Goal: Task Accomplishment & Management: Manage account settings

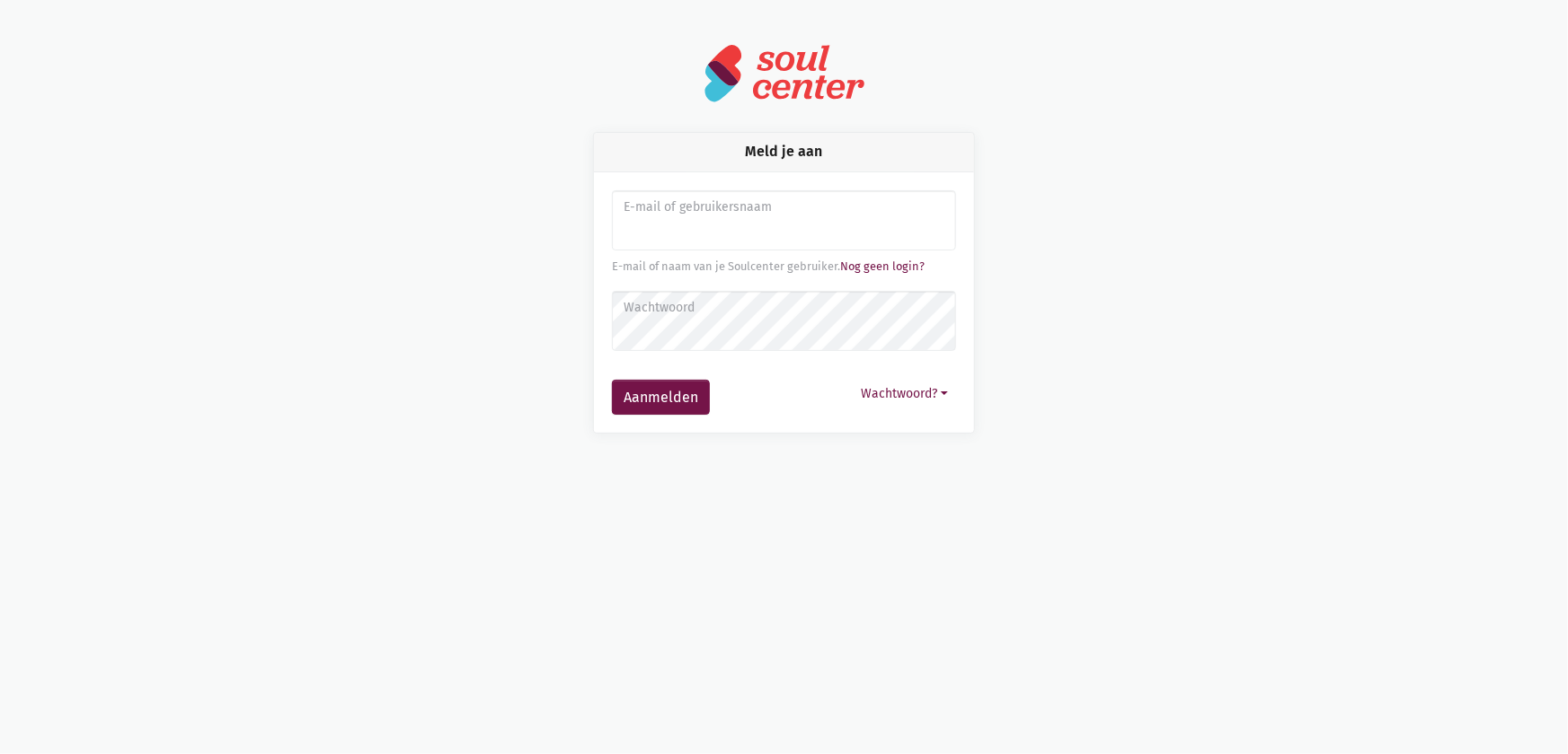
click at [681, 234] on input "Aanmelden" at bounding box center [784, 220] width 344 height 61
type input "[EMAIL_ADDRESS][DOMAIN_NAME]"
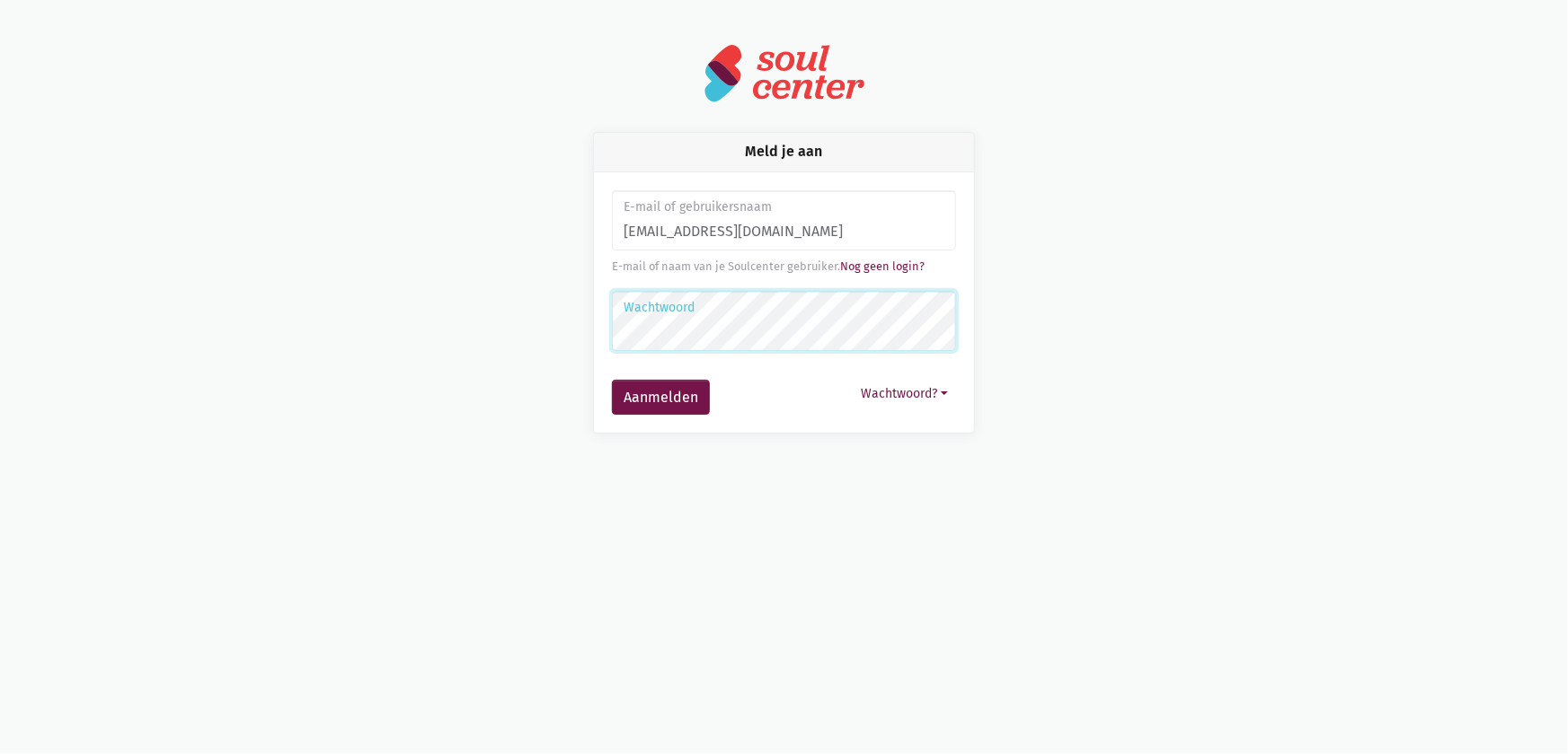
click at [611, 380] on button "Aanmelden" at bounding box center [660, 398] width 98 height 36
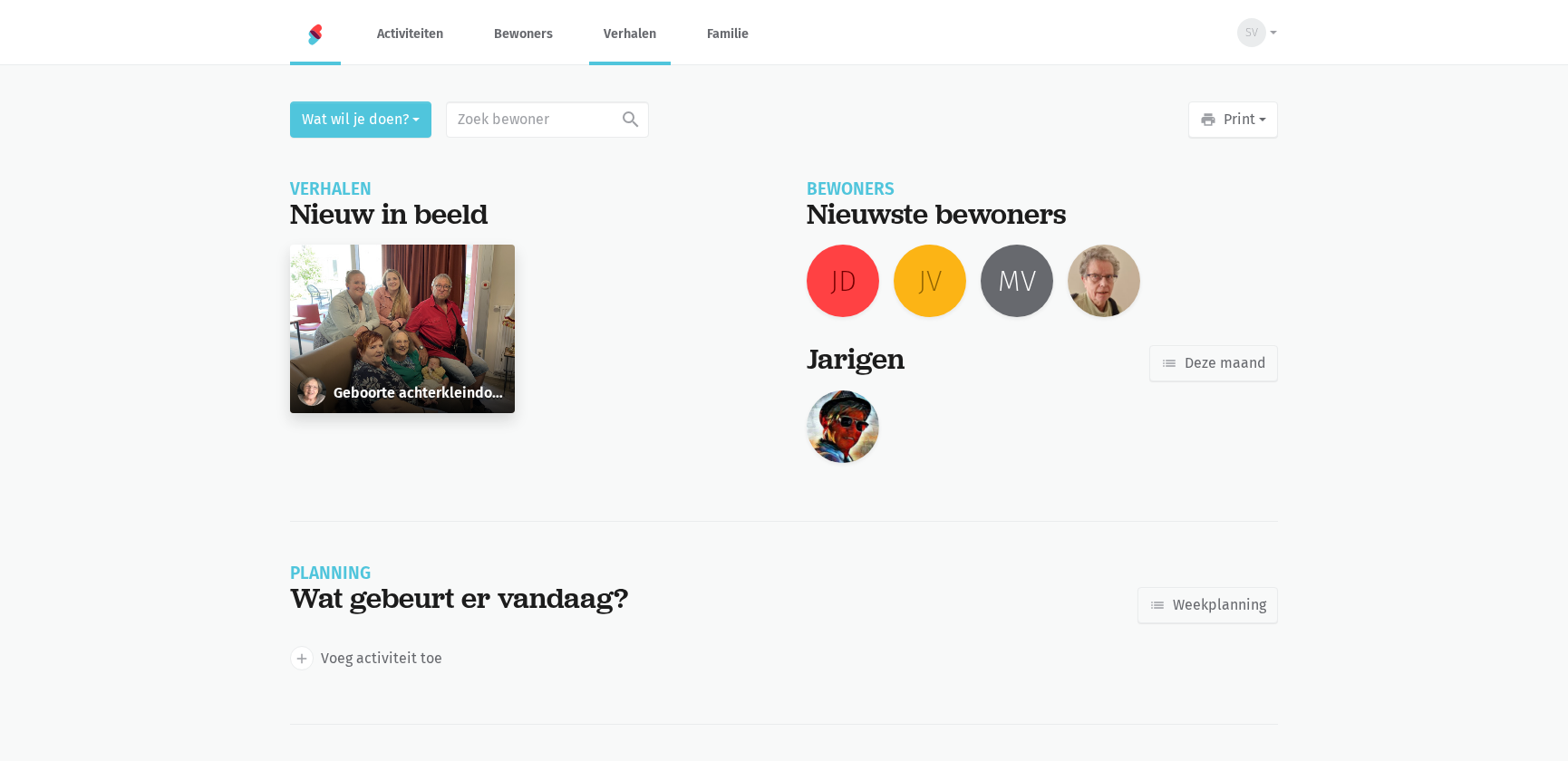
click at [618, 38] on link "Verhalen" at bounding box center [630, 34] width 82 height 61
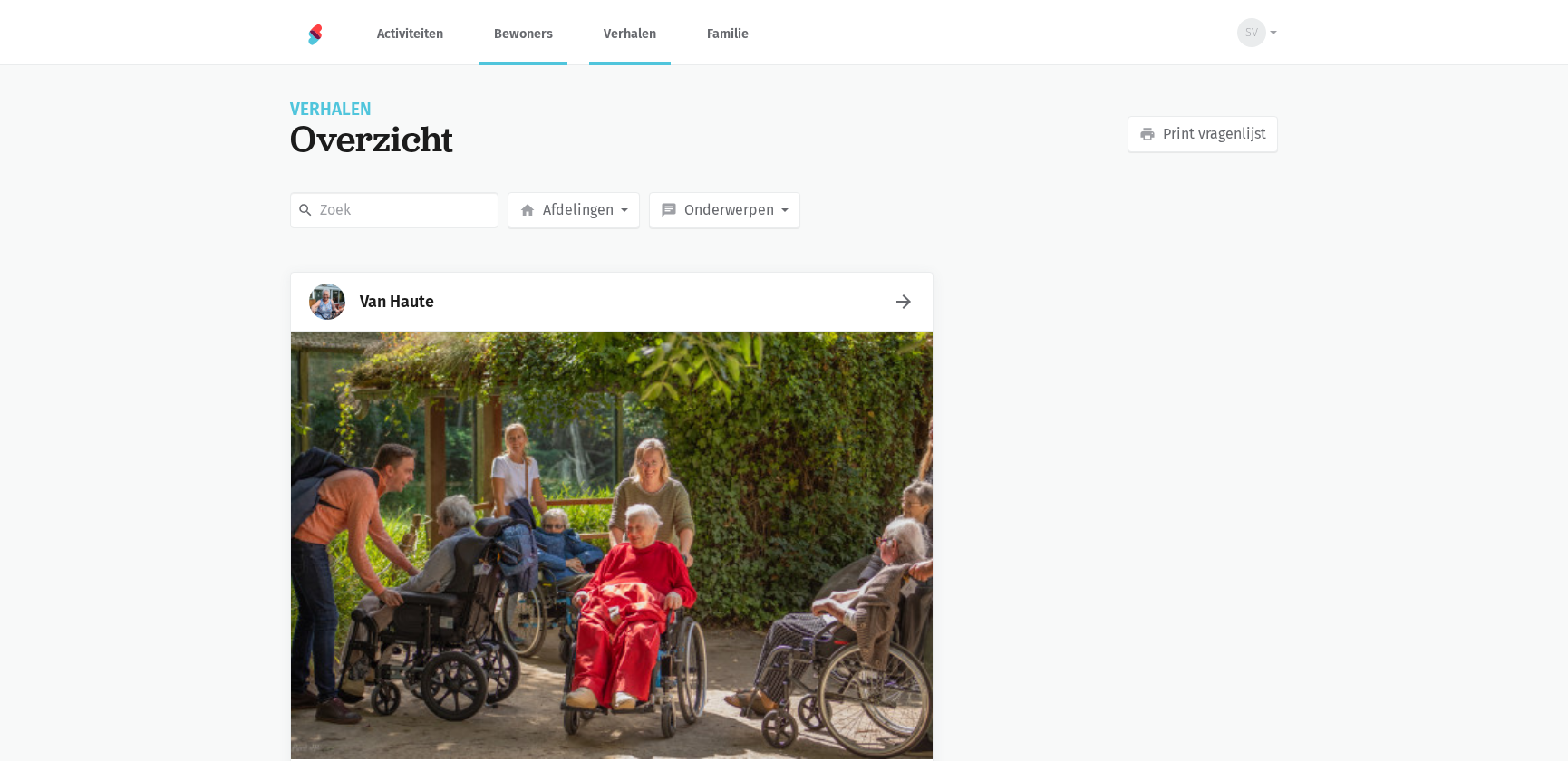
click at [530, 46] on link "Bewoners" at bounding box center [523, 34] width 88 height 61
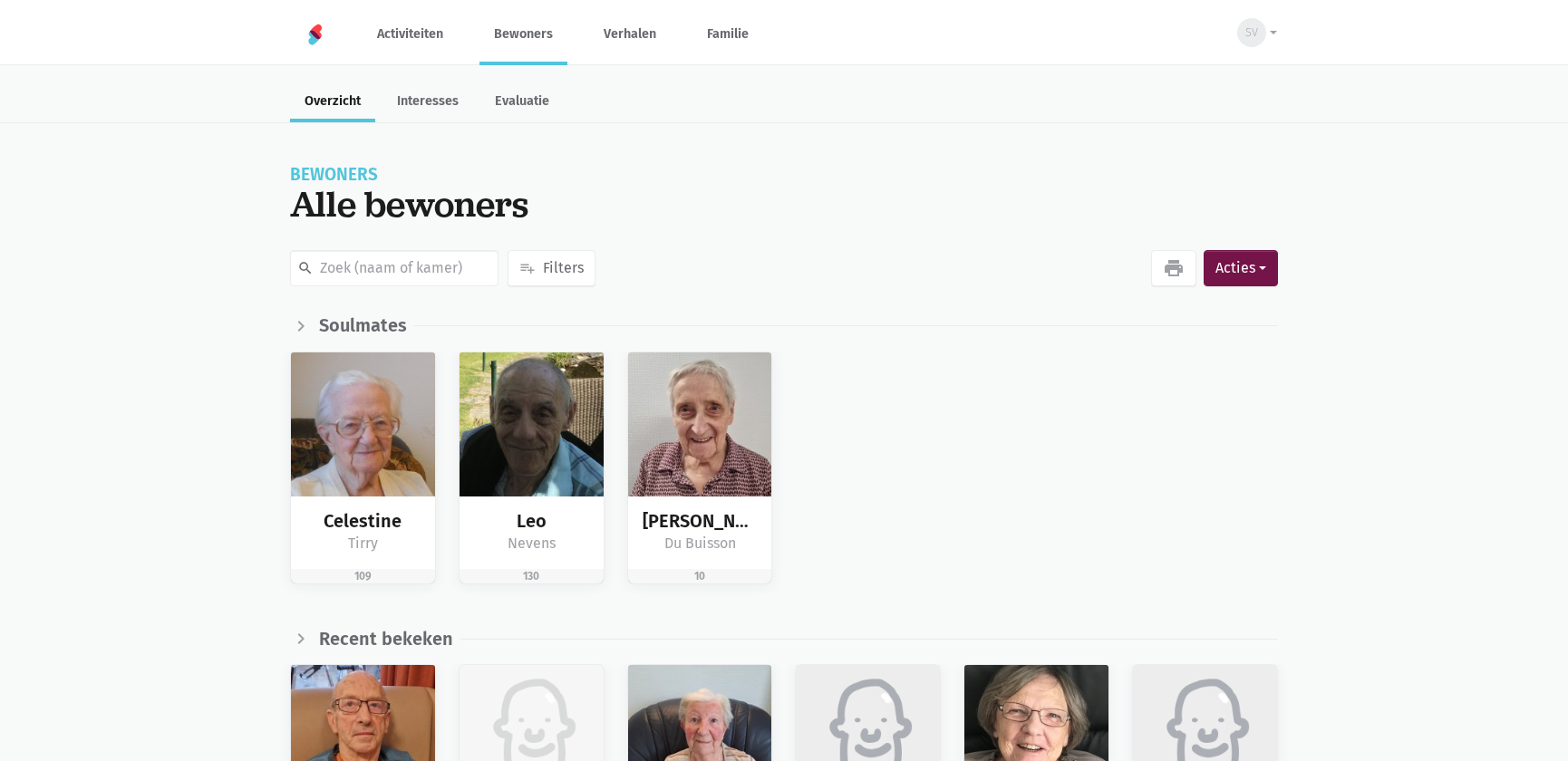
scroll to position [329, 0]
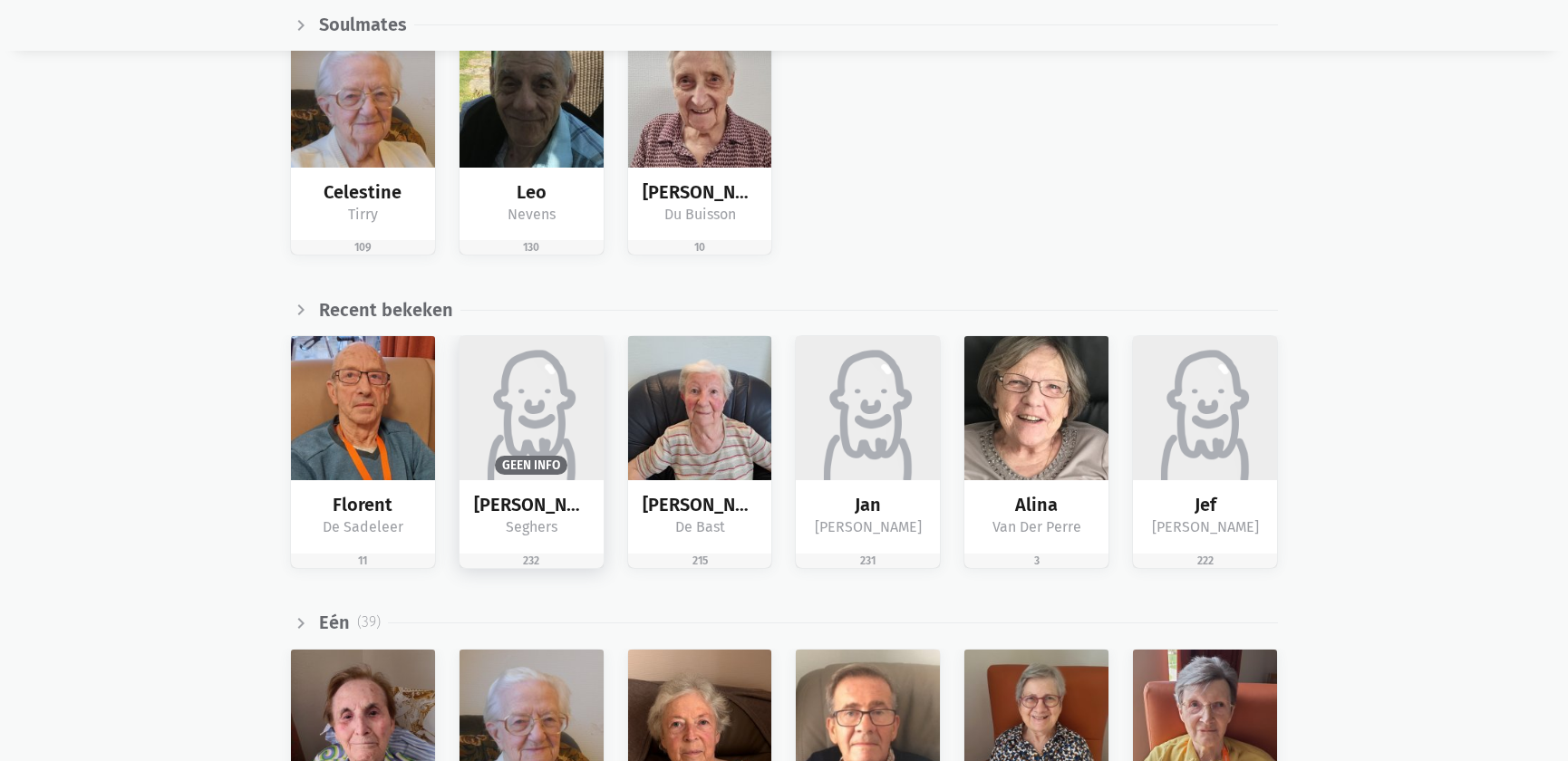
click at [556, 458] on span "Geen info" at bounding box center [531, 464] width 72 height 18
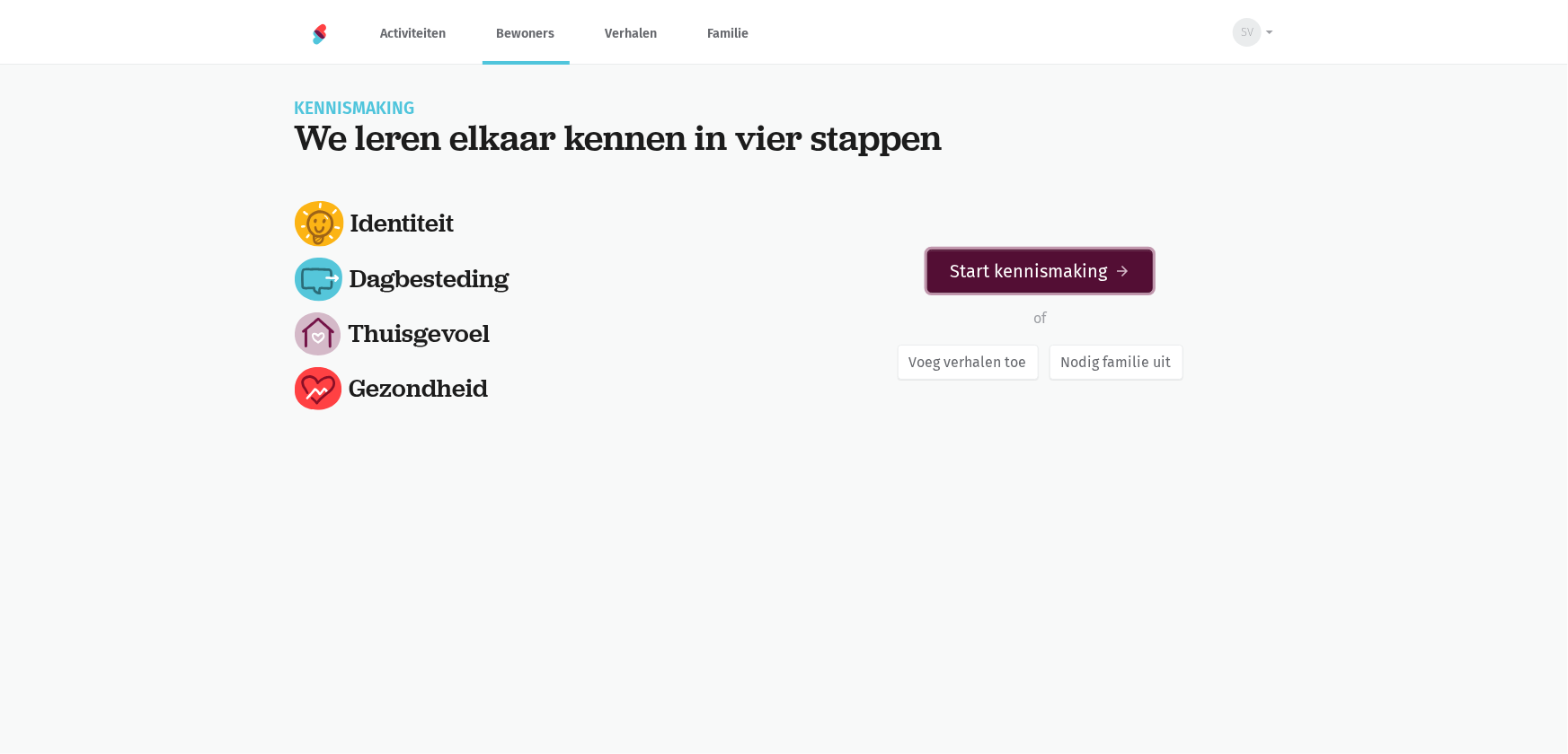
click at [1041, 282] on link "Start kennismaking arrow_forward" at bounding box center [1040, 271] width 226 height 43
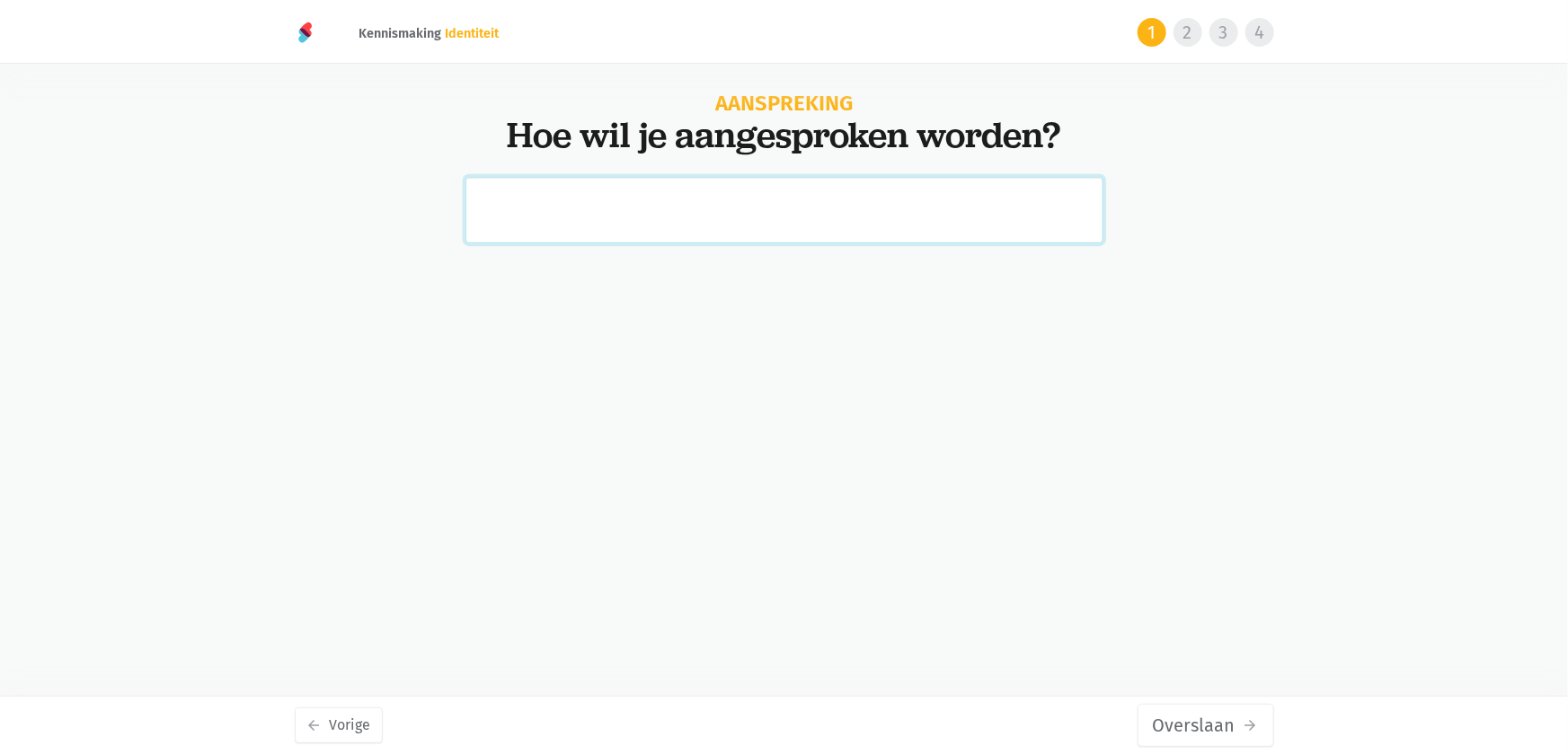
click at [611, 203] on input "text" at bounding box center [784, 210] width 638 height 67
type input "Ricard"
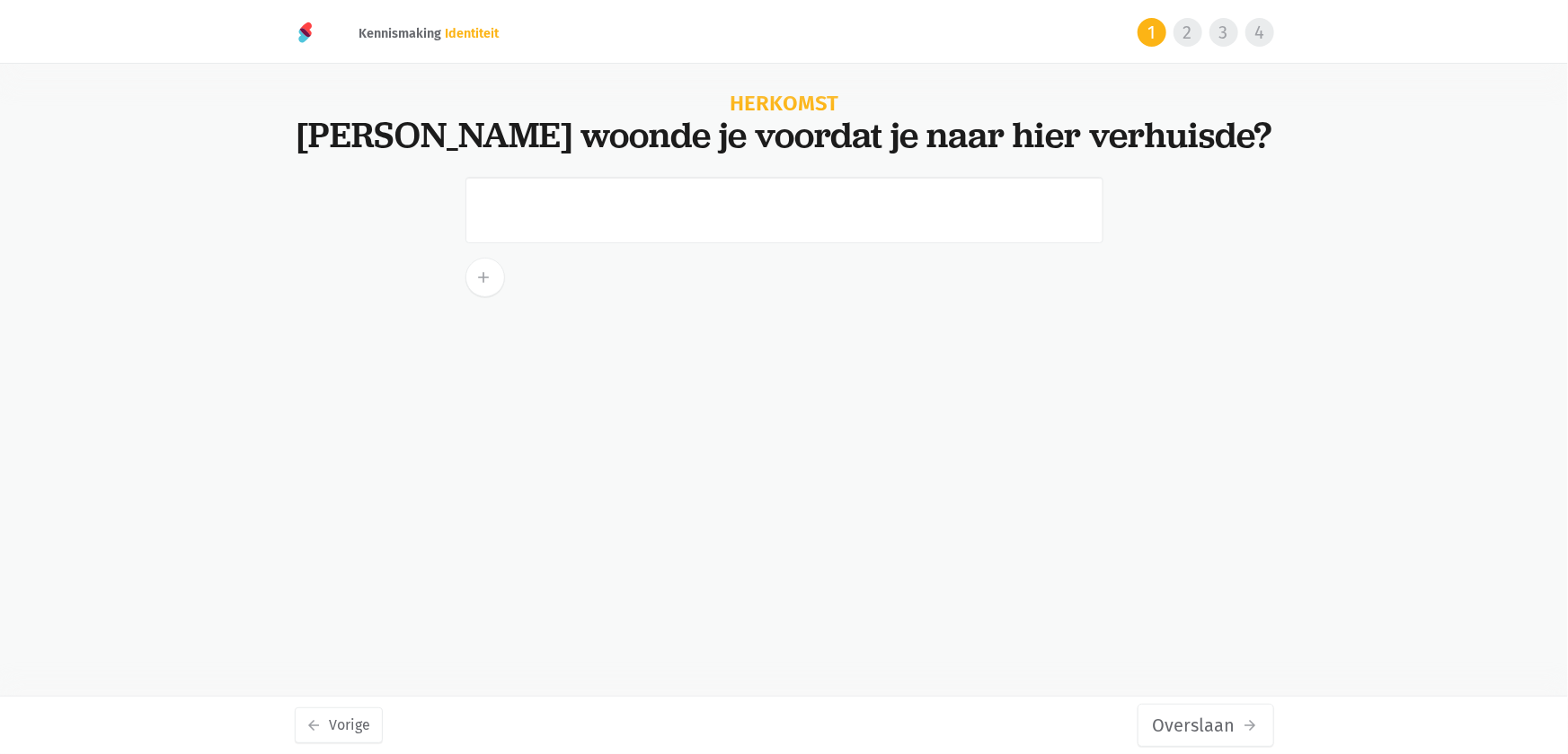
click at [166, 126] on div "Herkomst Waar woonde je voordat je naar hier verhuisde? add arrow_back Vorige O…" at bounding box center [784, 259] width 1568 height 333
click at [508, 204] on input "text" at bounding box center [784, 210] width 638 height 67
type input "a"
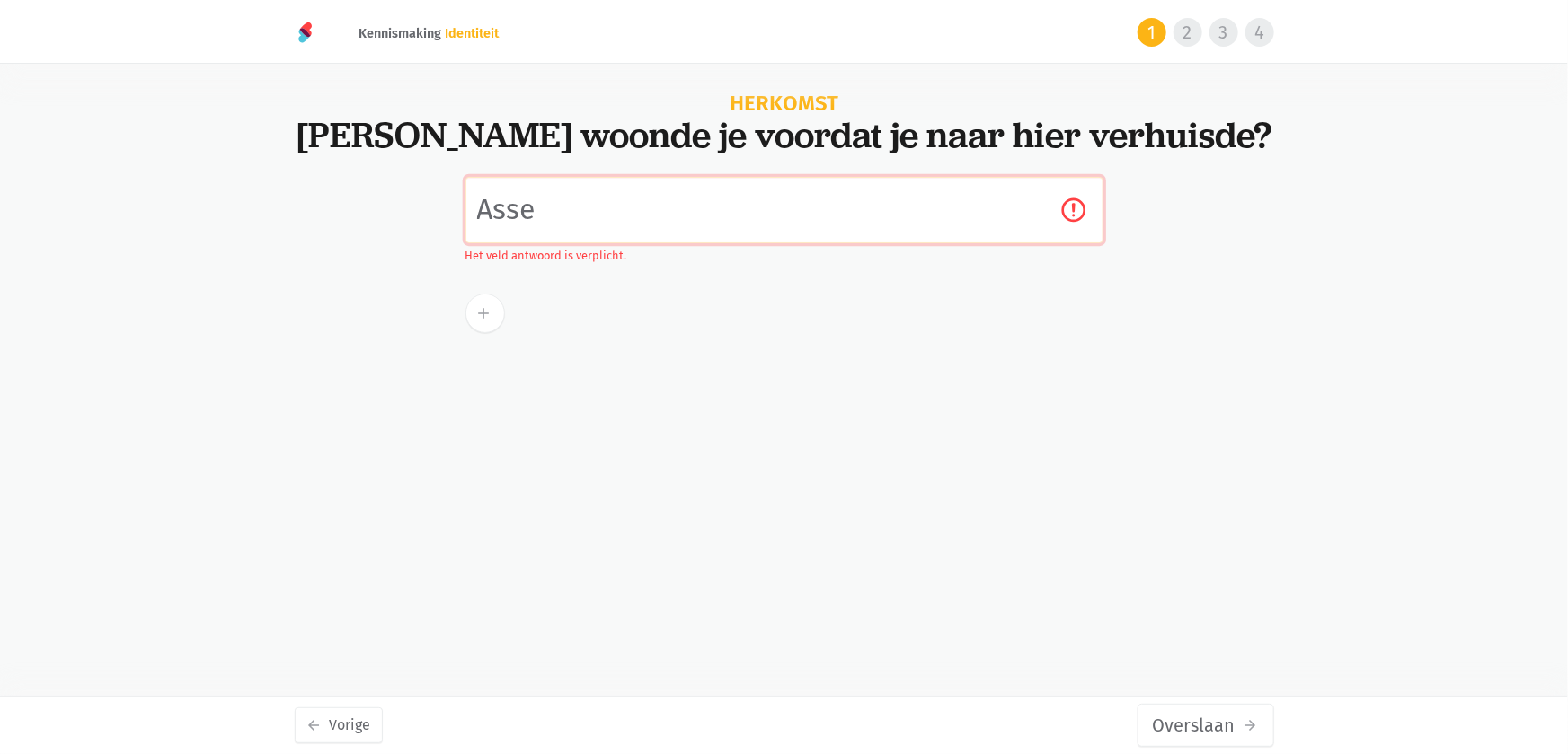
type input "Asse"
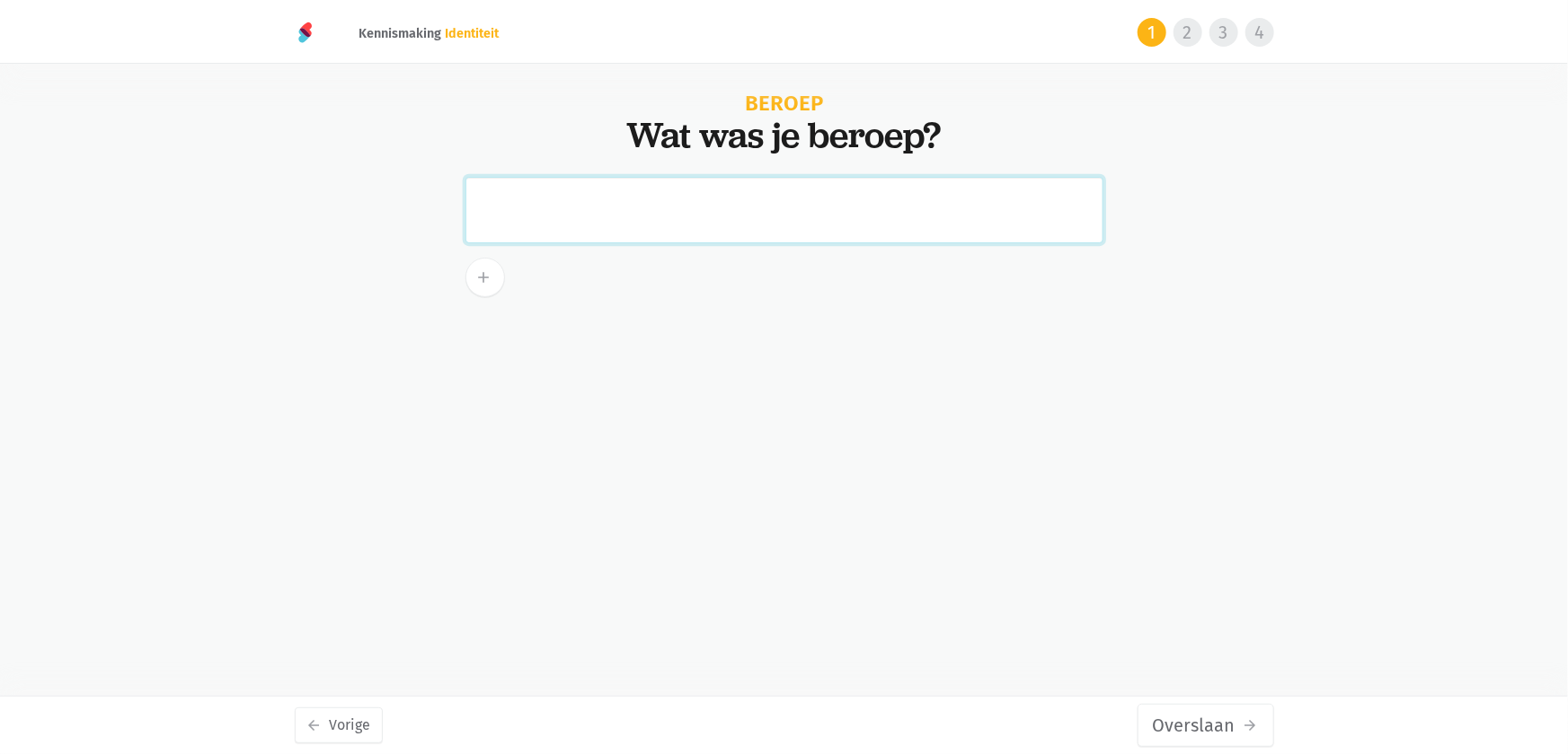
click at [521, 223] on input "text" at bounding box center [784, 210] width 638 height 67
paste input "als controleur ingang Volkswagen te Vorst."
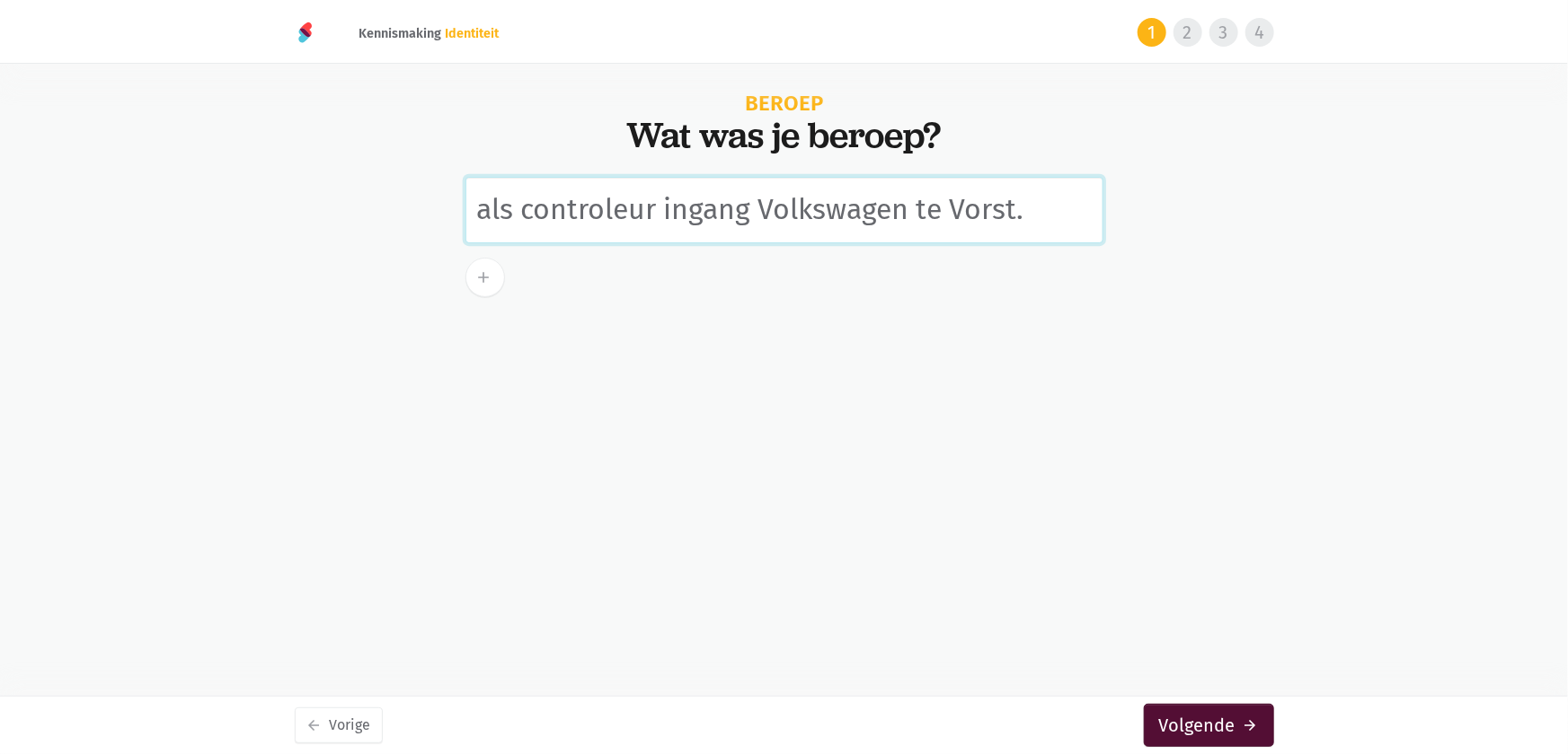
type input "als controleur ingang Volkswagen te Vorst."
click at [1212, 725] on button "Volgende arrow_forward" at bounding box center [1209, 726] width 130 height 43
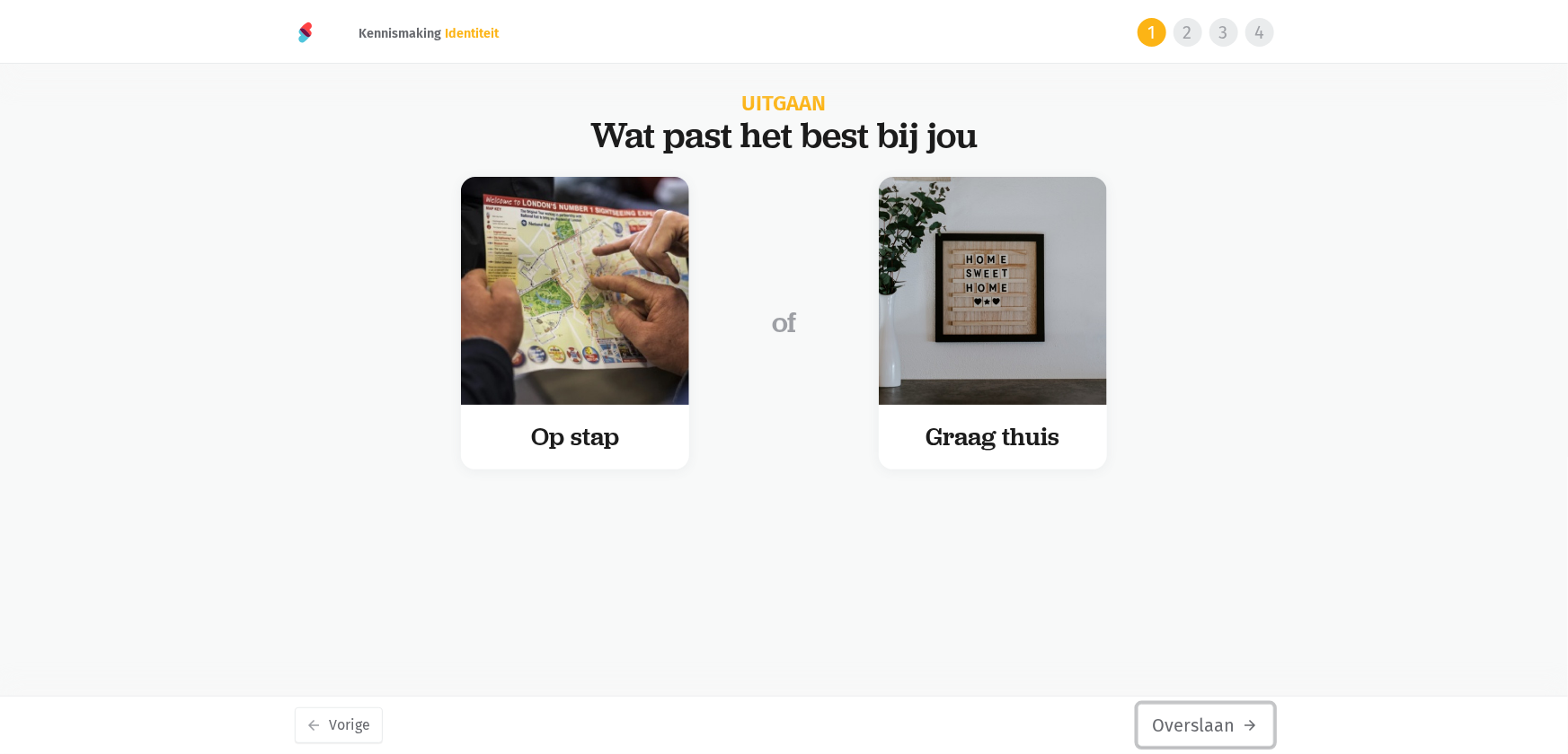
click at [1209, 727] on button "Overslaan arrow_forward" at bounding box center [1205, 726] width 136 height 43
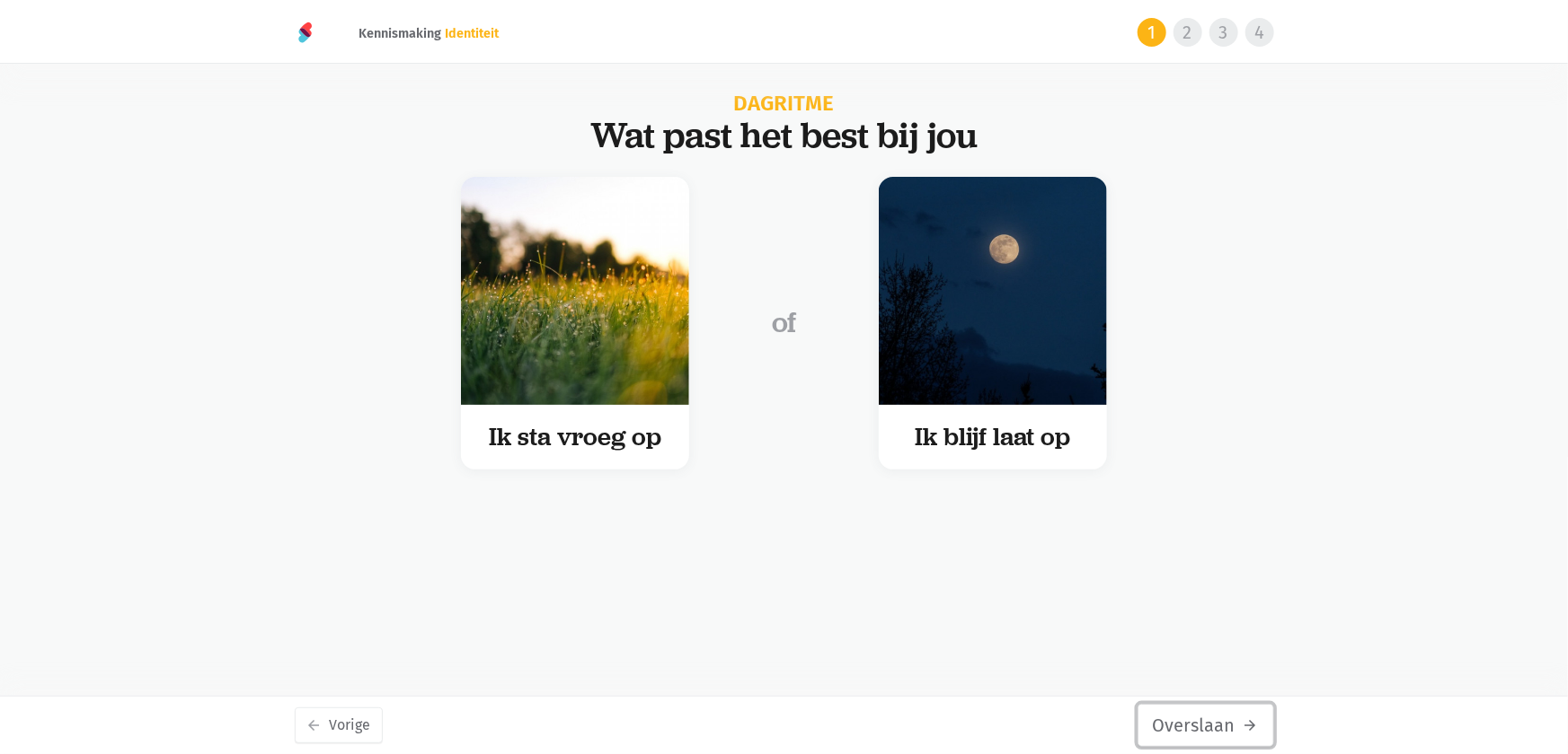
click at [1243, 719] on icon "arrow_forward" at bounding box center [1250, 725] width 16 height 16
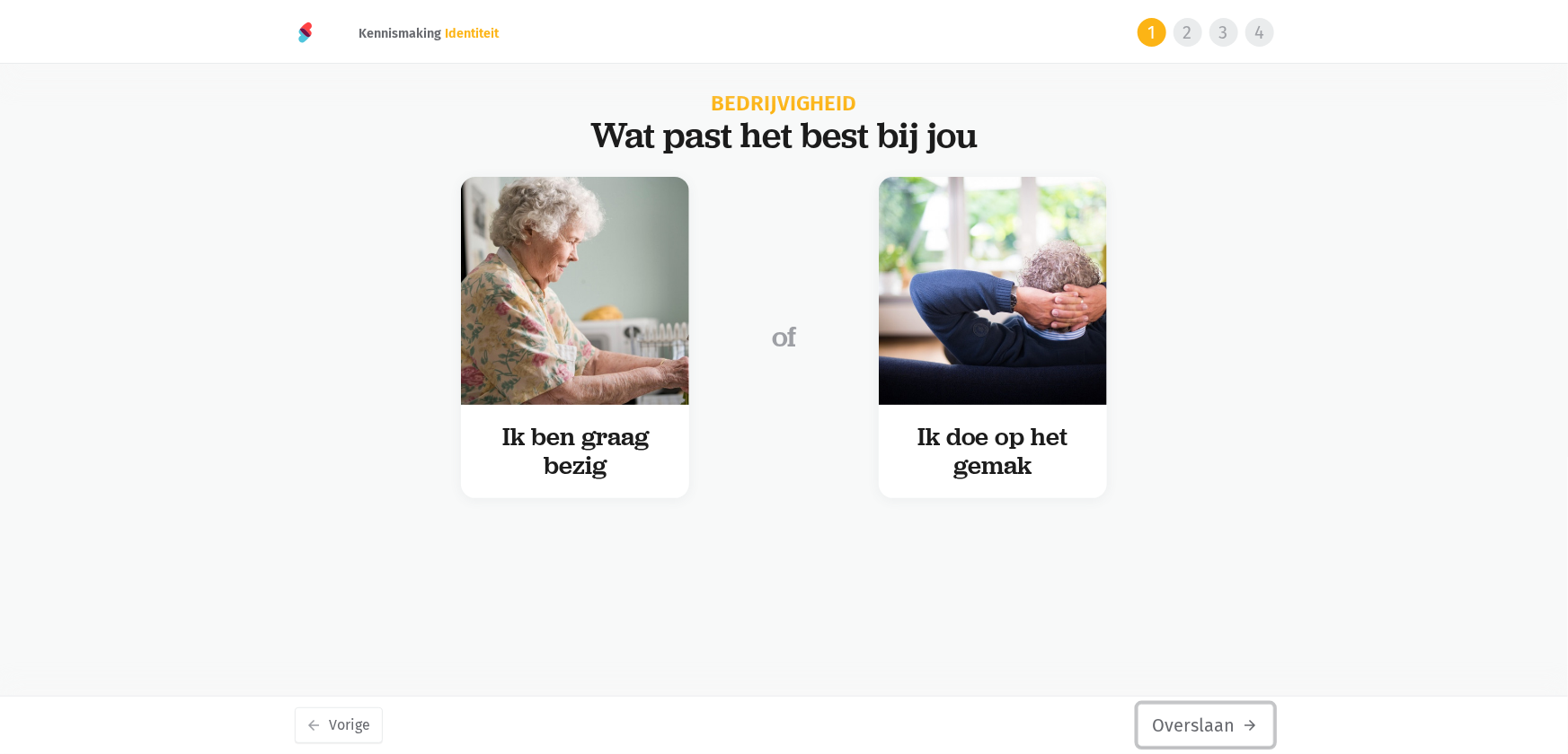
click at [1243, 719] on icon "arrow_forward" at bounding box center [1250, 725] width 16 height 16
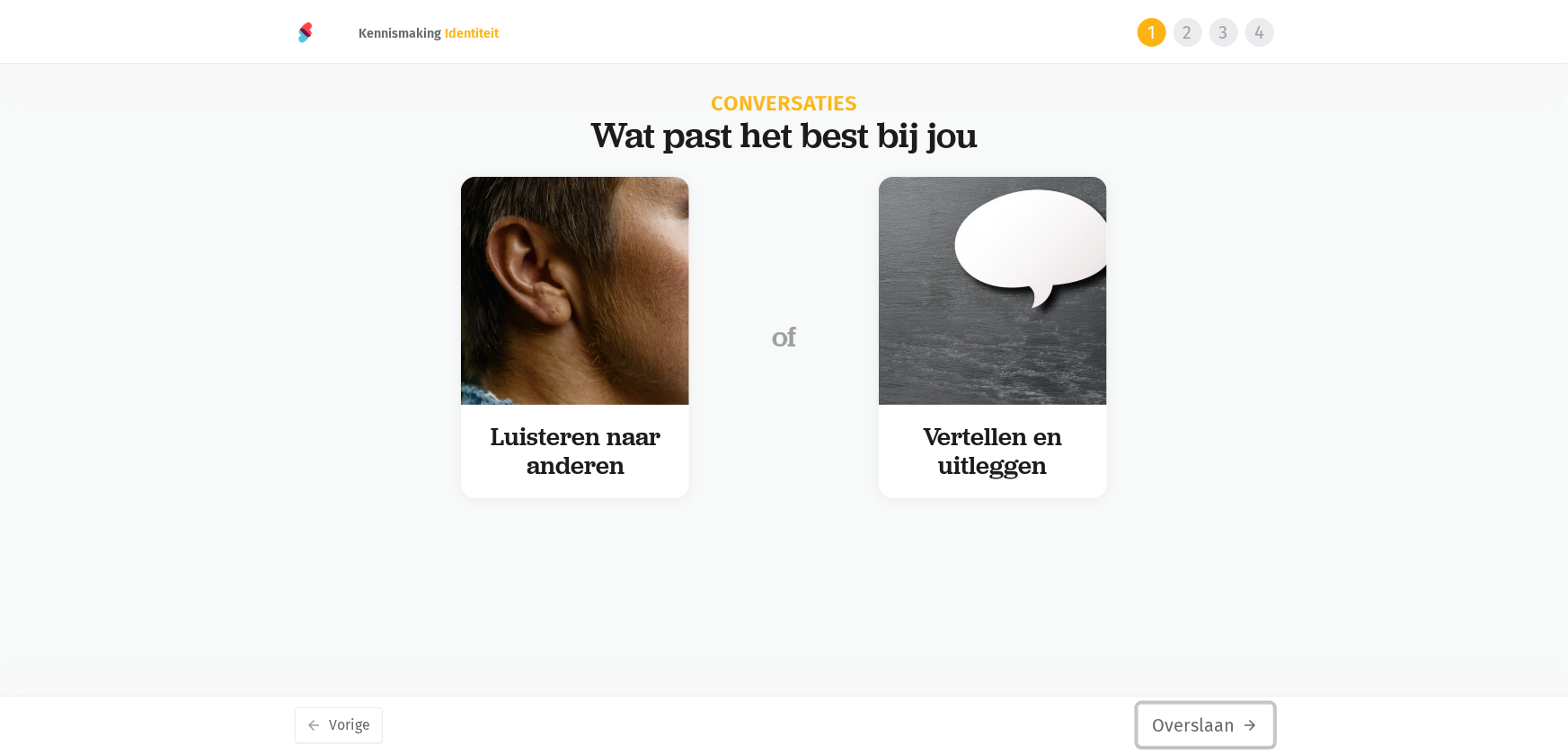
click at [1243, 719] on icon "arrow_forward" at bounding box center [1250, 725] width 16 height 16
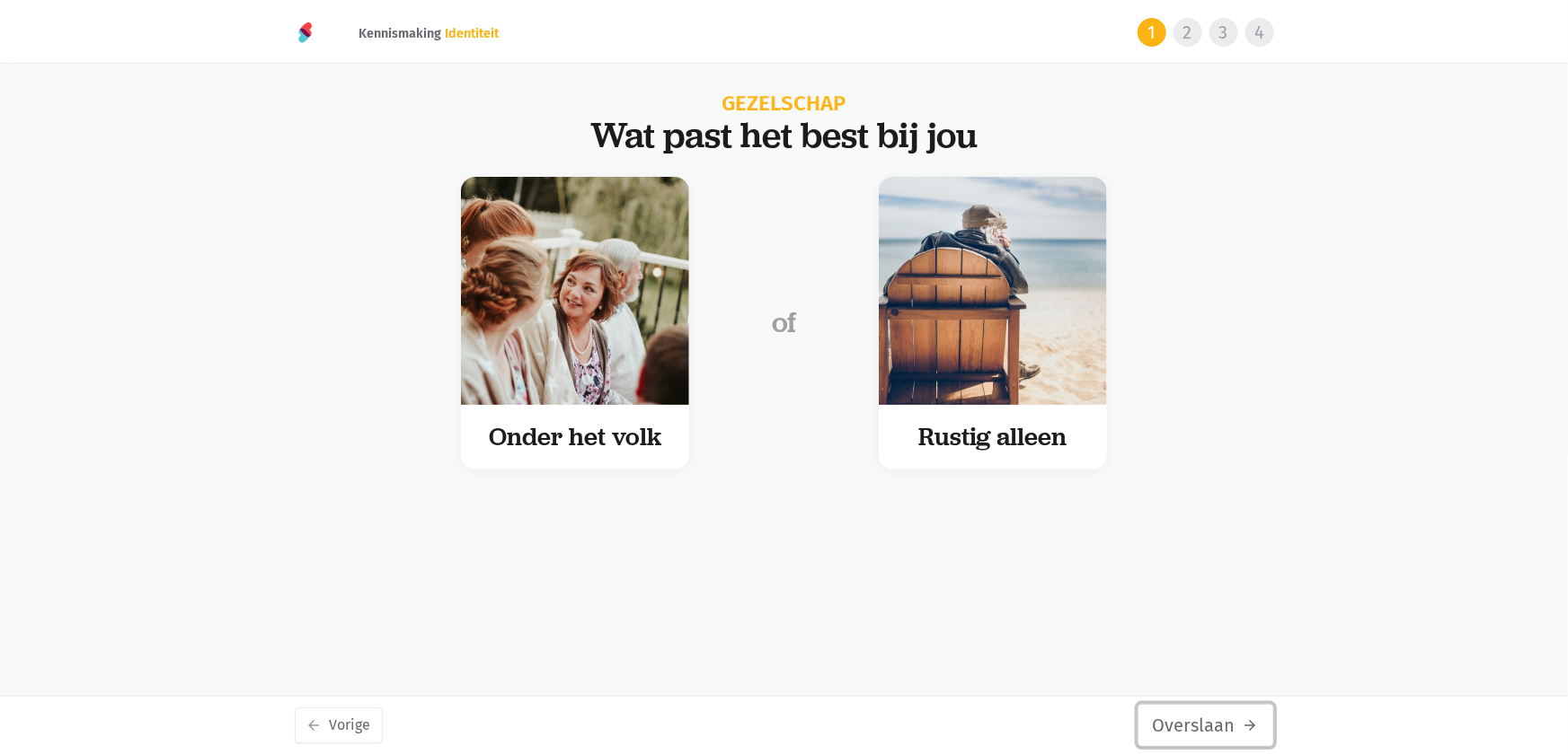
click at [1243, 719] on icon "arrow_forward" at bounding box center [1250, 725] width 16 height 16
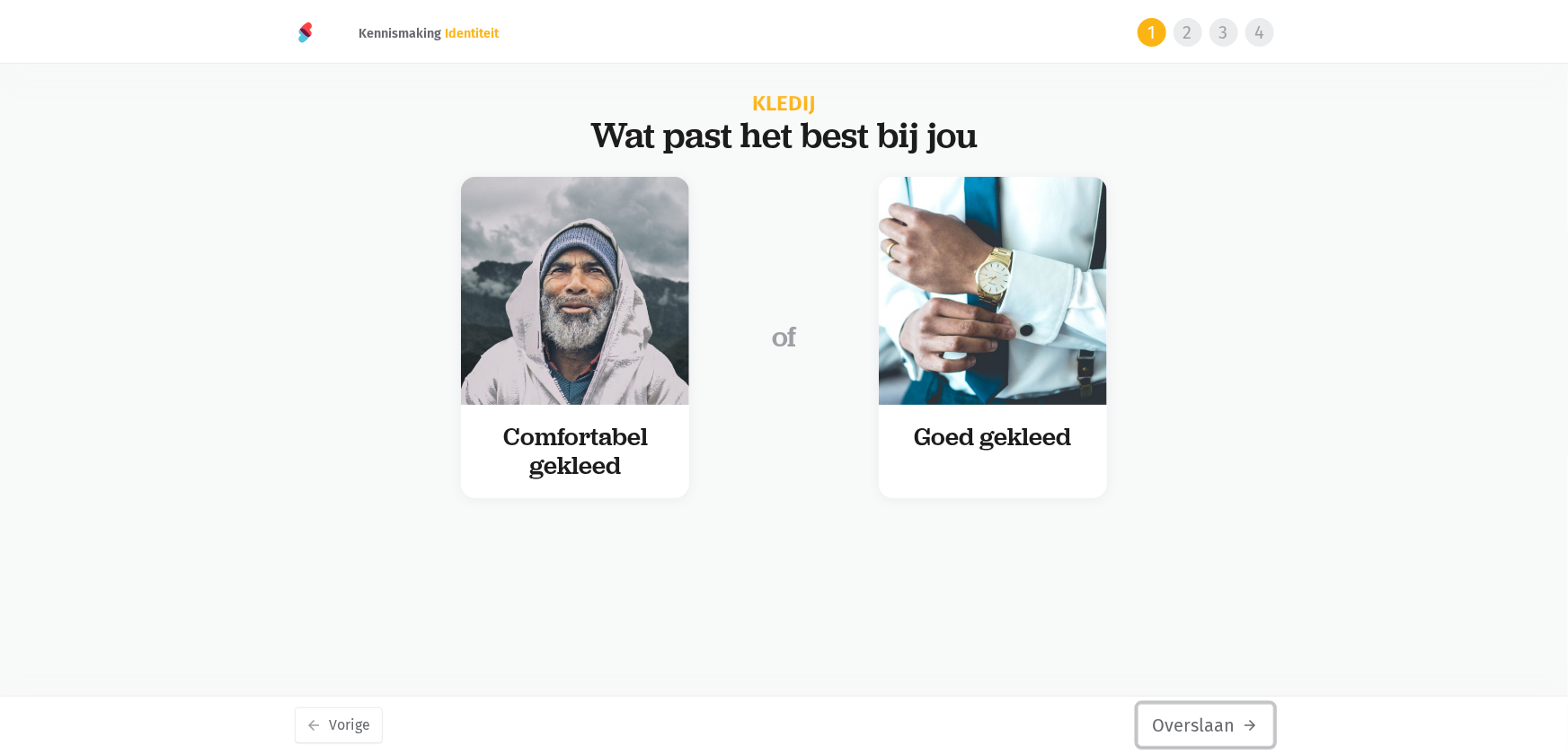
click at [1243, 719] on icon "arrow_forward" at bounding box center [1250, 725] width 16 height 16
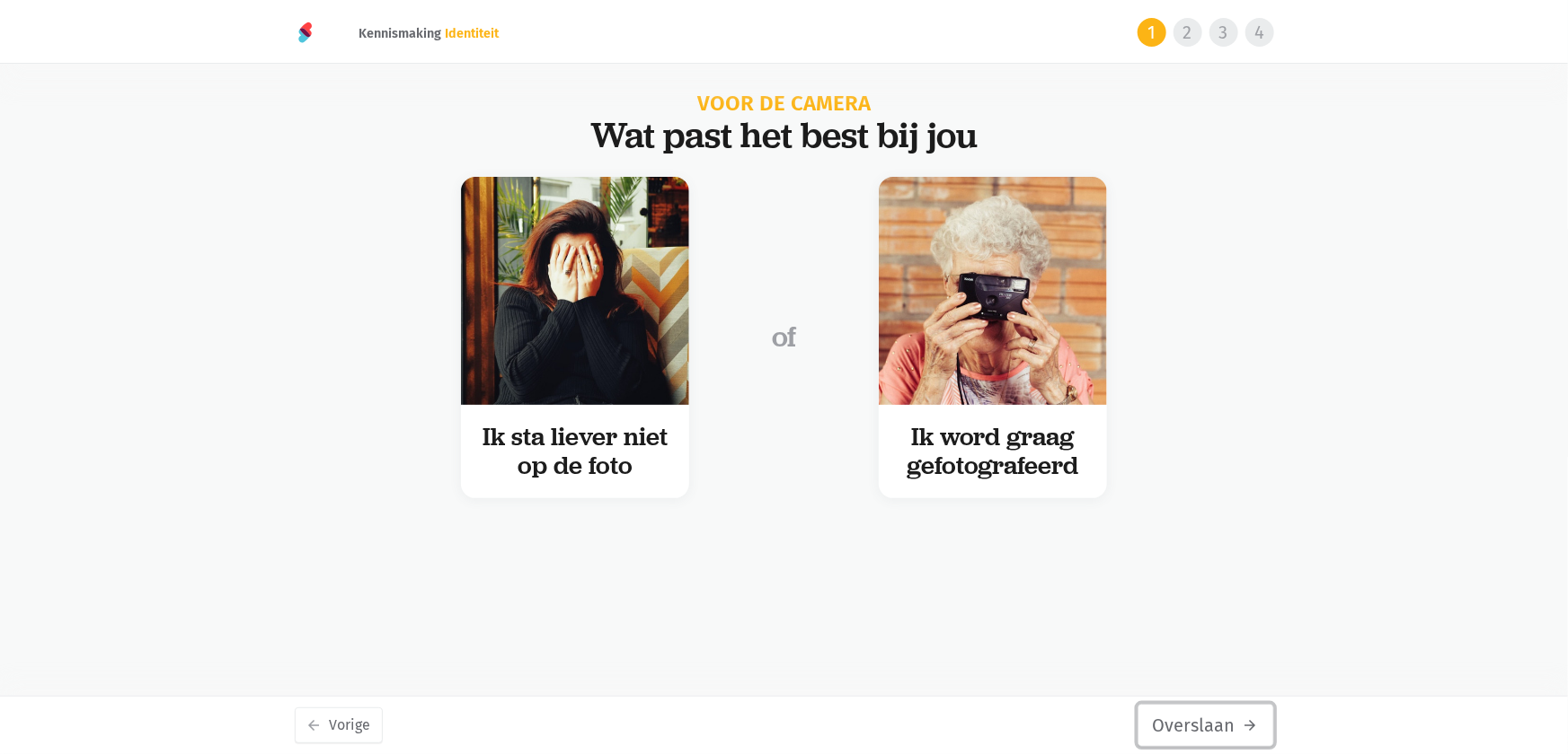
click at [1243, 719] on icon "arrow_forward" at bounding box center [1250, 725] width 16 height 16
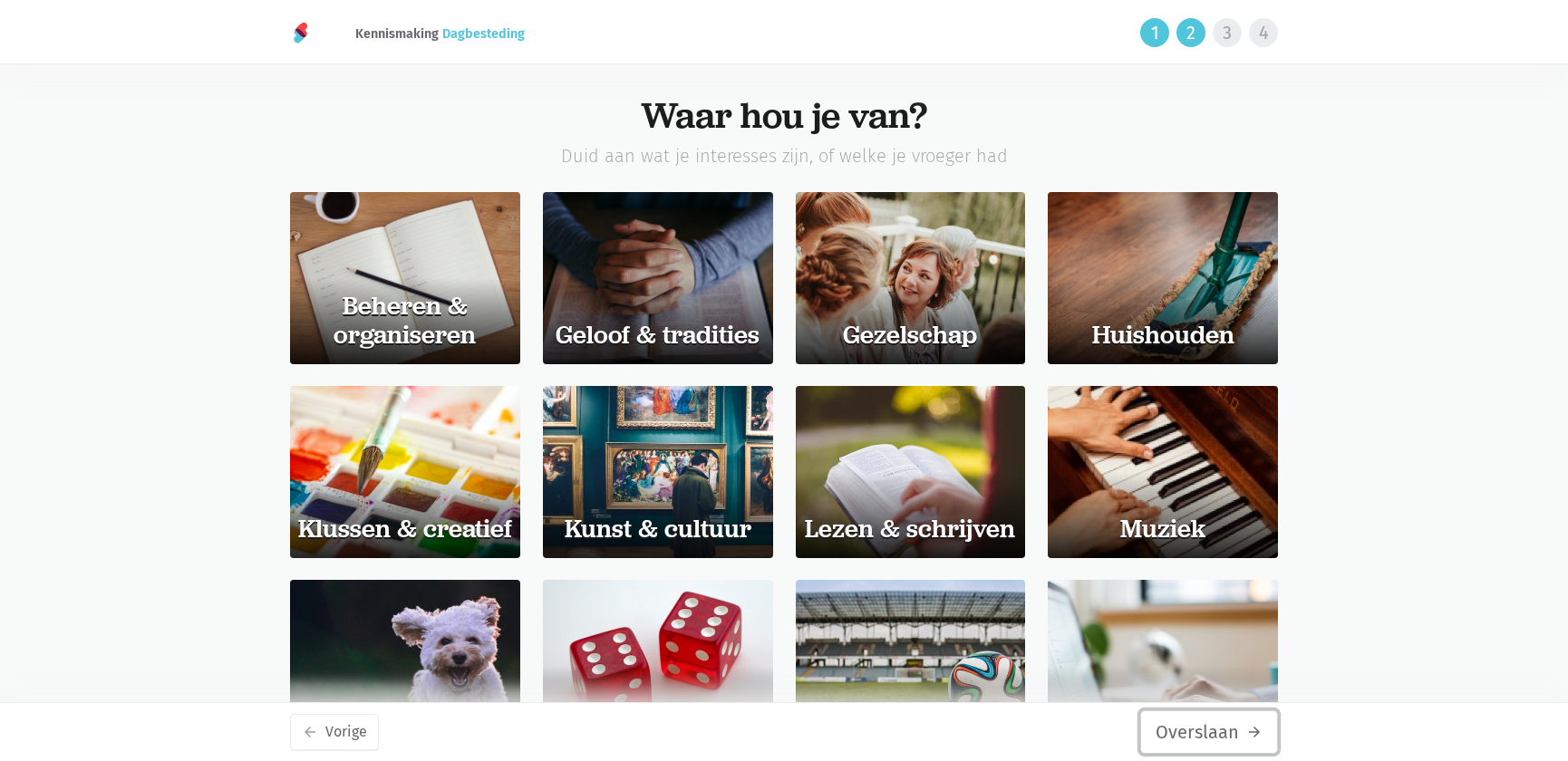
click at [1241, 725] on button "Overslaan arrow_forward" at bounding box center [1208, 733] width 138 height 44
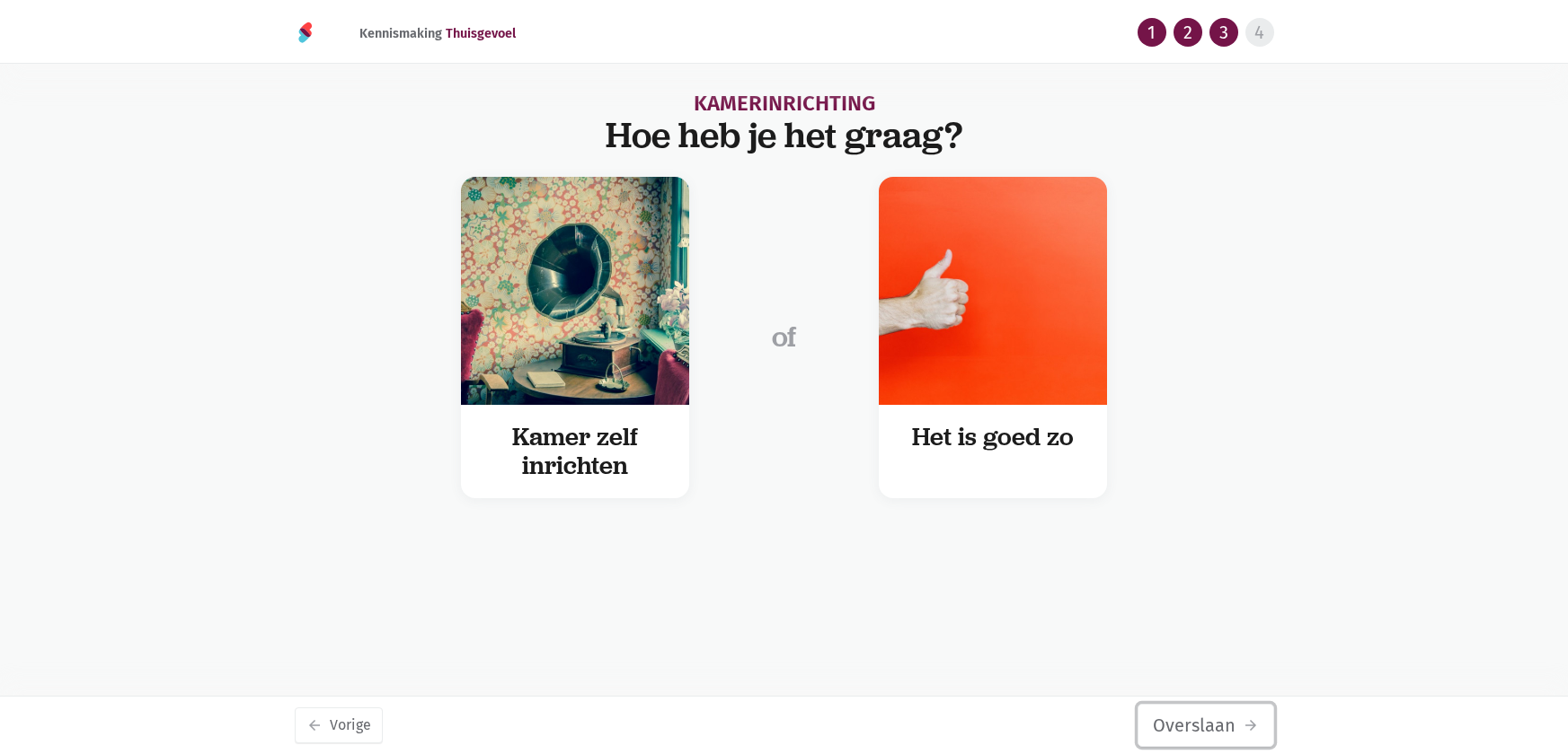
click at [1229, 718] on button "Overslaan arrow_forward" at bounding box center [1205, 726] width 136 height 43
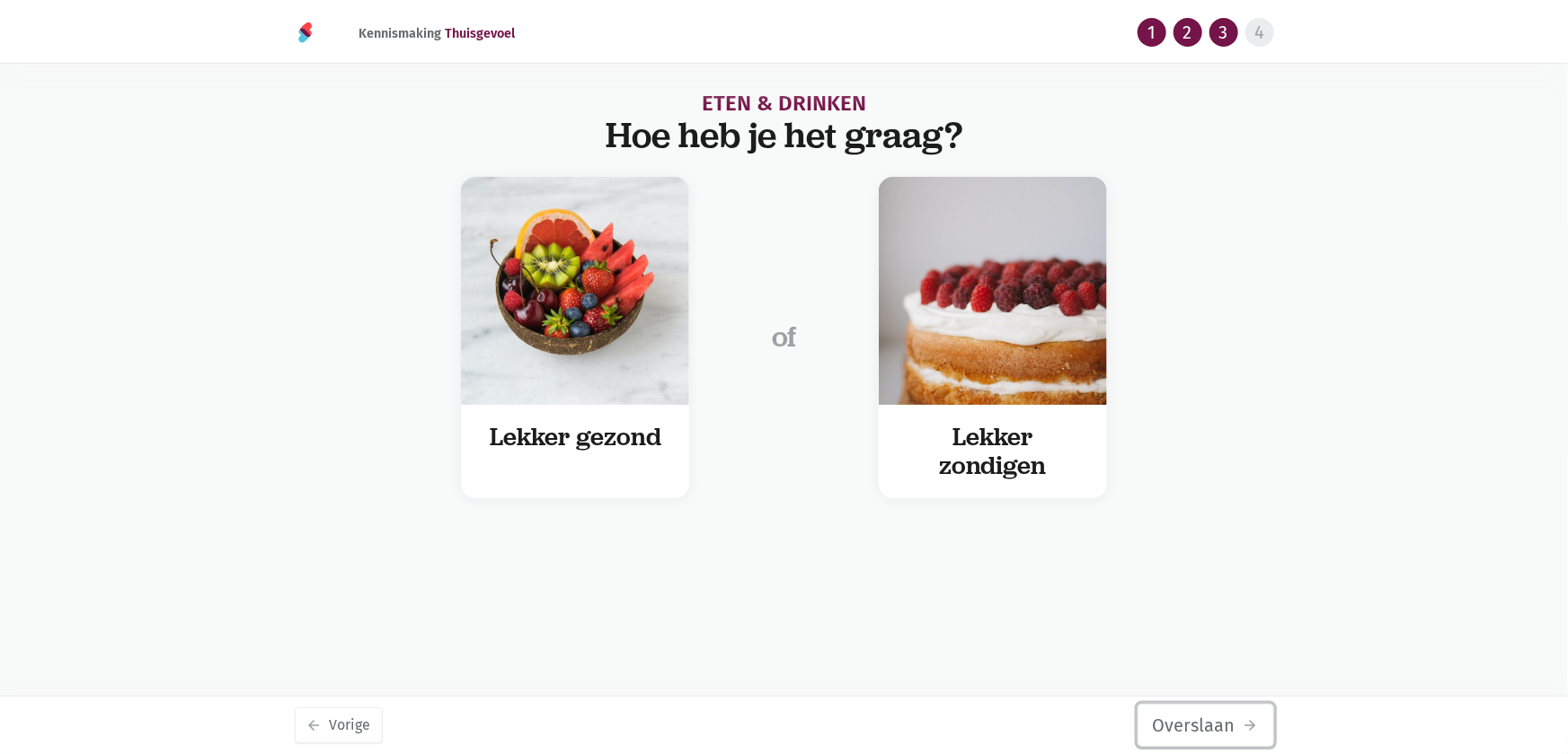
click at [1229, 718] on button "Overslaan arrow_forward" at bounding box center [1205, 726] width 136 height 43
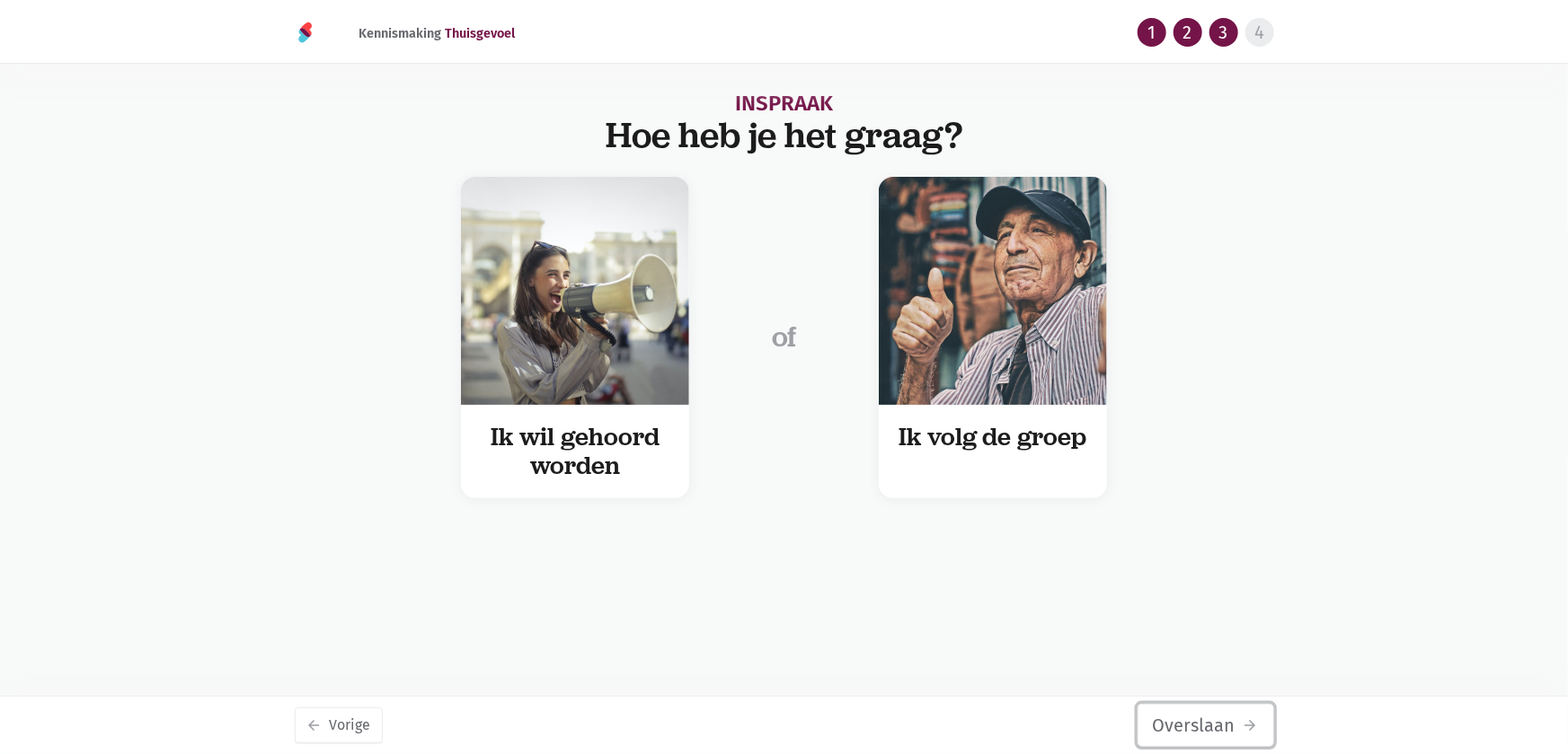
click at [1229, 718] on button "Overslaan arrow_forward" at bounding box center [1205, 726] width 136 height 43
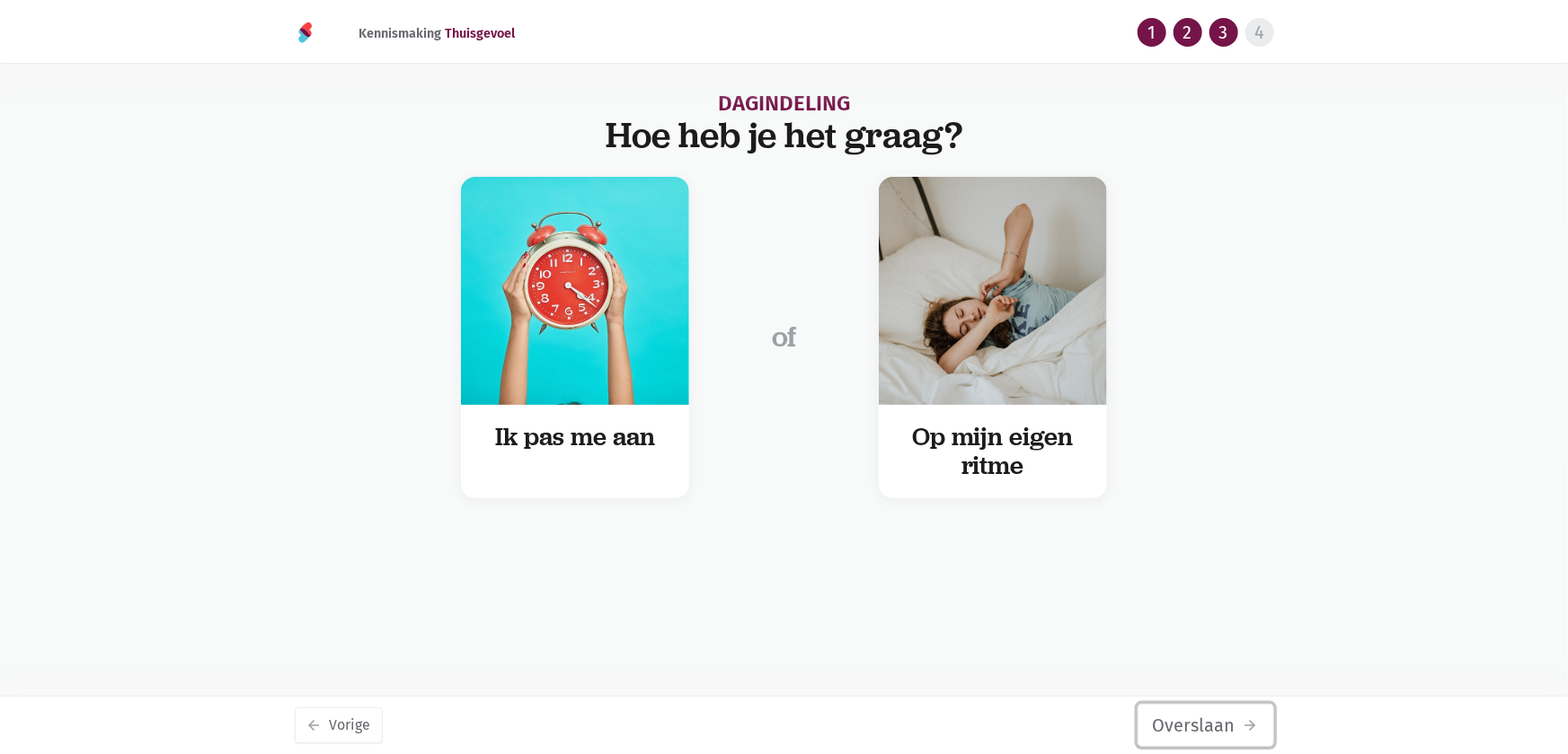
click at [1229, 718] on button "Overslaan arrow_forward" at bounding box center [1205, 726] width 136 height 43
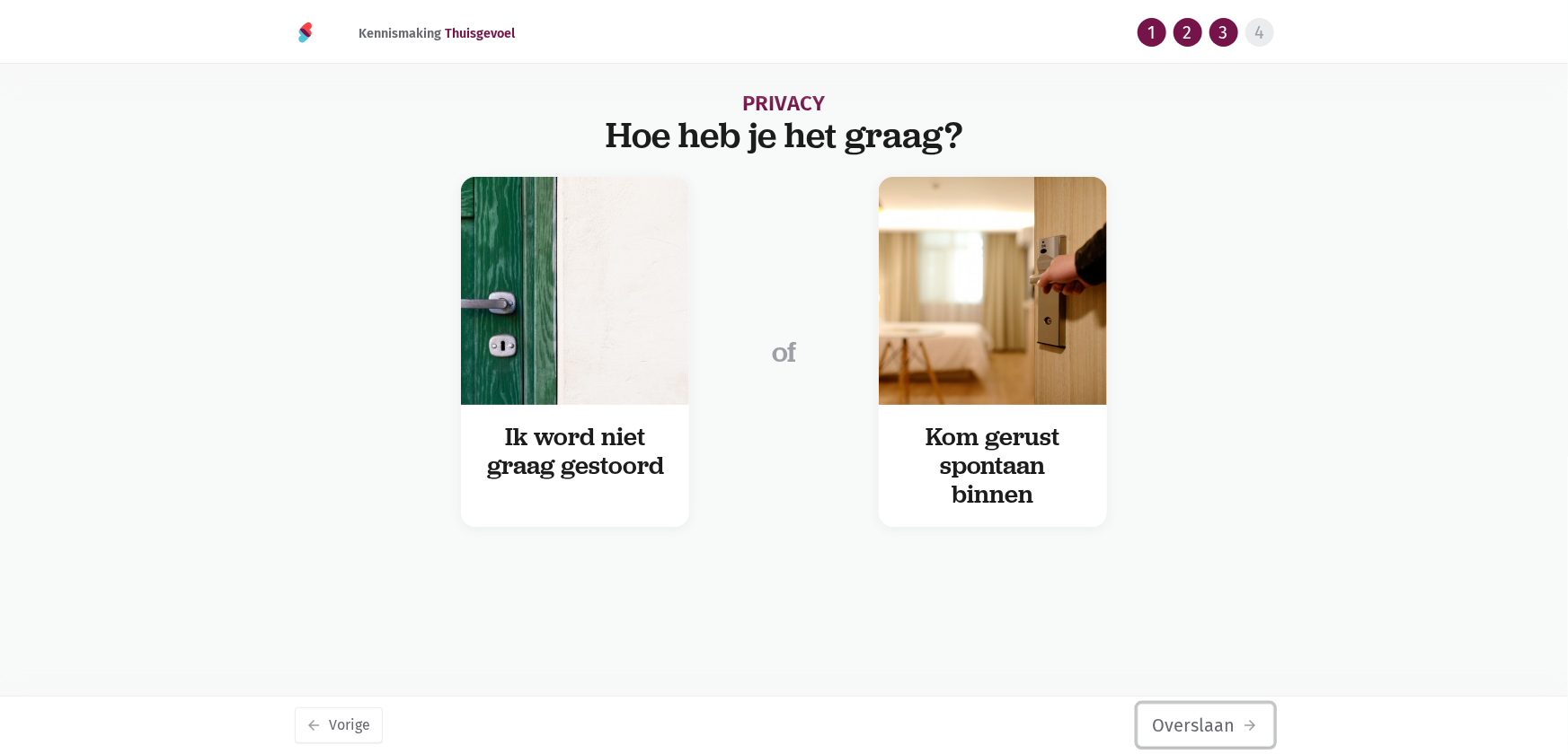
click at [1229, 718] on button "Overslaan arrow_forward" at bounding box center [1205, 726] width 136 height 43
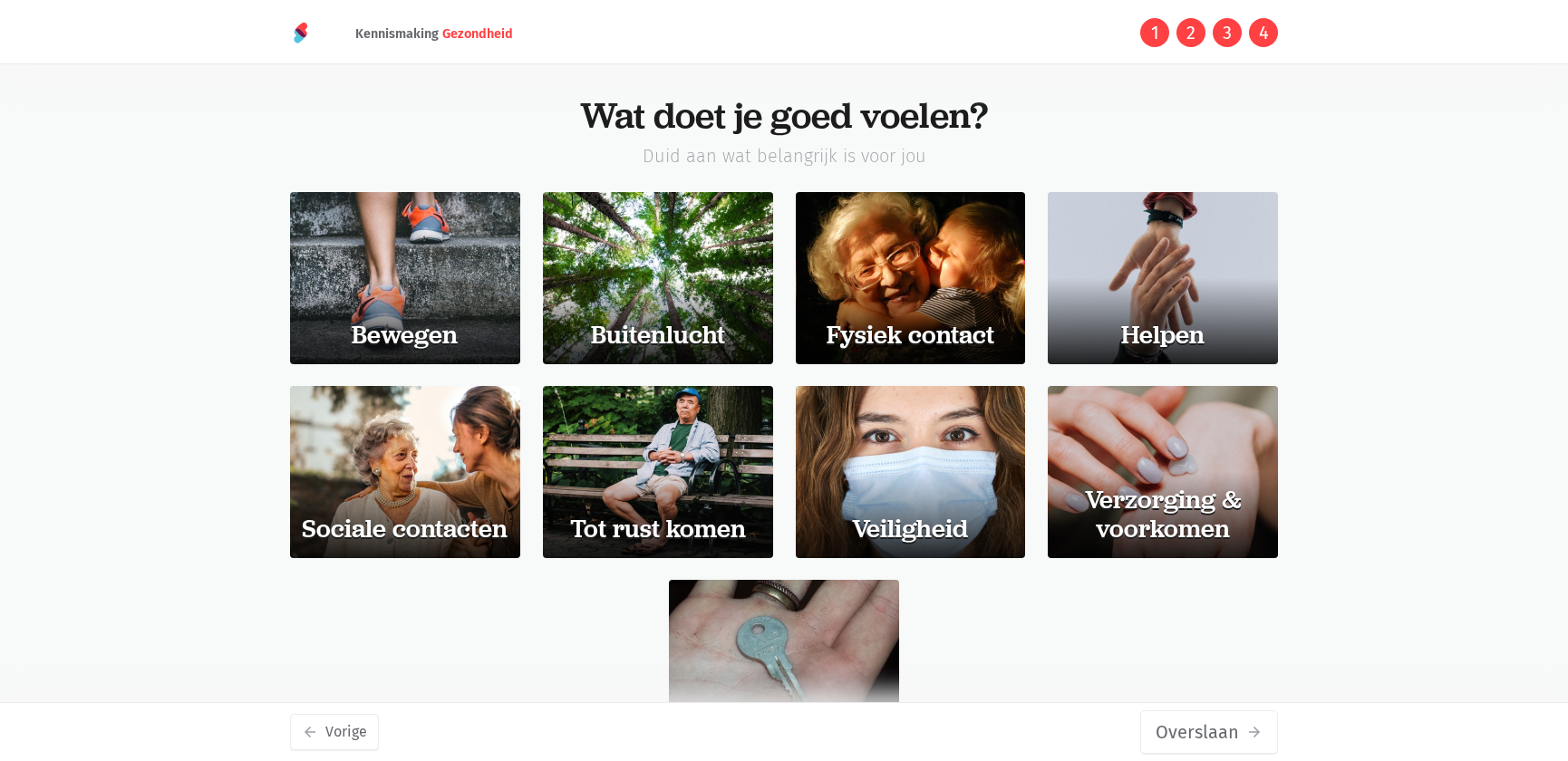
click at [1241, 725] on button "Overslaan arrow_forward" at bounding box center [1208, 733] width 138 height 44
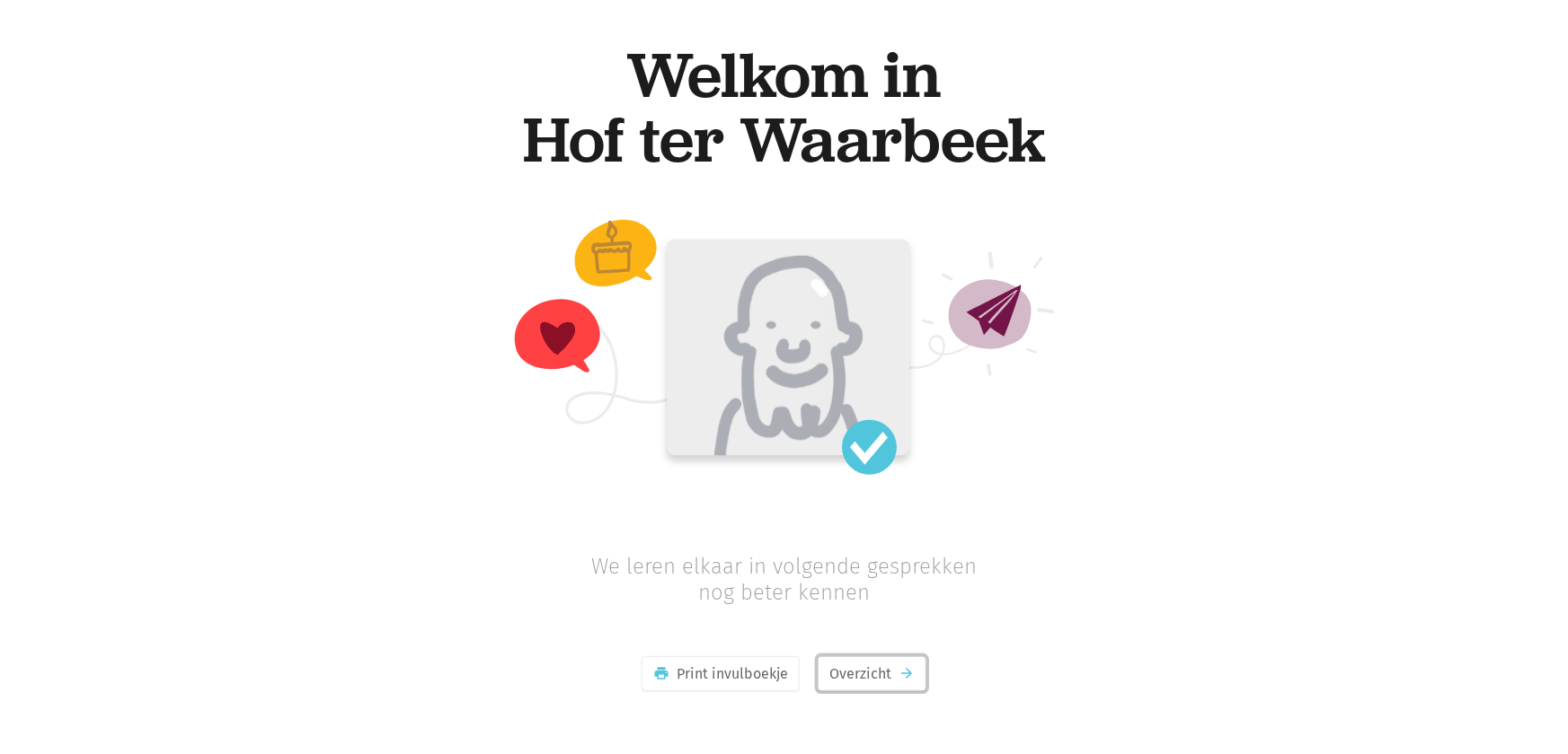
click at [901, 684] on link "Overzicht arrow_forward" at bounding box center [872, 674] width 109 height 36
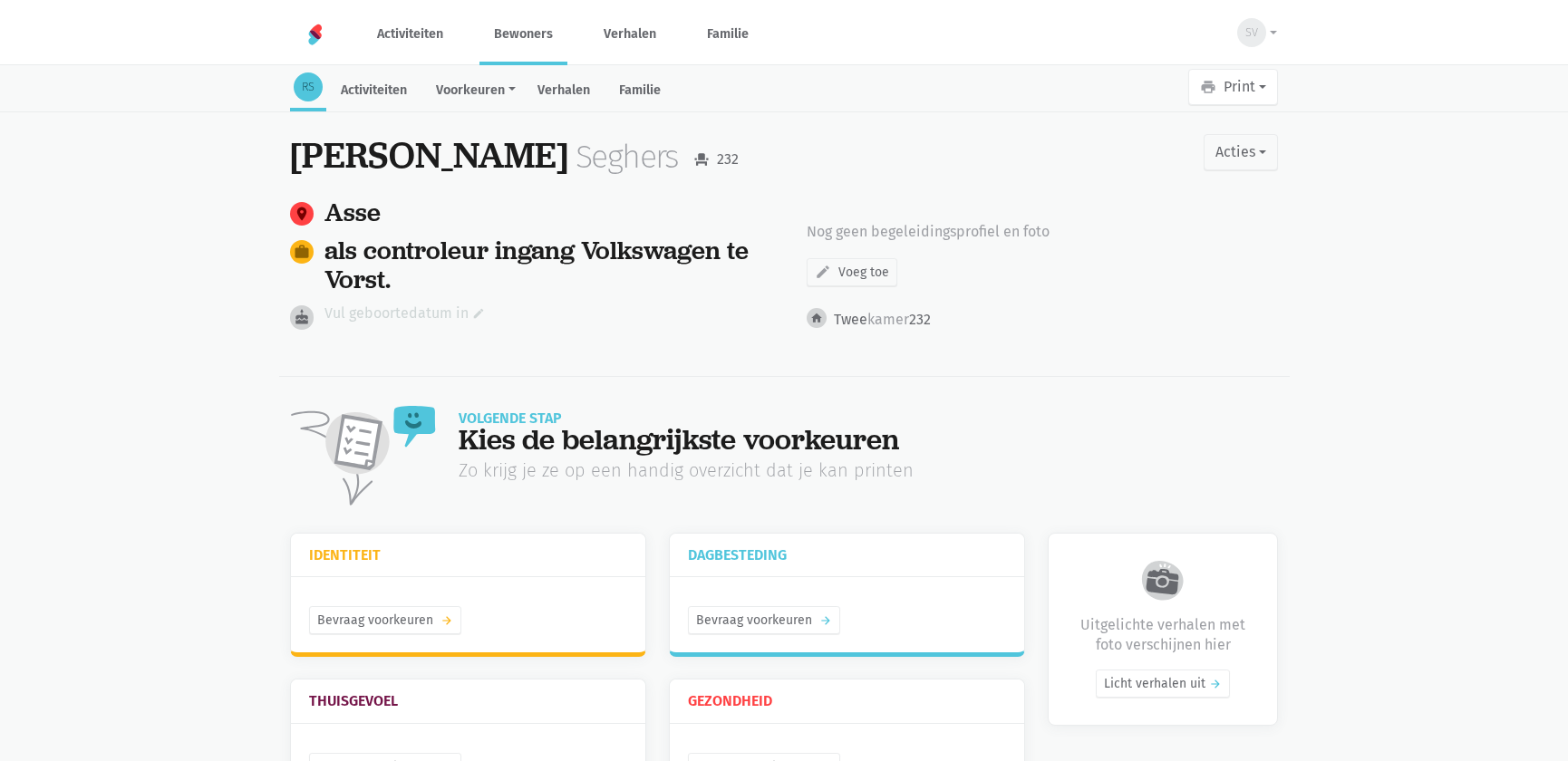
click at [400, 312] on link "Vul geboortedatum in edit" at bounding box center [404, 313] width 160 height 24
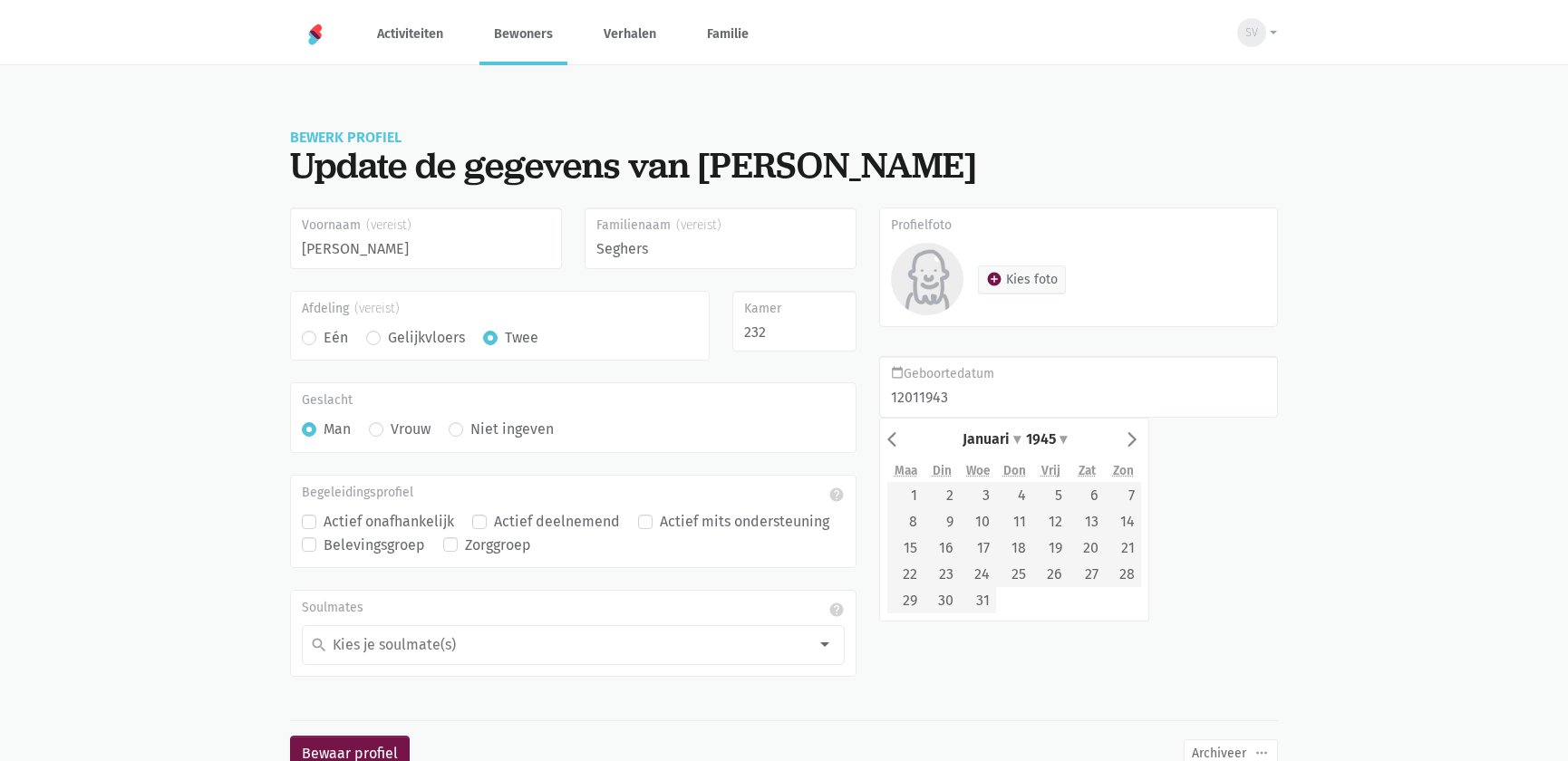
type input "[DATE]"
click at [1244, 493] on div "Profielfoto hourglass_empty add_circle Kies foto close Bewerk foto zoom_out zoo…" at bounding box center [1079, 456] width 421 height 498
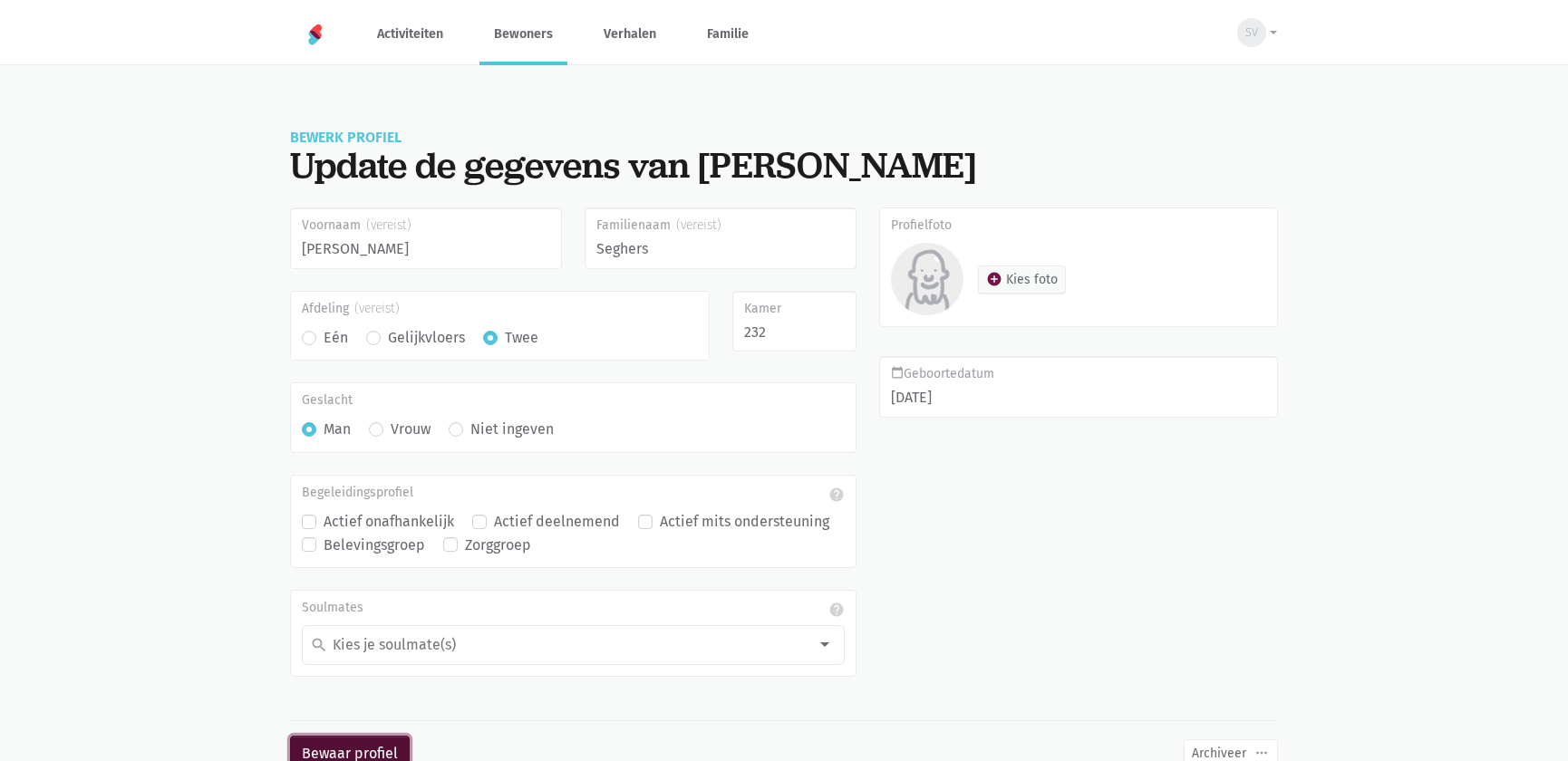
click at [343, 743] on button "Bewaar profiel" at bounding box center [350, 753] width 120 height 36
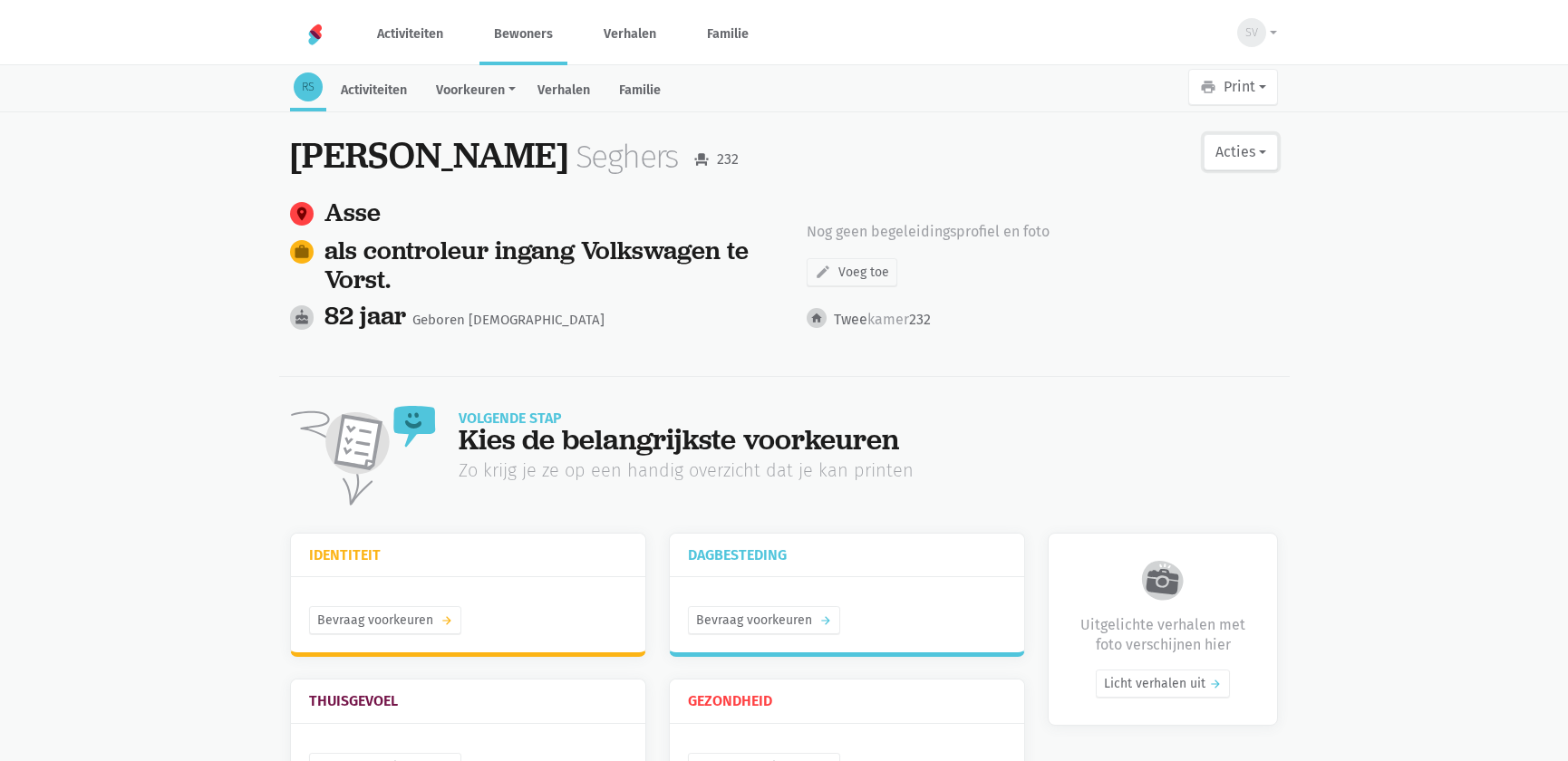
click at [1241, 147] on button "Acties" at bounding box center [1241, 152] width 74 height 36
click at [1169, 204] on link "edit Bewerk profiel" at bounding box center [1167, 199] width 229 height 30
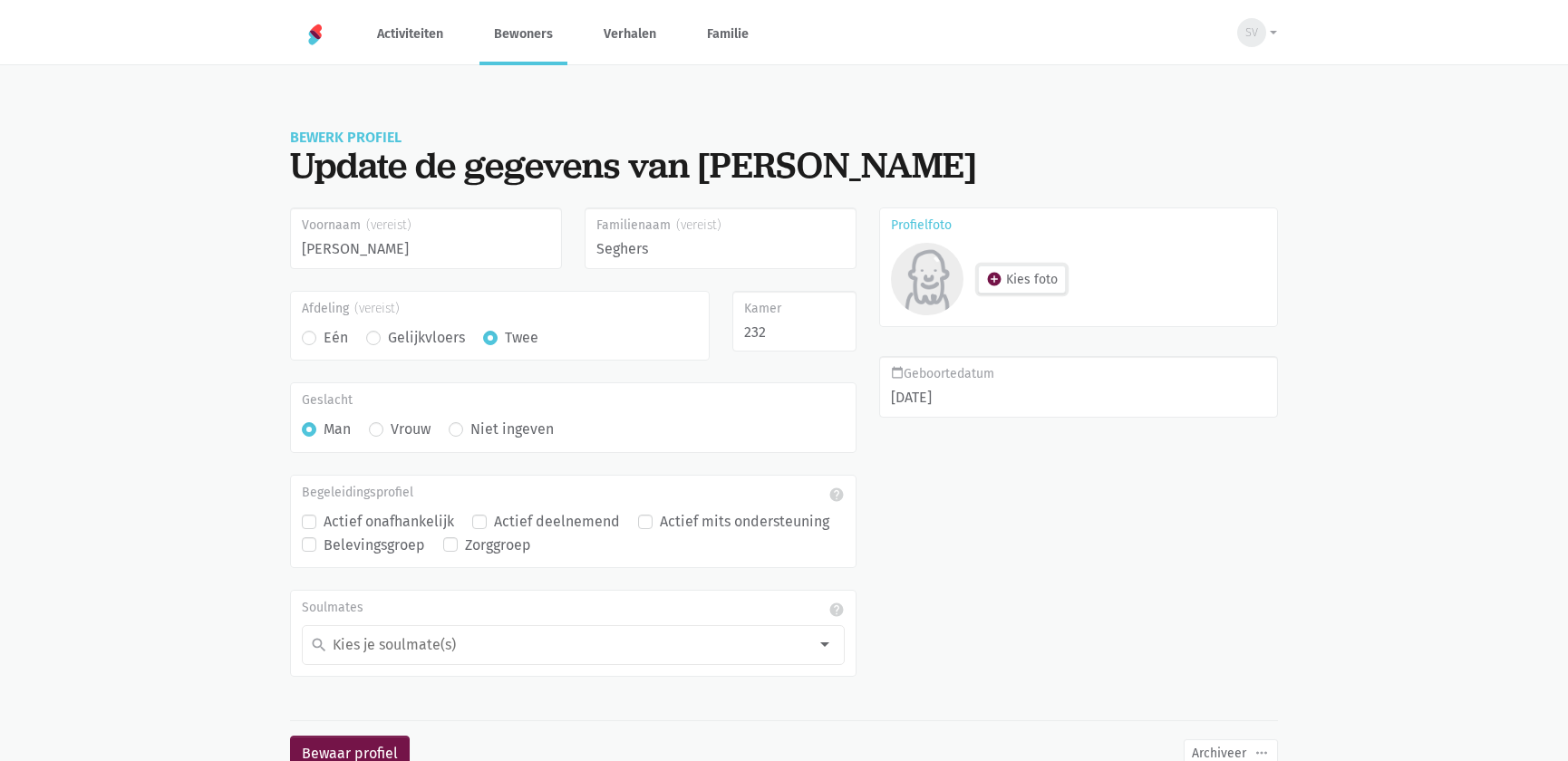
click at [1042, 283] on button "add_circle Kies foto" at bounding box center [1021, 280] width 88 height 28
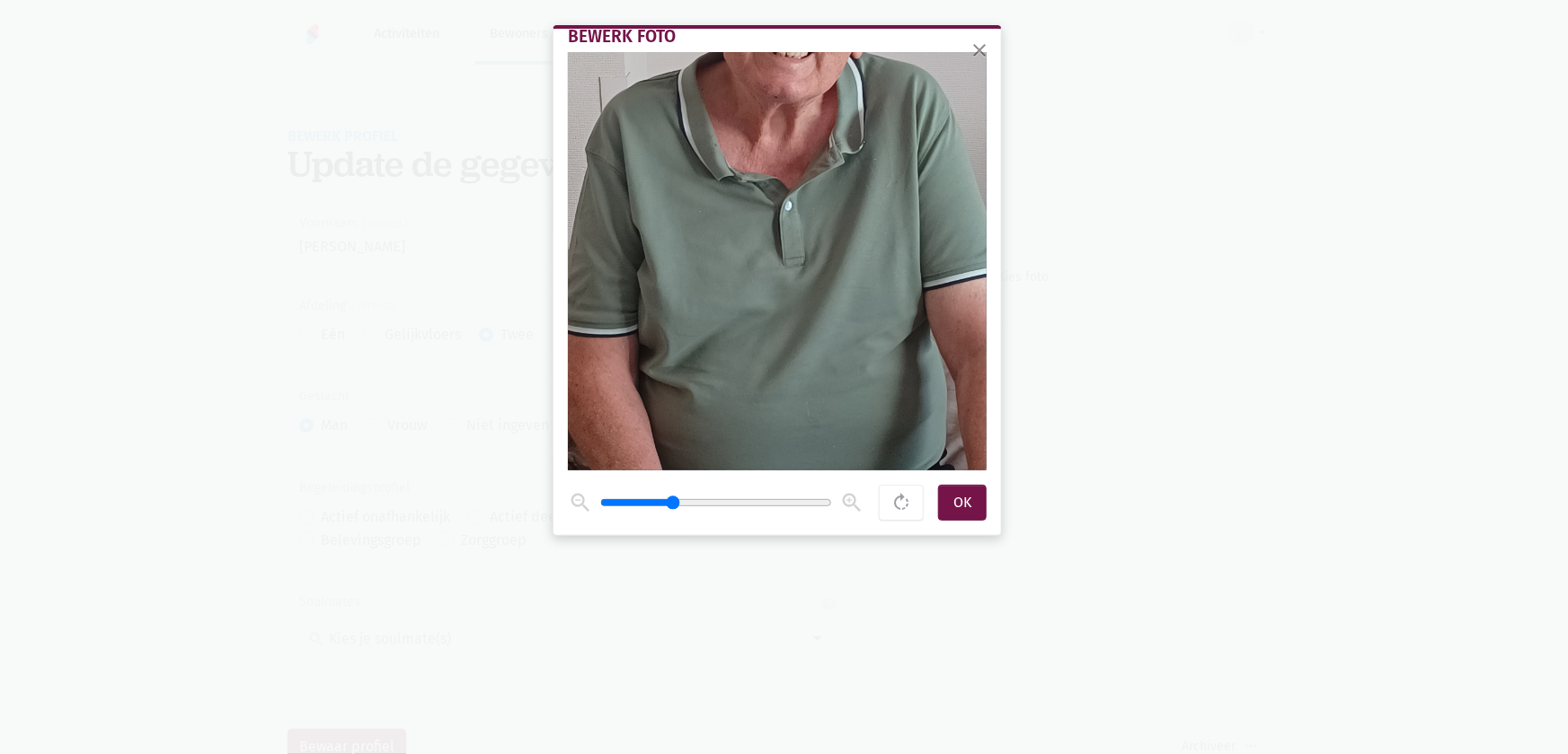
drag, startPoint x: 608, startPoint y: 502, endPoint x: 673, endPoint y: 503, distance: 65.0
click at [673, 503] on input "range" at bounding box center [716, 502] width 231 height 14
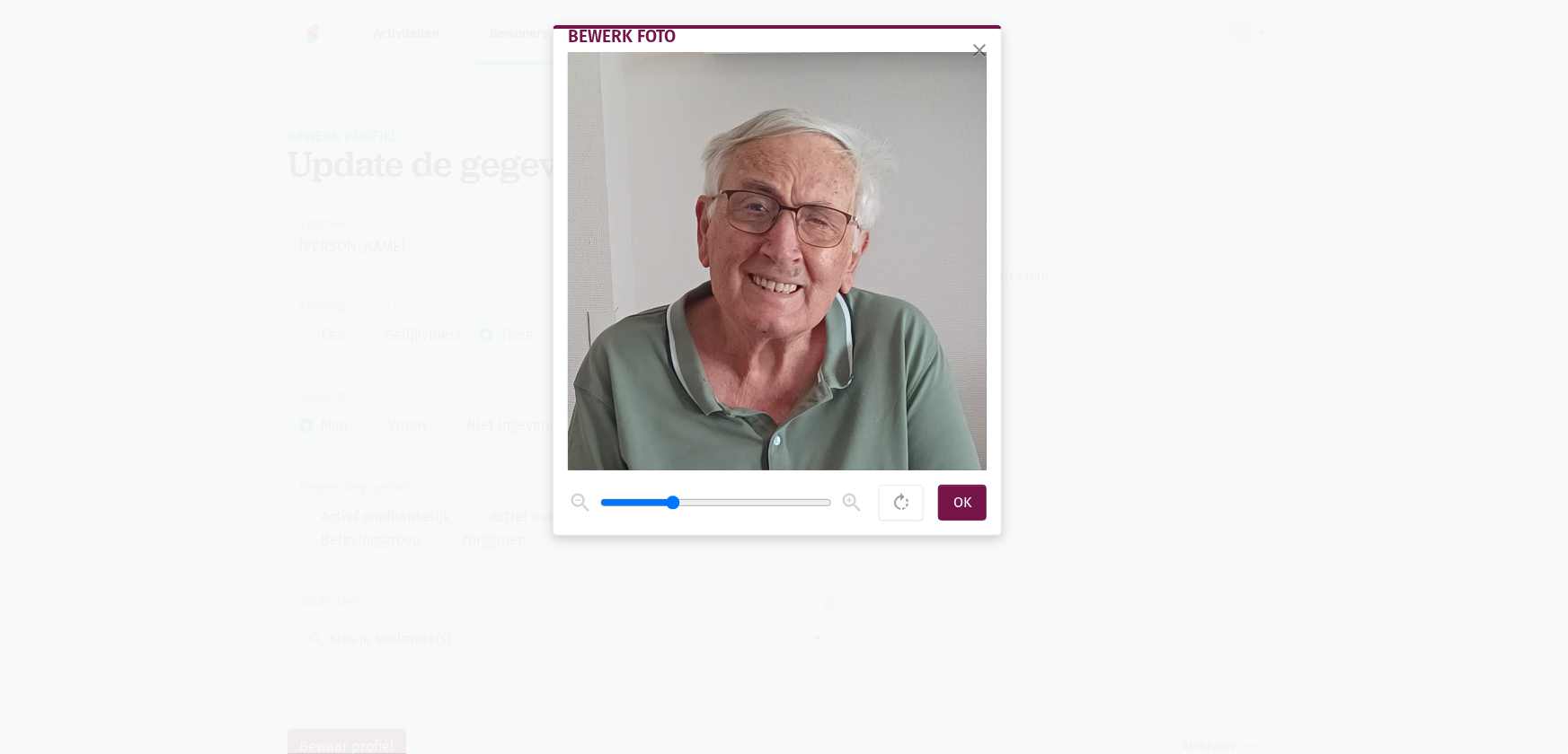
click at [763, 514] on div "Bewerk foto zoom_out zoom_in rotate_right OK" at bounding box center [777, 282] width 448 height 507
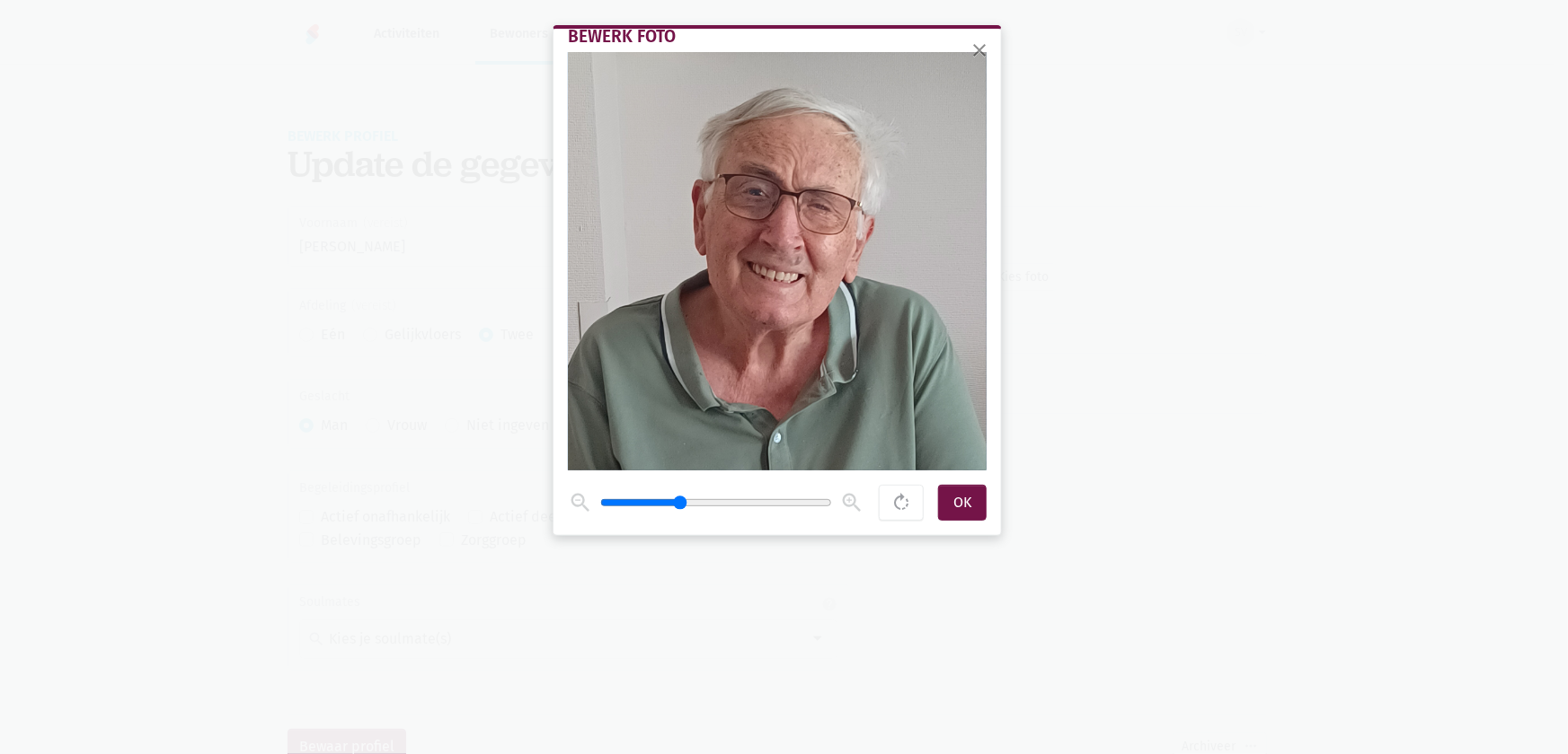
type input "2"
click at [682, 502] on input "range" at bounding box center [716, 502] width 231 height 14
click at [976, 503] on div "OK" at bounding box center [962, 503] width 49 height 36
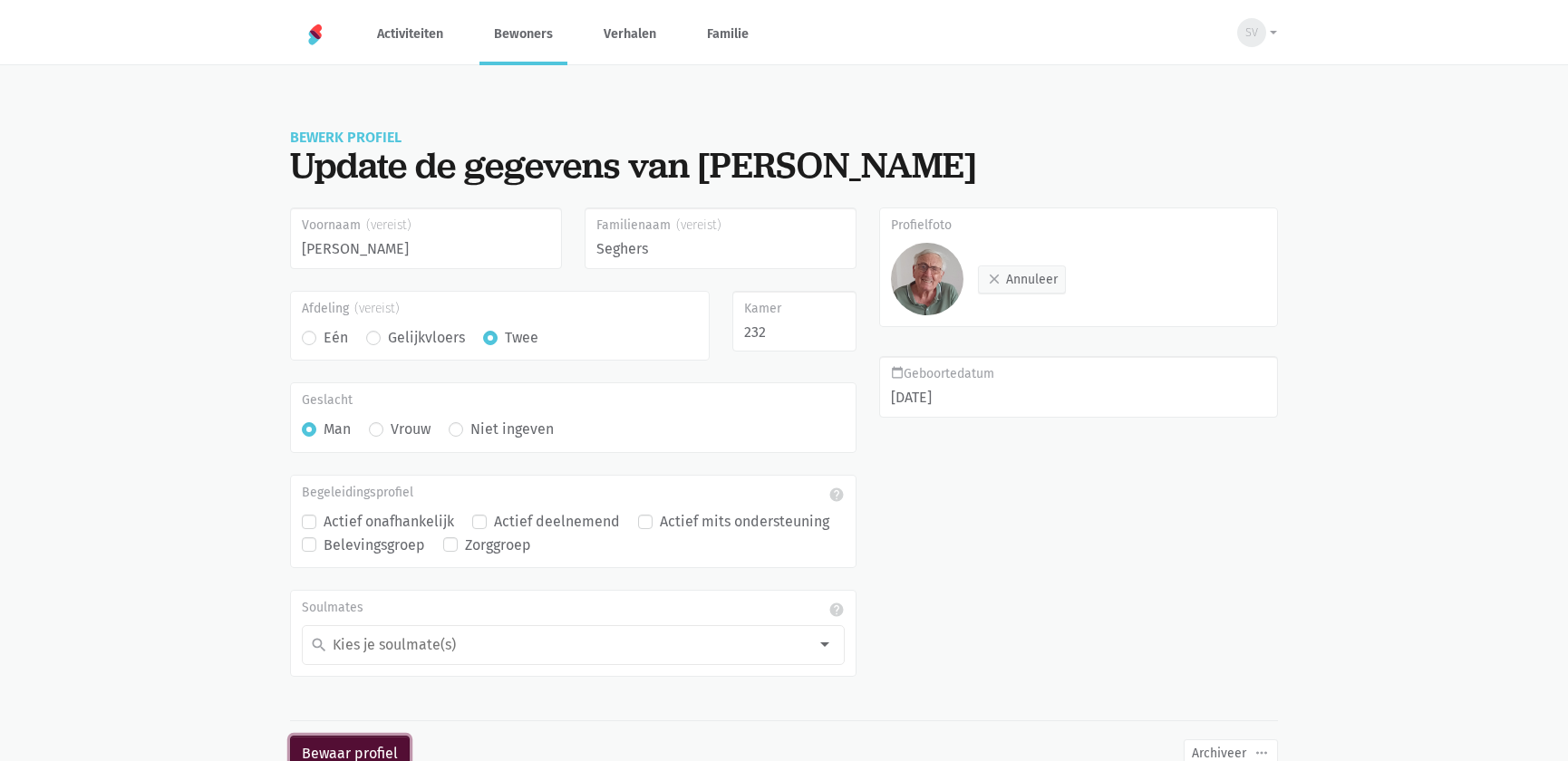
click at [329, 752] on button "Bewaar profiel" at bounding box center [350, 753] width 120 height 36
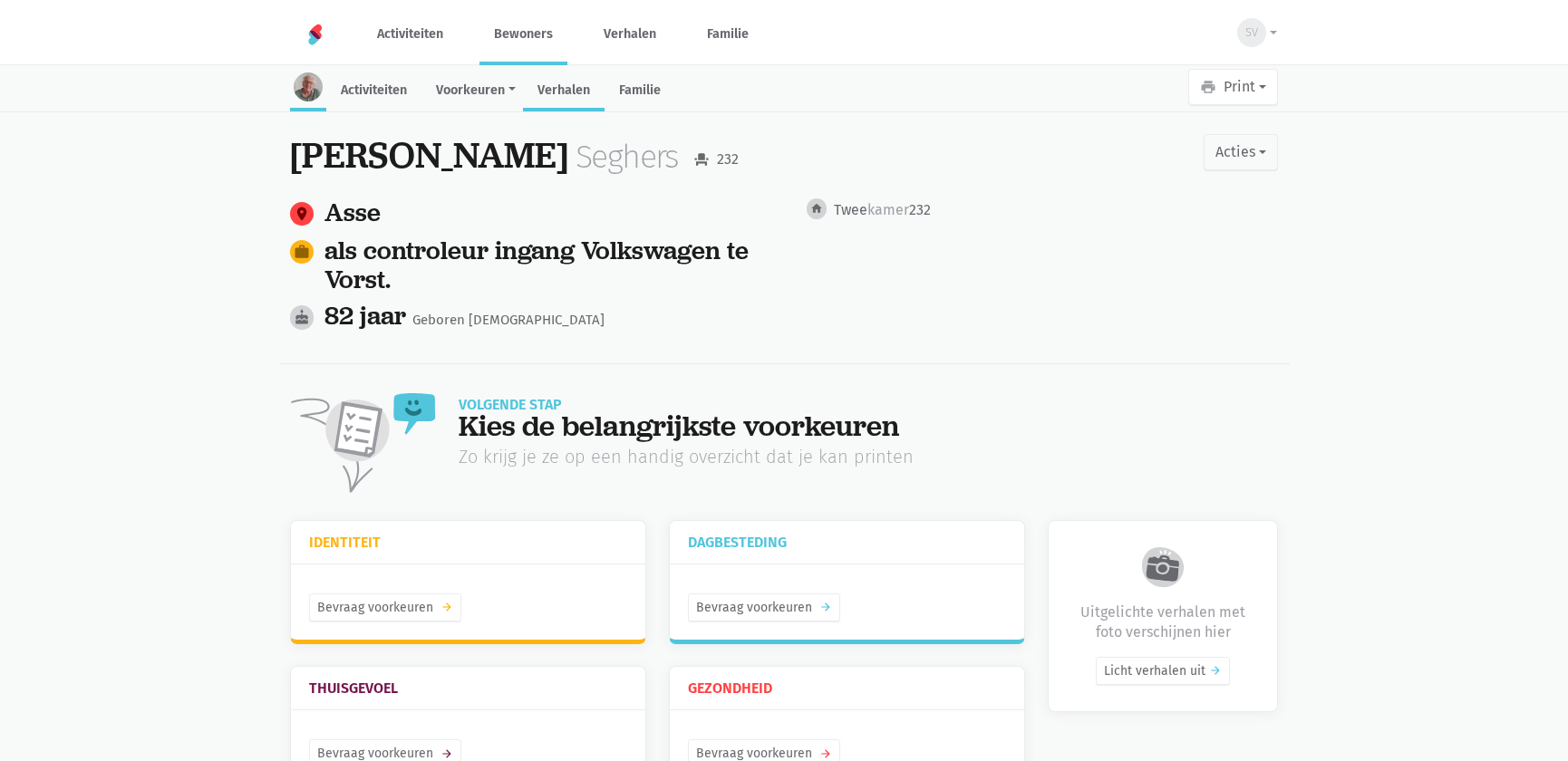
click at [580, 86] on link "Verhalen" at bounding box center [564, 91] width 82 height 39
click at [581, 85] on link "Verhalen" at bounding box center [564, 91] width 82 height 39
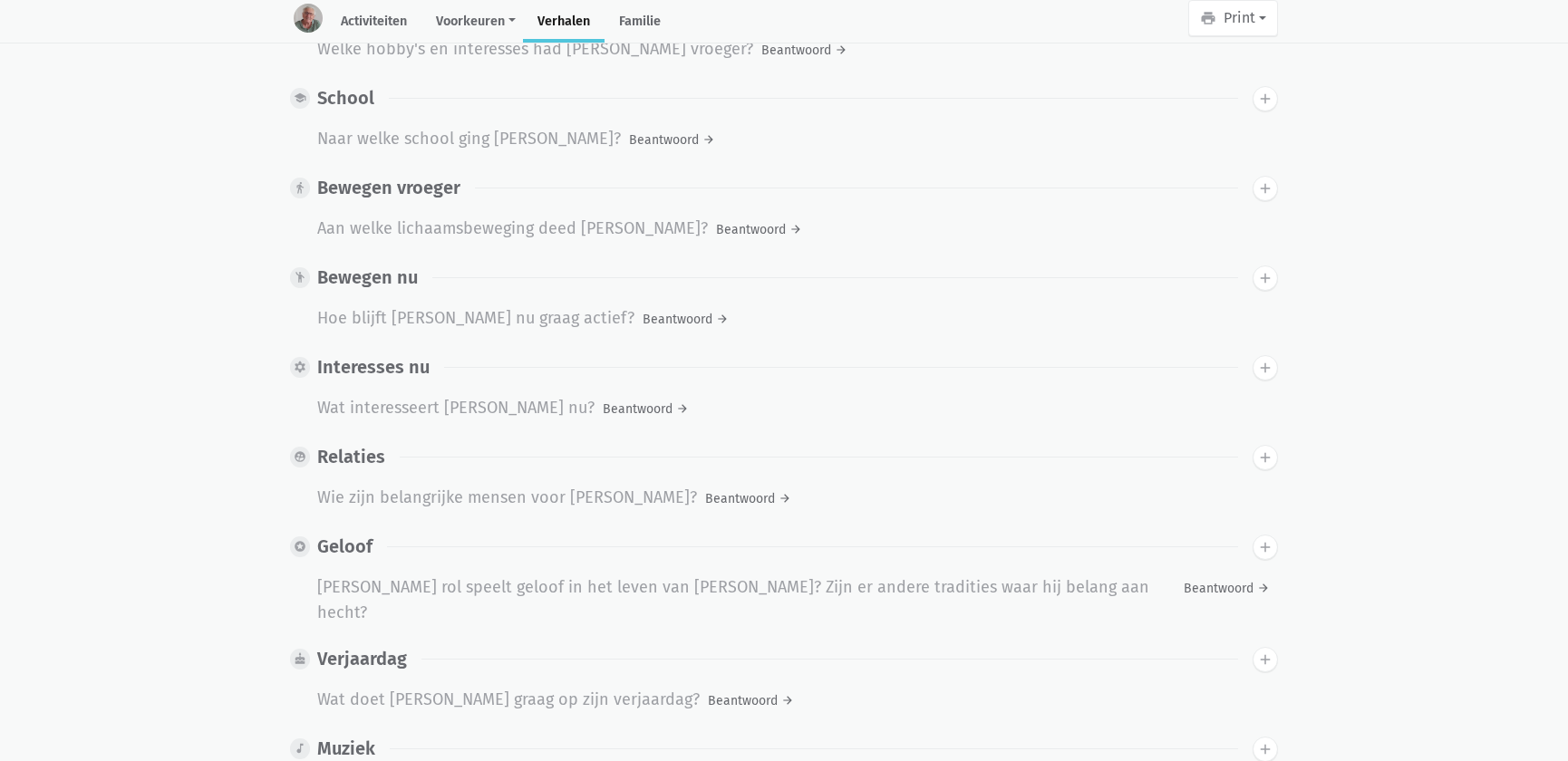
scroll to position [1153, 0]
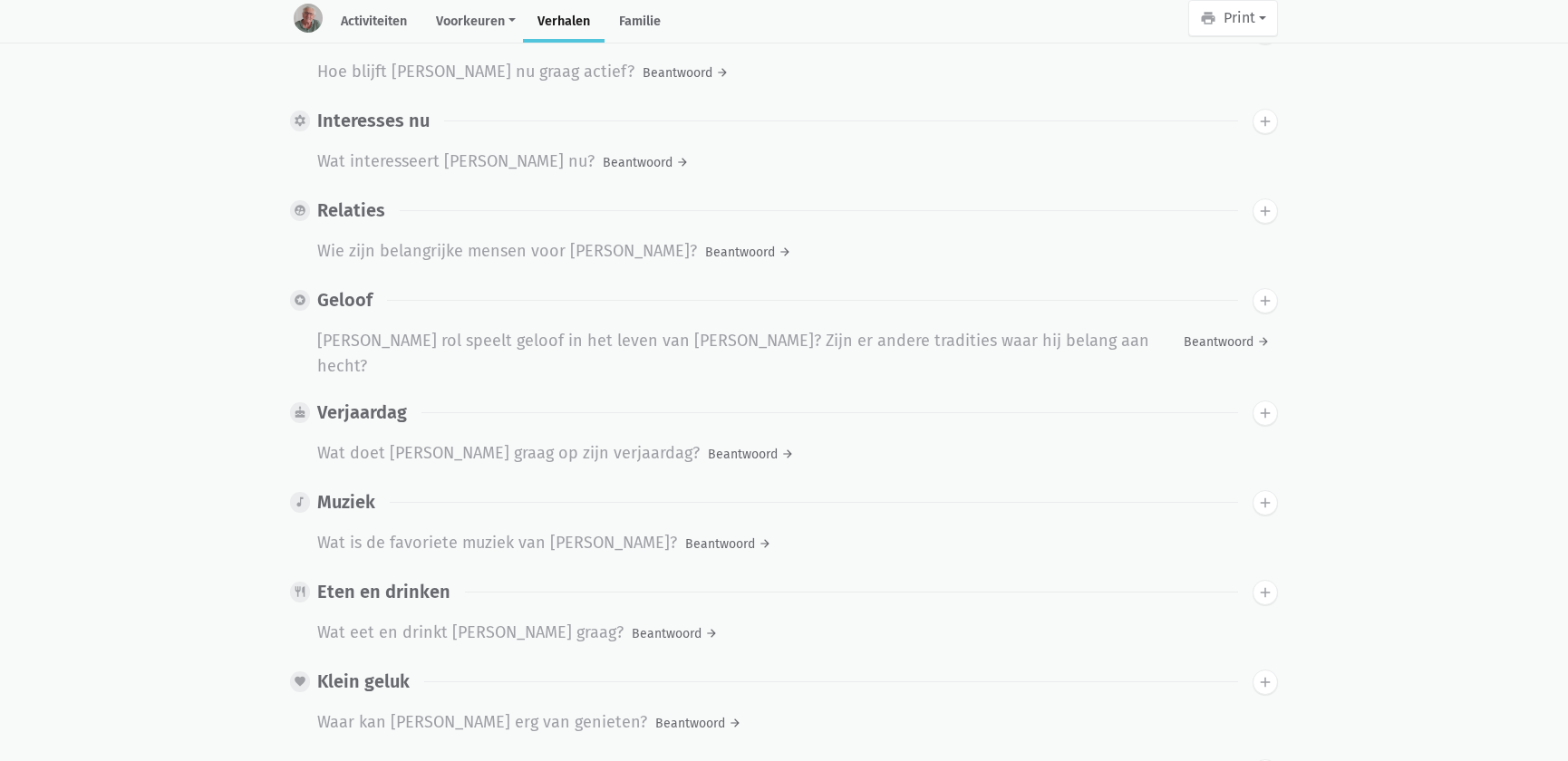
drag, startPoint x: 386, startPoint y: 601, endPoint x: 534, endPoint y: 605, distance: 148.1
click at [387, 620] on div "Wat eet en drinkt [PERSON_NAME] graag?" at bounding box center [470, 634] width 307 height 28
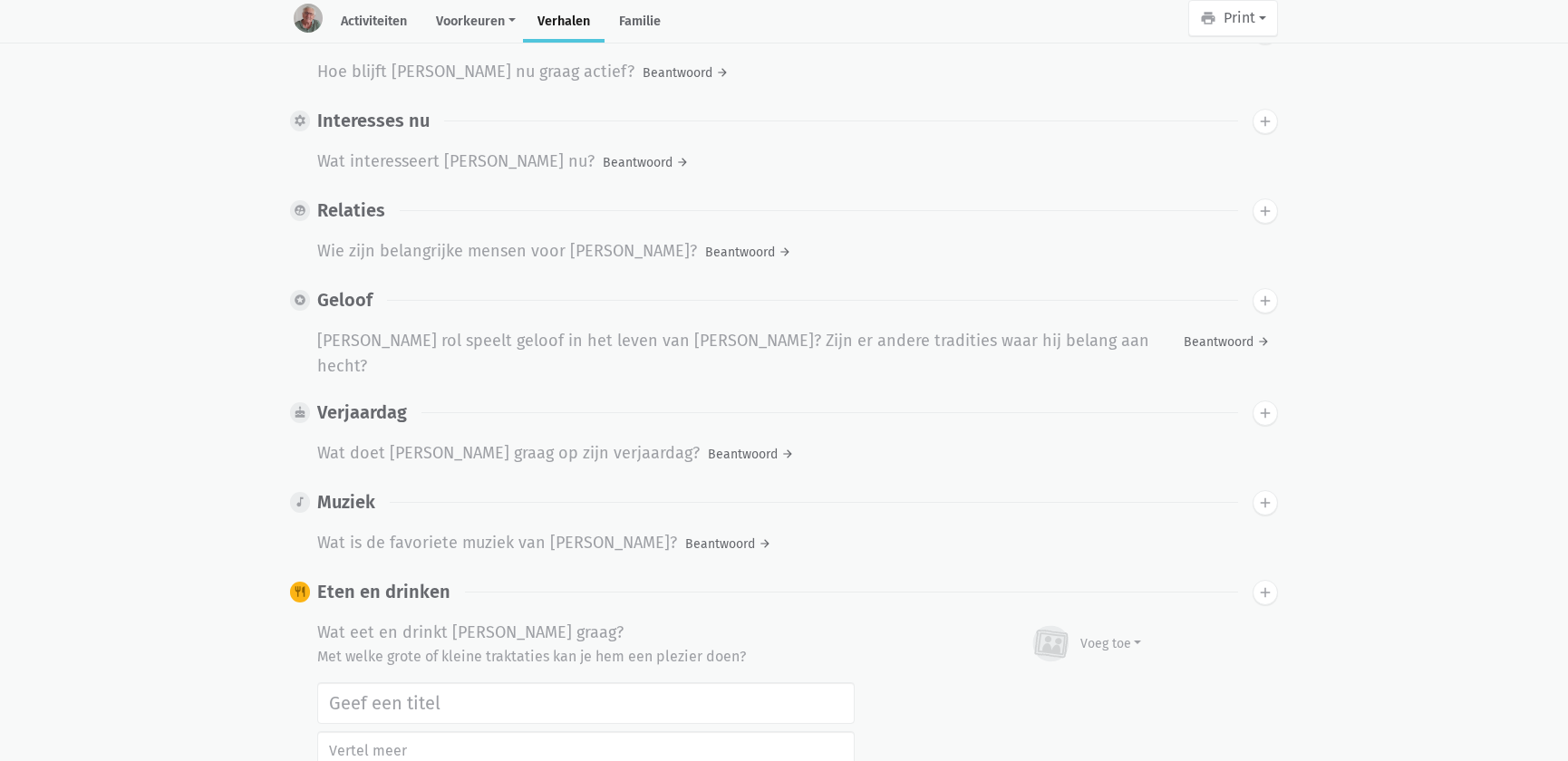
scroll to position [1401, 0]
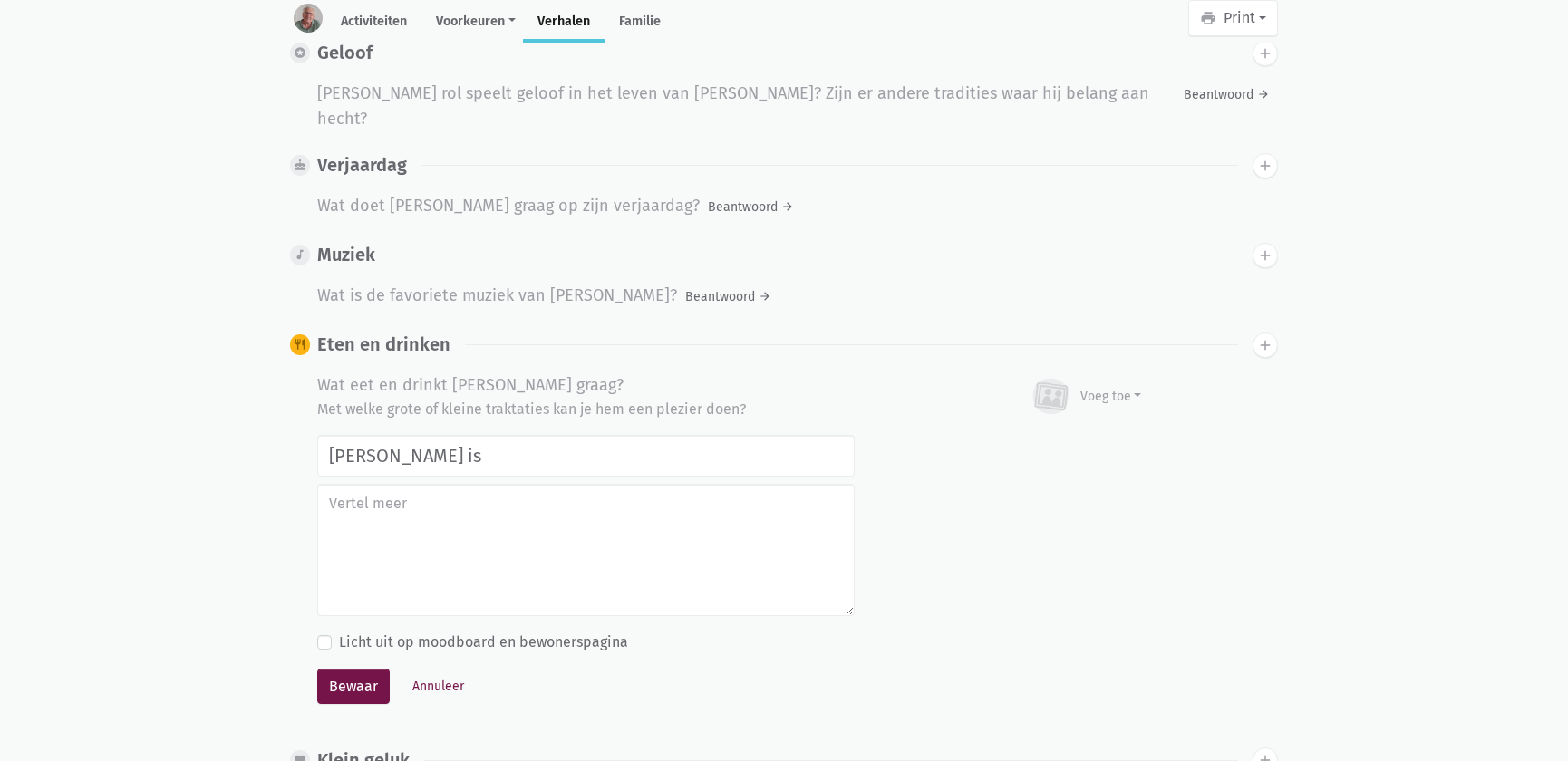
type input "Mijn lievelingsdrank is"
click at [317, 669] on button "Bewaar" at bounding box center [353, 687] width 72 height 36
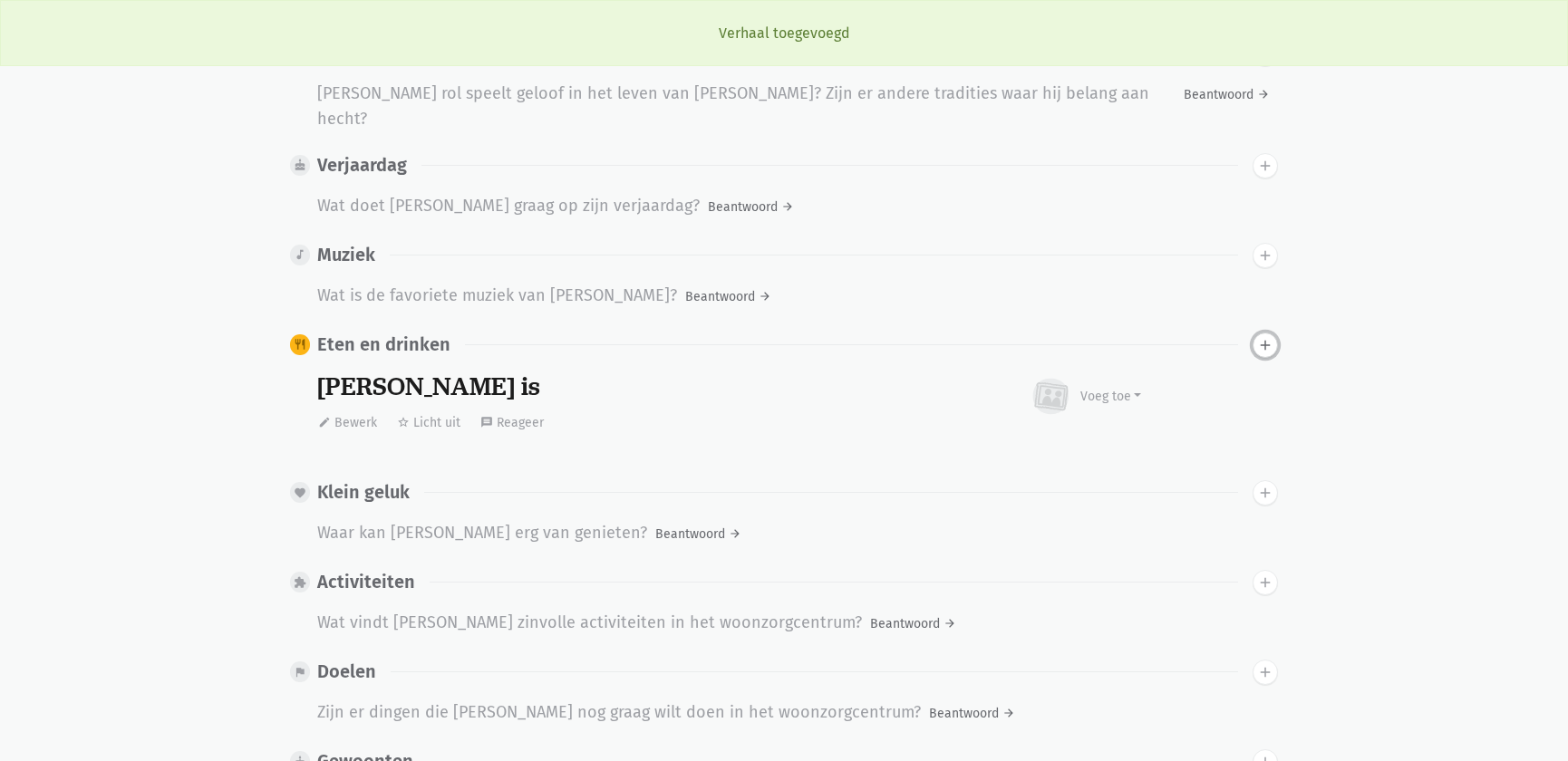
click at [1267, 337] on icon "add" at bounding box center [1265, 344] width 16 height 16
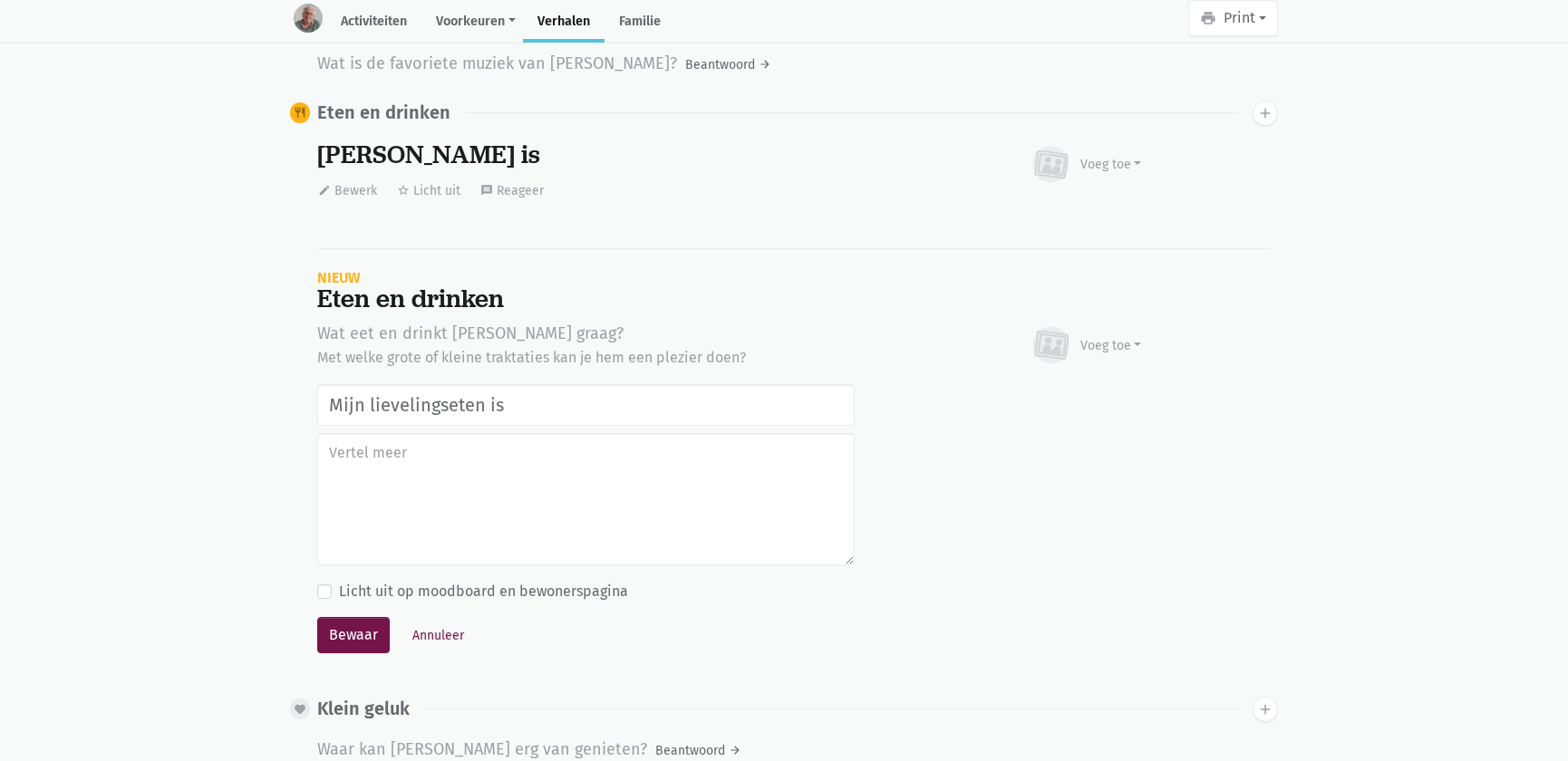
type input "Mijn lievelingseten is"
click at [317, 617] on button "Bewaar" at bounding box center [353, 635] width 72 height 36
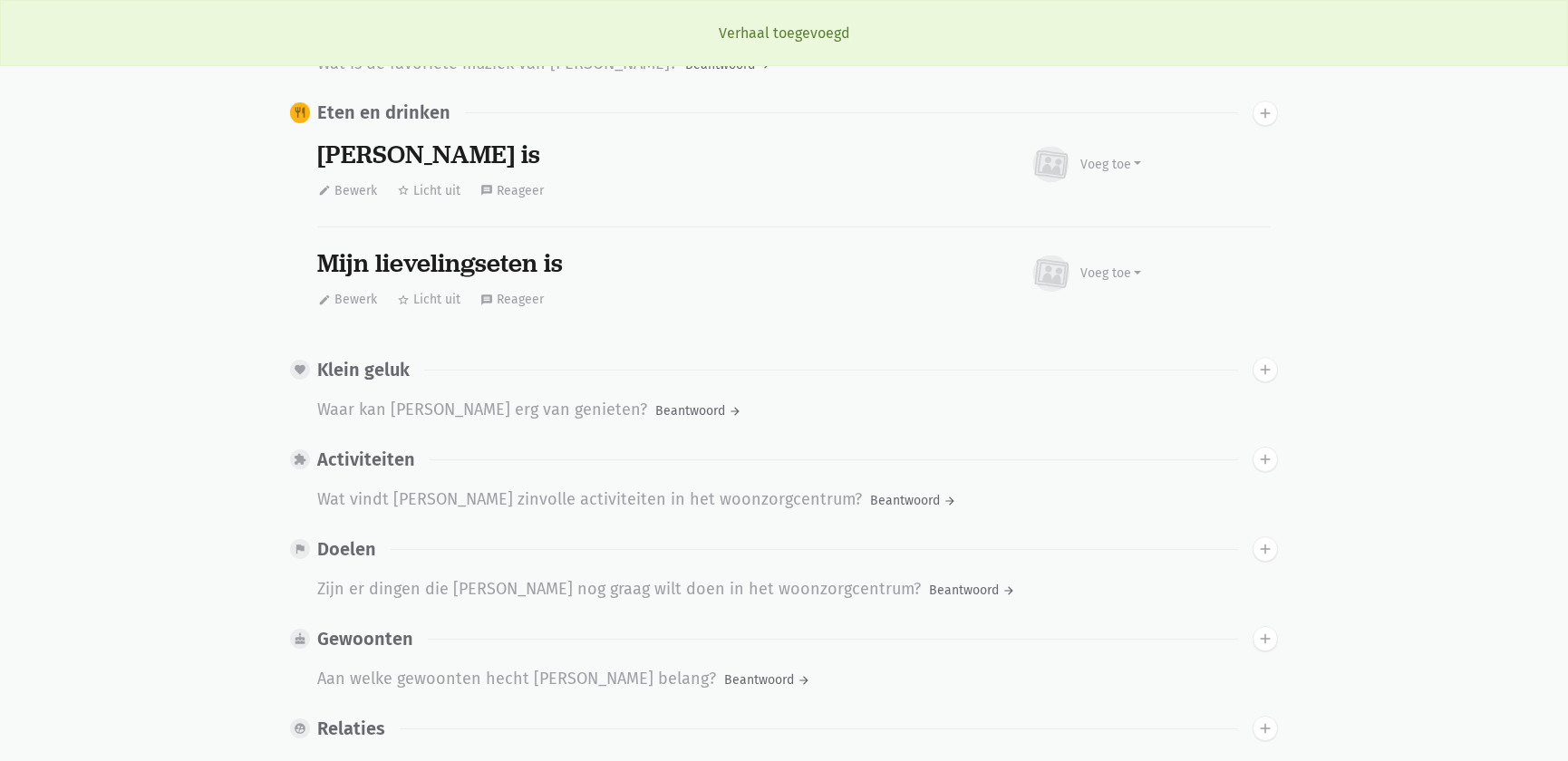
scroll to position [1468, 0]
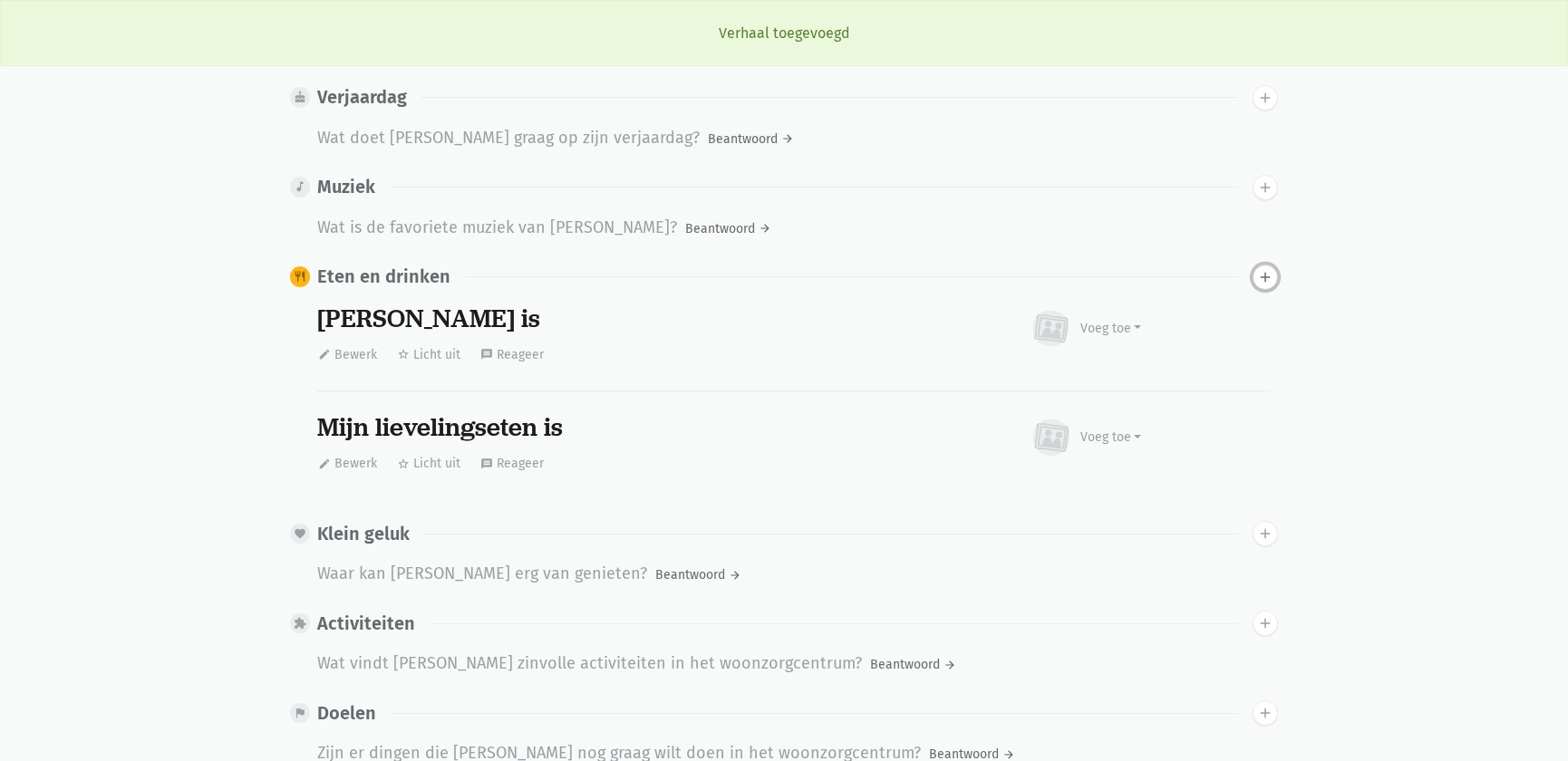
click at [1268, 269] on icon "add" at bounding box center [1265, 277] width 16 height 16
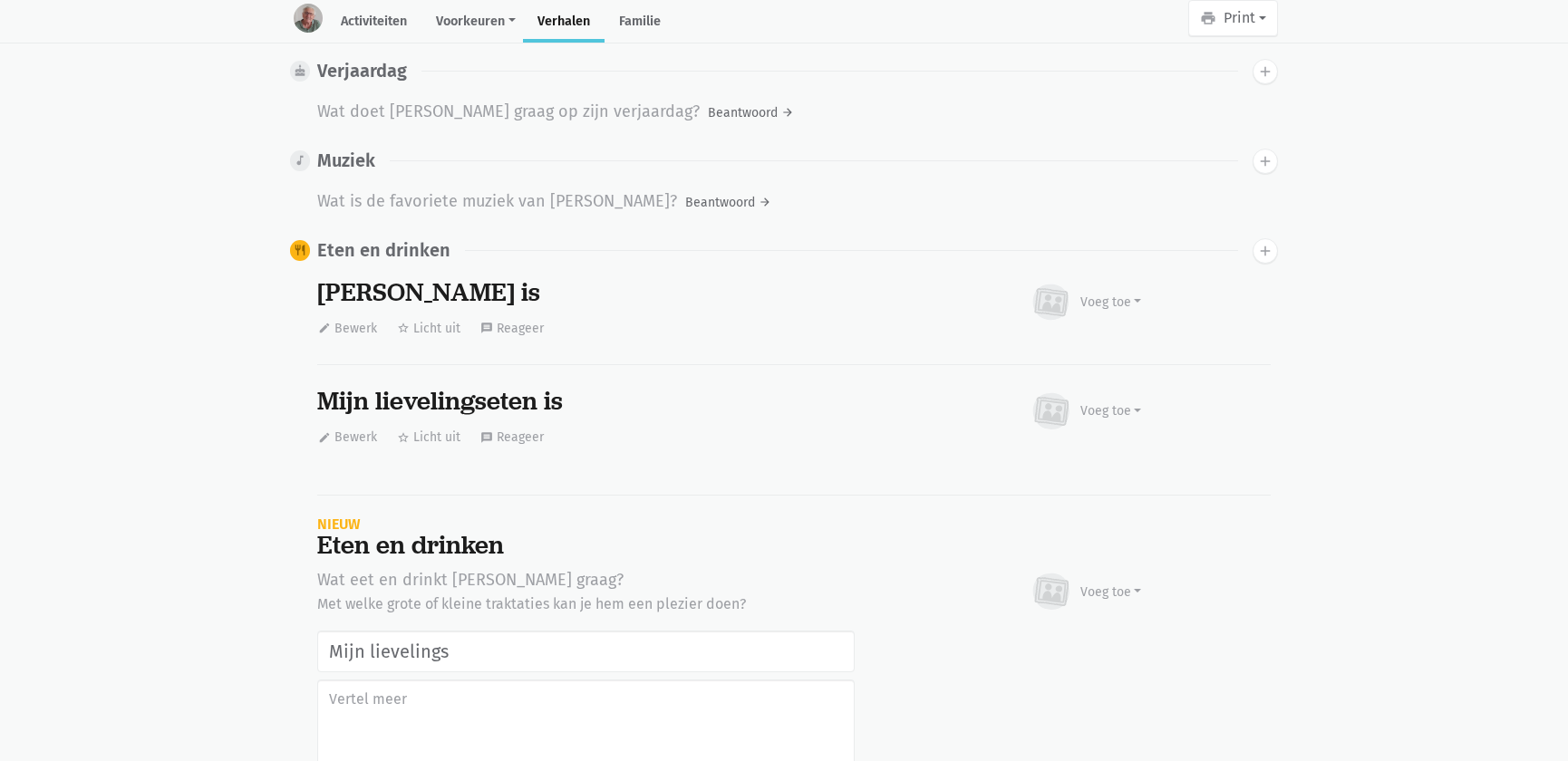
scroll to position [1577, 0]
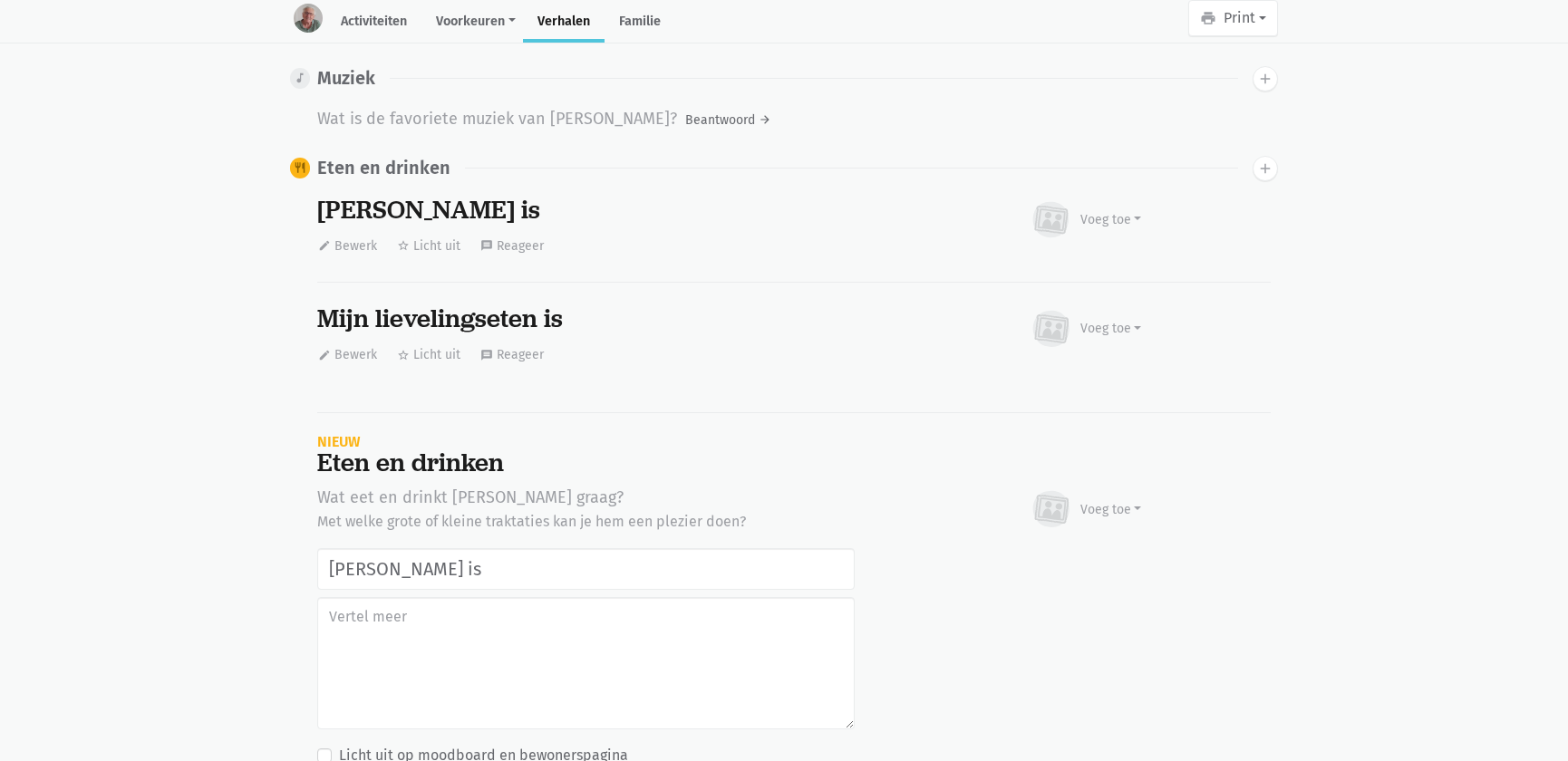
type input "[PERSON_NAME] is"
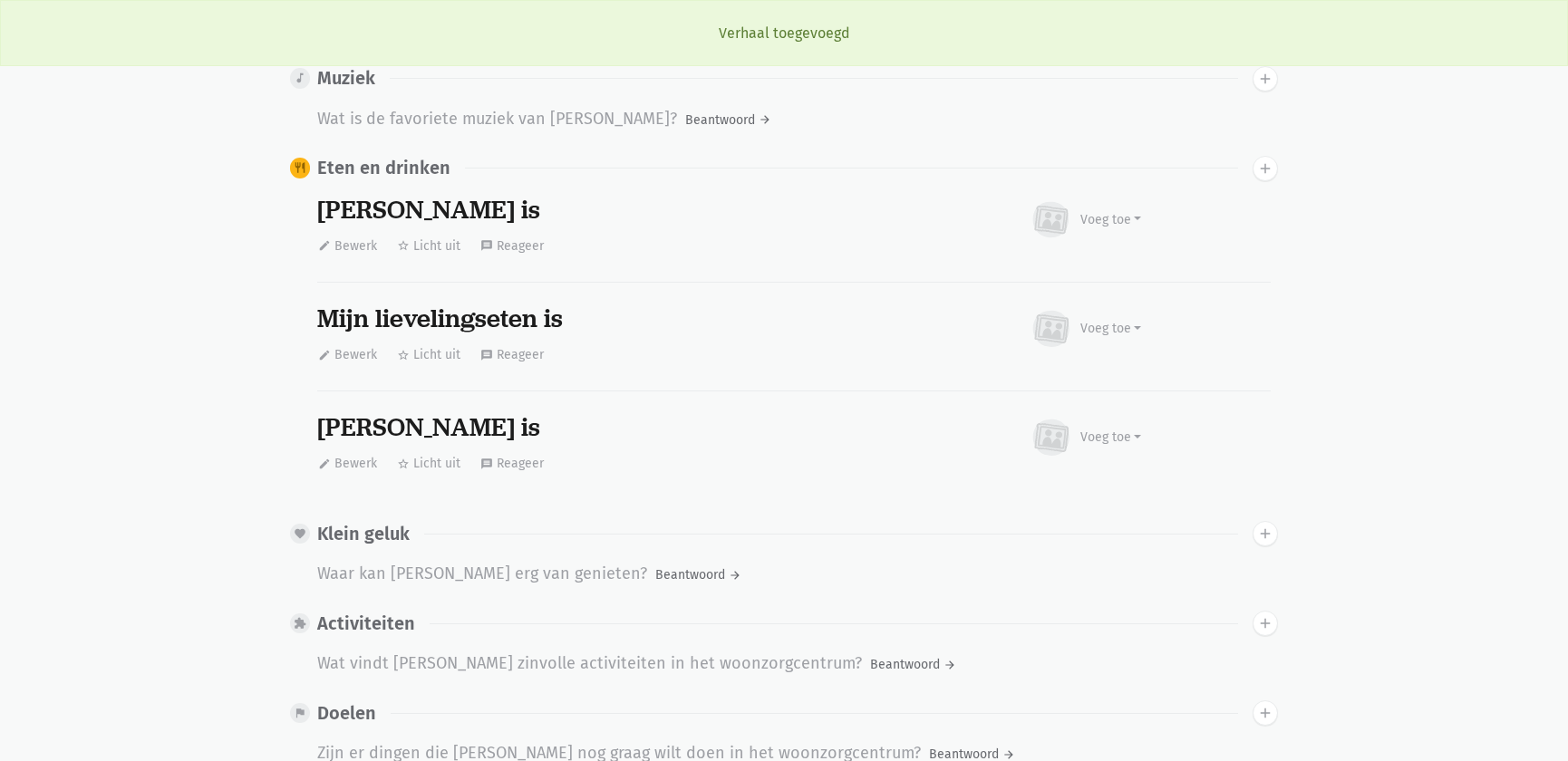
click at [544, 413] on div "[PERSON_NAME] is" at bounding box center [586, 427] width 537 height 29
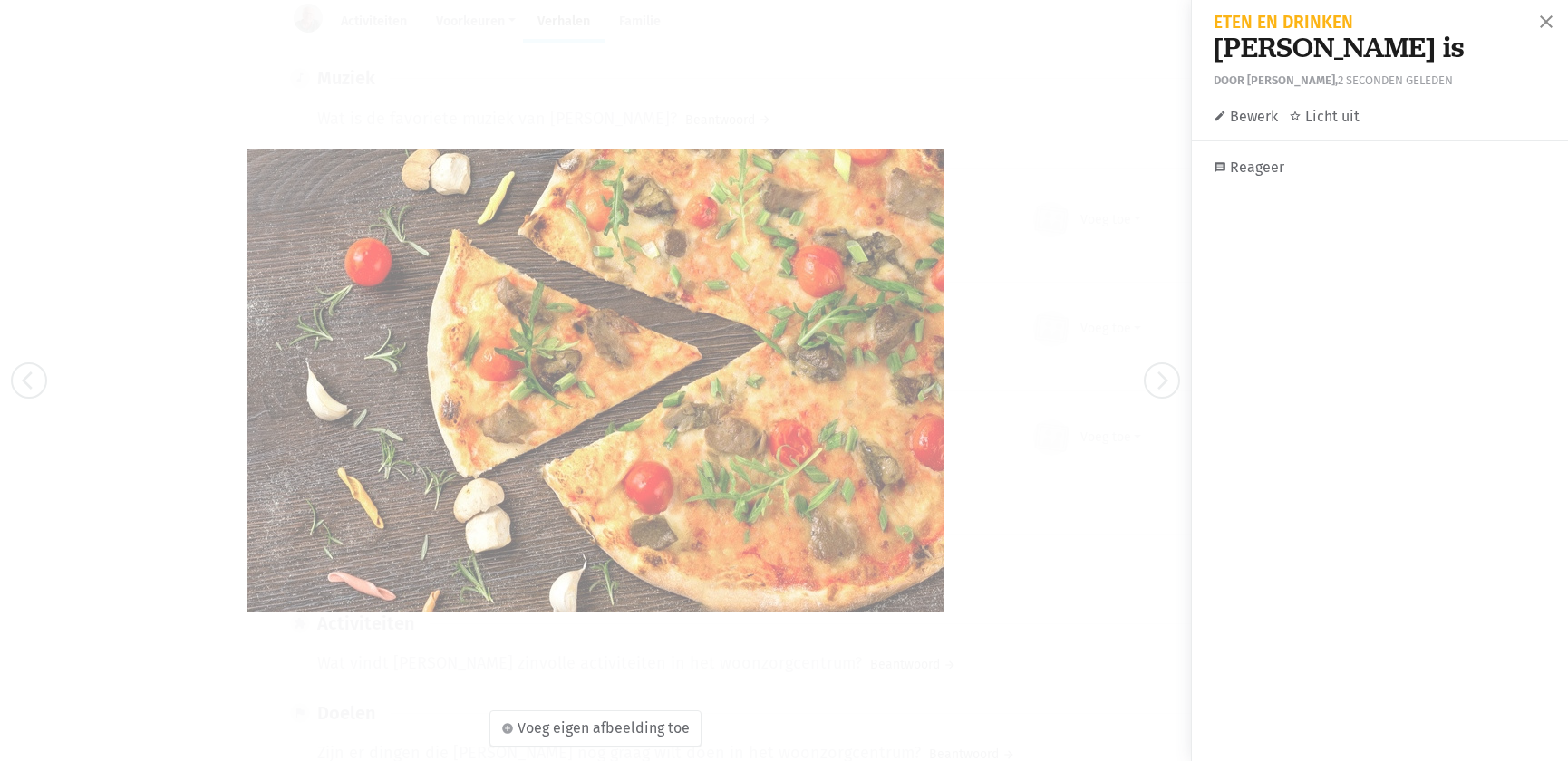
click at [1249, 125] on link "edit Bewerk" at bounding box center [1246, 117] width 65 height 24
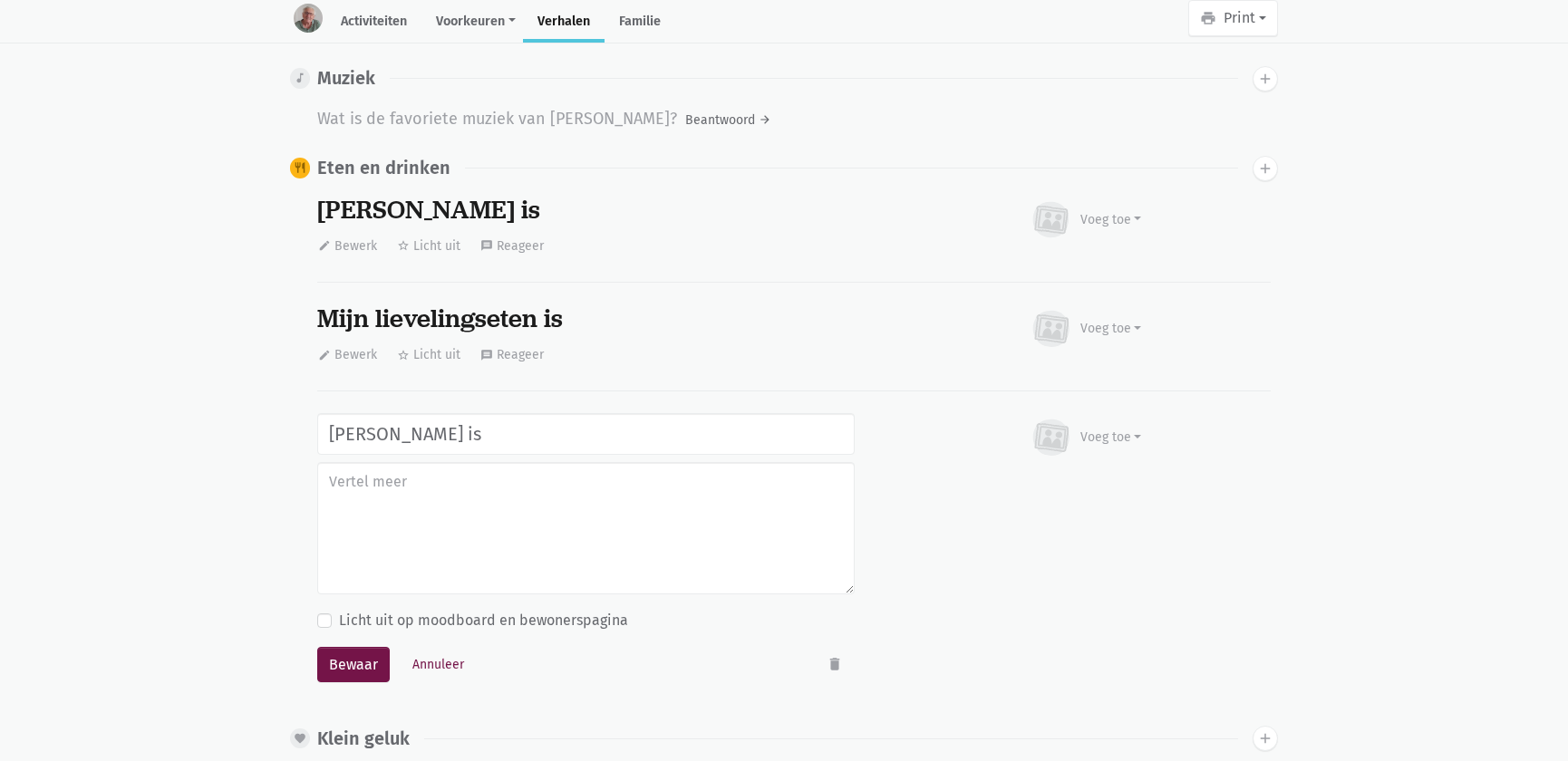
click at [490, 413] on input "[PERSON_NAME] is" at bounding box center [586, 434] width 537 height 42
type input "Mijn lievelingssoep is"
click at [317, 647] on button "Bewaar" at bounding box center [353, 665] width 72 height 36
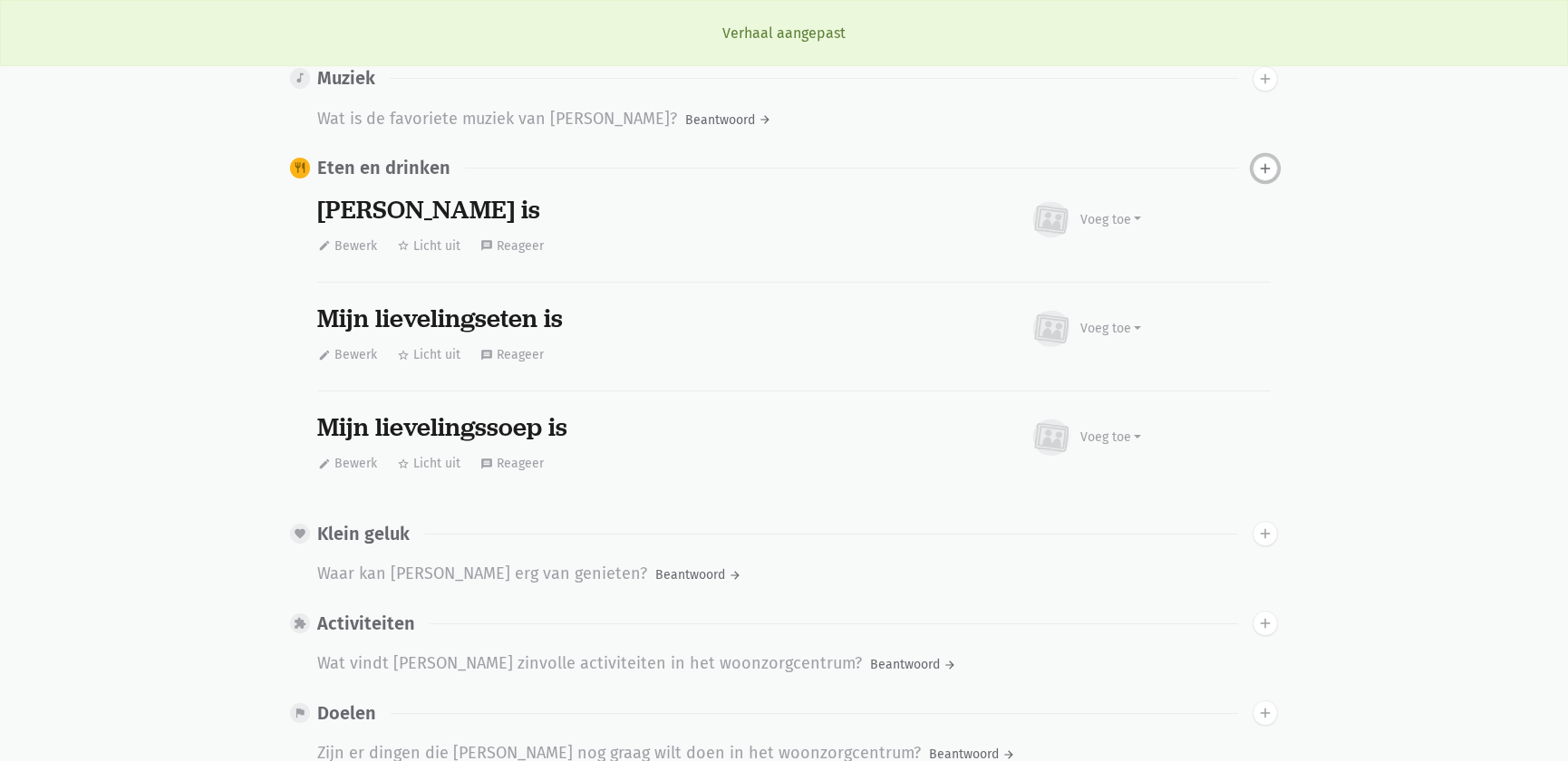
click at [1267, 160] on icon "add" at bounding box center [1265, 168] width 16 height 16
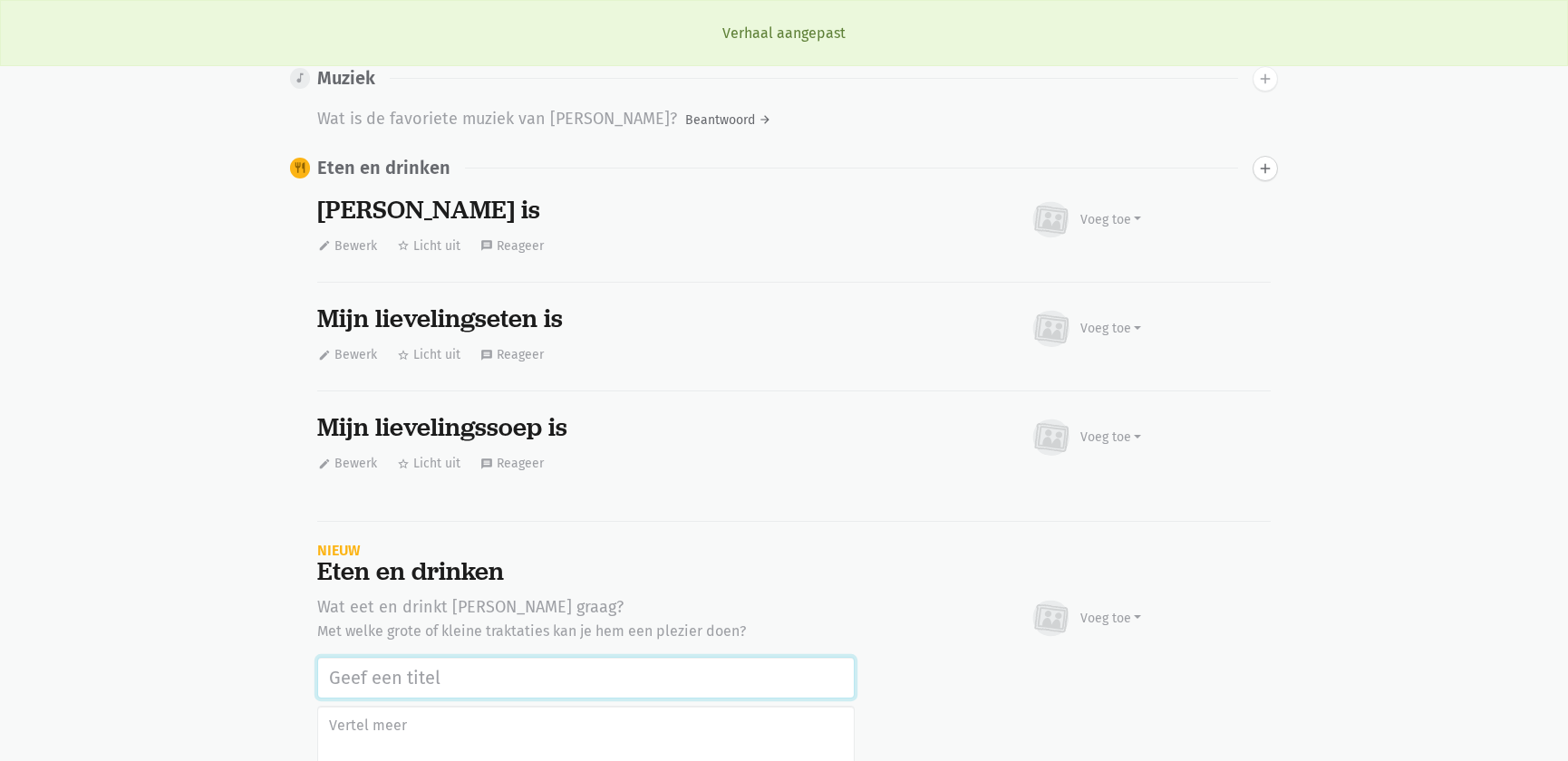
scroll to position [1849, 0]
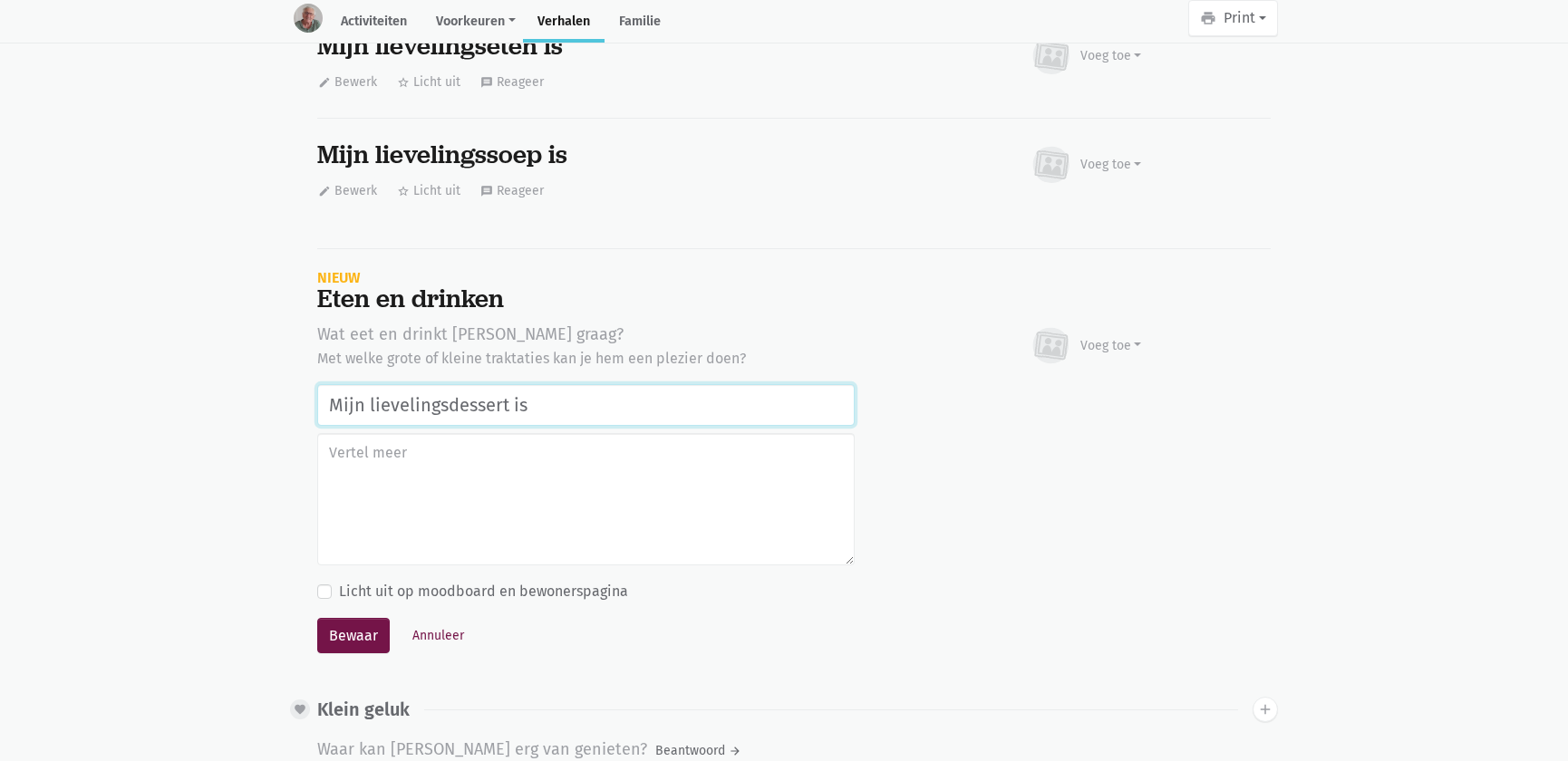
type input "Mijn lievelingsdessert is"
click at [317, 618] on button "Bewaar" at bounding box center [353, 636] width 72 height 36
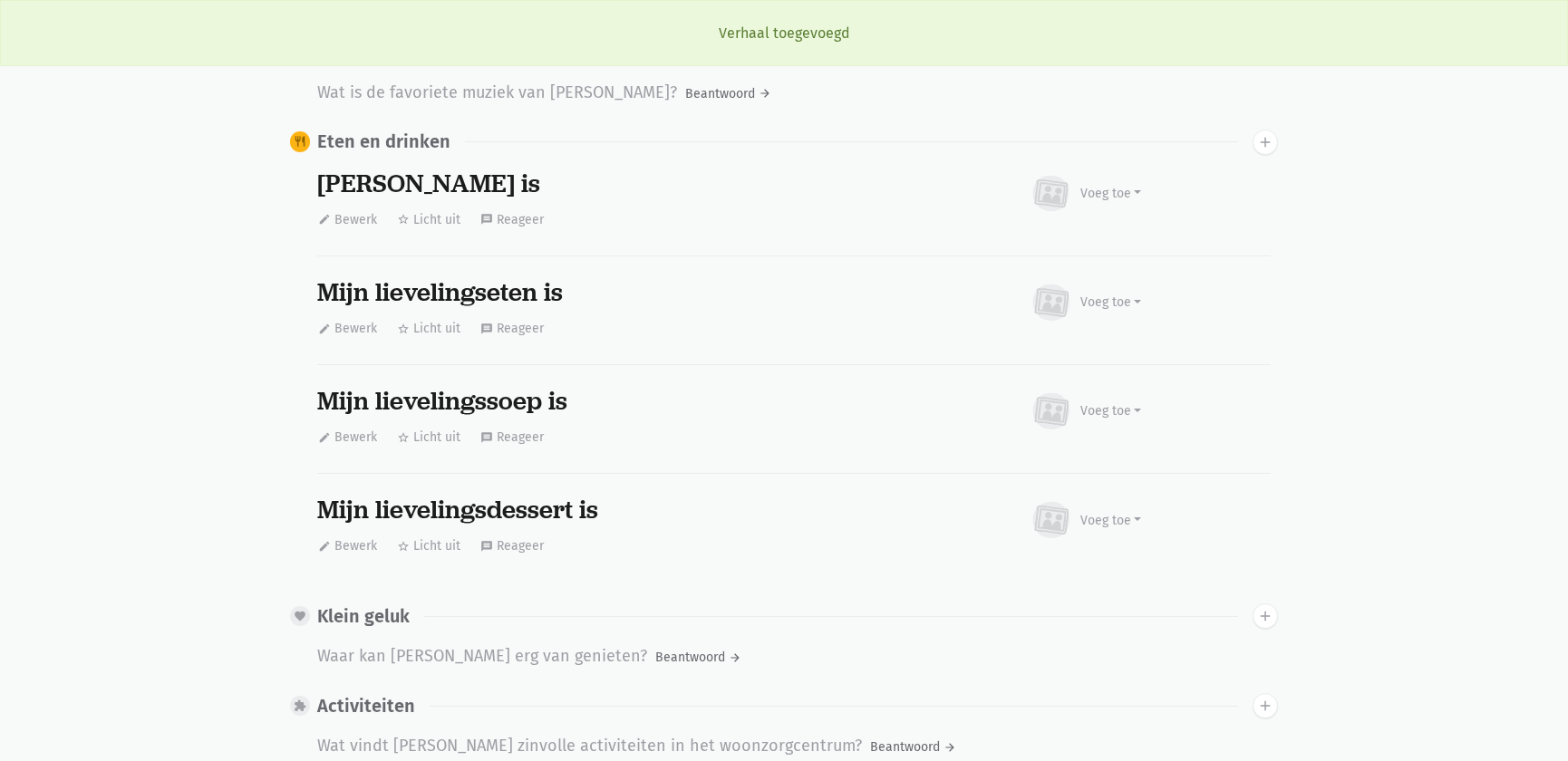
scroll to position [1438, 0]
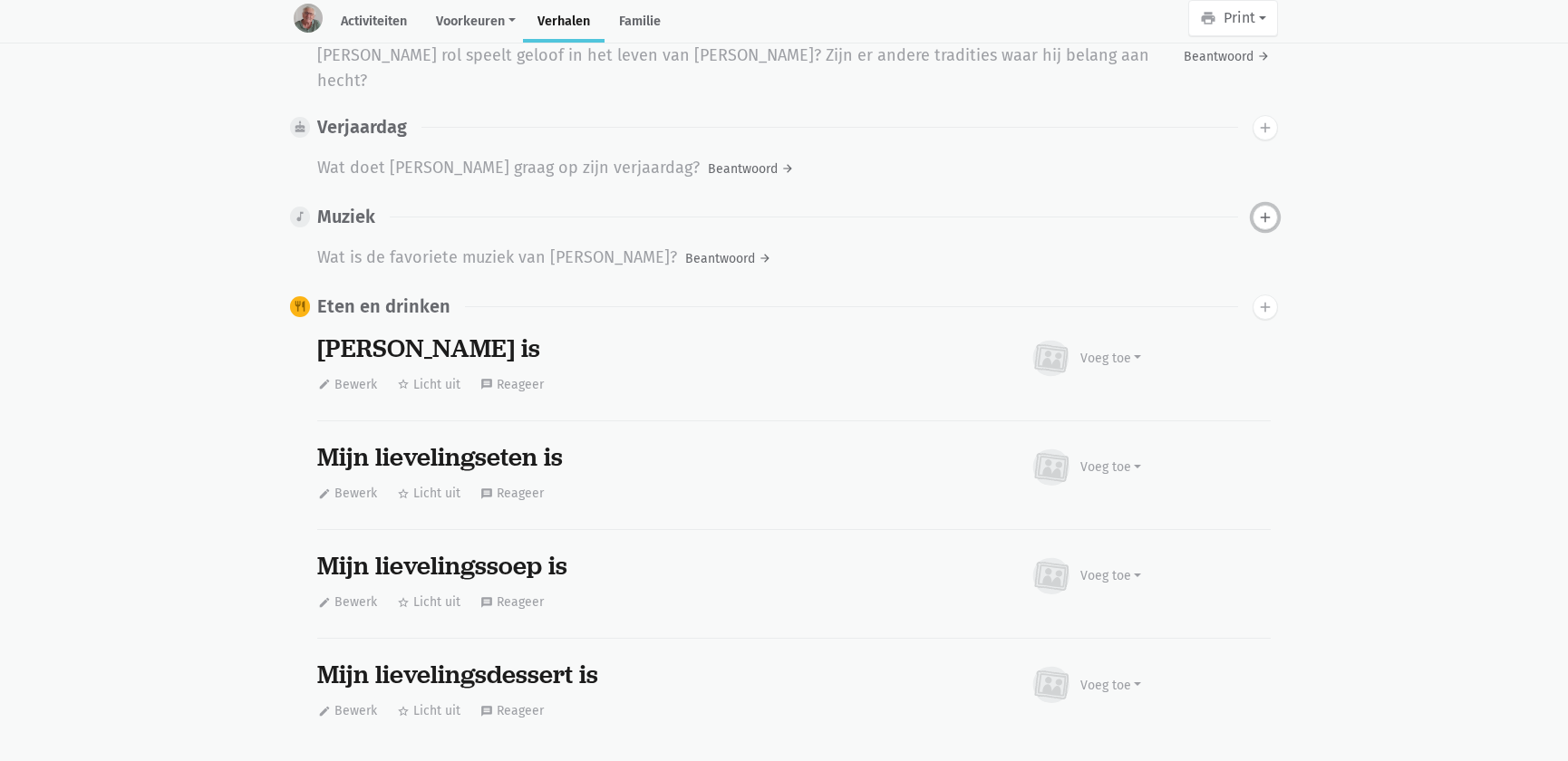
click at [1260, 210] on icon "add" at bounding box center [1265, 217] width 16 height 16
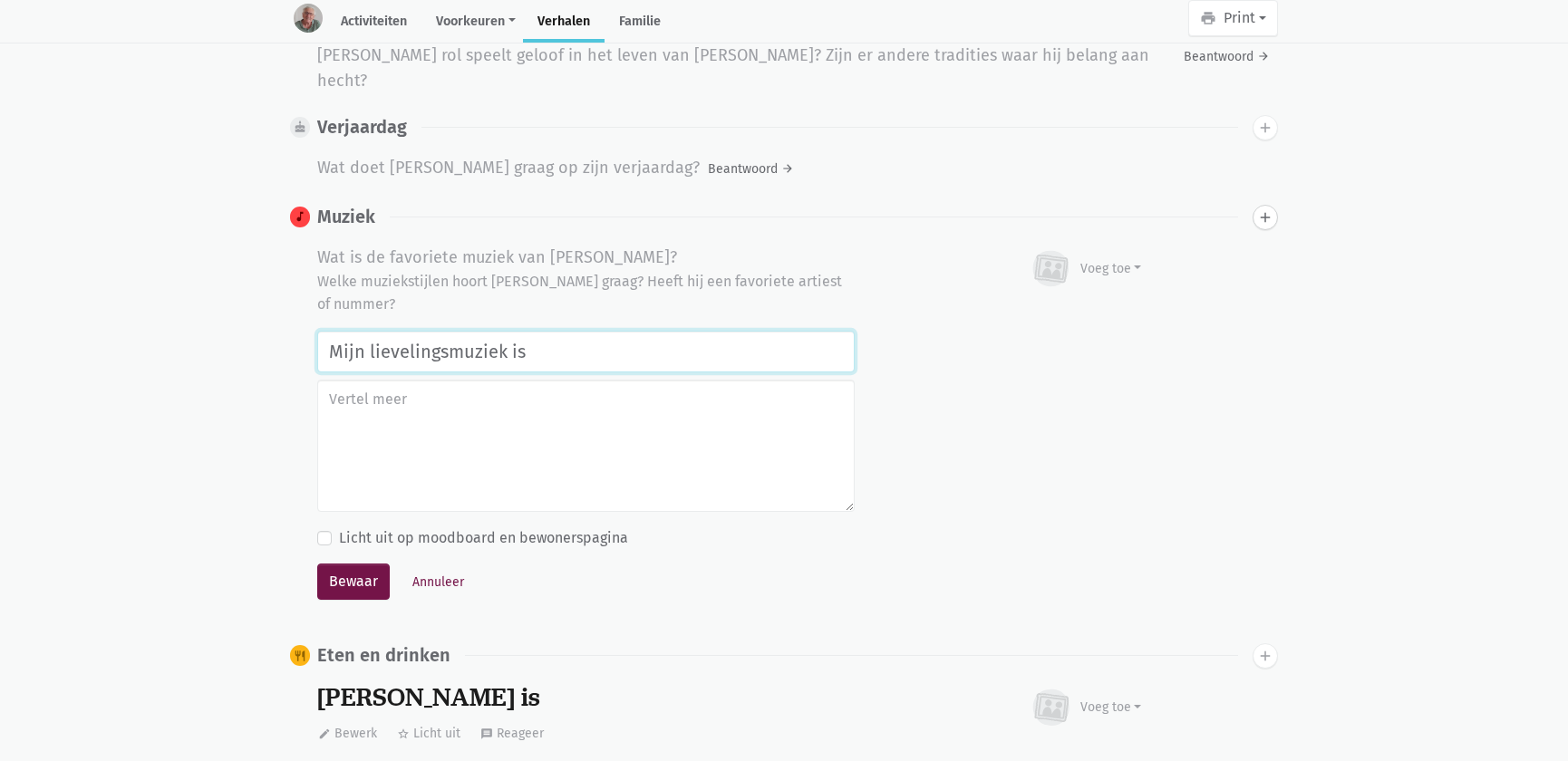
type input "Mijn lievelingsmuziek is"
click at [317, 564] on button "Bewaar" at bounding box center [353, 582] width 72 height 36
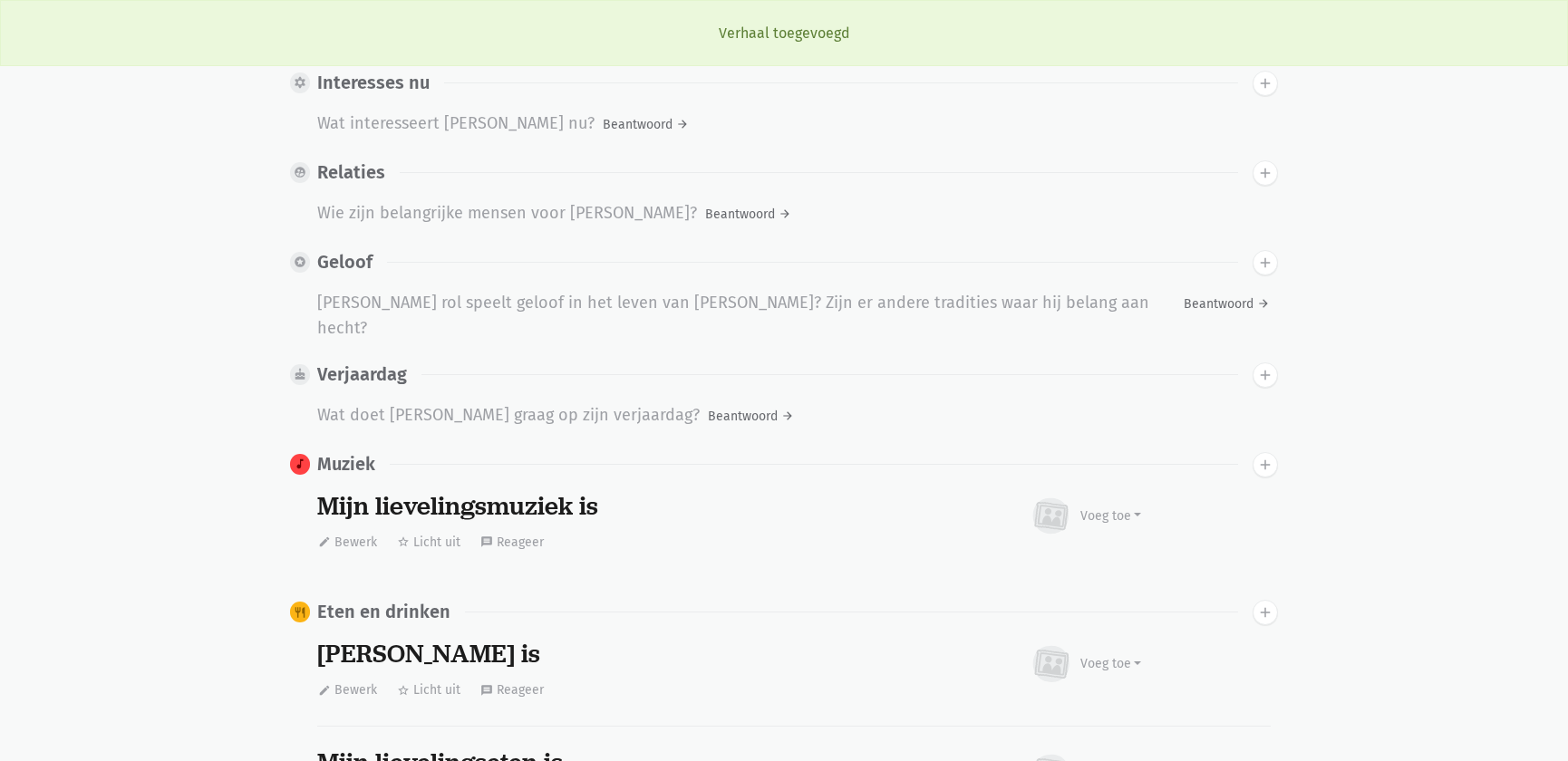
scroll to position [0, 0]
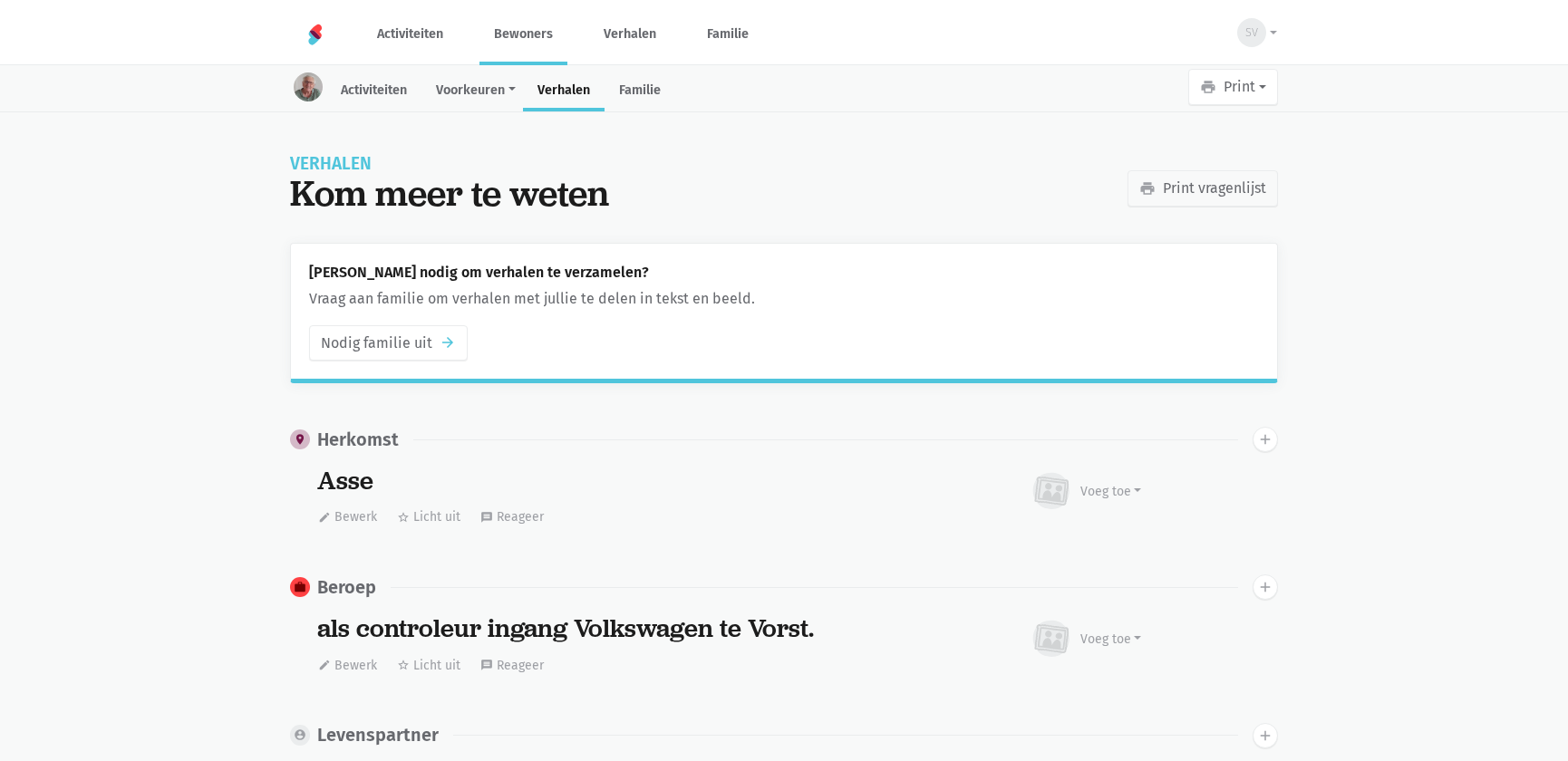
click at [528, 35] on link "Bewoners" at bounding box center [523, 34] width 88 height 61
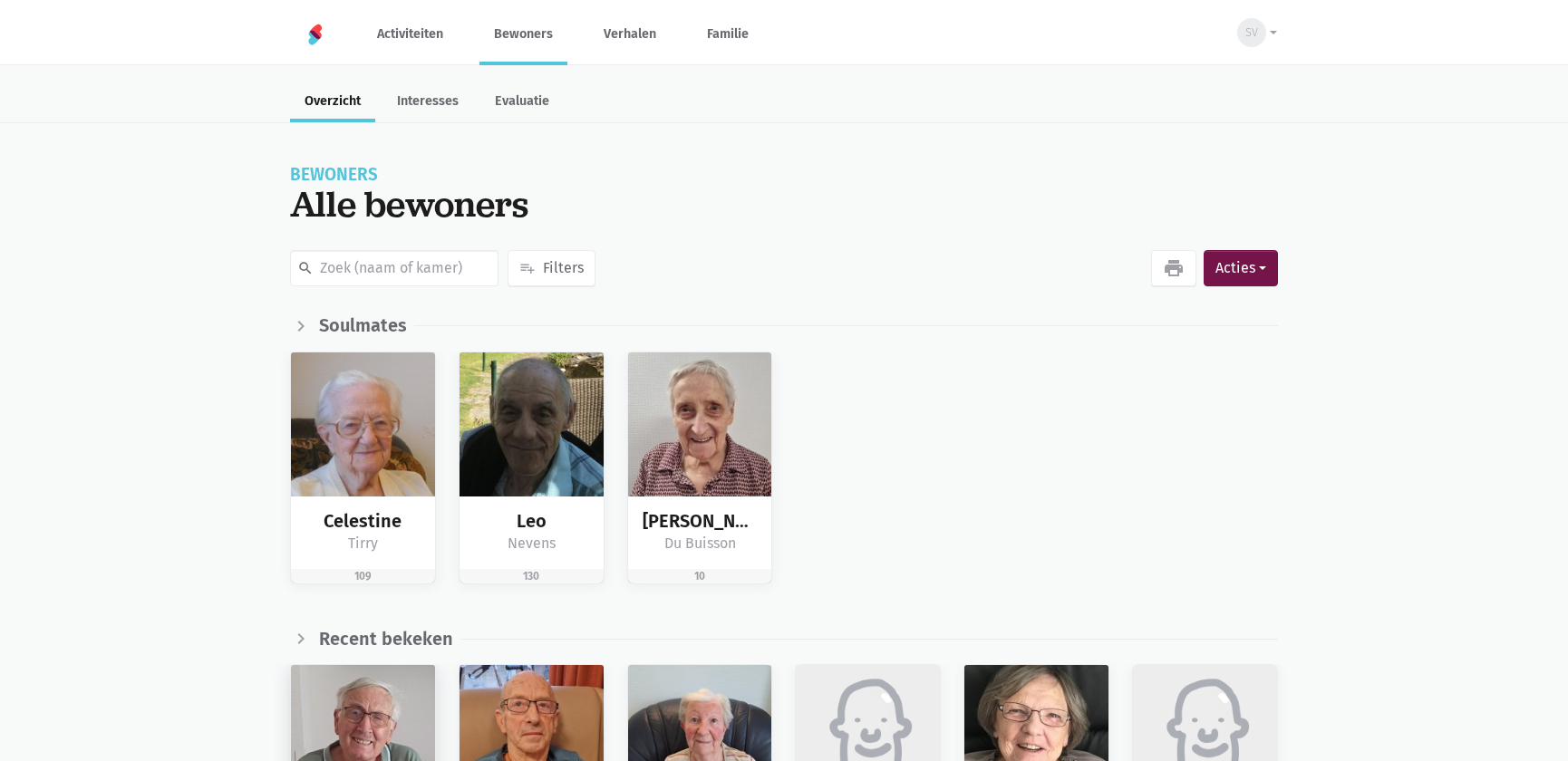
click at [352, 729] on img at bounding box center [364, 737] width 144 height 144
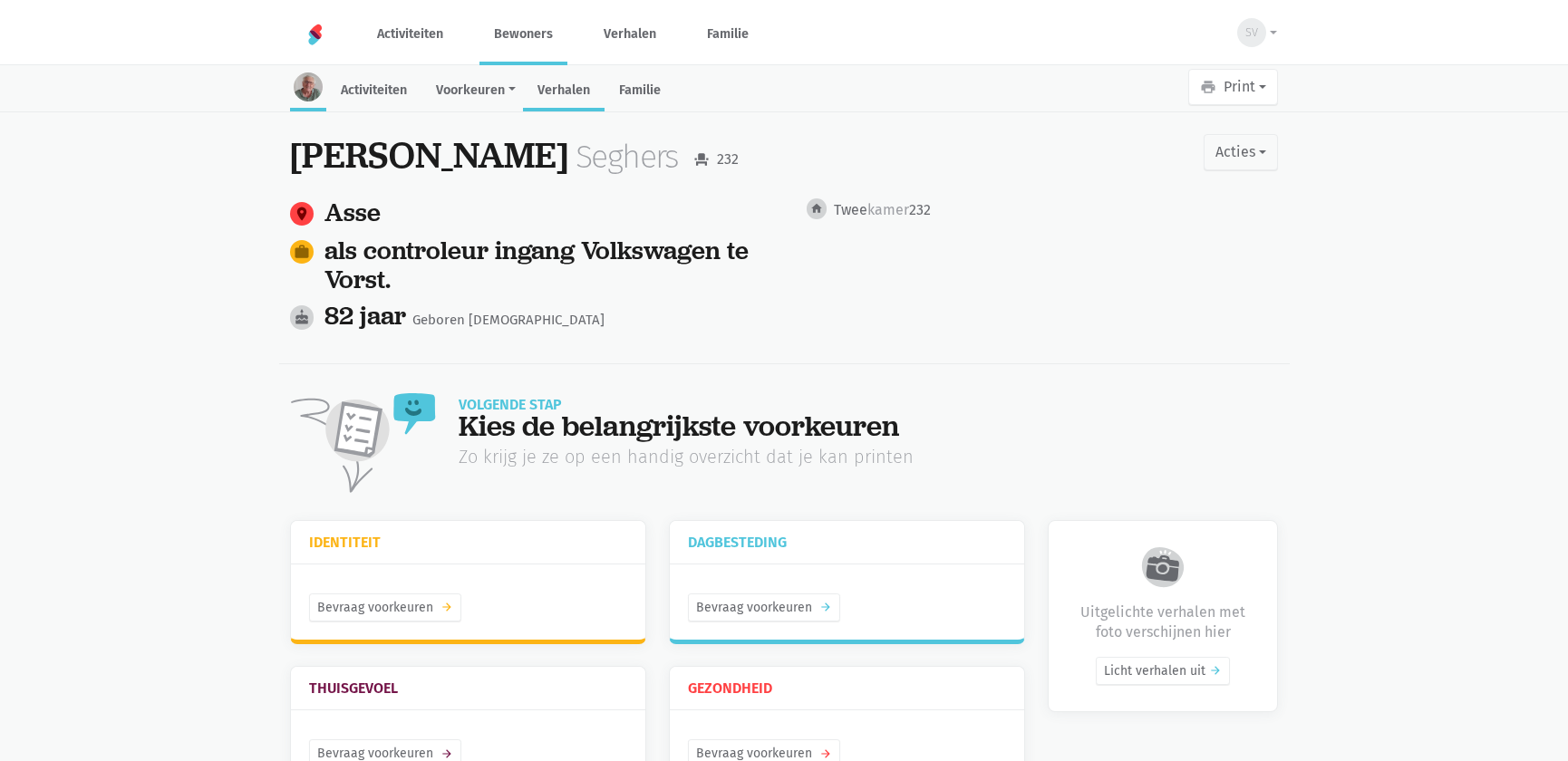
click at [569, 102] on link "Verhalen" at bounding box center [564, 91] width 82 height 39
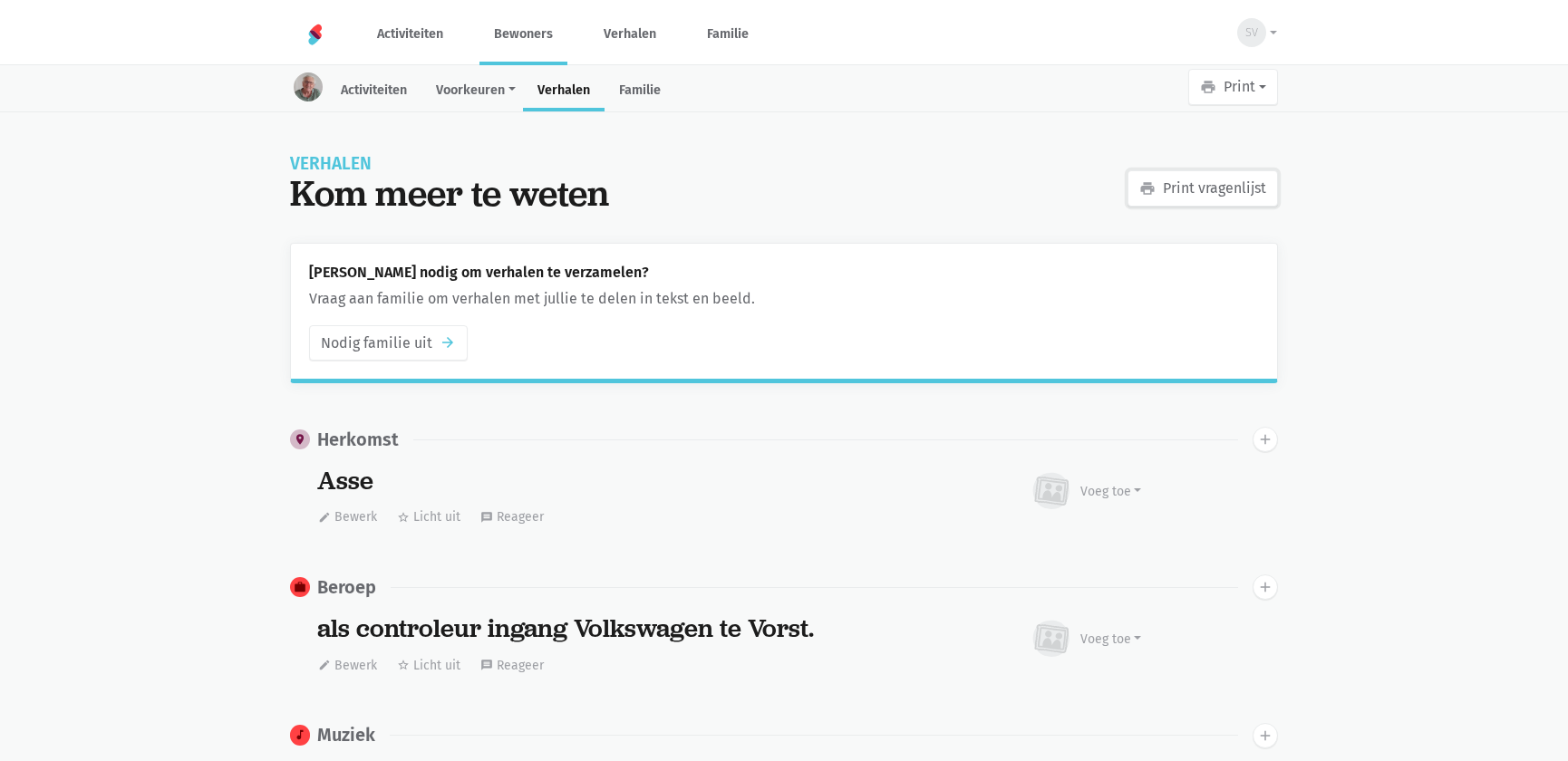
click at [1158, 188] on link "print Print vragenlijst" at bounding box center [1203, 189] width 151 height 36
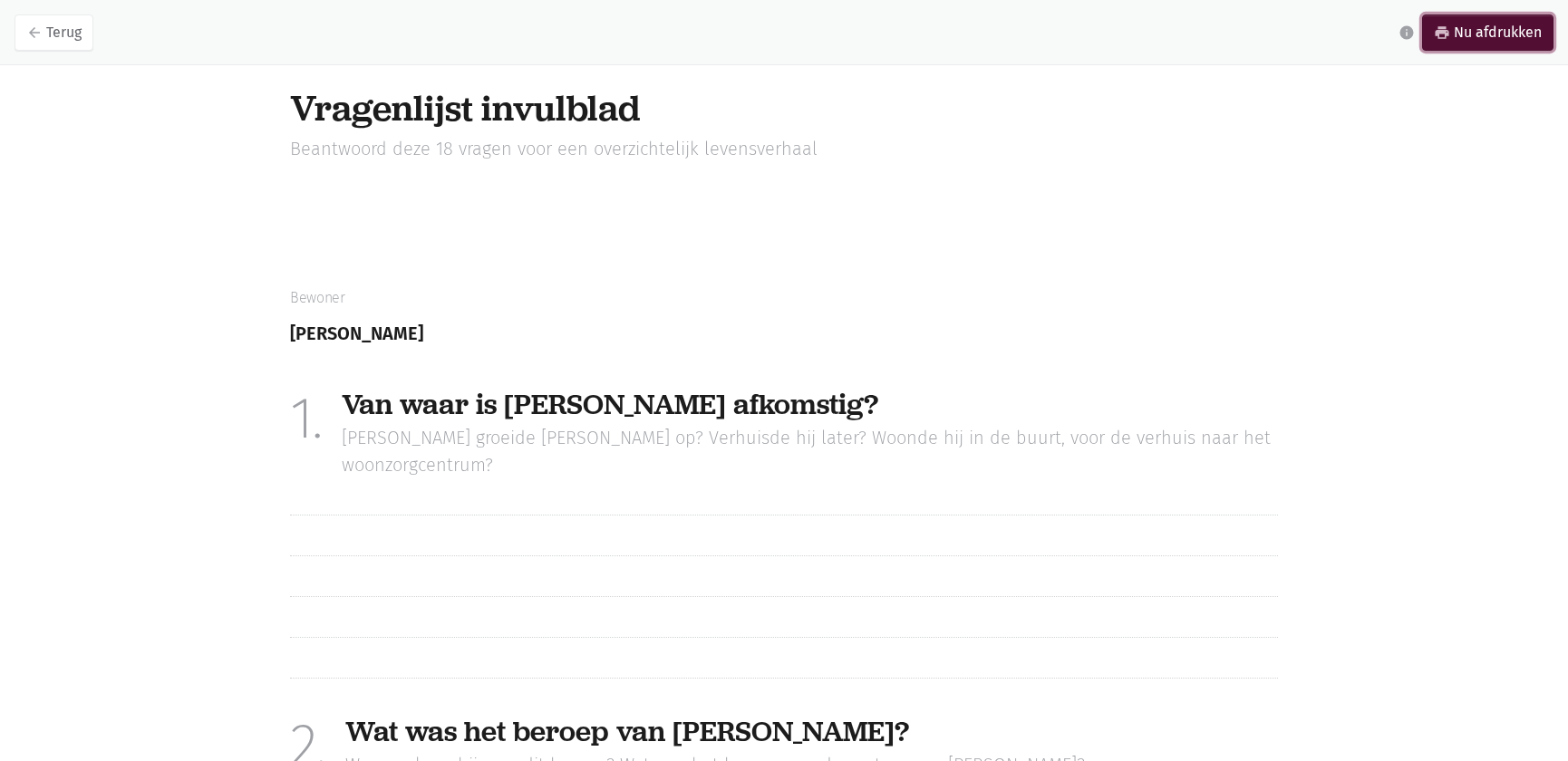
click at [1536, 32] on link "print Nu afdrukken" at bounding box center [1487, 32] width 131 height 36
click at [54, 34] on link "arrow_back Terug" at bounding box center [53, 32] width 79 height 36
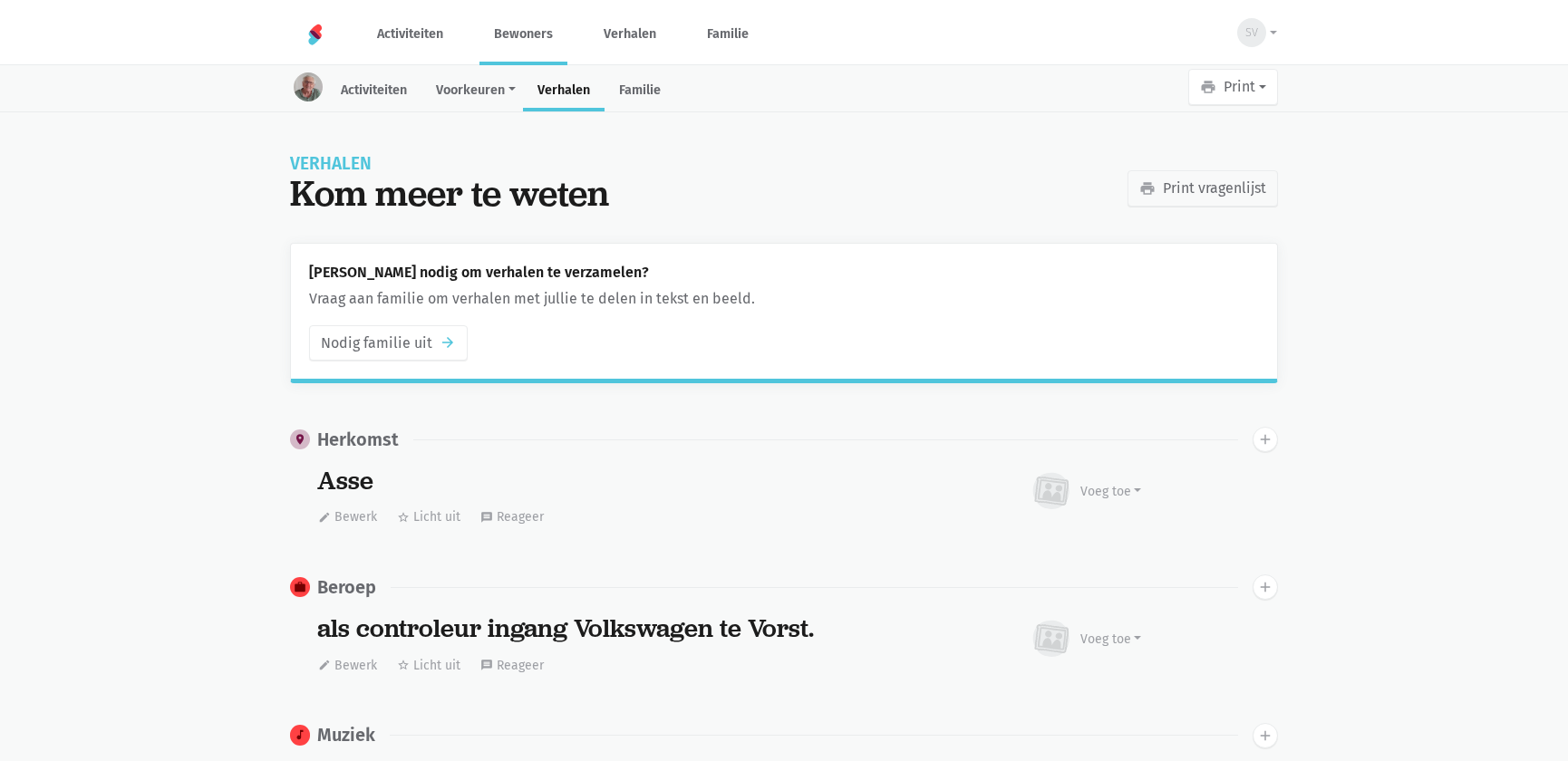
click at [511, 34] on link "Bewoners" at bounding box center [523, 34] width 88 height 61
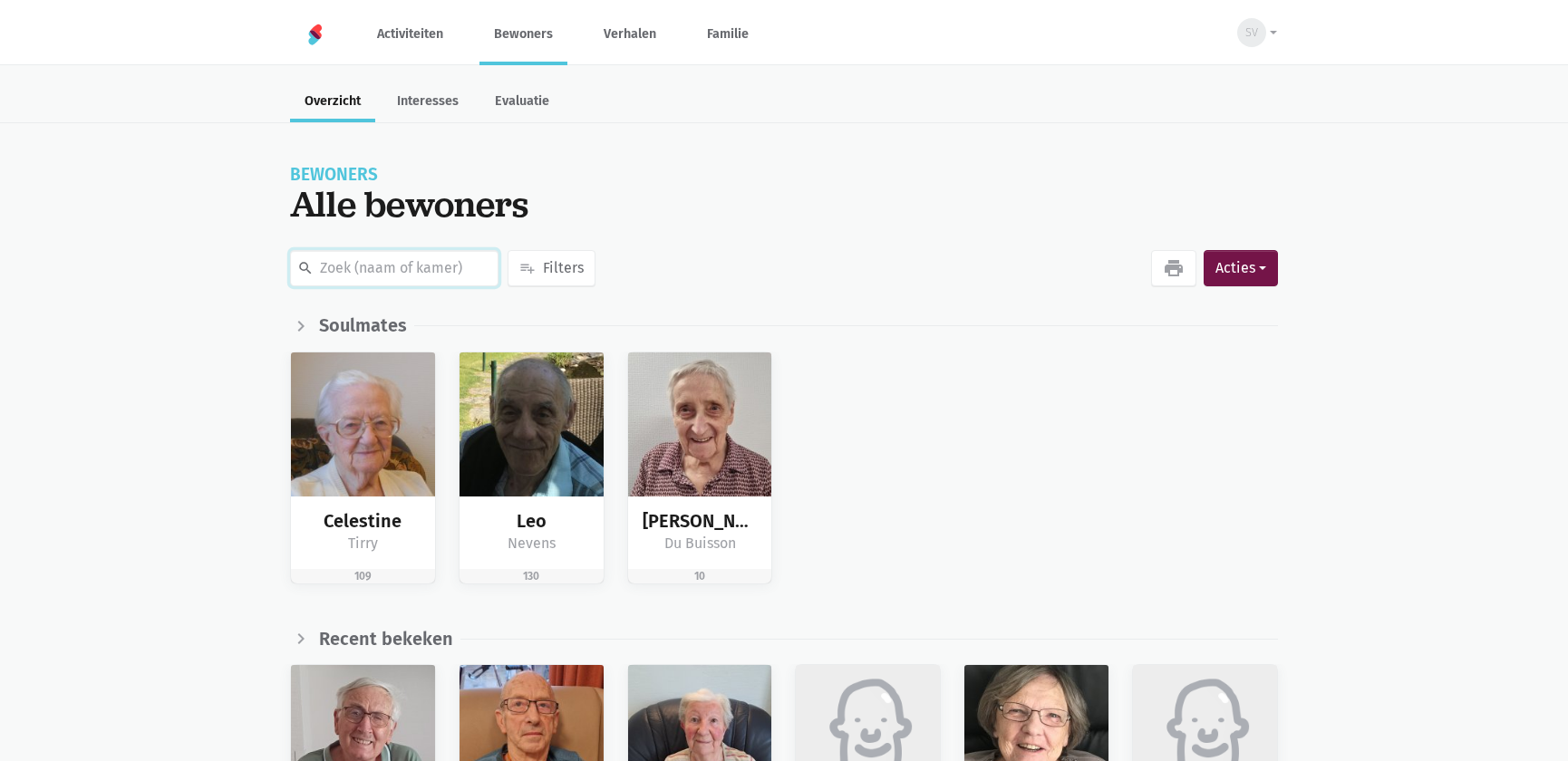
click at [362, 284] on input "text" at bounding box center [395, 269] width 209 height 36
click at [367, 273] on input "text" at bounding box center [395, 269] width 209 height 36
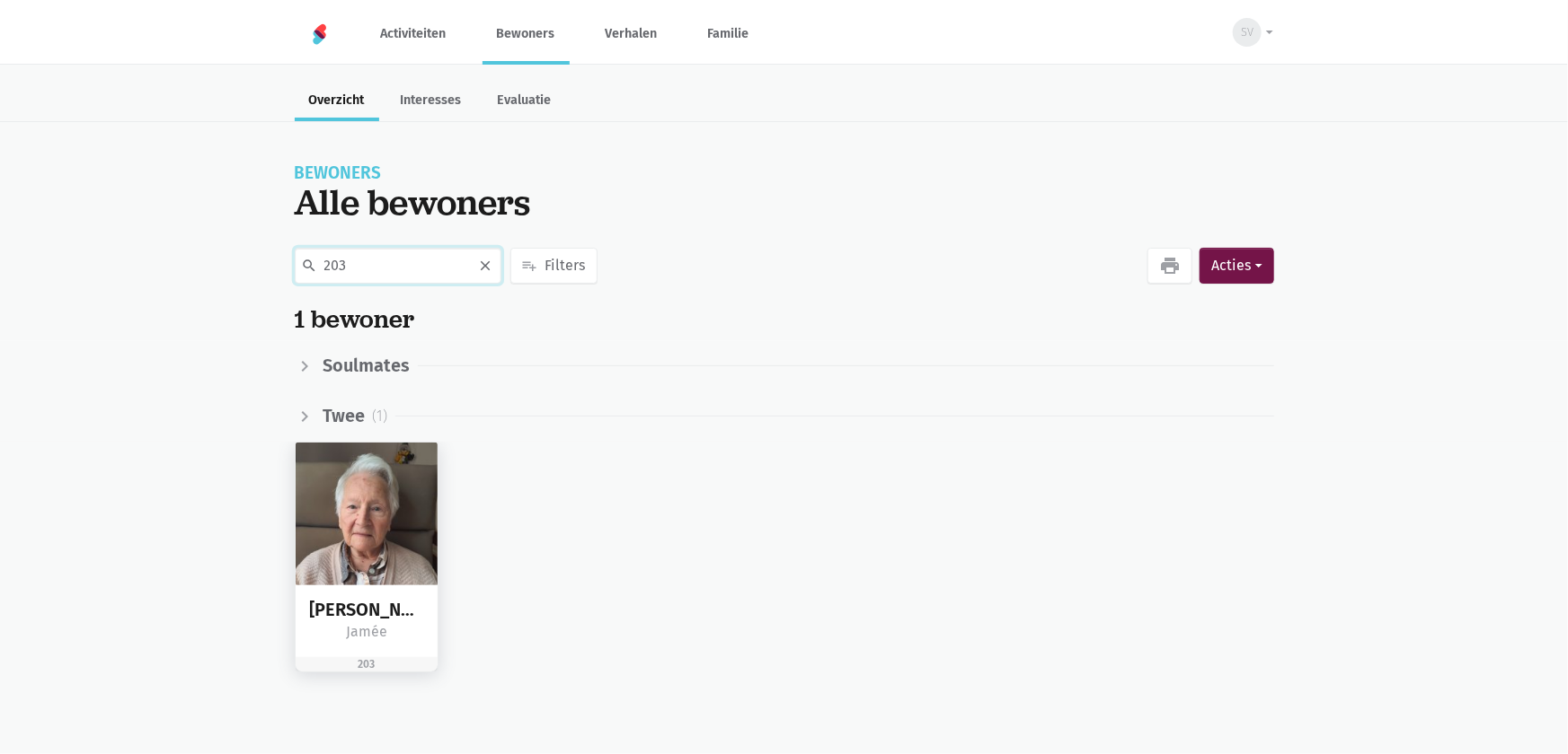
type input "203"
click at [377, 458] on img at bounding box center [367, 514] width 143 height 143
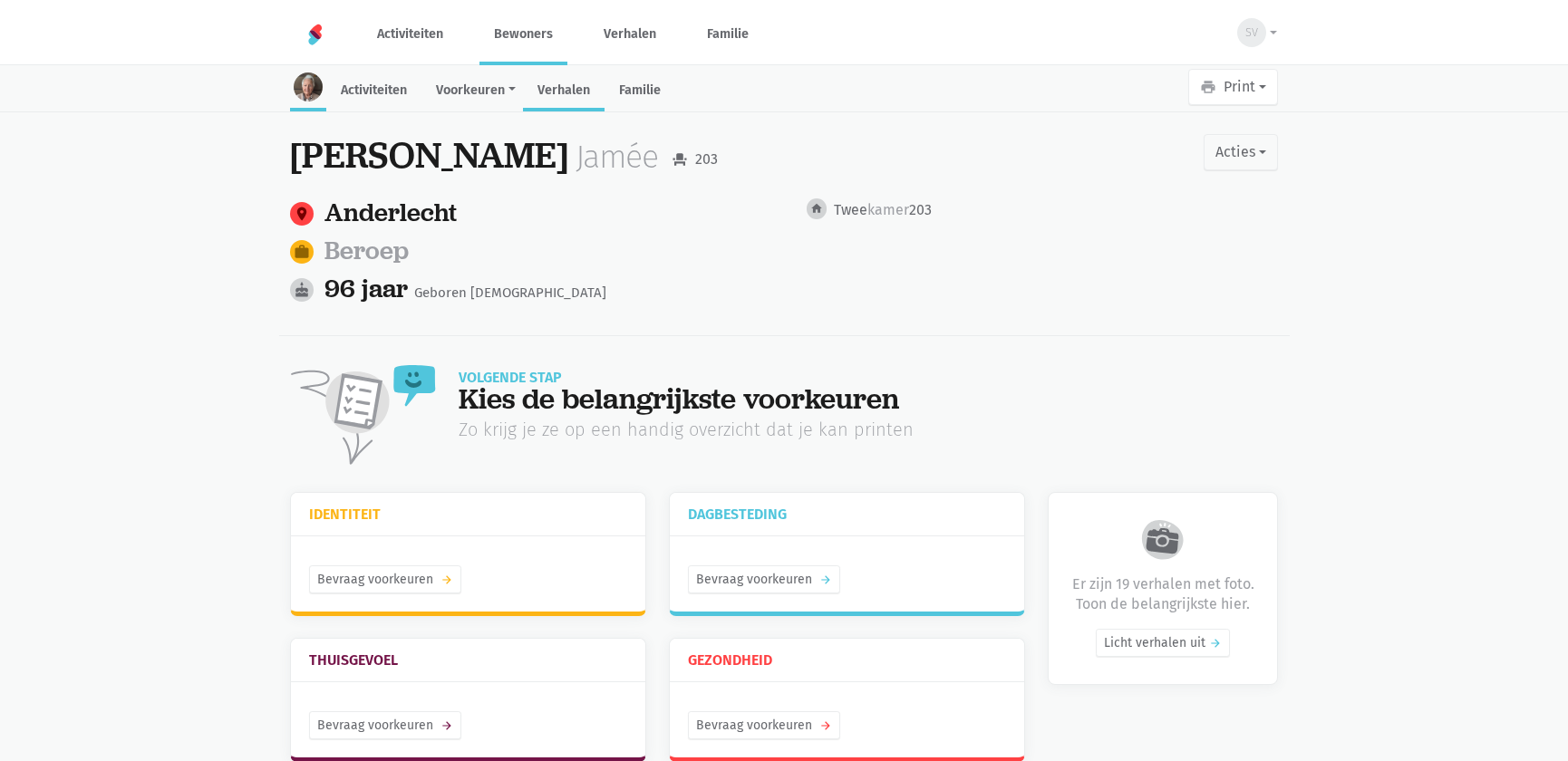
click at [569, 91] on link "Verhalen" at bounding box center [564, 91] width 82 height 39
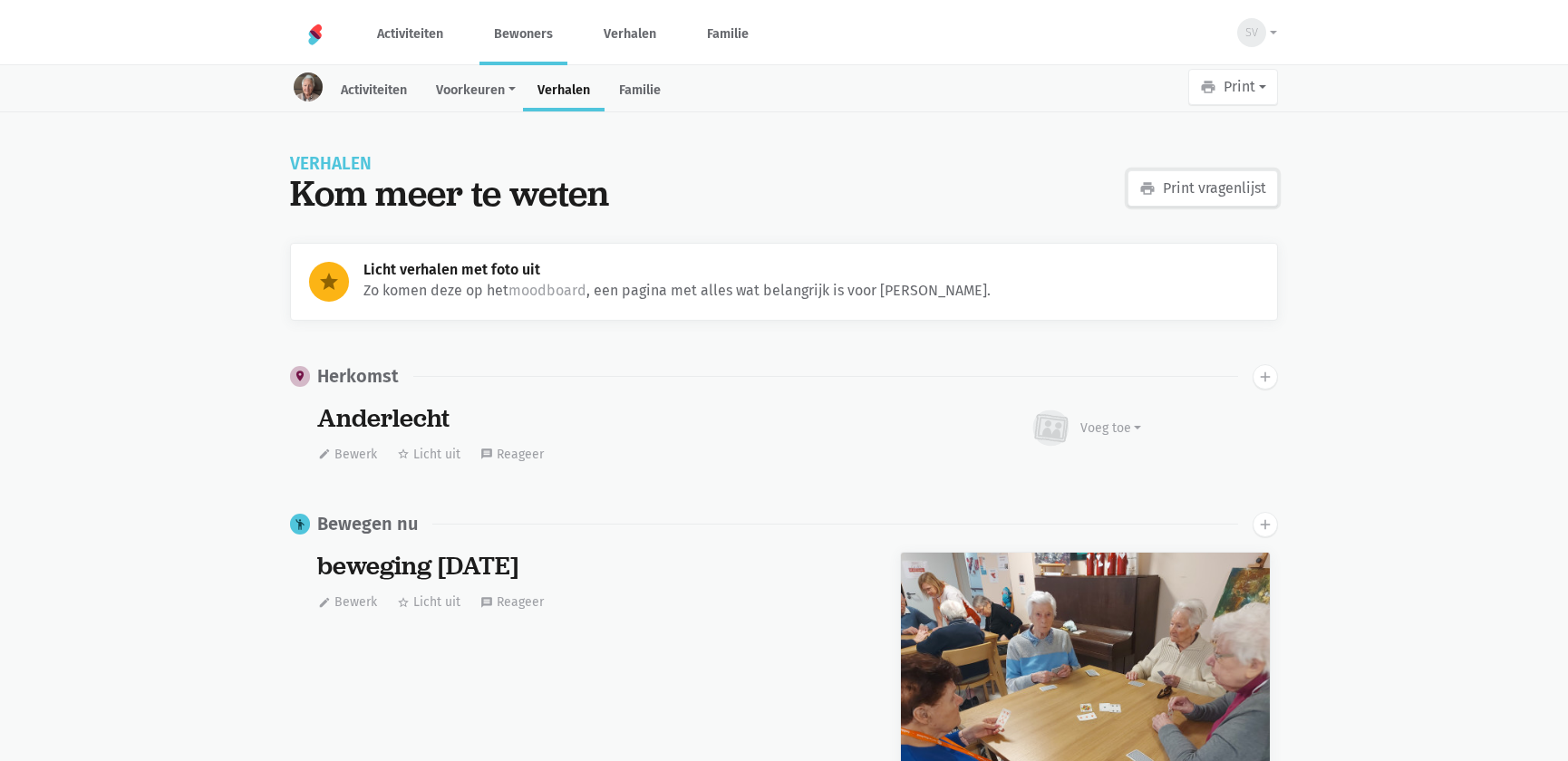
click at [1166, 186] on link "print Print vragenlijst" at bounding box center [1203, 189] width 151 height 36
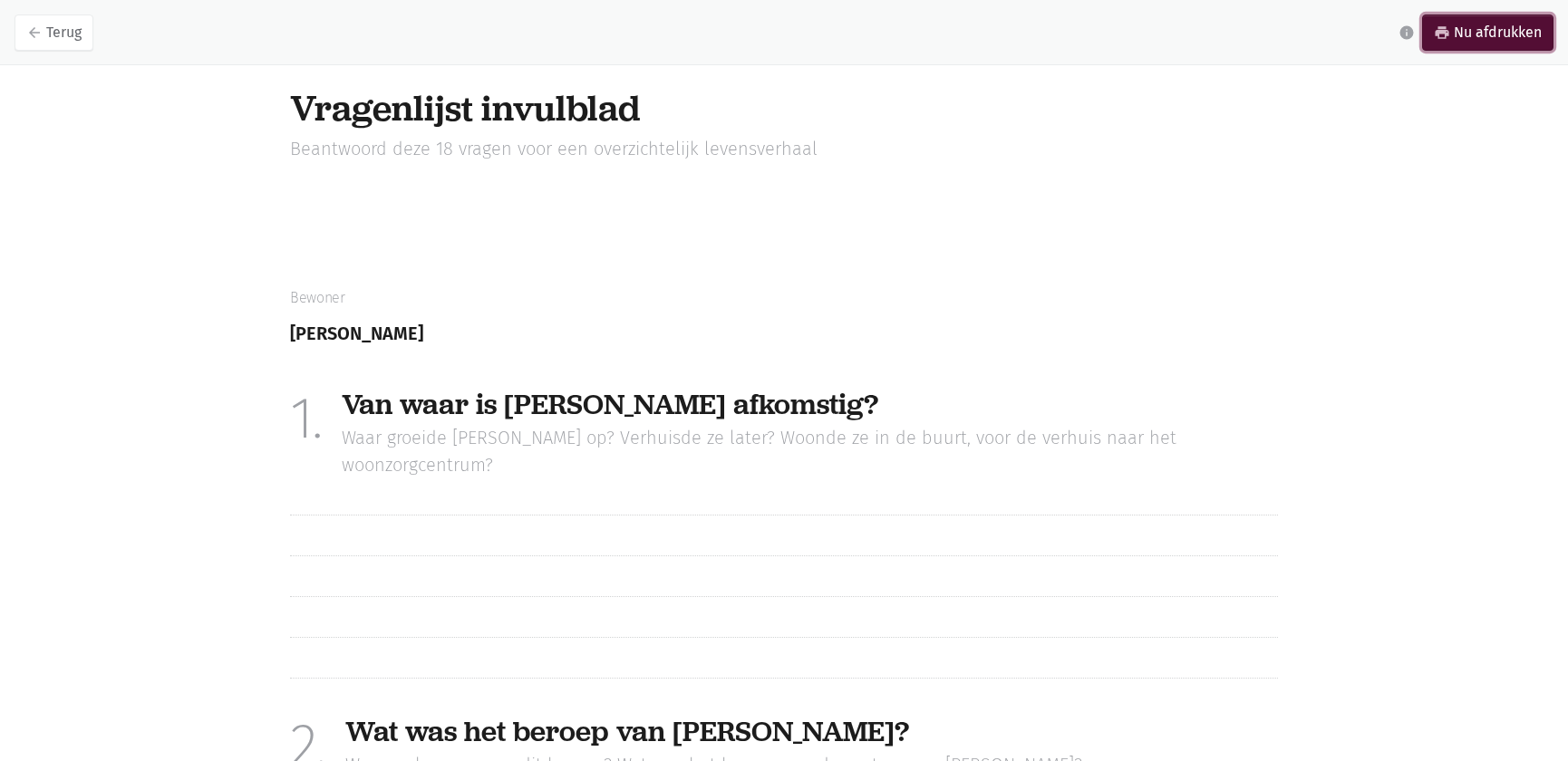
click at [1486, 33] on link "print Nu afdrukken" at bounding box center [1487, 32] width 131 height 36
click at [70, 36] on link "arrow_back Terug" at bounding box center [53, 32] width 79 height 36
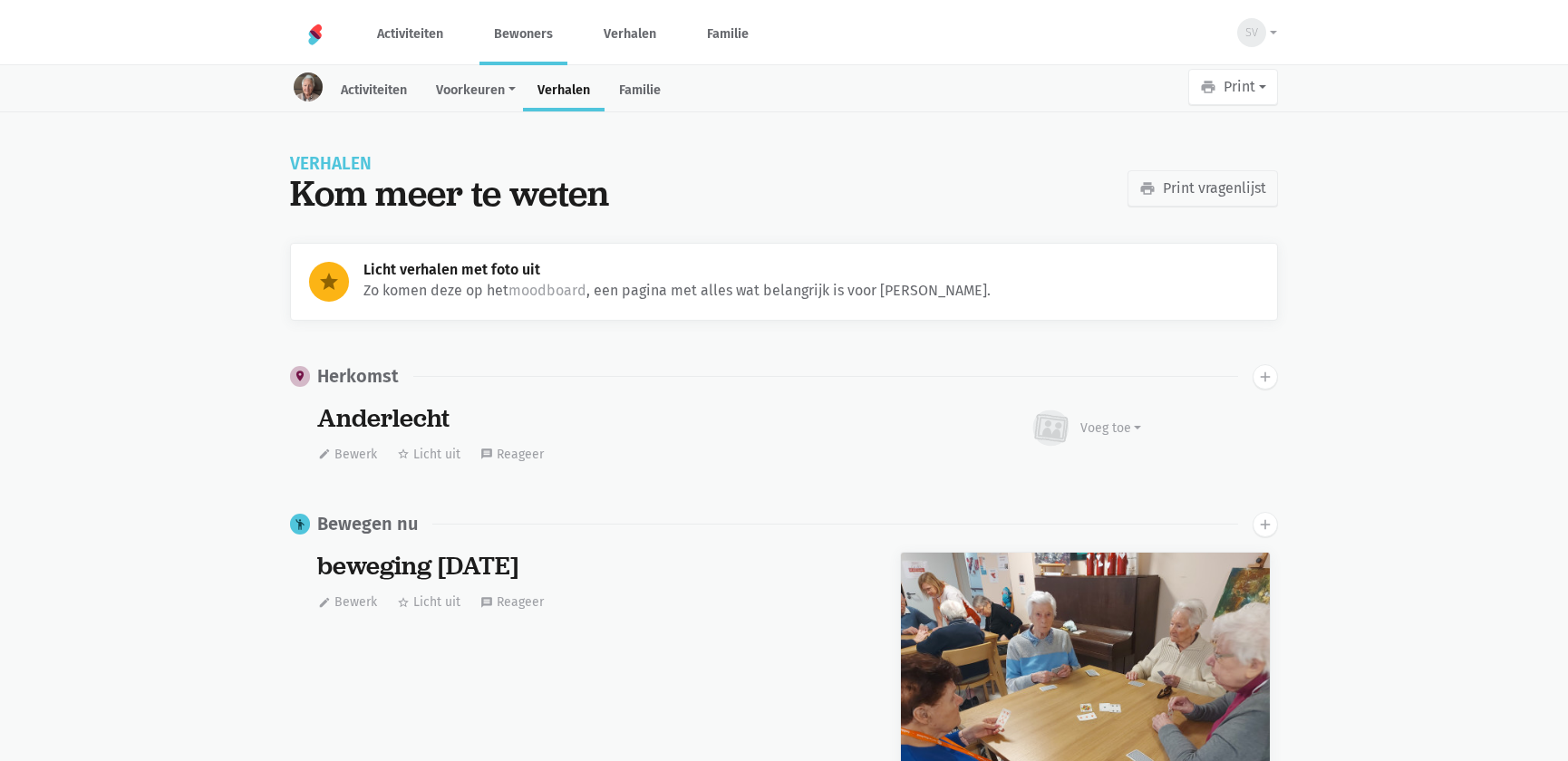
click at [523, 30] on link "Bewoners" at bounding box center [523, 34] width 88 height 61
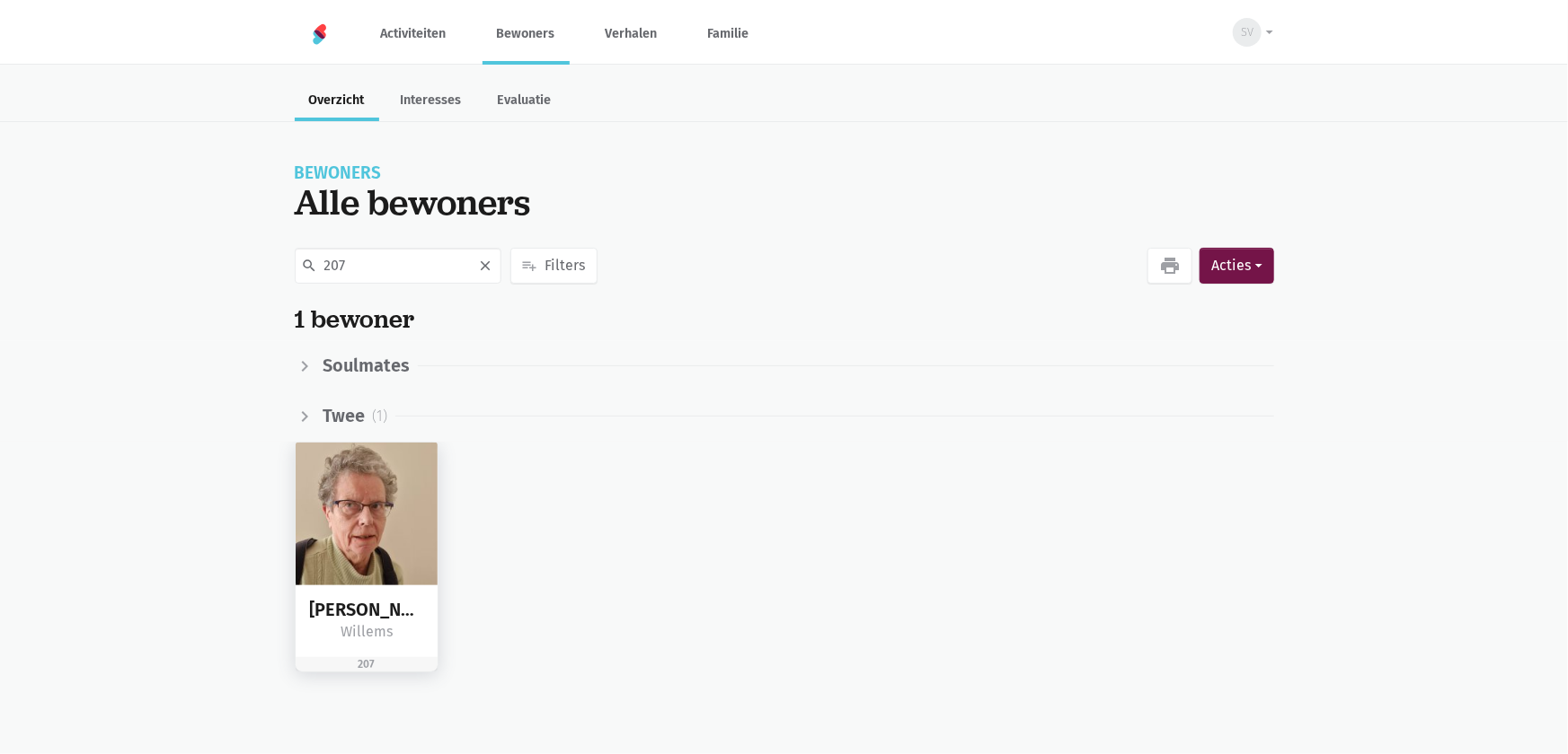
type input "207"
click at [379, 519] on img at bounding box center [367, 514] width 143 height 143
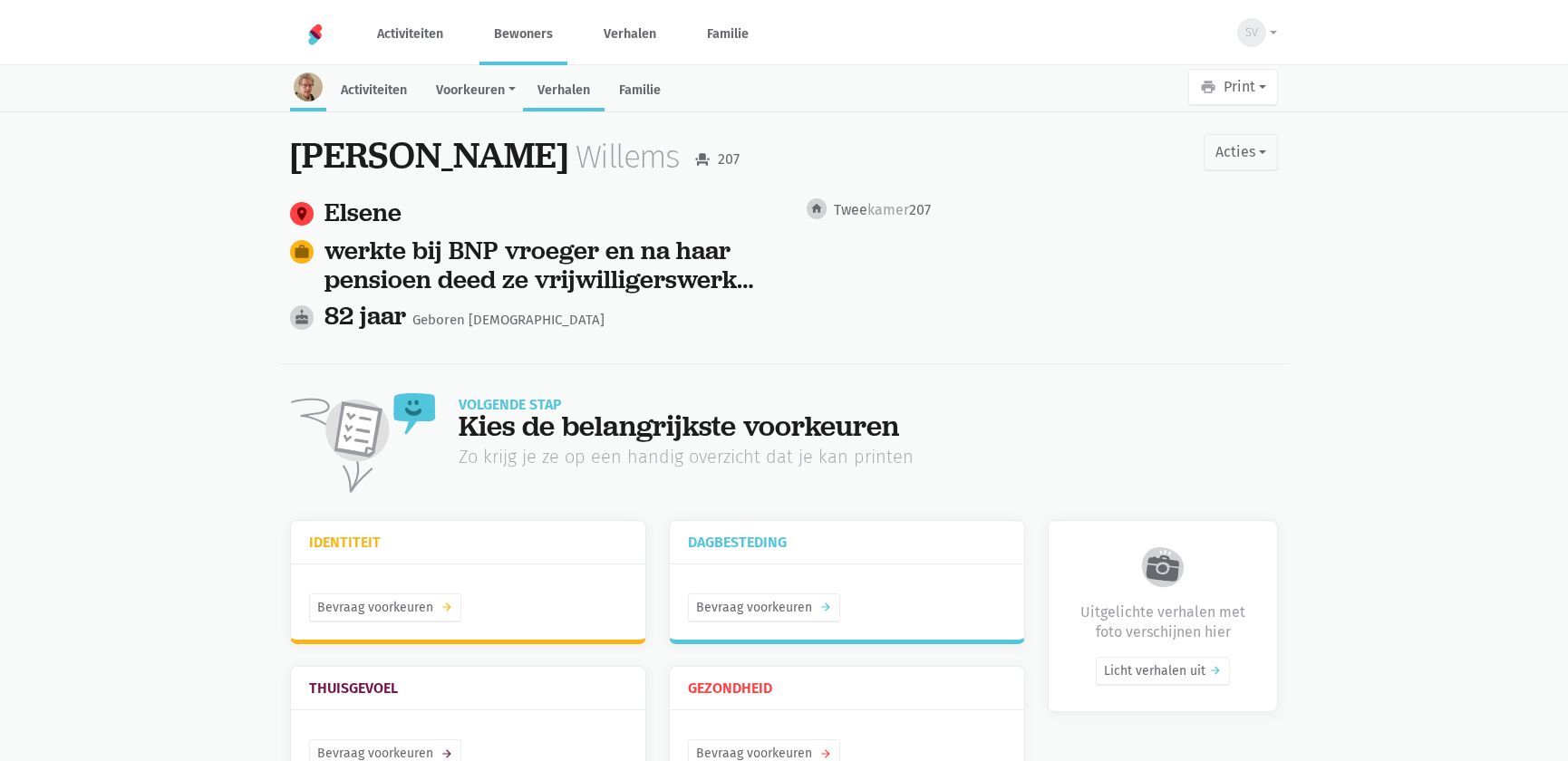
click at [594, 93] on link "Verhalen" at bounding box center [564, 91] width 82 height 39
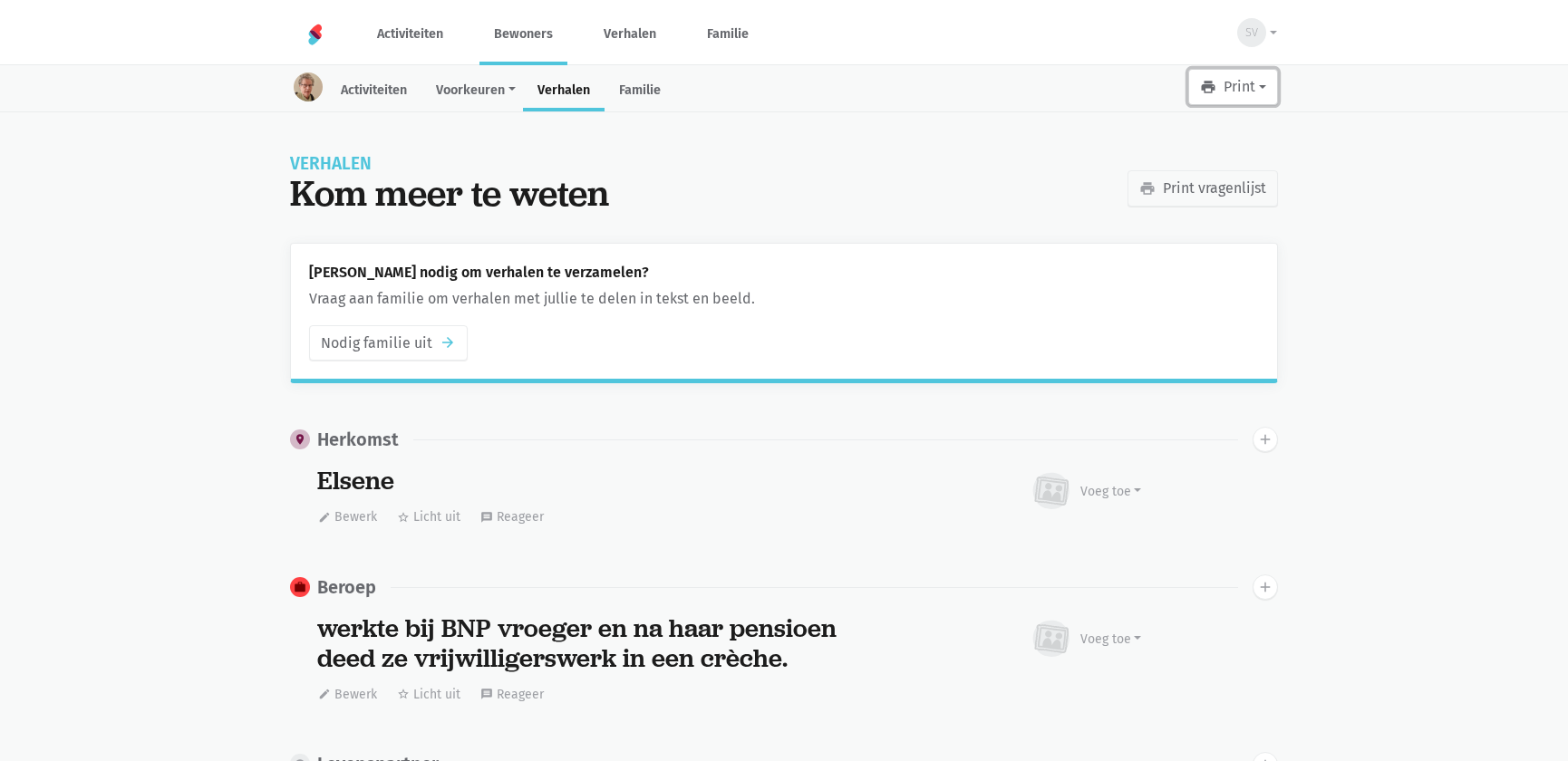
click at [1249, 91] on button "print Print" at bounding box center [1233, 87] width 90 height 36
click at [1211, 139] on link "Leesboekje" at bounding box center [1190, 134] width 174 height 30
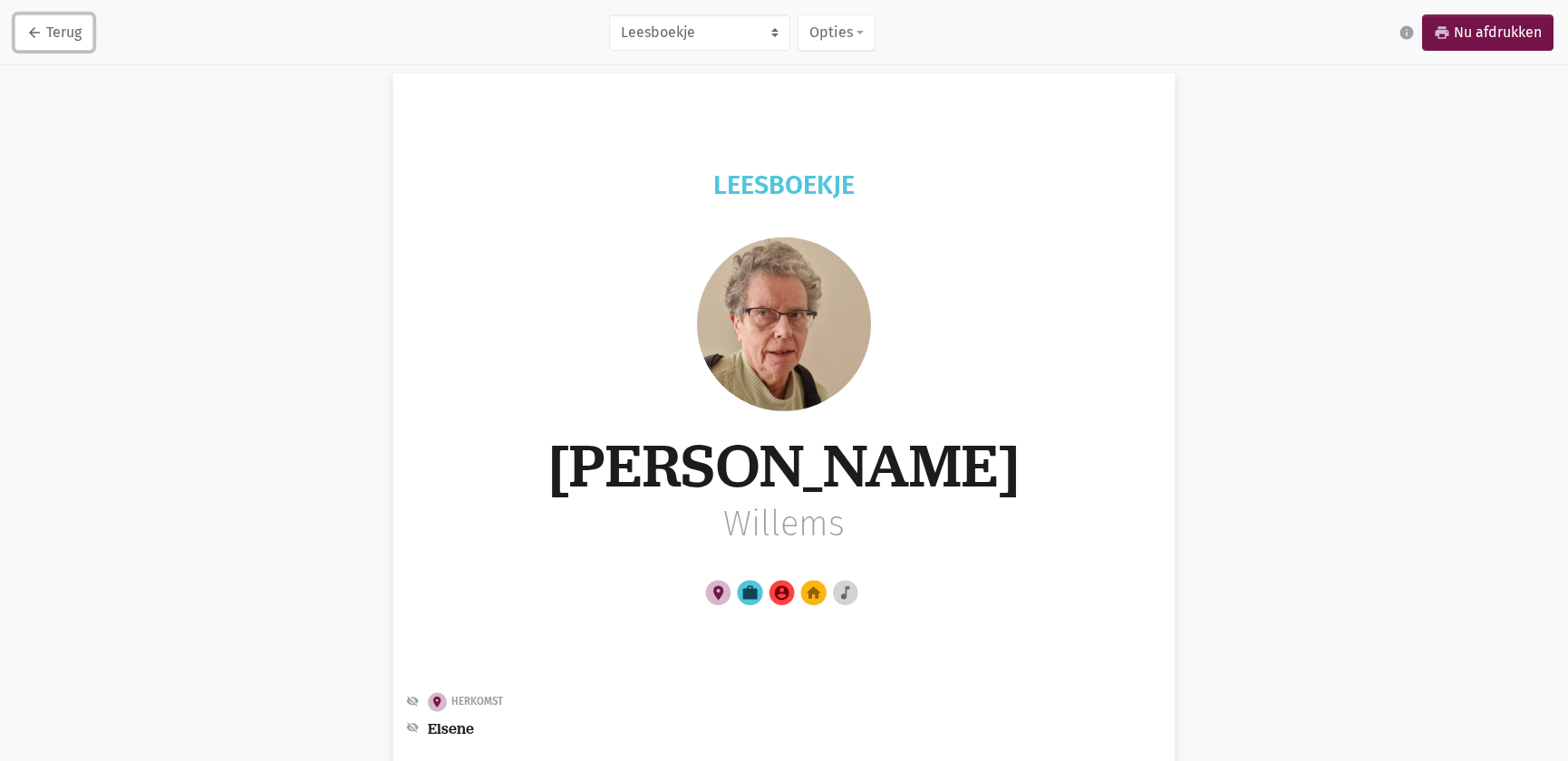
drag, startPoint x: 70, startPoint y: 41, endPoint x: 158, endPoint y: 40, distance: 88.0
click at [70, 40] on link "arrow_back Terug" at bounding box center [53, 32] width 79 height 36
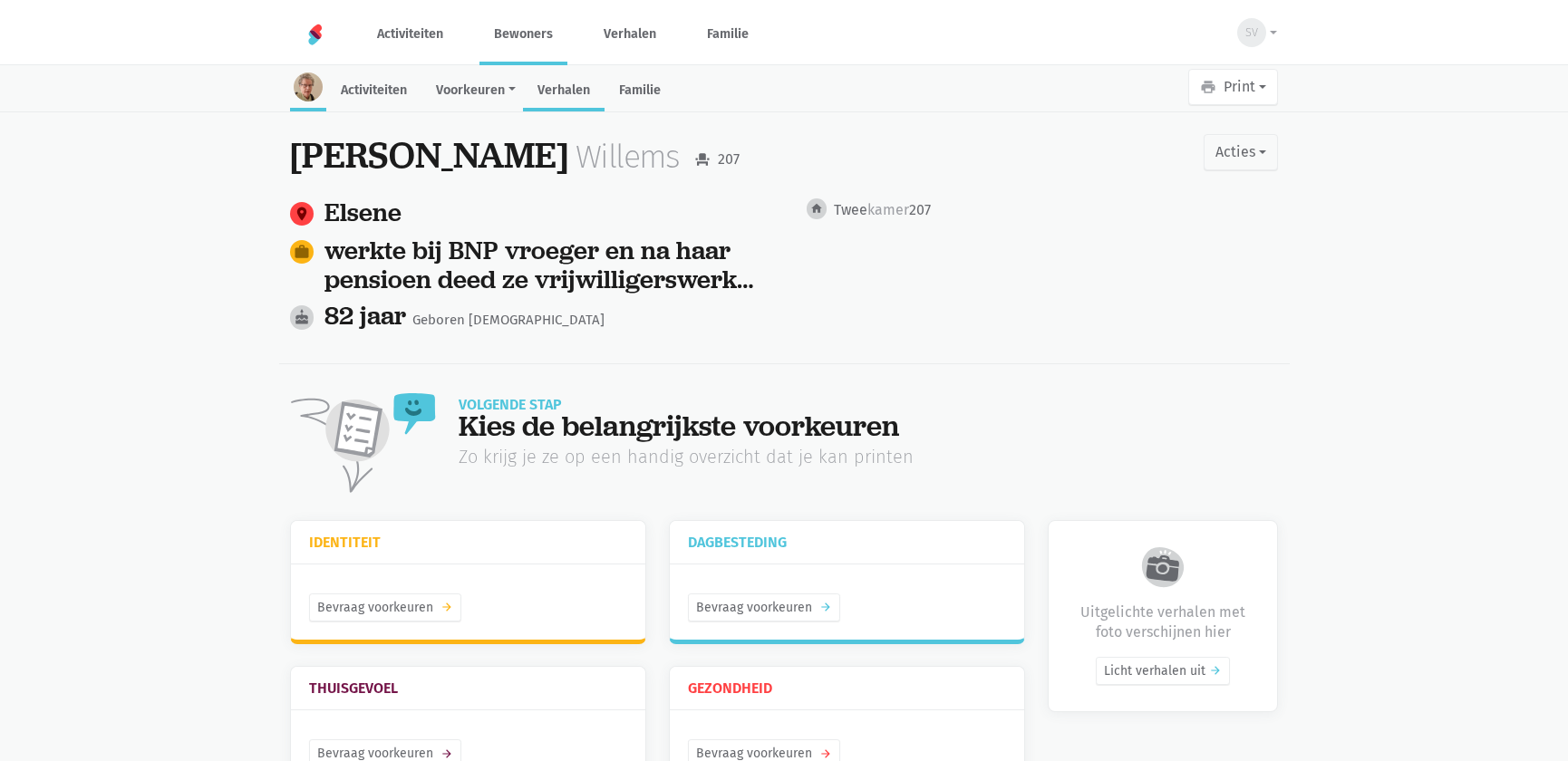
click at [574, 97] on link "Verhalen" at bounding box center [564, 91] width 82 height 39
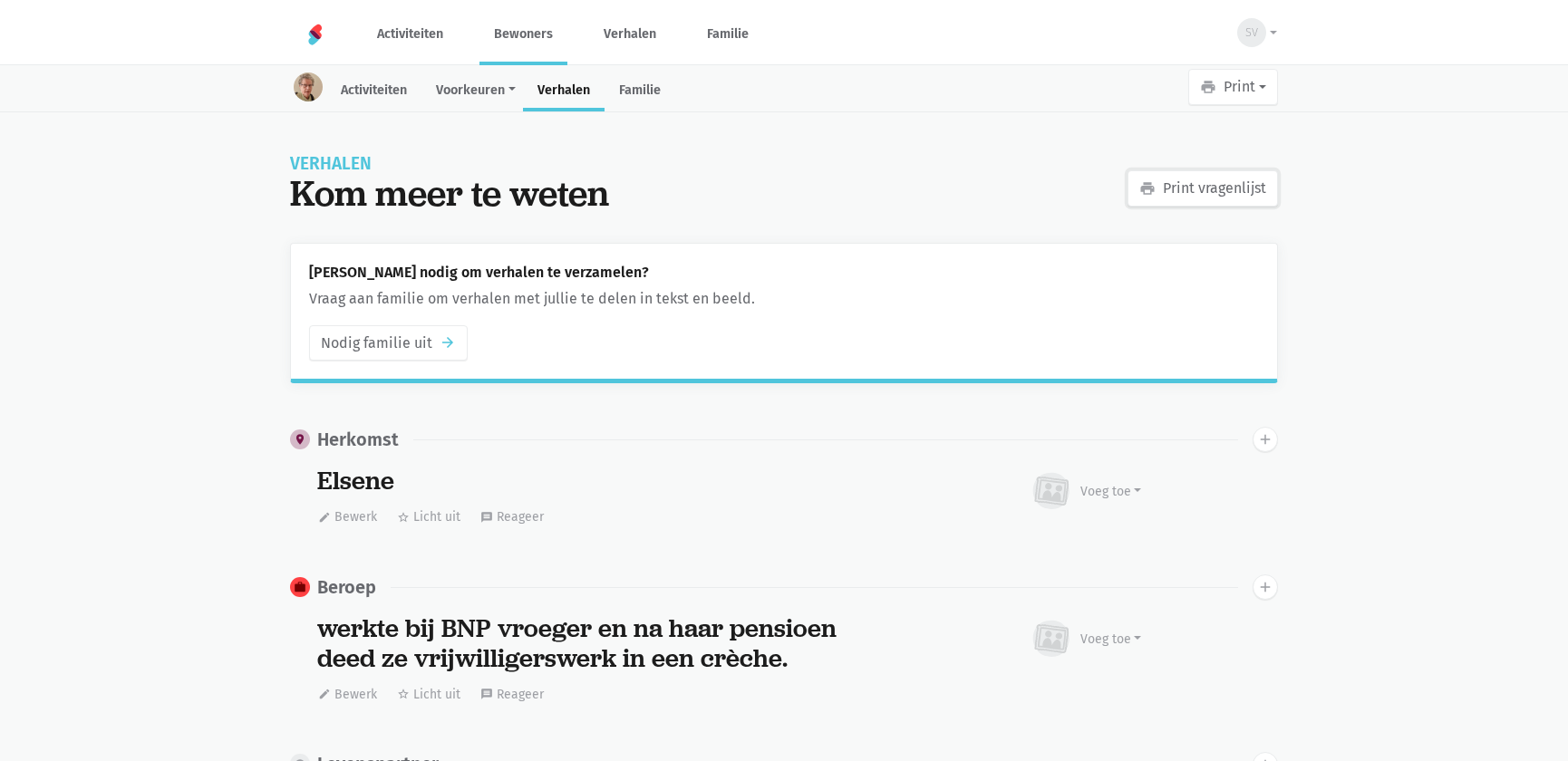
click at [1242, 180] on link "print Print vragenlijst" at bounding box center [1203, 189] width 151 height 36
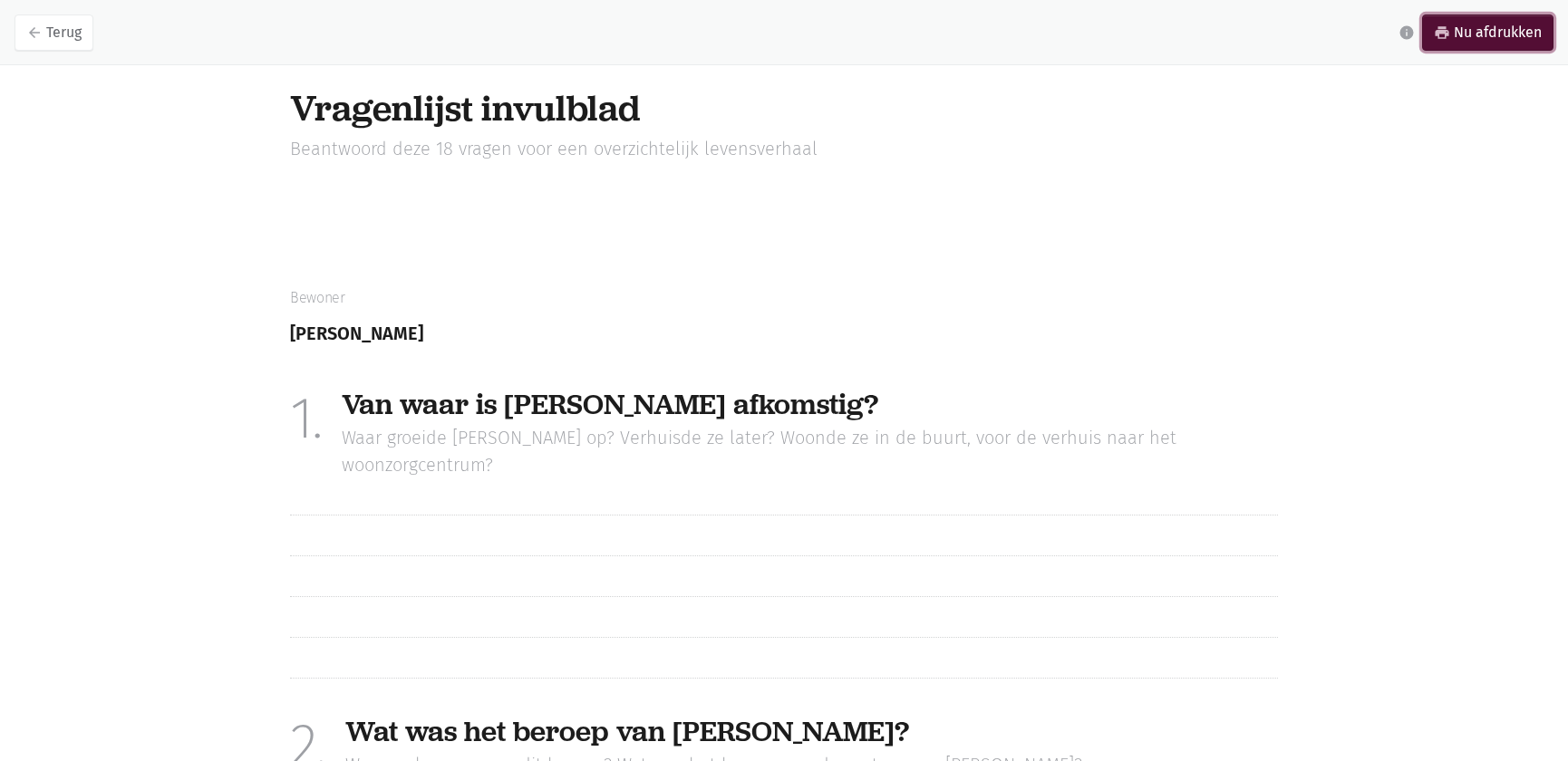
click at [1455, 40] on link "print Nu afdrukken" at bounding box center [1487, 32] width 131 height 36
click at [48, 34] on link "arrow_back Terug" at bounding box center [53, 32] width 79 height 36
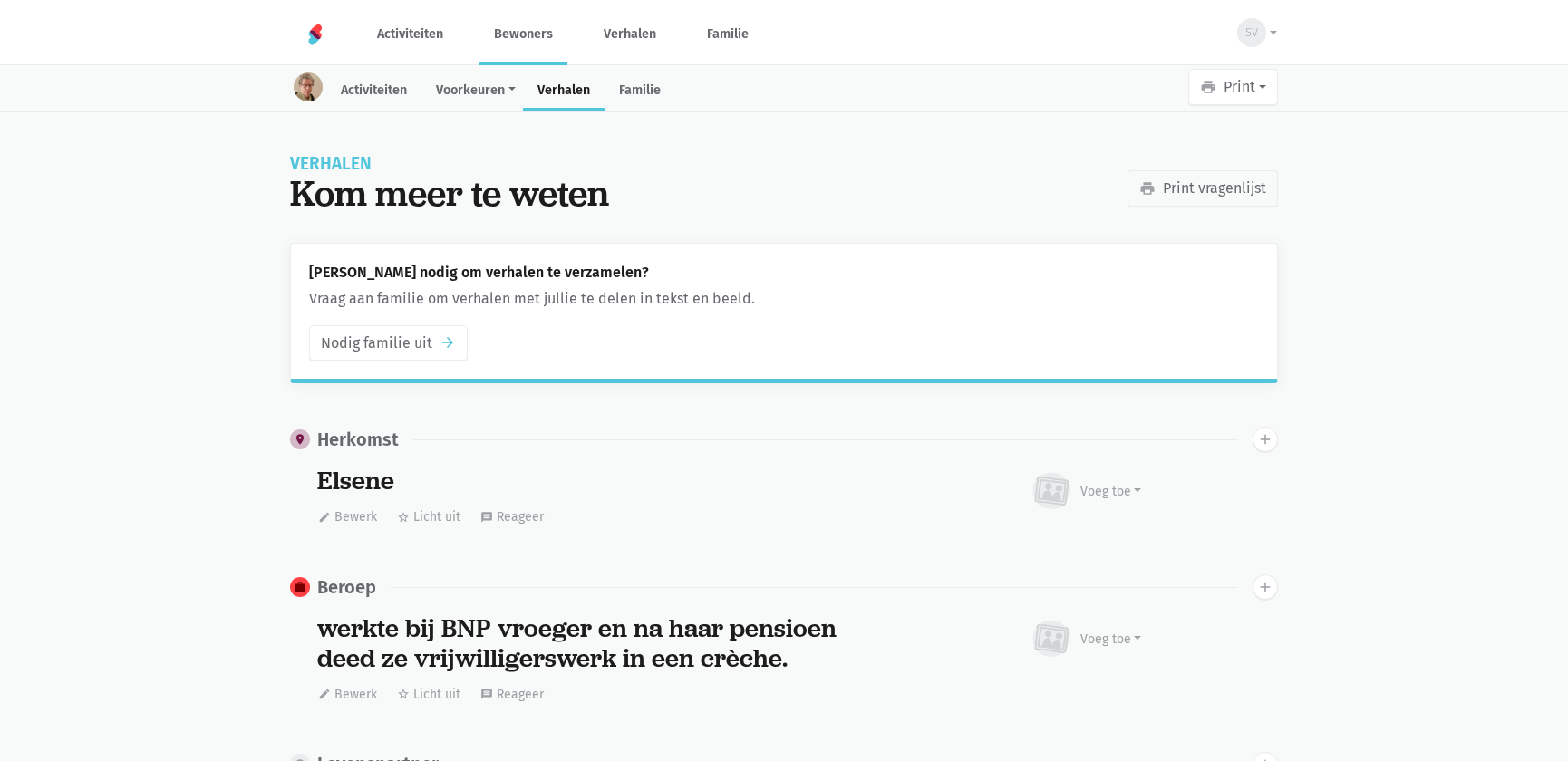
click at [550, 49] on link "Bewoners" at bounding box center [523, 34] width 88 height 61
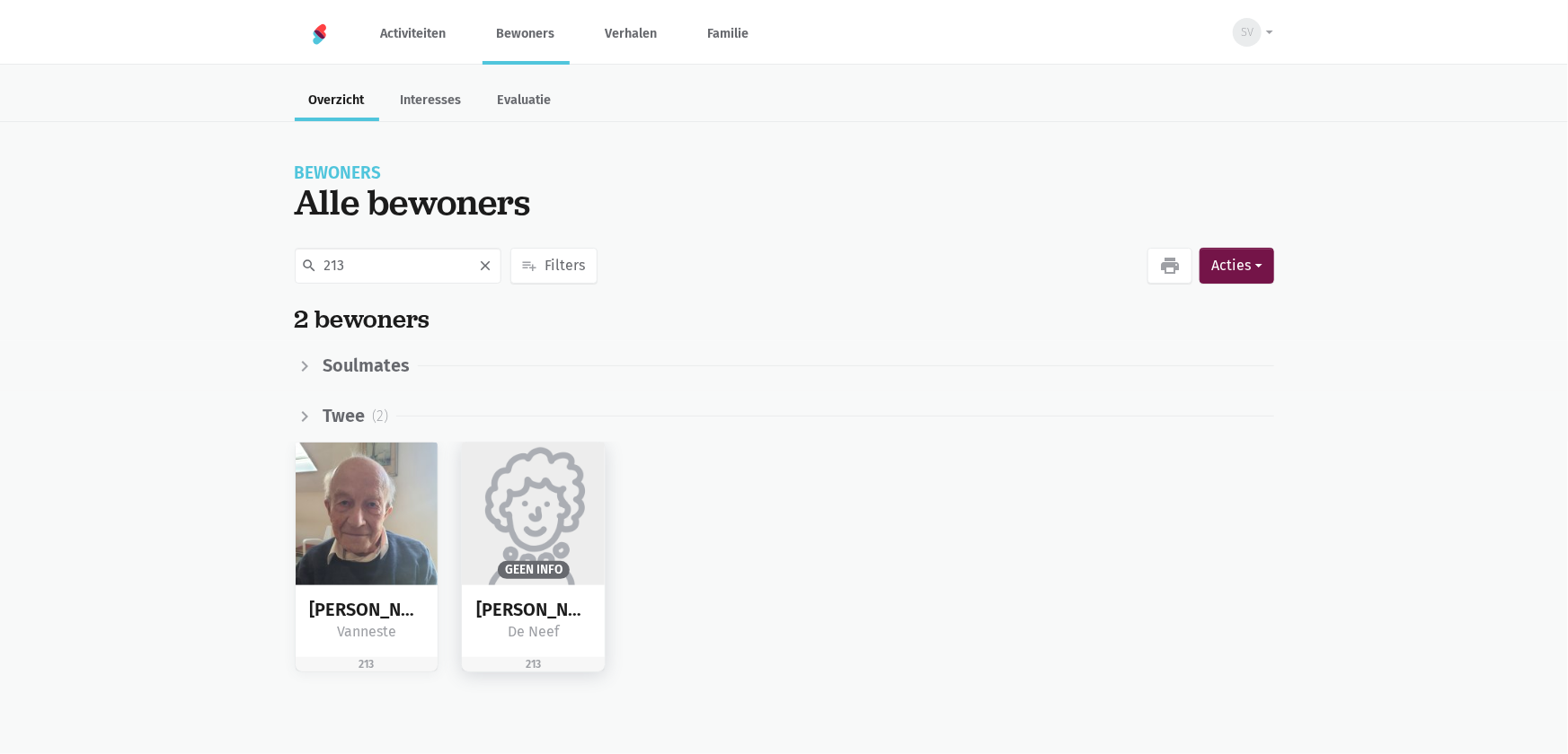
type input "213"
click at [537, 501] on img at bounding box center [533, 514] width 143 height 143
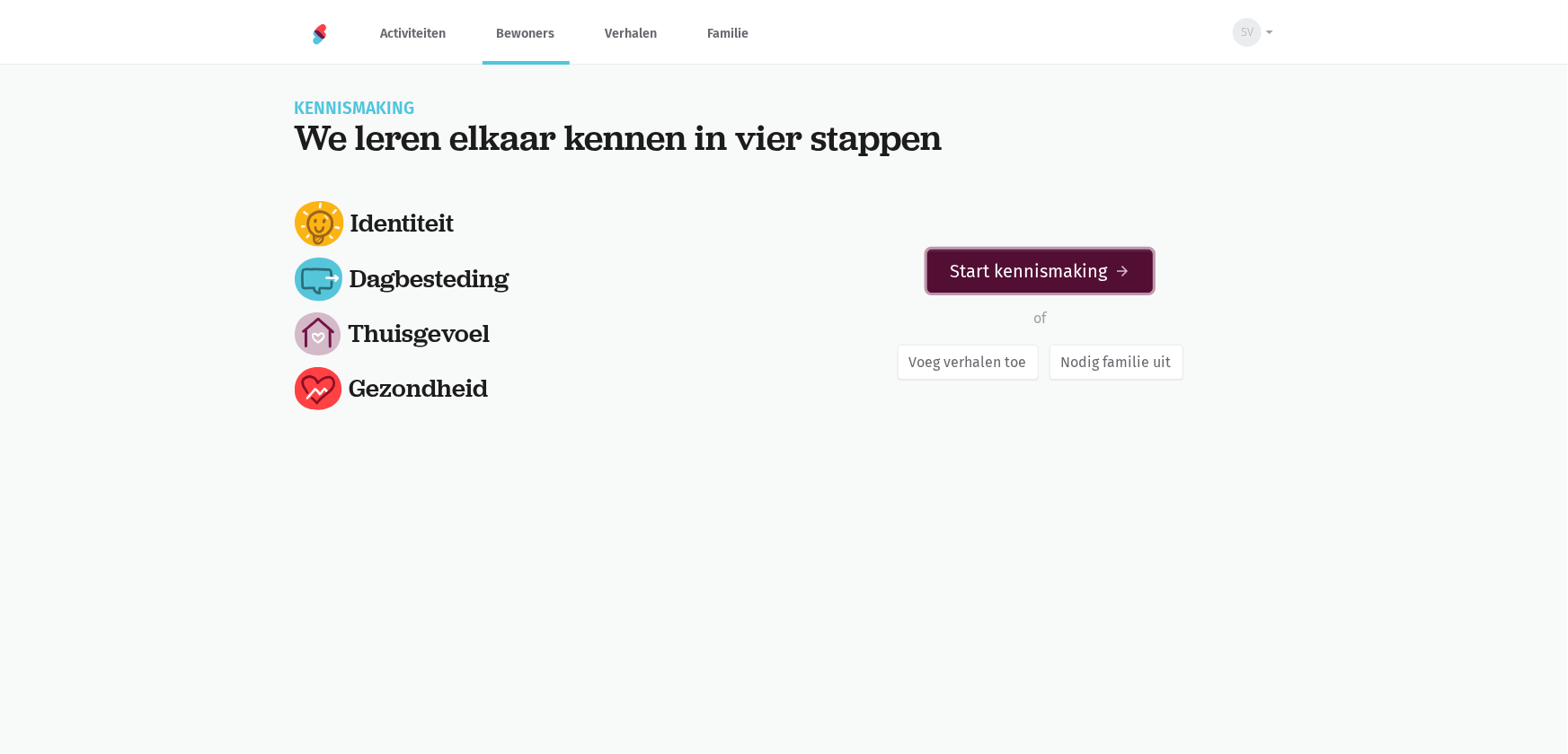
click at [1029, 270] on link "Start kennismaking arrow_forward" at bounding box center [1040, 271] width 226 height 43
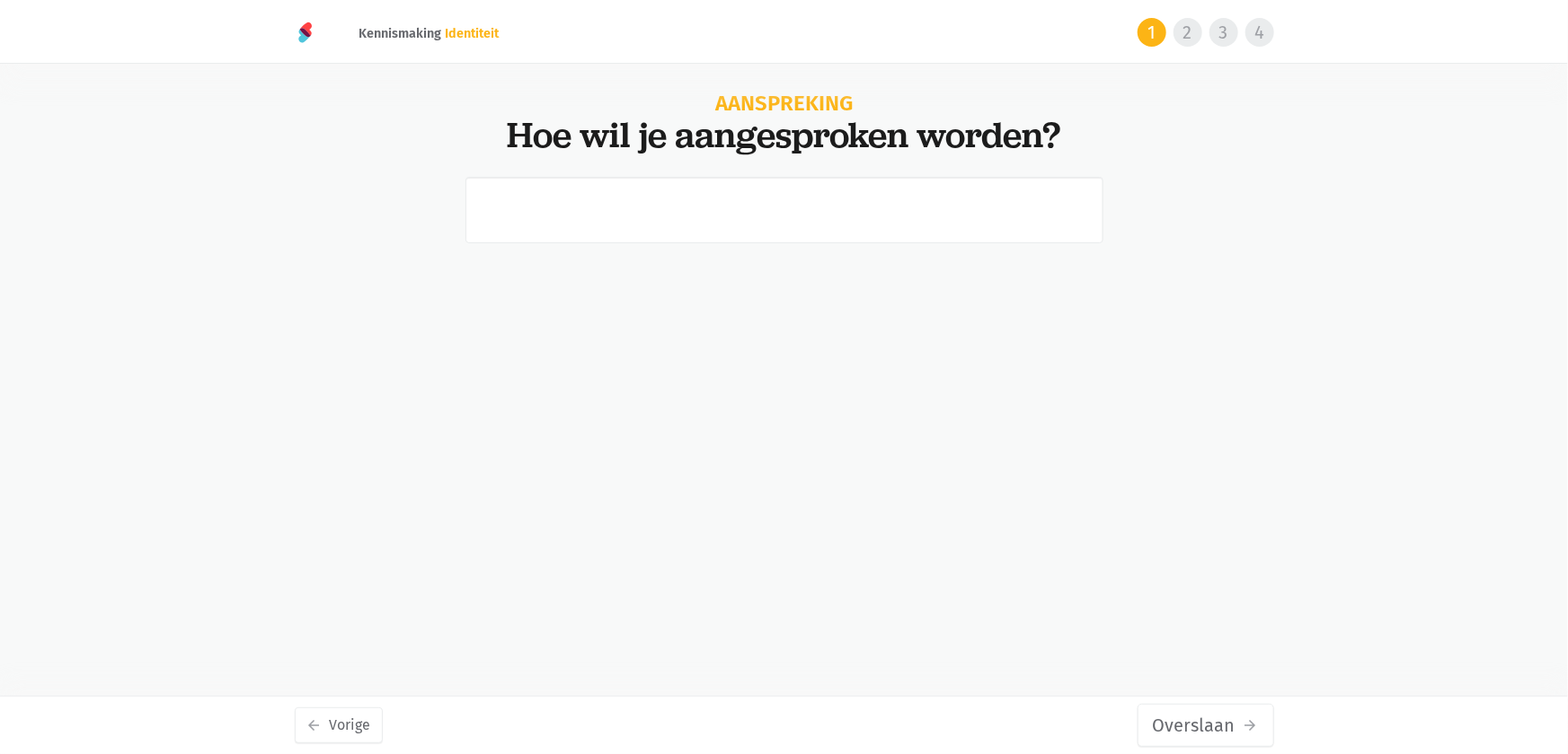
click at [166, 394] on html "notification_important Opgepast Je gebruikt een verouderde internet browser waa…" at bounding box center [784, 214] width 1568 height 430
click at [580, 204] on input "text" at bounding box center [784, 210] width 638 height 67
type input "a"
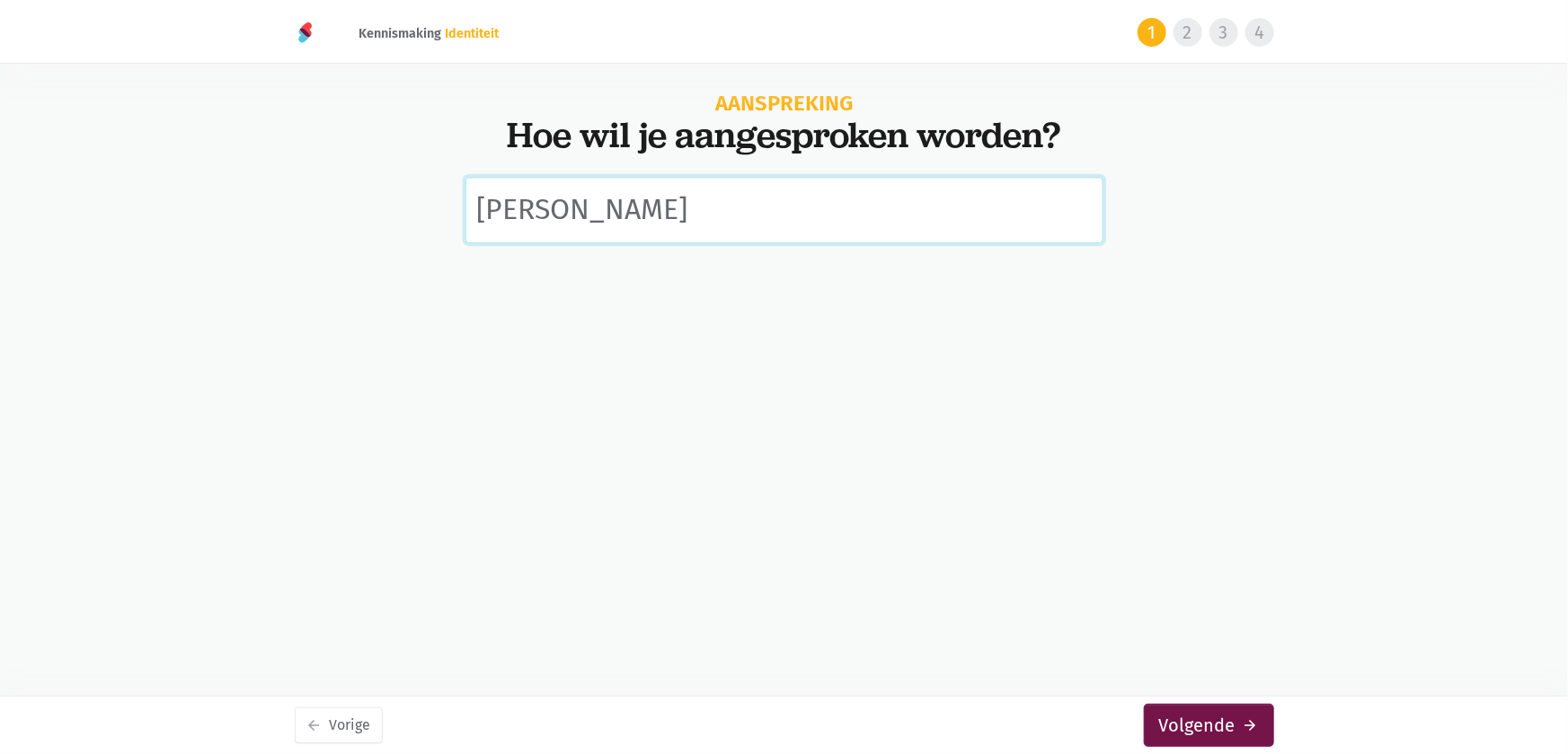
type input "Magda"
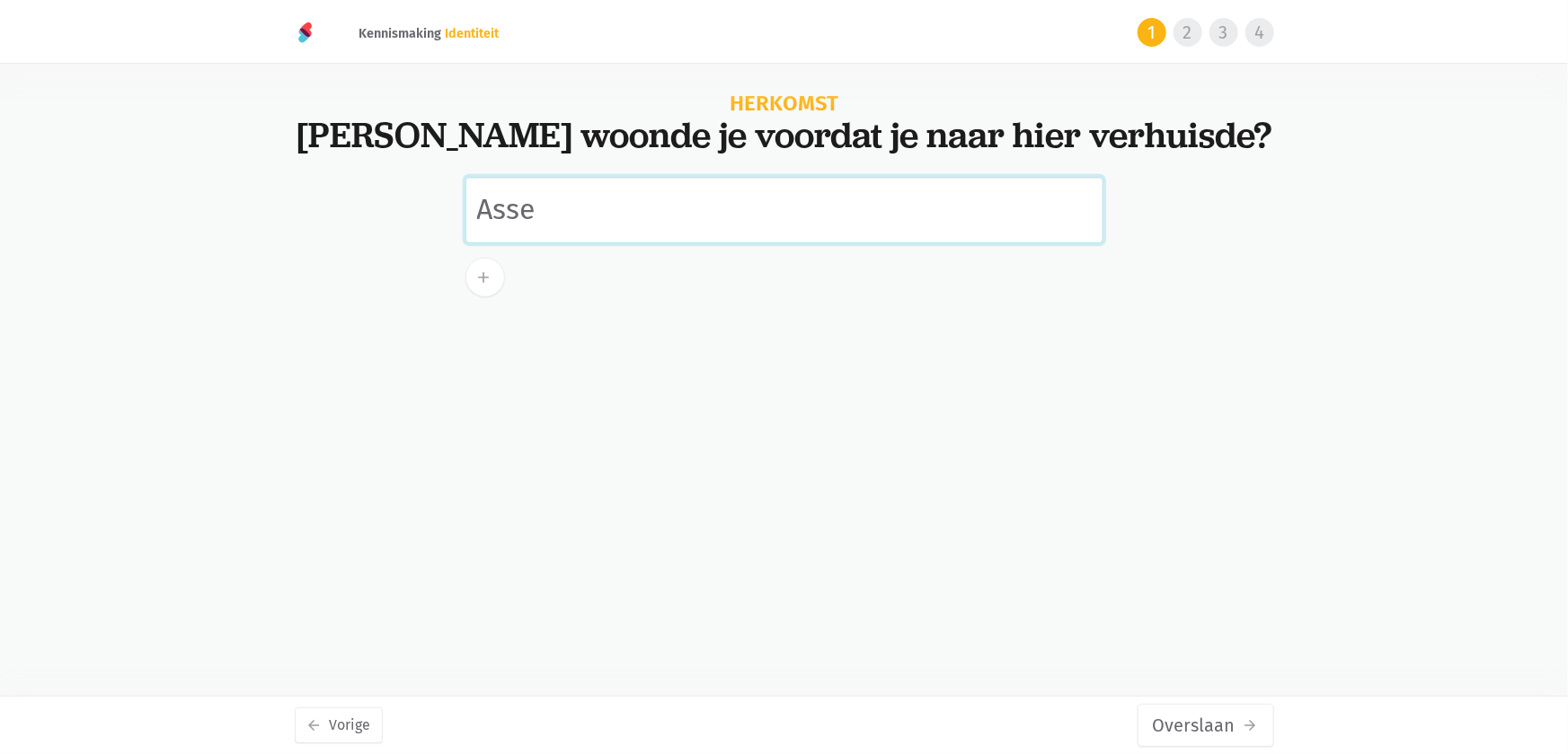
type input "Asse"
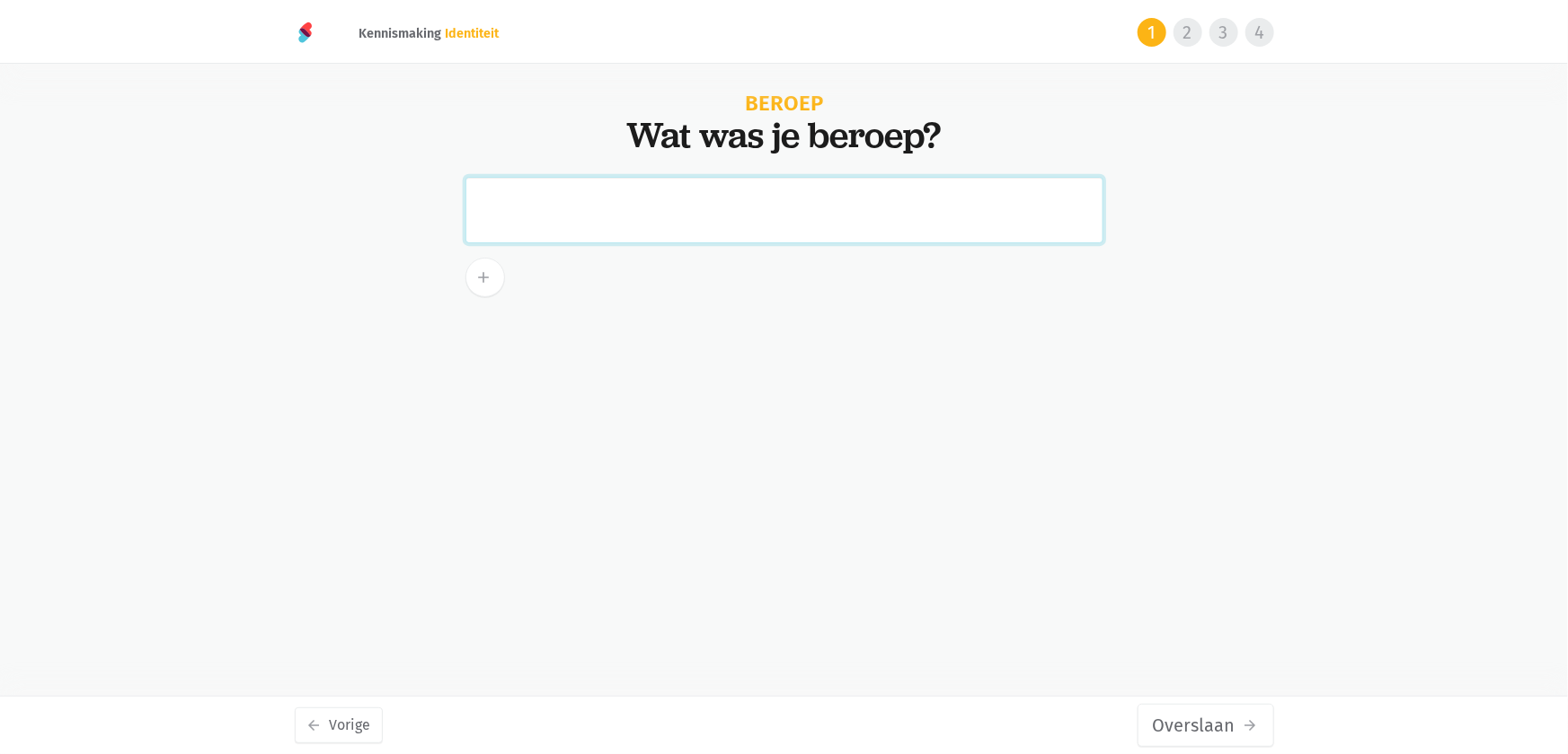
click at [582, 205] on input "text" at bounding box center [784, 210] width 638 height 67
paste input "als winkelierster bij bakkerij Slaus in Asse."
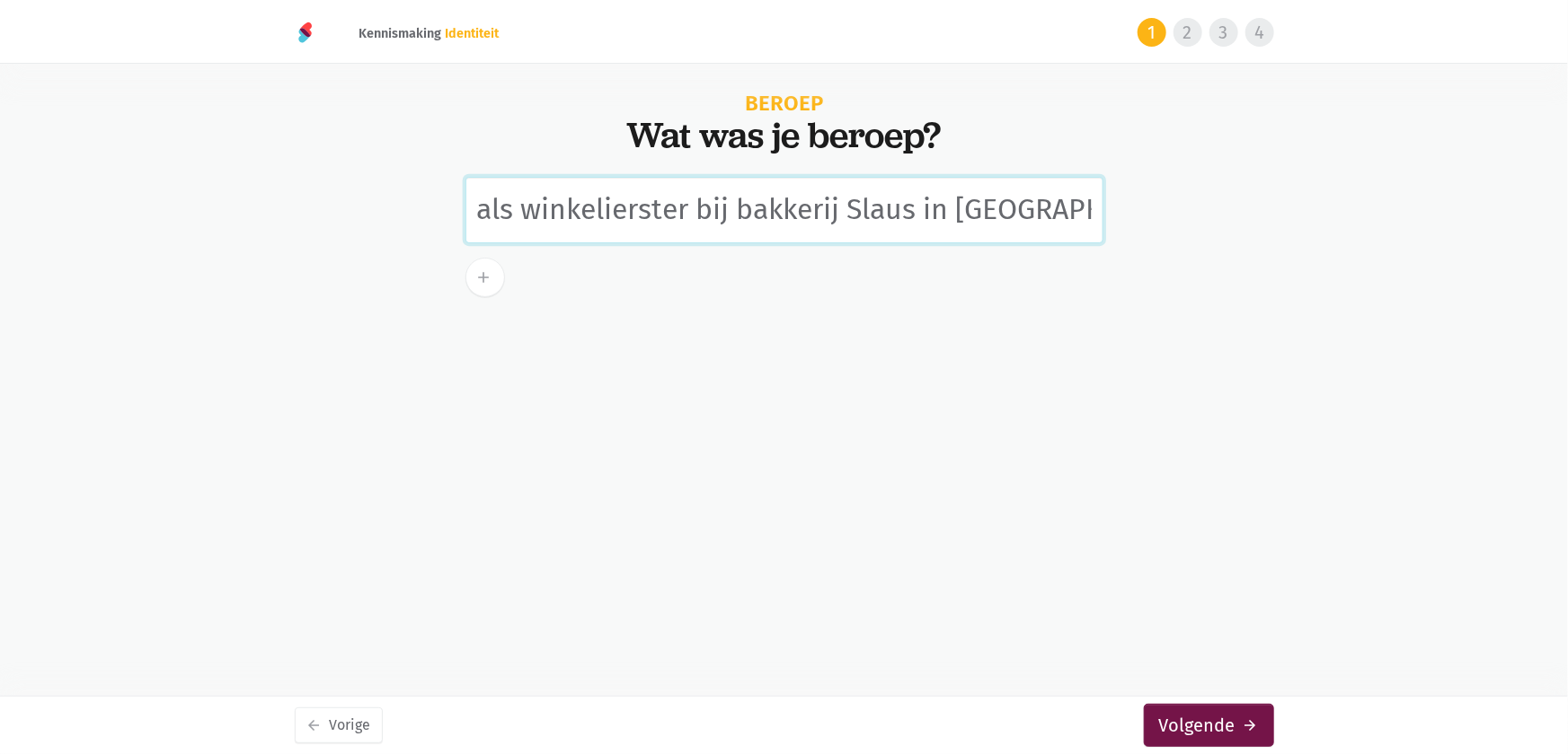
click at [499, 208] on input "als winkelierster bij bakkerij Slaus in Asse." at bounding box center [784, 210] width 638 height 67
type input "Als winkelierster bij bakkerij Slaus in [GEOGRAPHIC_DATA]."
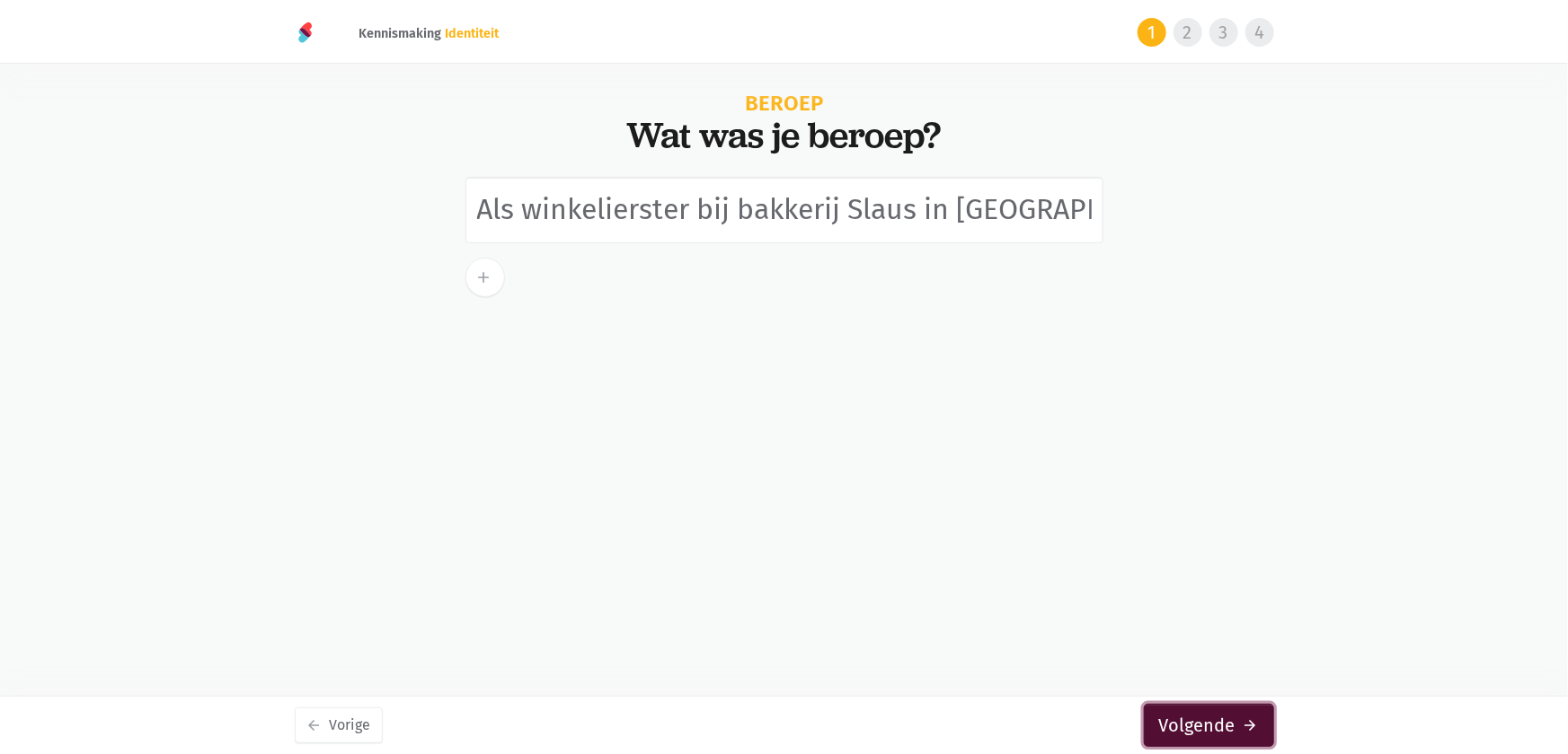
click at [1230, 727] on button "Volgende arrow_forward" at bounding box center [1209, 726] width 130 height 43
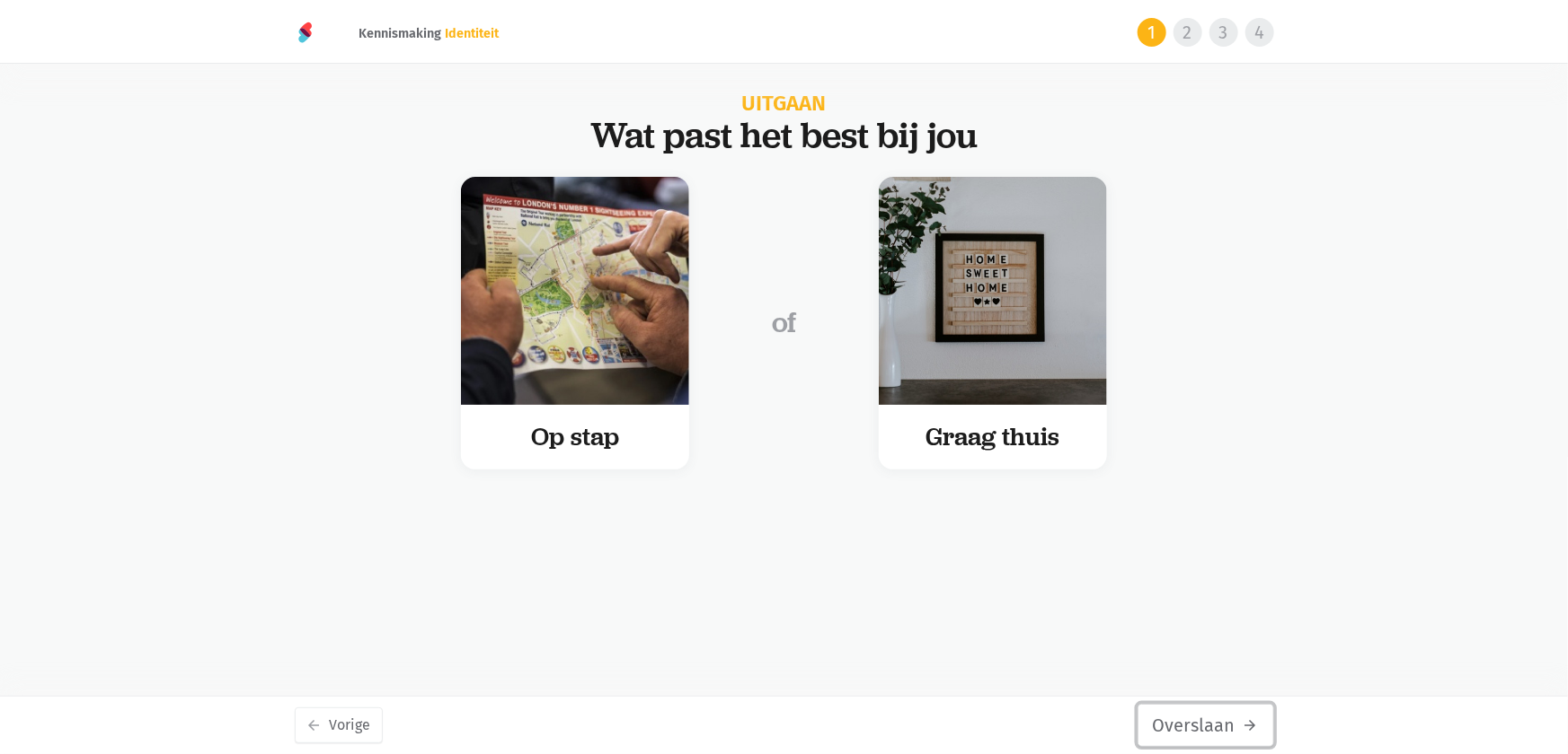
click at [1213, 732] on button "Overslaan arrow_forward" at bounding box center [1205, 726] width 136 height 43
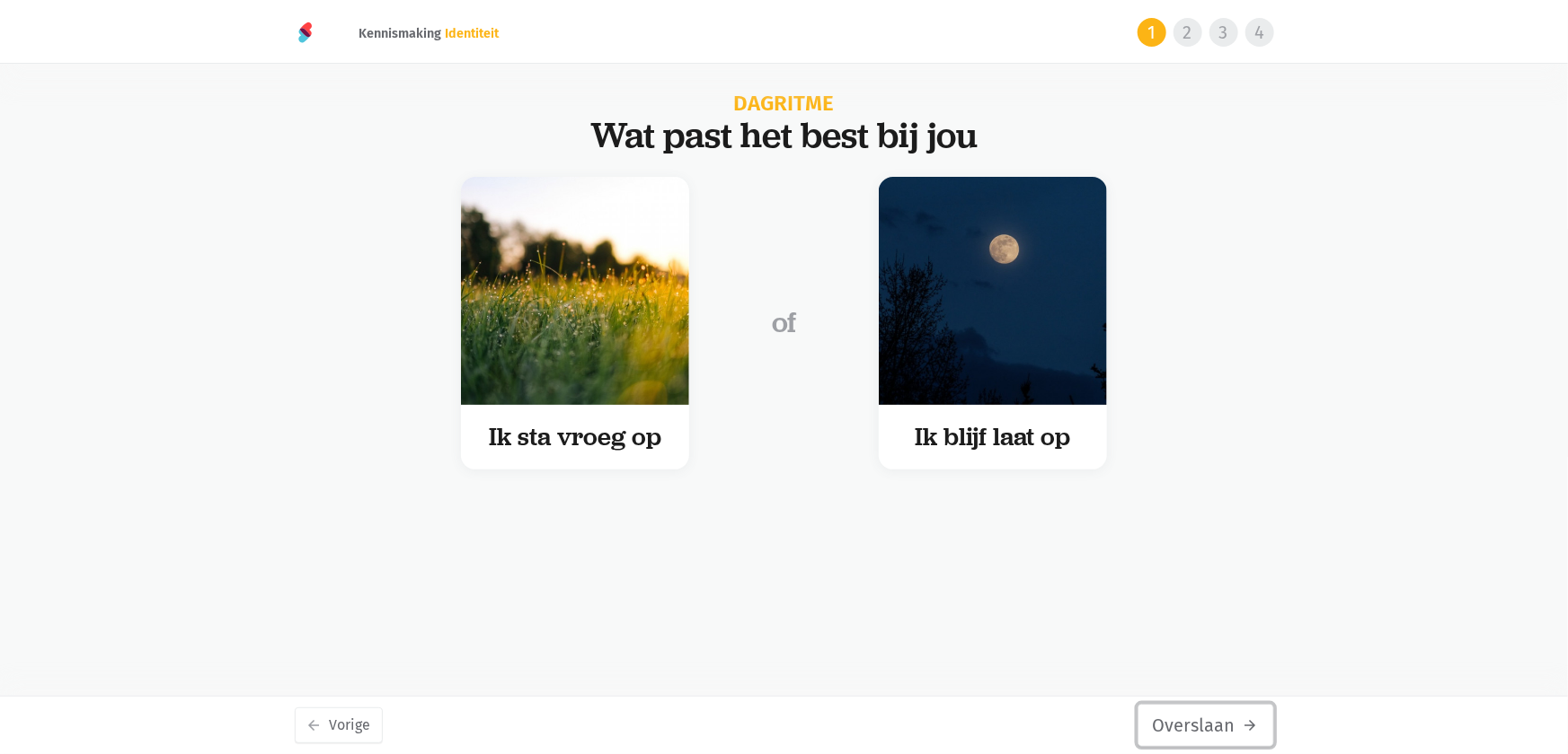
click at [1213, 732] on button "Overslaan arrow_forward" at bounding box center [1205, 726] width 136 height 43
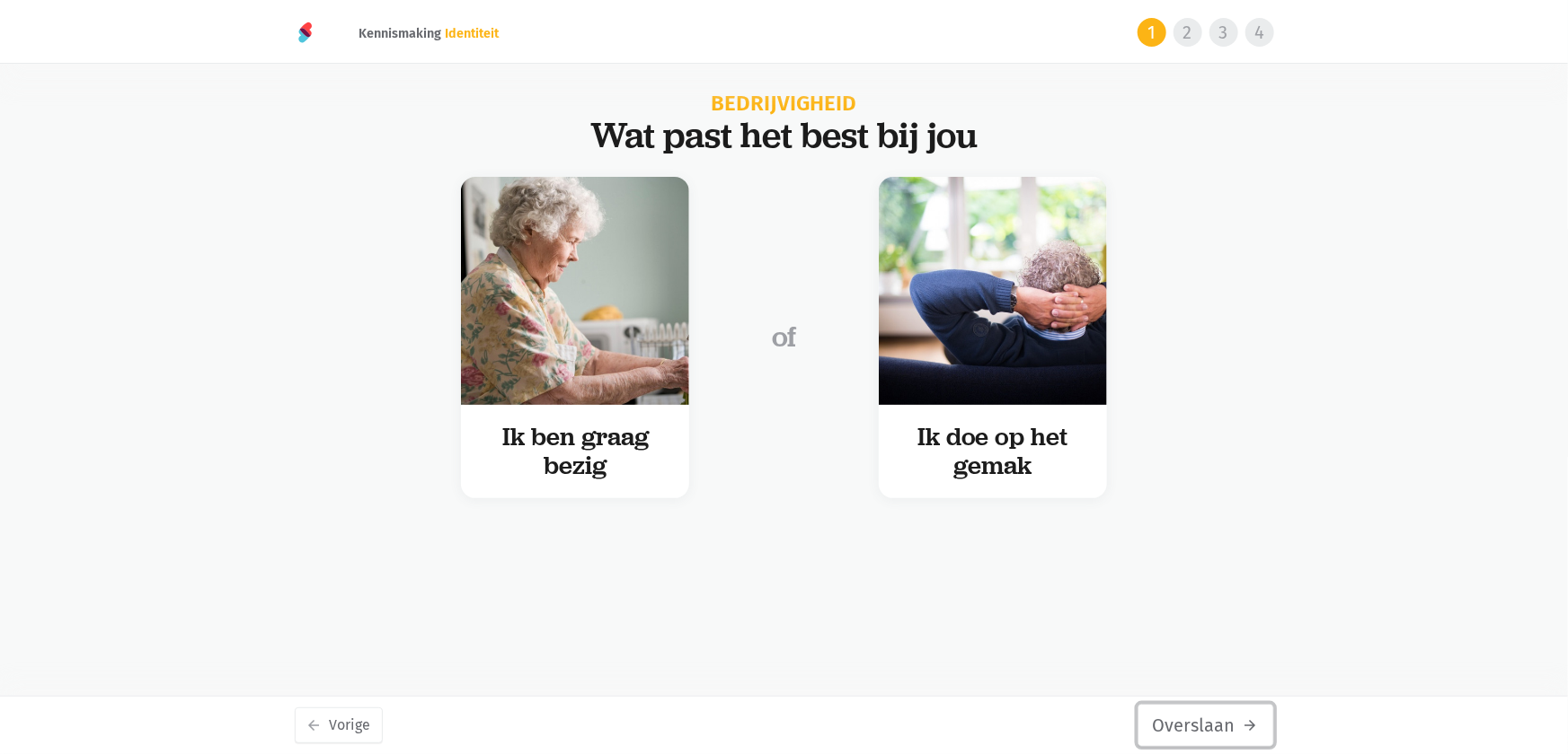
click at [1213, 732] on button "Overslaan arrow_forward" at bounding box center [1205, 726] width 136 height 43
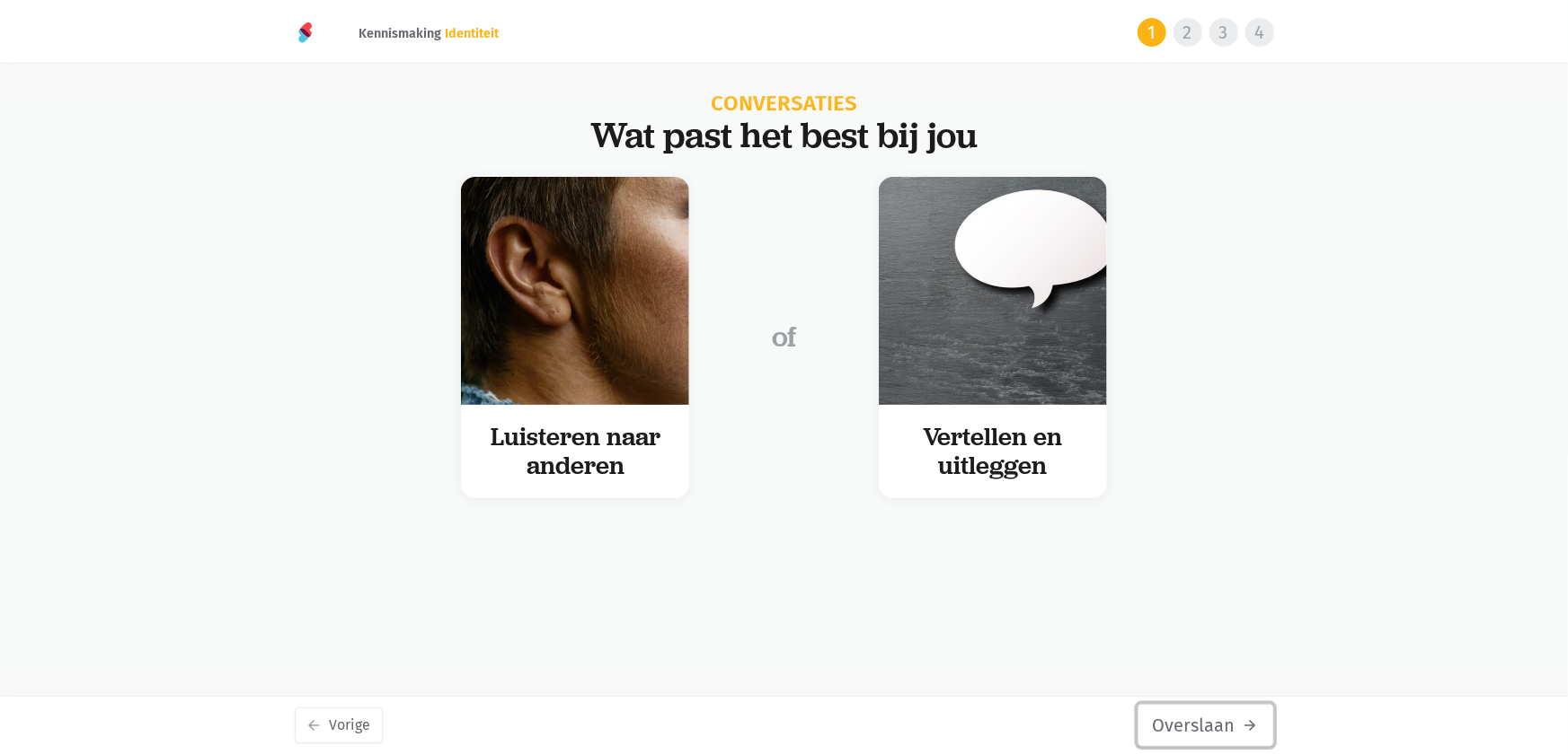
click at [1213, 732] on button "Overslaan arrow_forward" at bounding box center [1205, 726] width 136 height 43
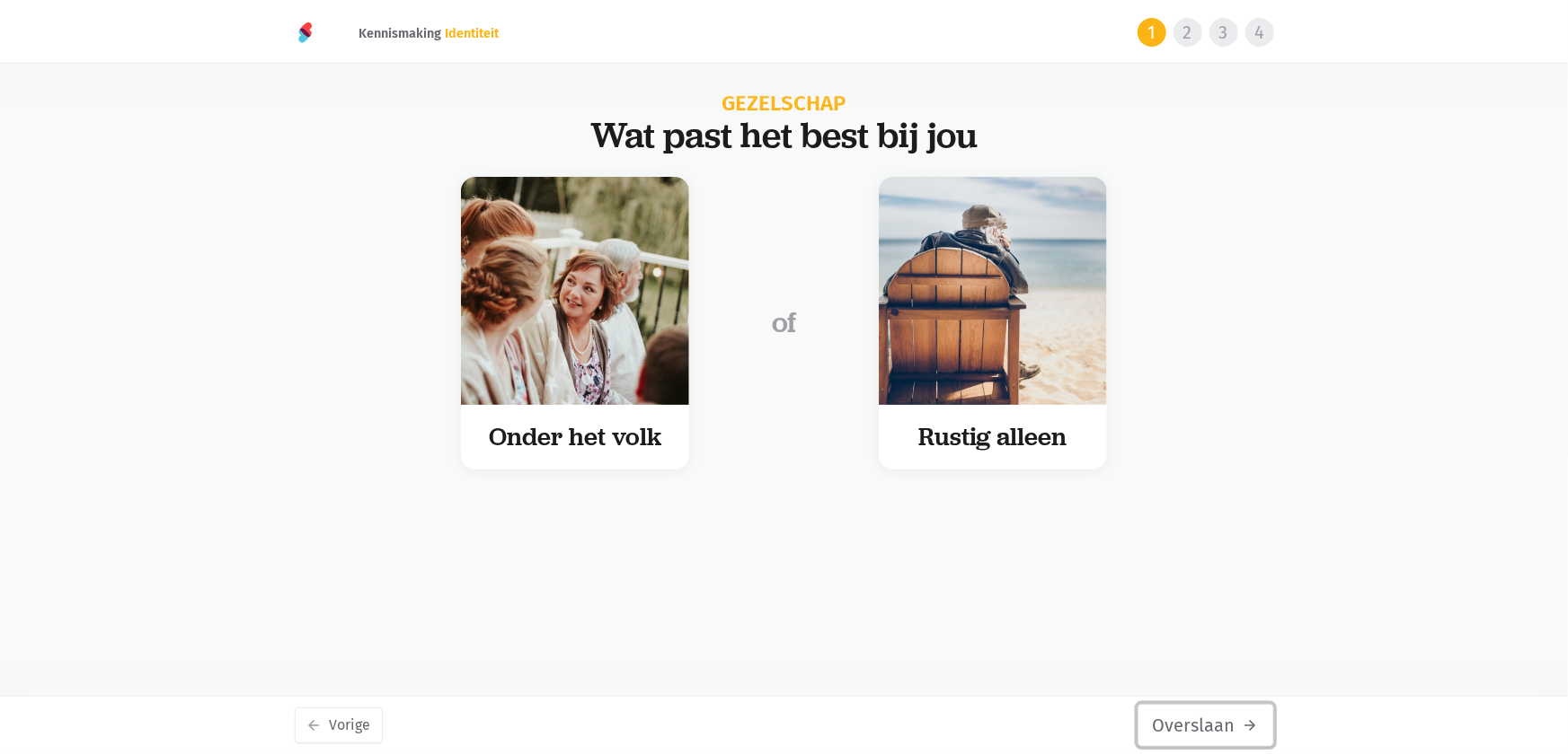
click at [1213, 732] on button "Overslaan arrow_forward" at bounding box center [1205, 726] width 136 height 43
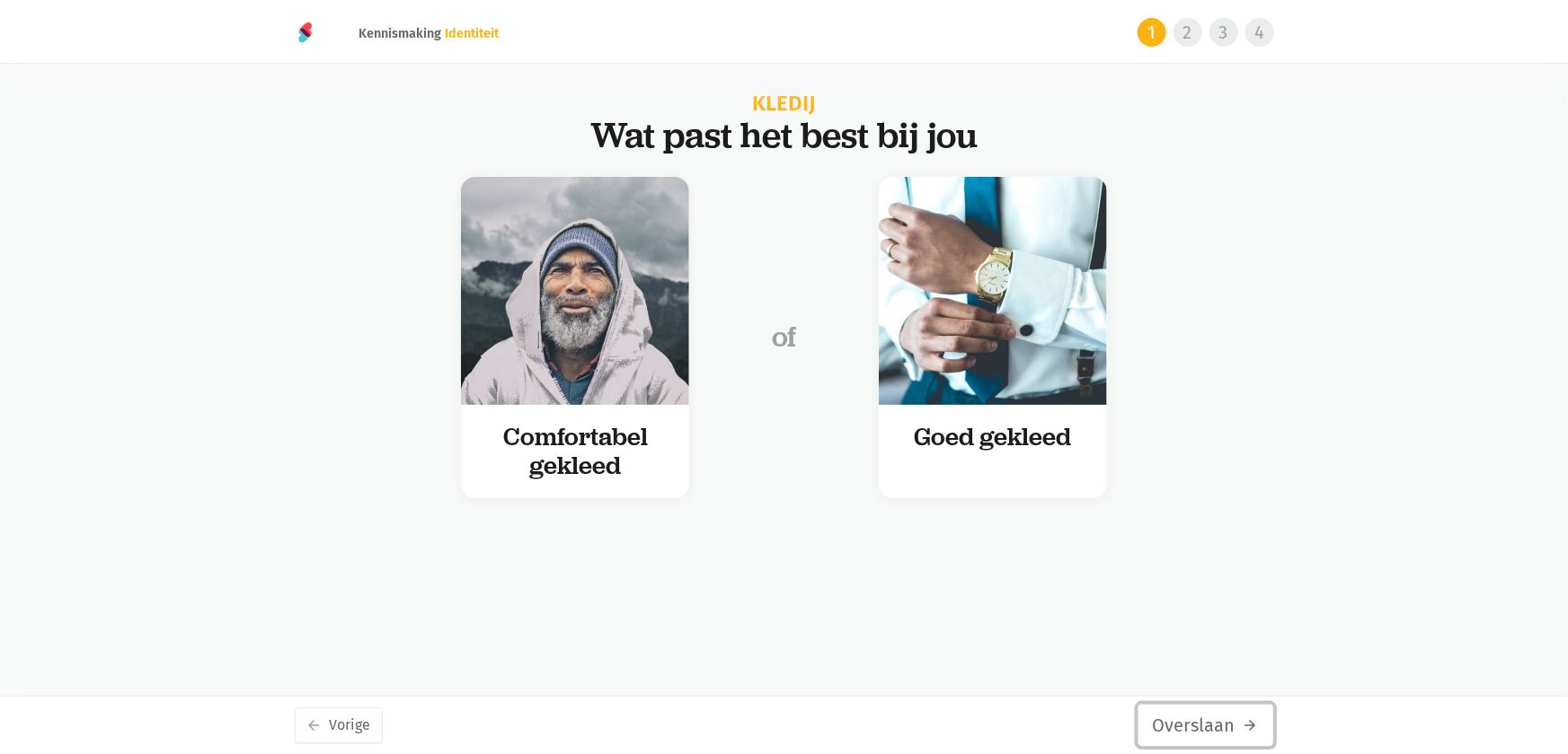
click at [1213, 732] on button "Overslaan arrow_forward" at bounding box center [1205, 726] width 136 height 43
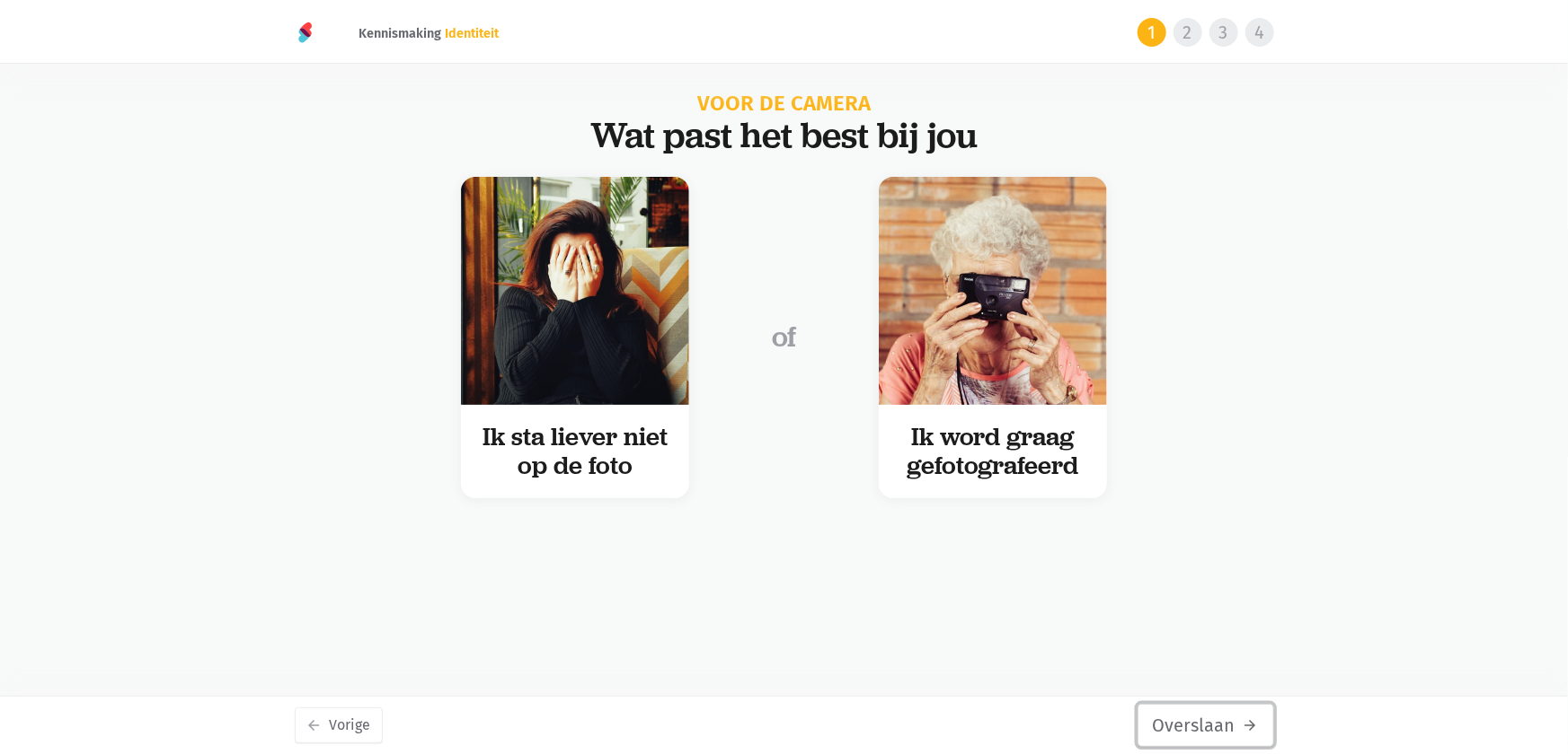
click at [1213, 732] on button "Overslaan arrow_forward" at bounding box center [1205, 726] width 136 height 43
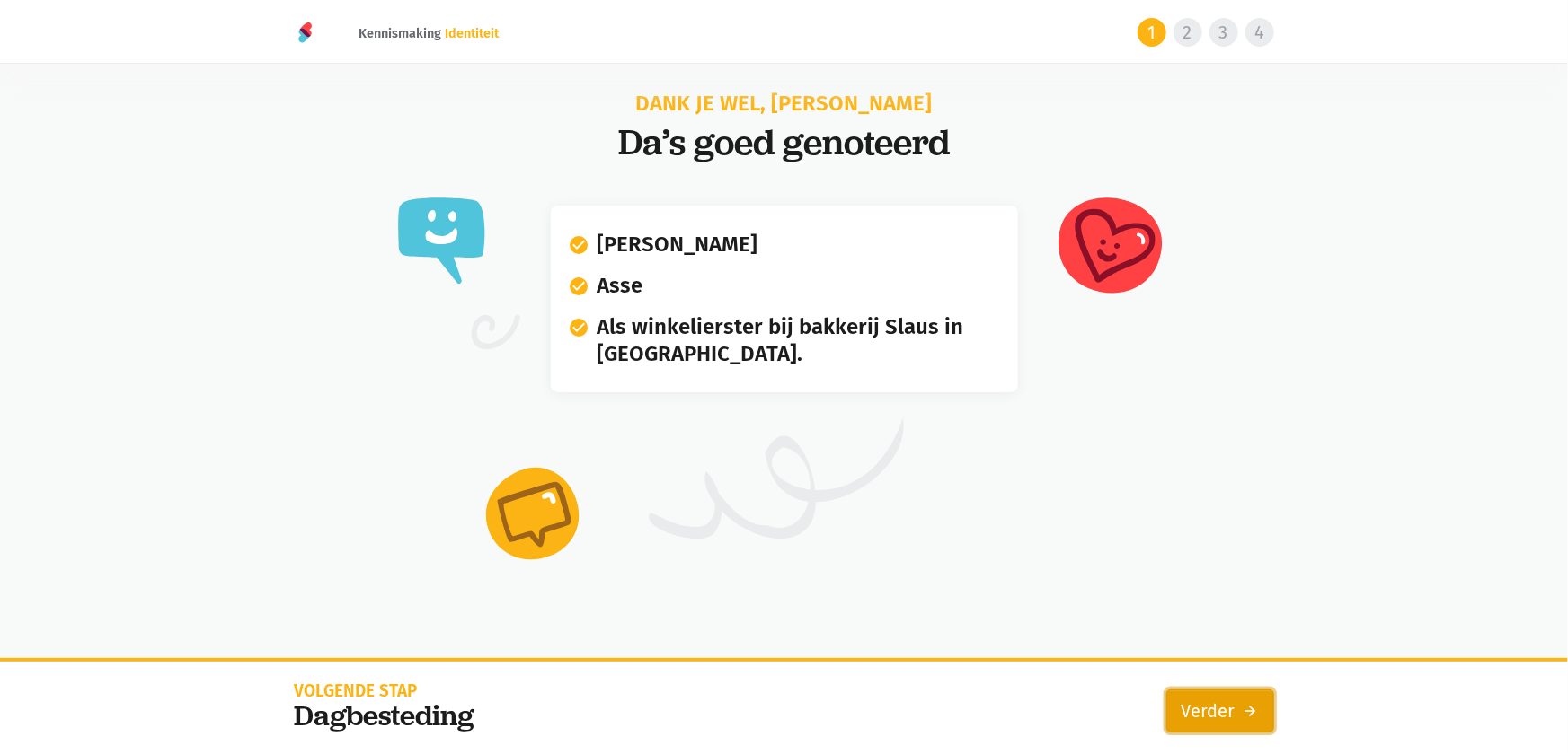
click at [1224, 718] on link "Verder arrow_forward" at bounding box center [1220, 711] width 108 height 43
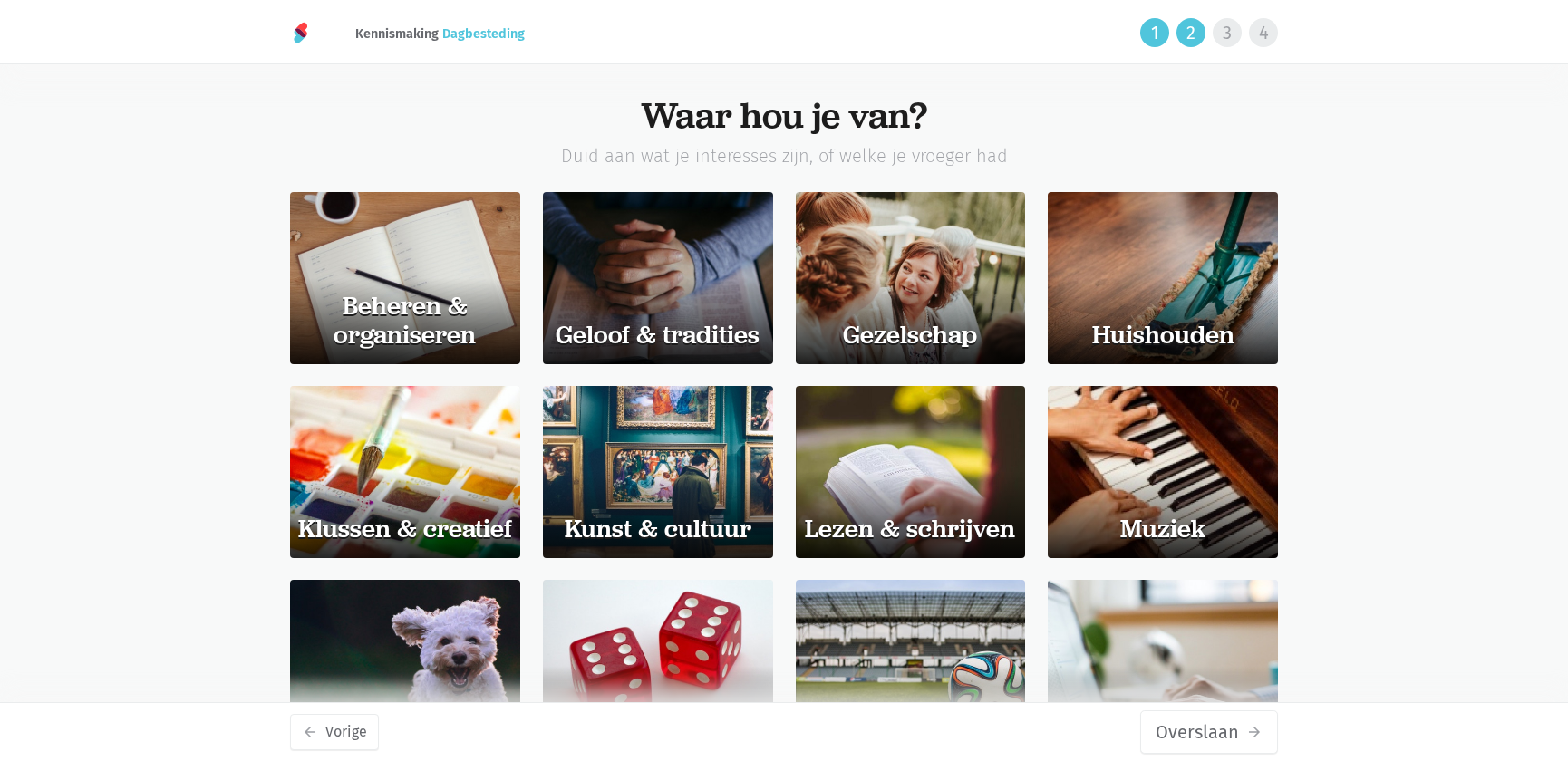
scroll to position [247, 0]
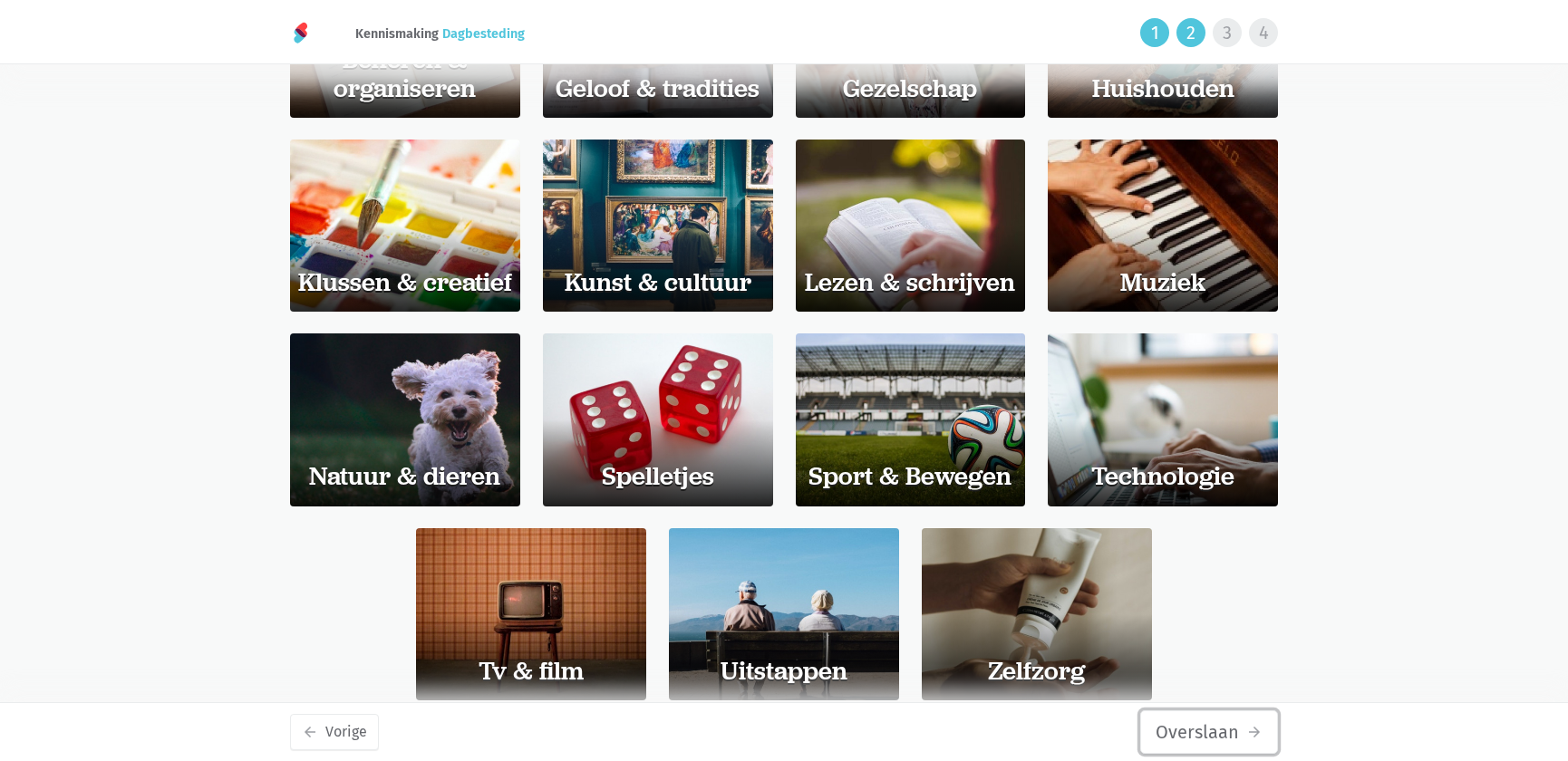
click at [1235, 725] on button "Overslaan arrow_forward" at bounding box center [1208, 733] width 138 height 44
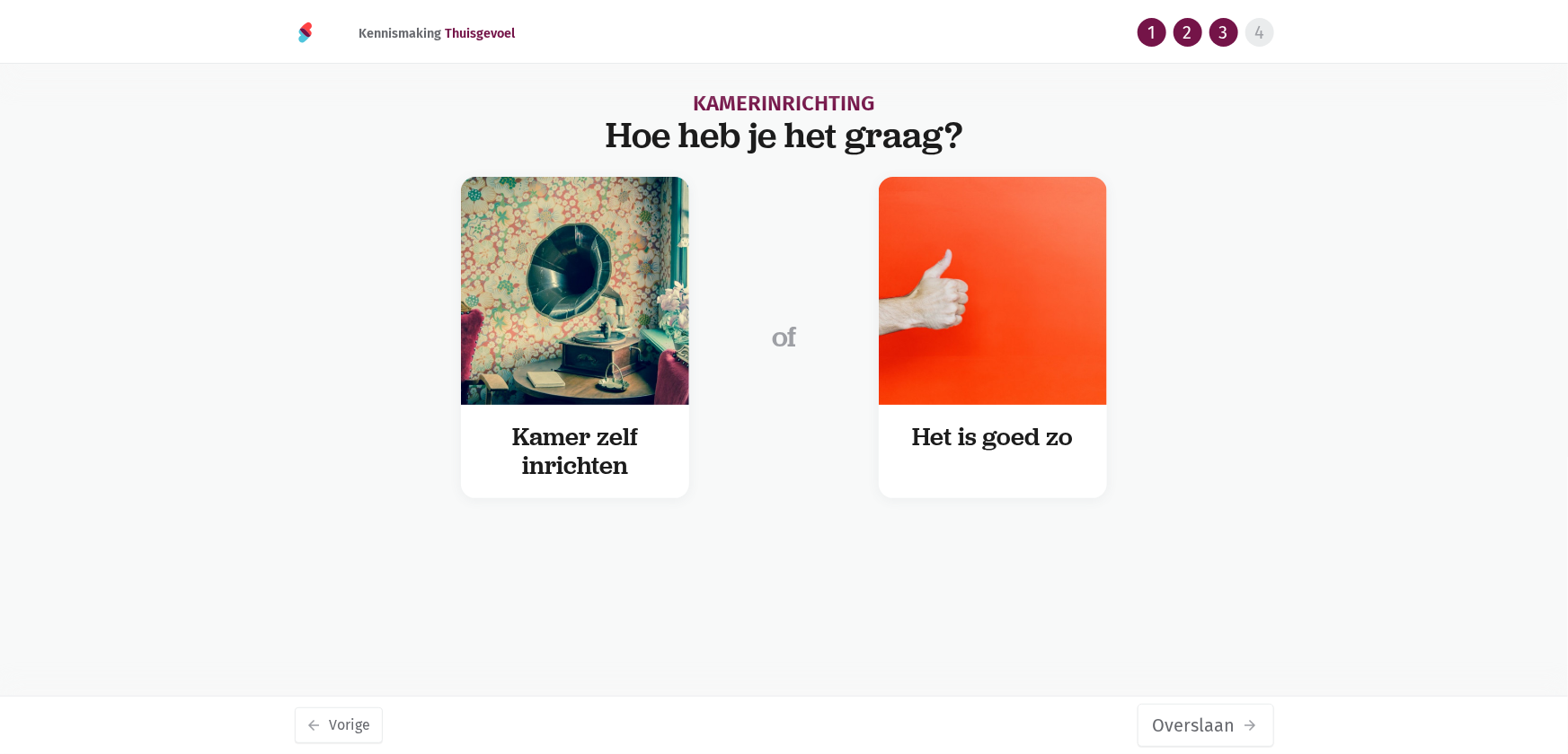
click at [1224, 718] on button "Overslaan arrow_forward" at bounding box center [1205, 726] width 136 height 43
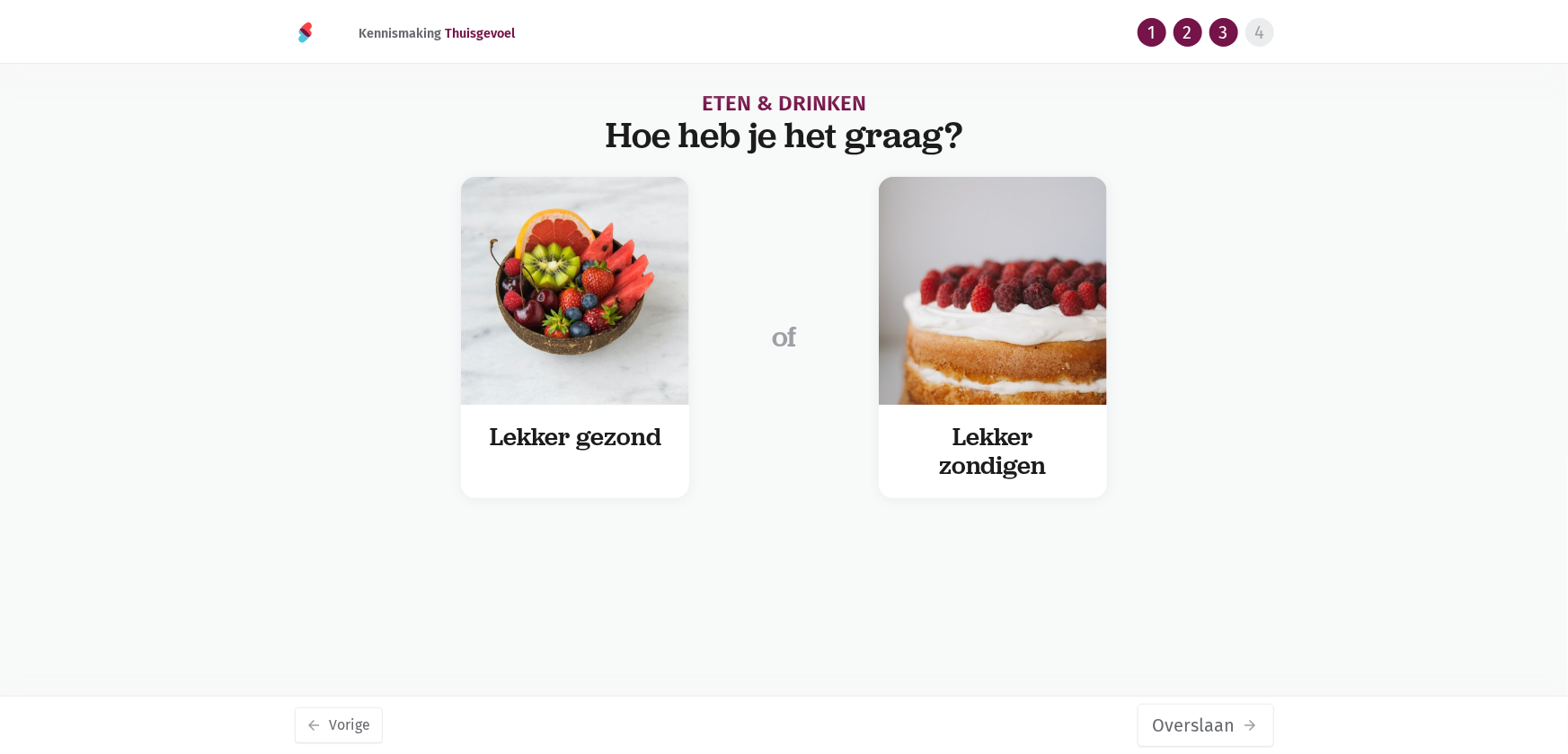
click at [1224, 718] on button "Overslaan arrow_forward" at bounding box center [1205, 726] width 136 height 43
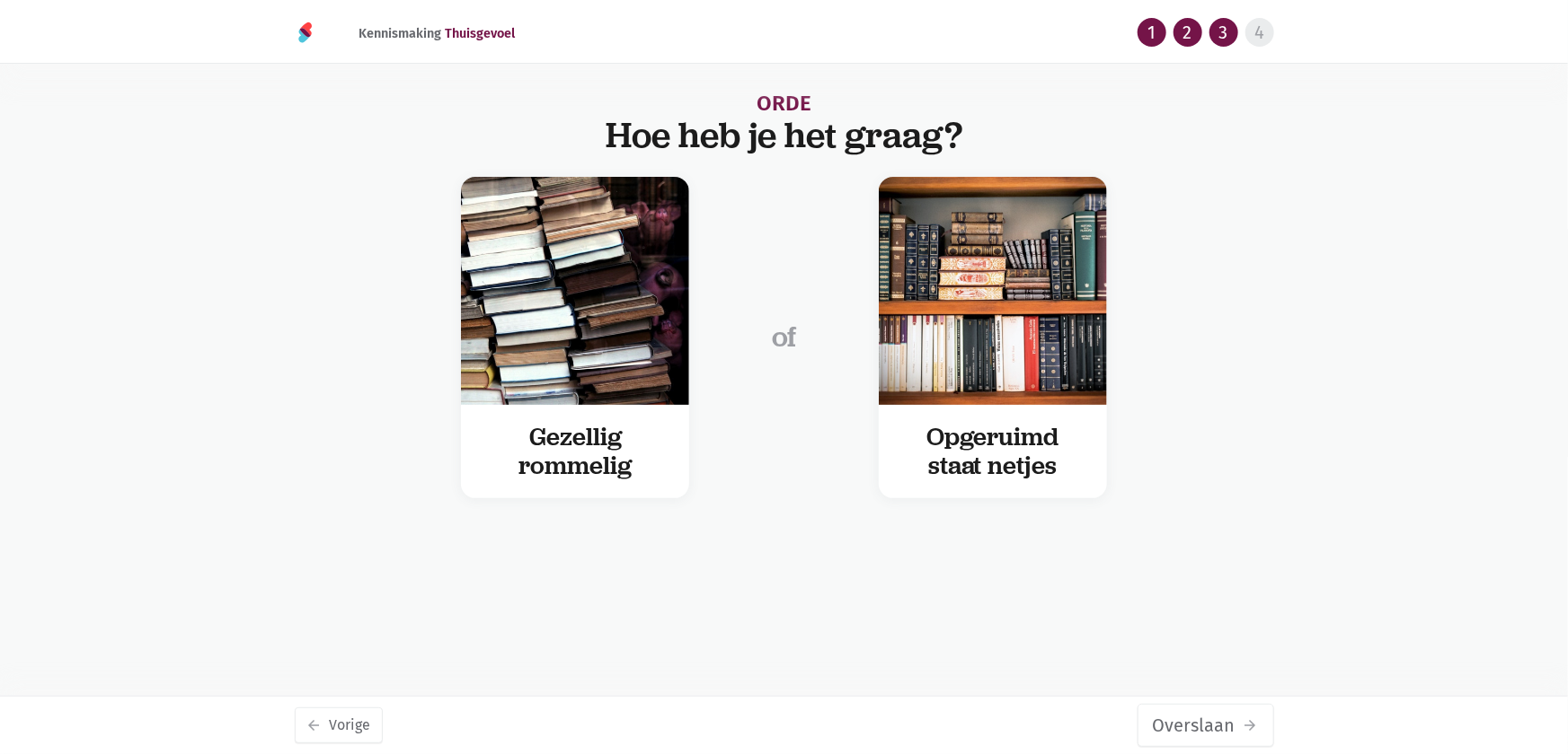
click at [1224, 718] on button "Overslaan arrow_forward" at bounding box center [1205, 726] width 136 height 43
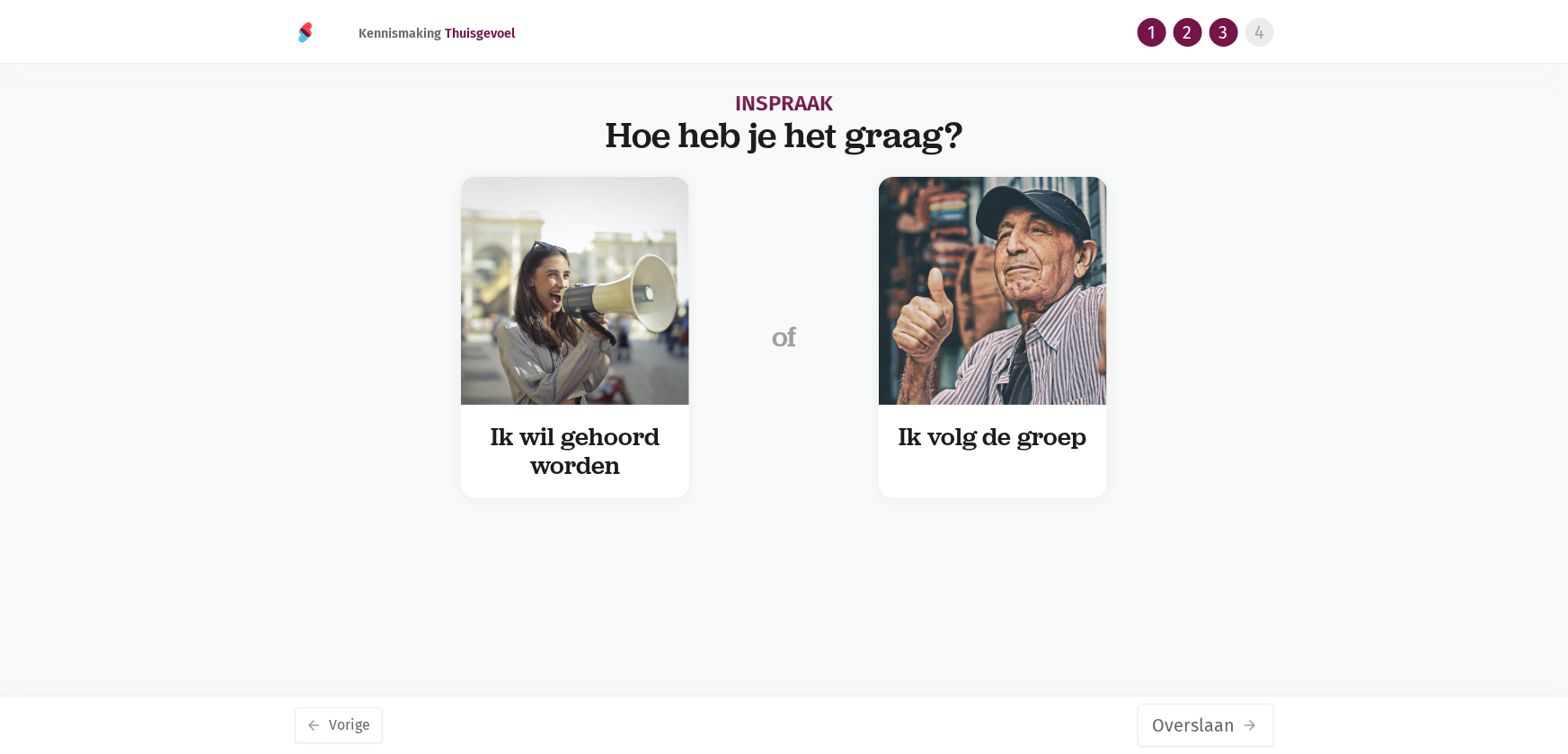
click at [1224, 718] on button "Overslaan arrow_forward" at bounding box center [1205, 726] width 136 height 43
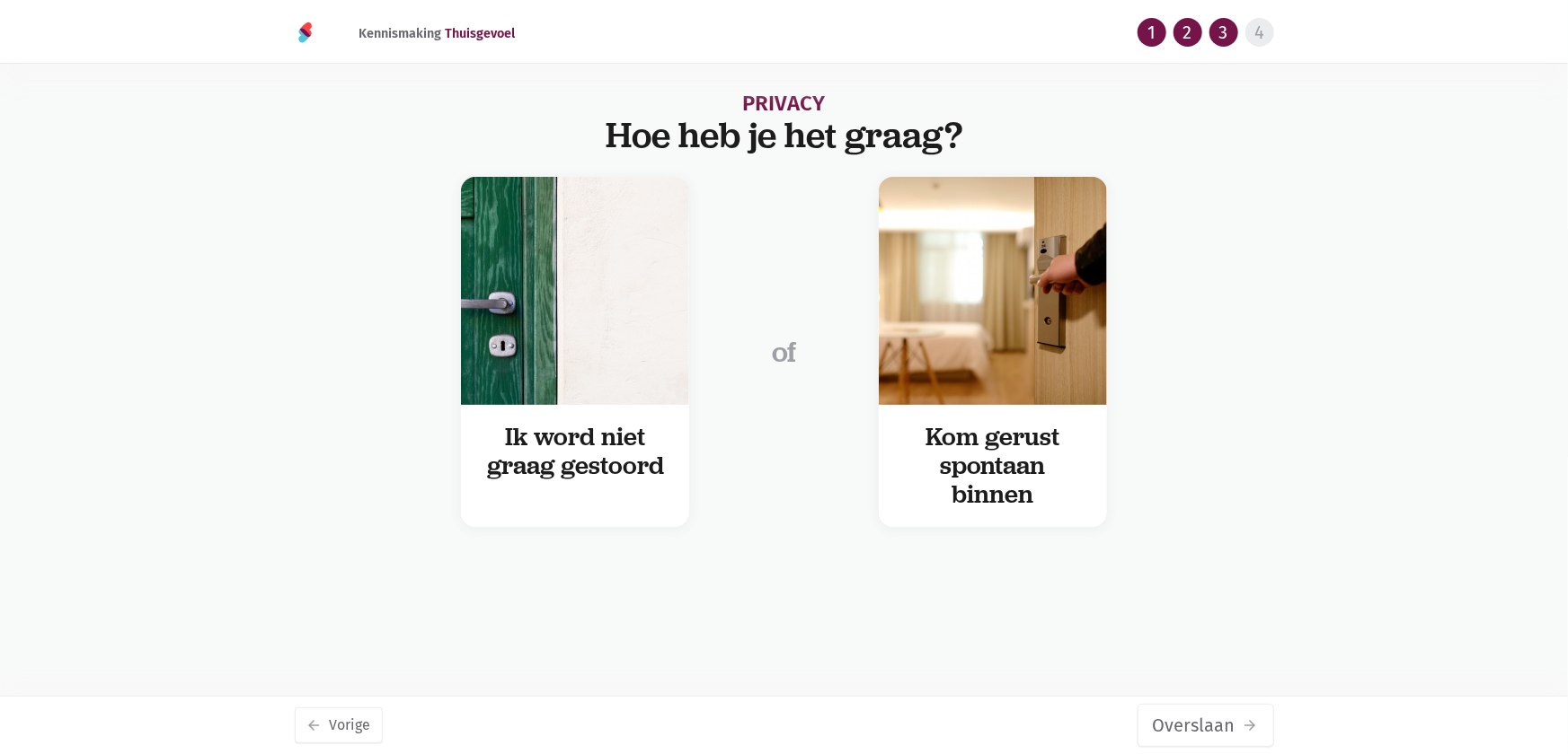
click at [1224, 718] on button "Overslaan arrow_forward" at bounding box center [1205, 726] width 136 height 43
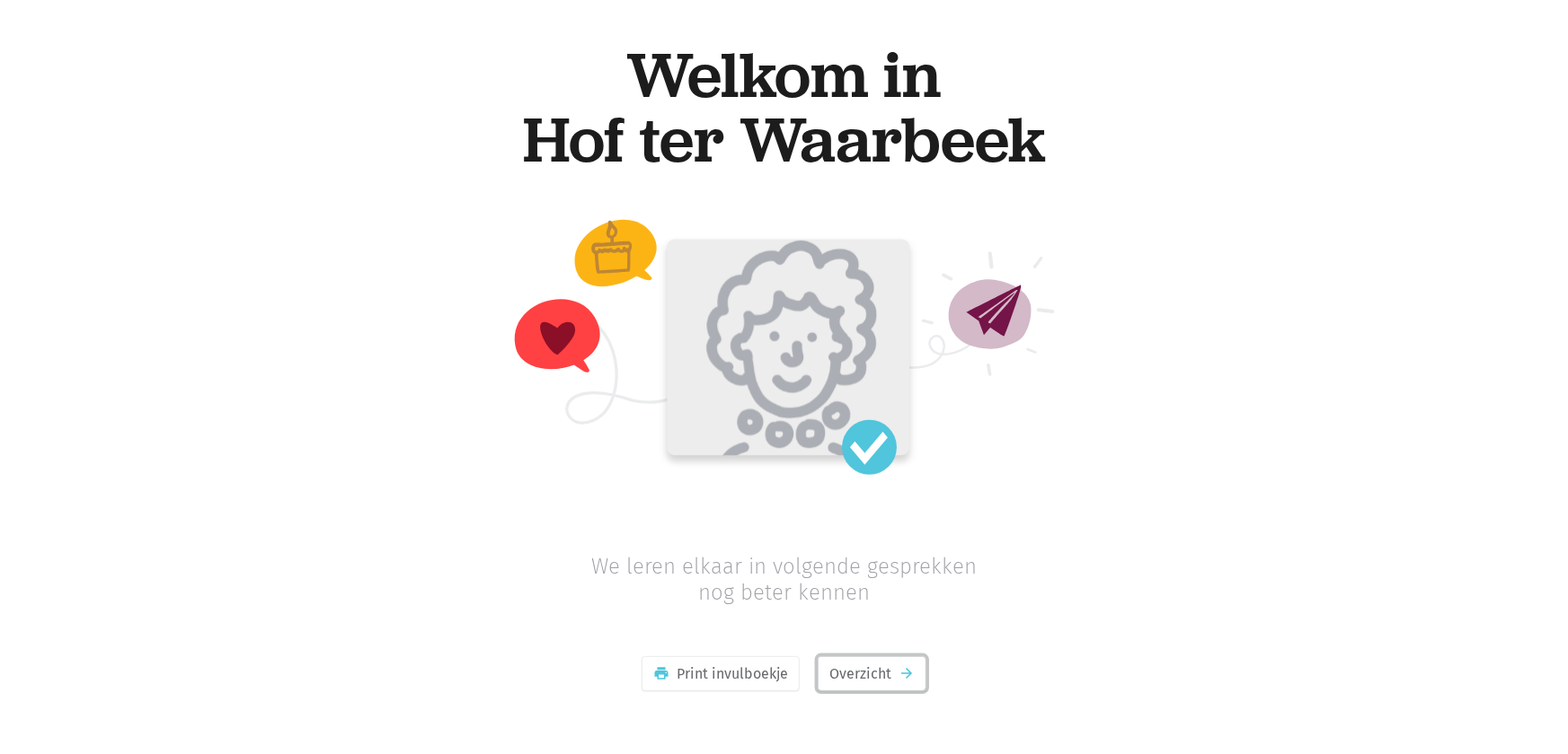
click at [850, 668] on link "Overzicht arrow_forward" at bounding box center [872, 674] width 109 height 36
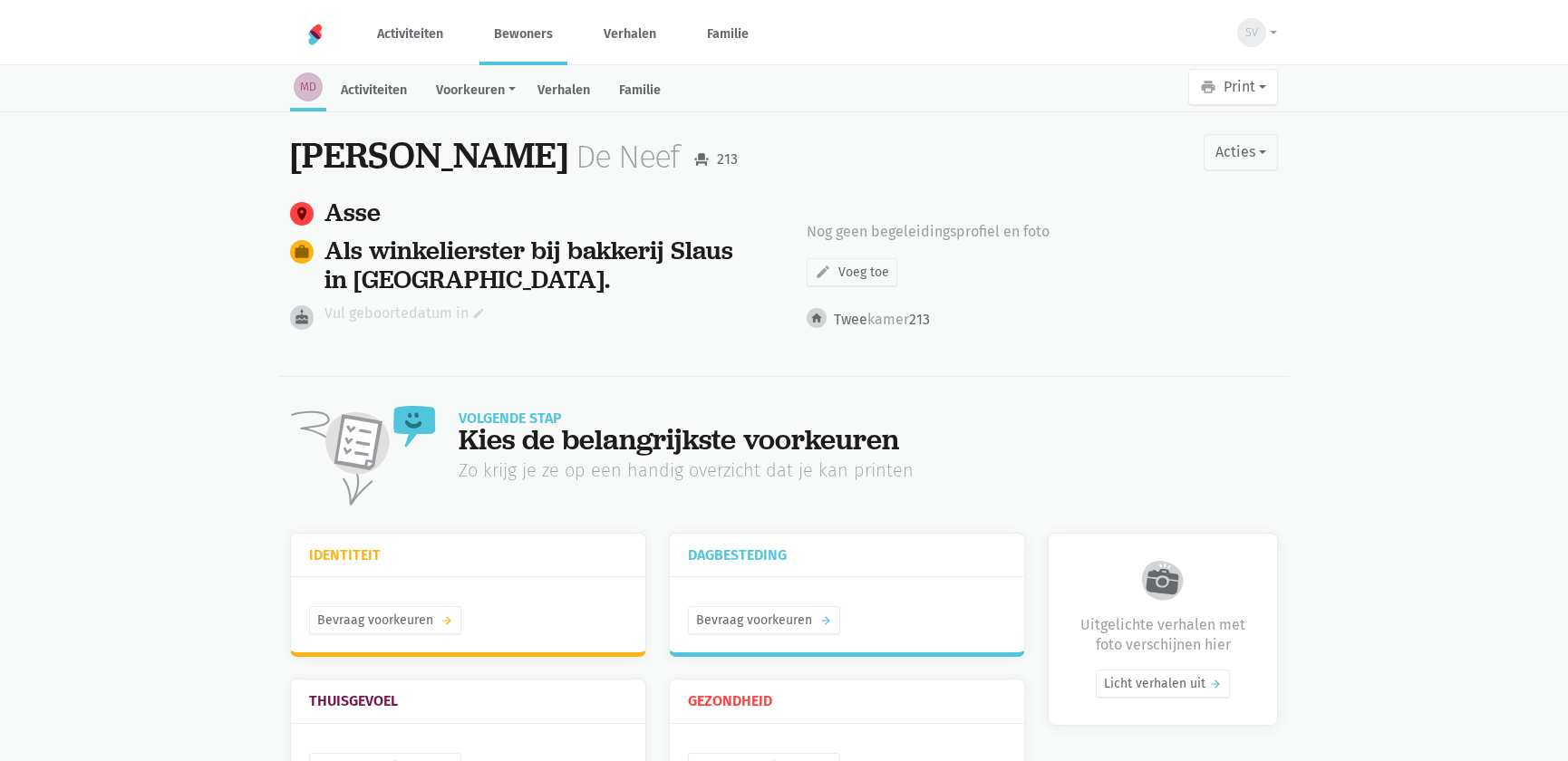
click at [404, 316] on link "Vul geboortedatum in edit" at bounding box center [404, 313] width 160 height 24
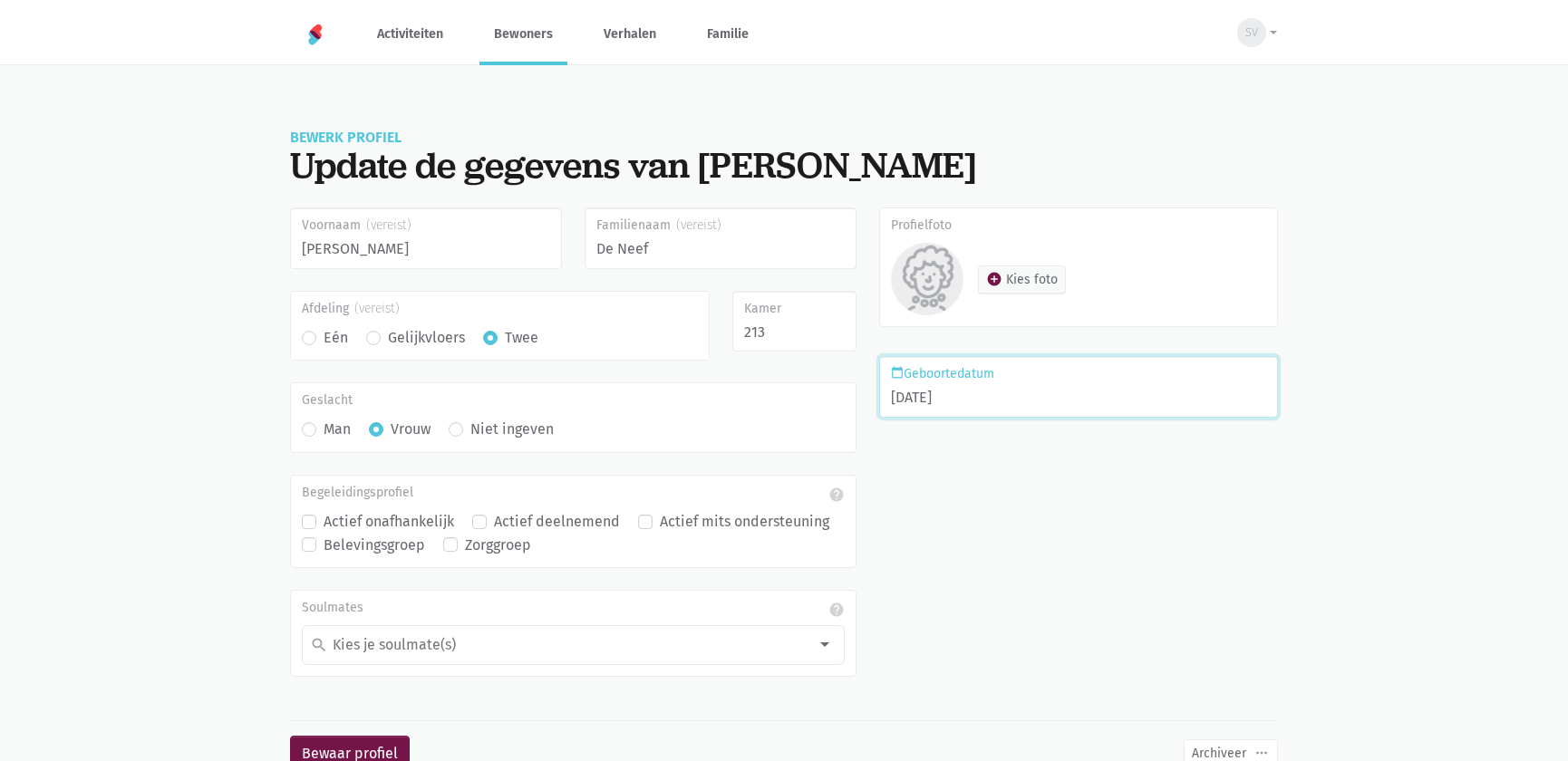
type input "[DATE]"
click at [290, 735] on button "Bewaar profiel" at bounding box center [350, 753] width 120 height 36
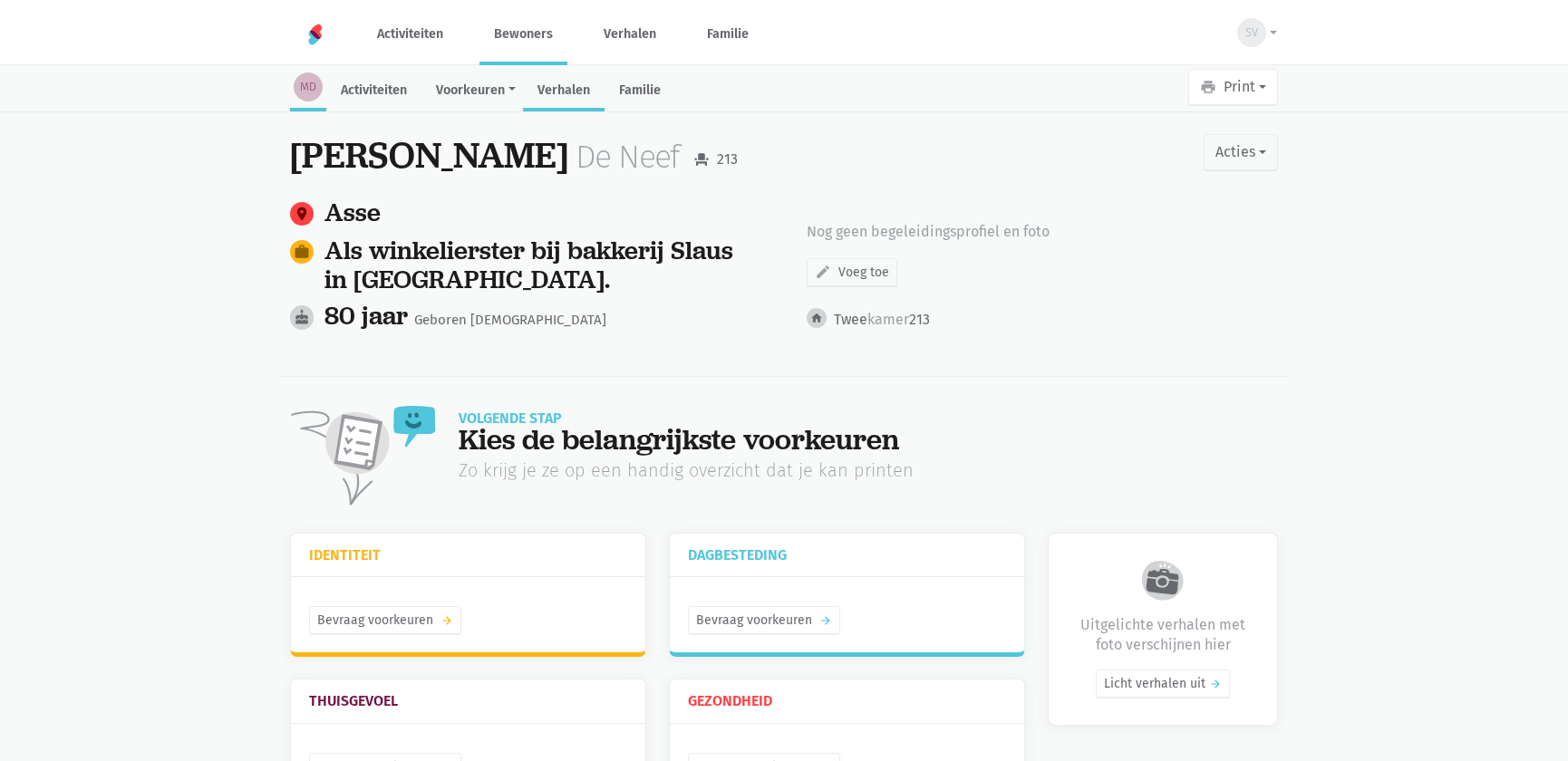
click at [574, 91] on link "Verhalen" at bounding box center [564, 91] width 82 height 39
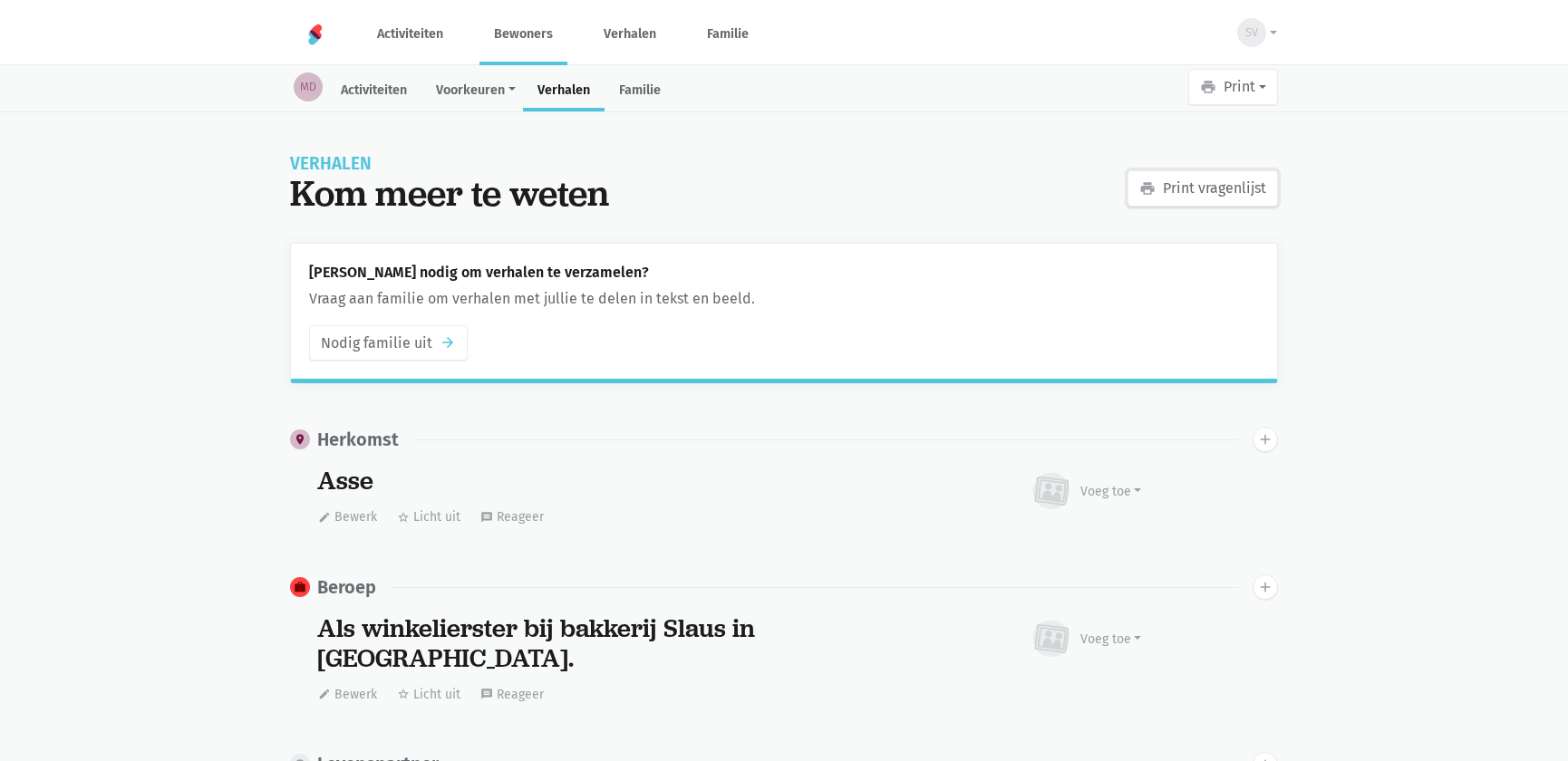
click at [1211, 198] on link "print Print vragenlijst" at bounding box center [1203, 189] width 151 height 36
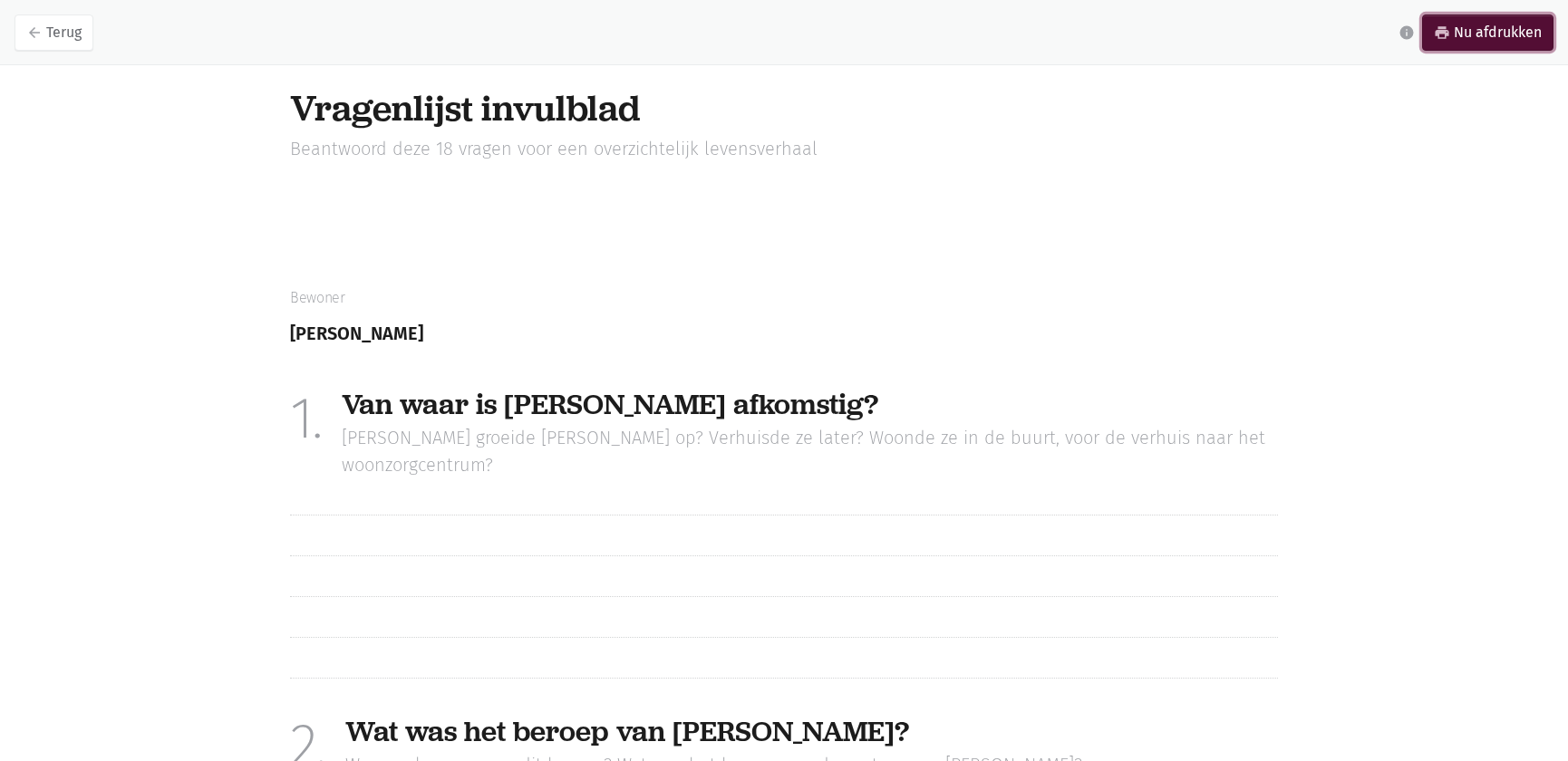
click at [1467, 38] on link "print Nu afdrukken" at bounding box center [1487, 32] width 131 height 36
click at [24, 27] on link "arrow_back Terug" at bounding box center [53, 32] width 79 height 36
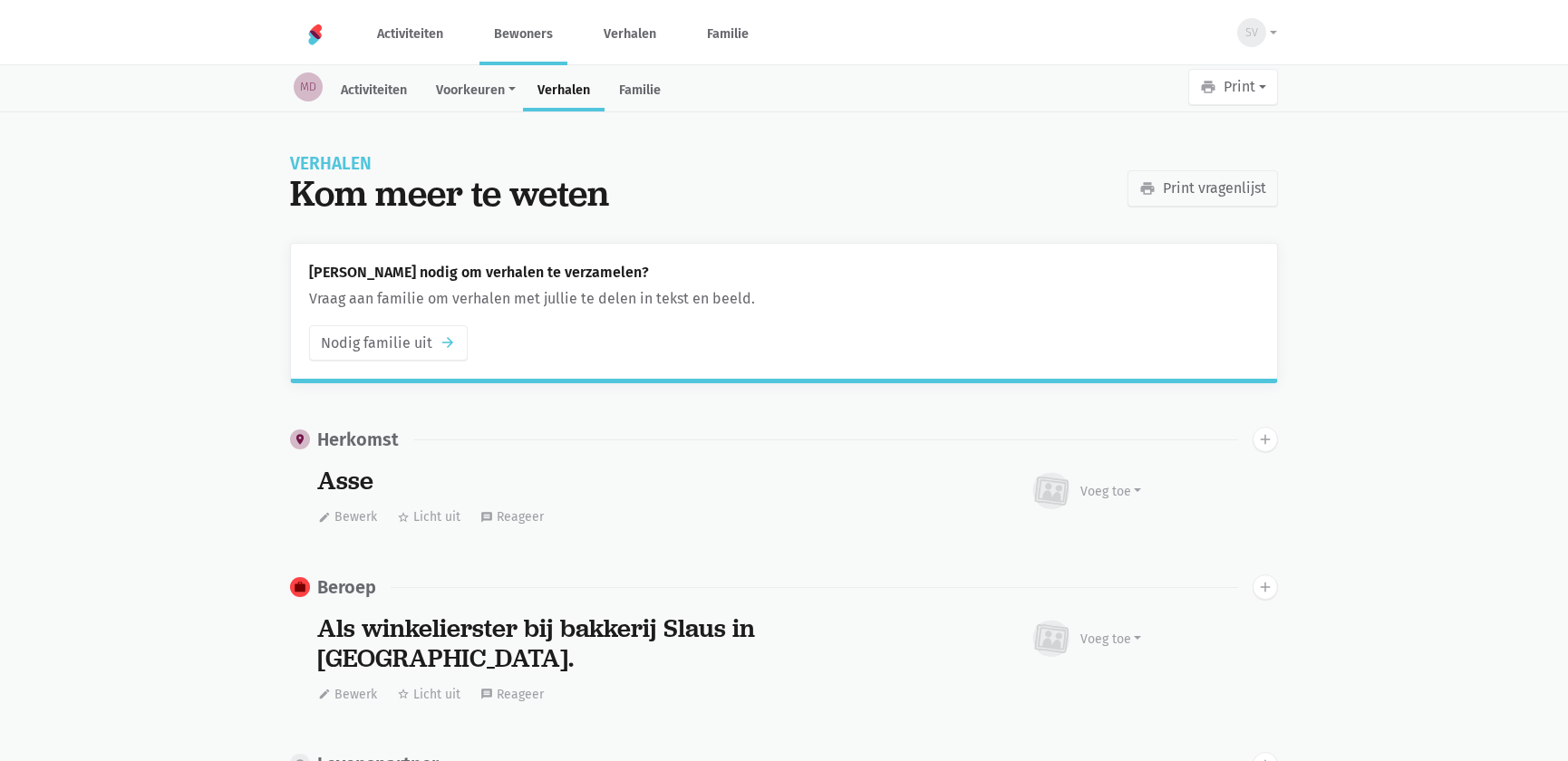
click at [505, 20] on link "Bewoners" at bounding box center [523, 34] width 88 height 61
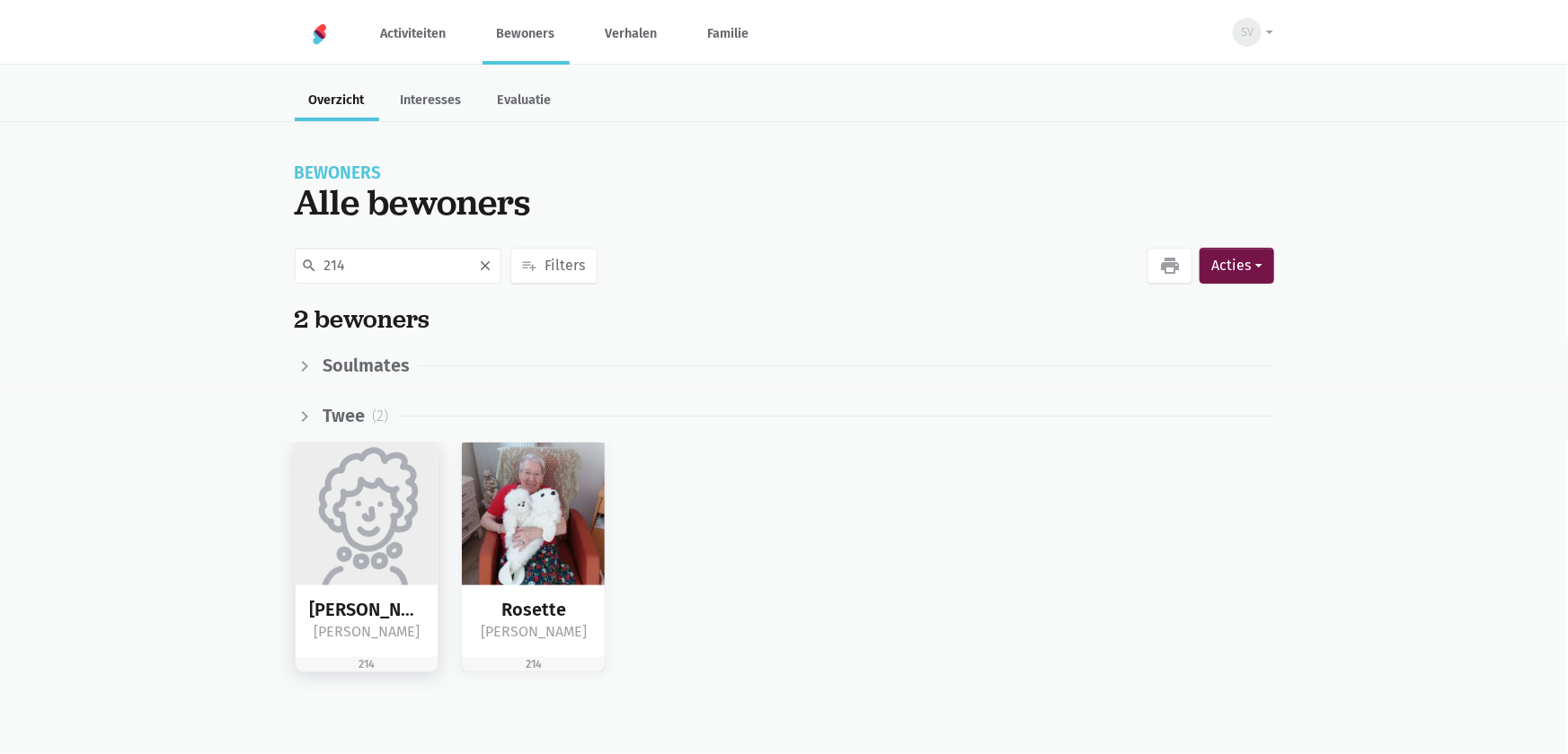
type input "214"
click at [373, 557] on img at bounding box center [367, 514] width 143 height 143
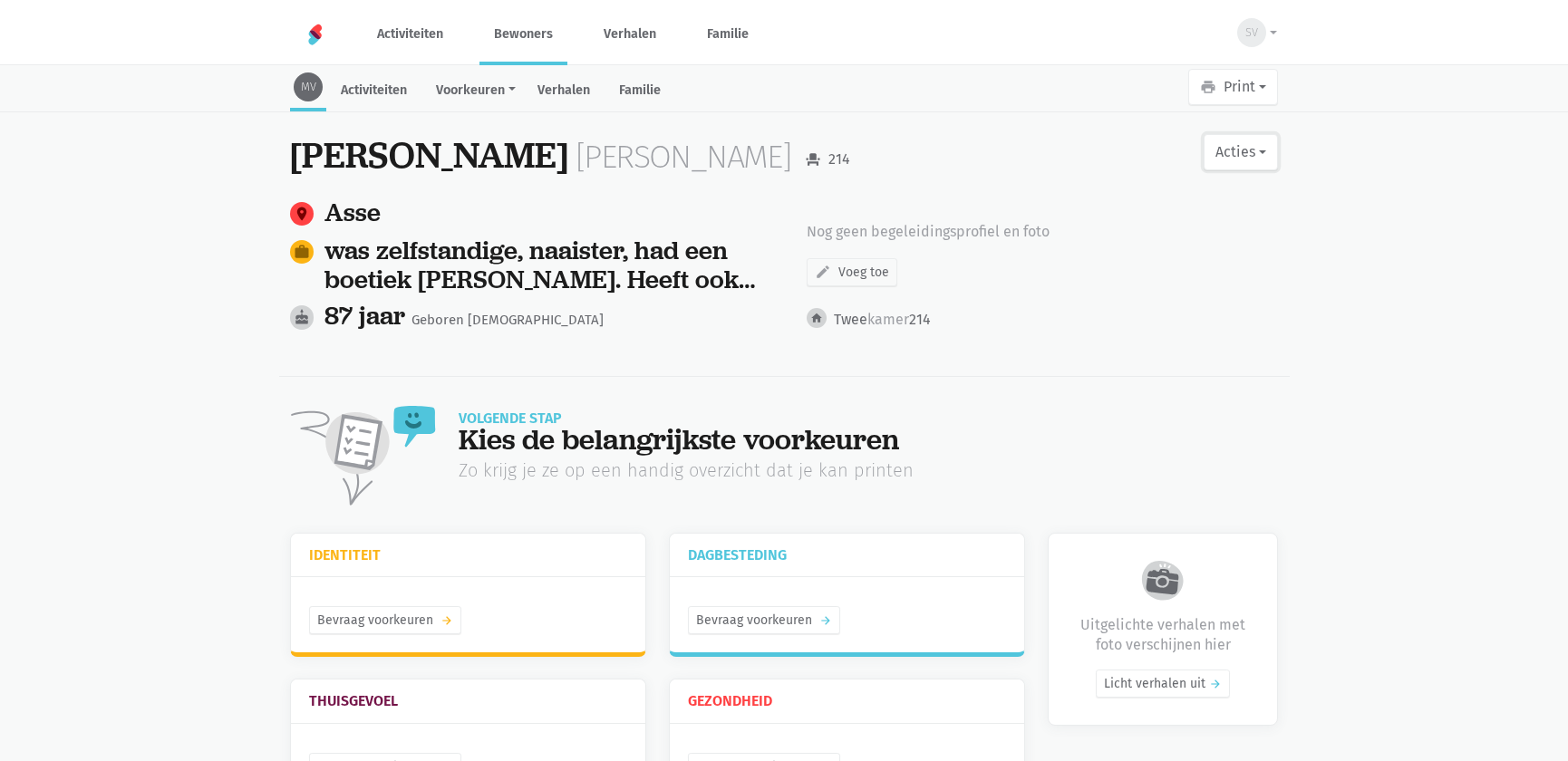
click at [1257, 155] on button "Acties" at bounding box center [1241, 152] width 74 height 36
click at [1159, 192] on link "edit Bewerk profiel" at bounding box center [1167, 199] width 229 height 30
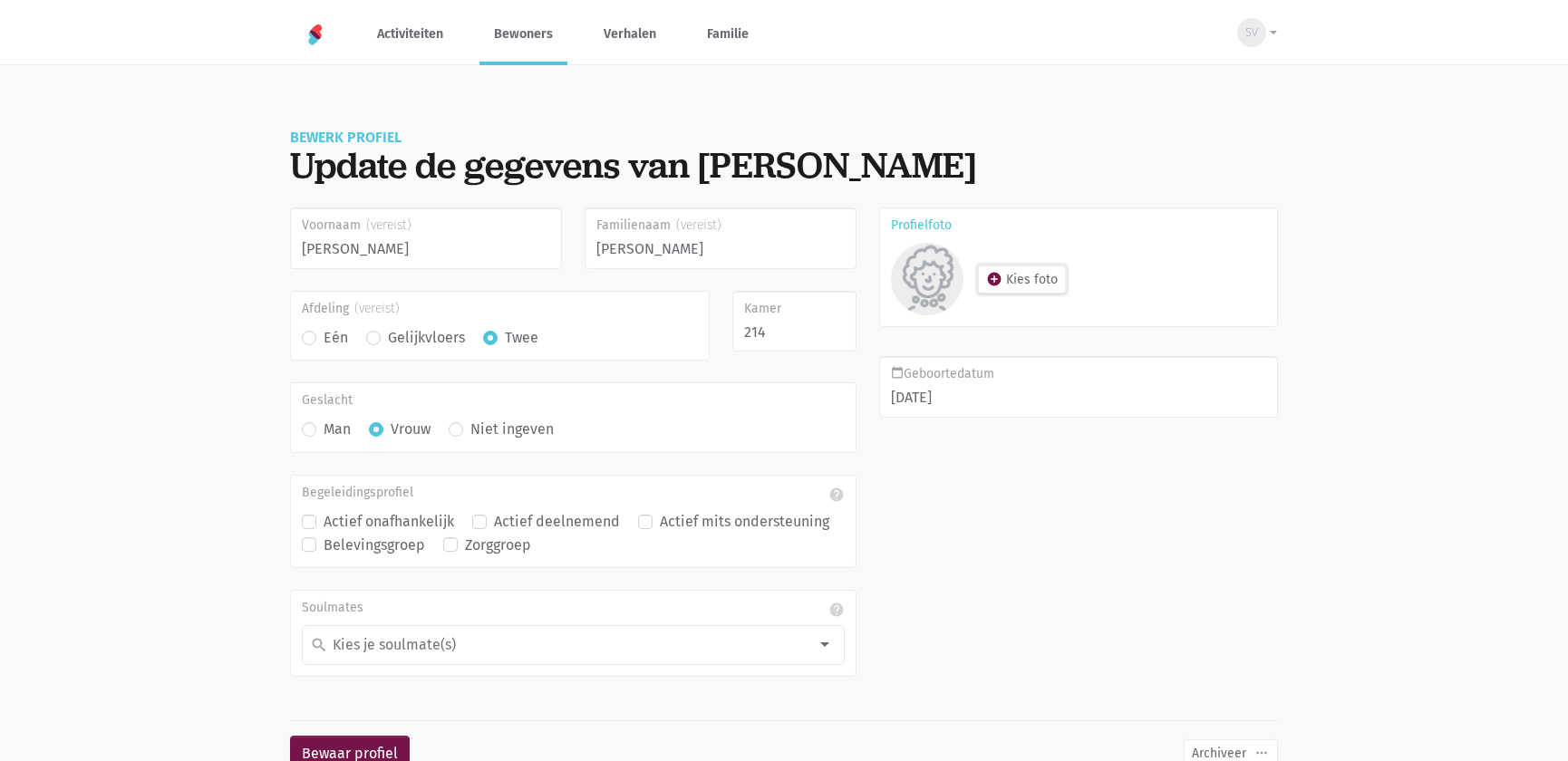
click at [997, 285] on icon "add_circle" at bounding box center [994, 279] width 16 height 16
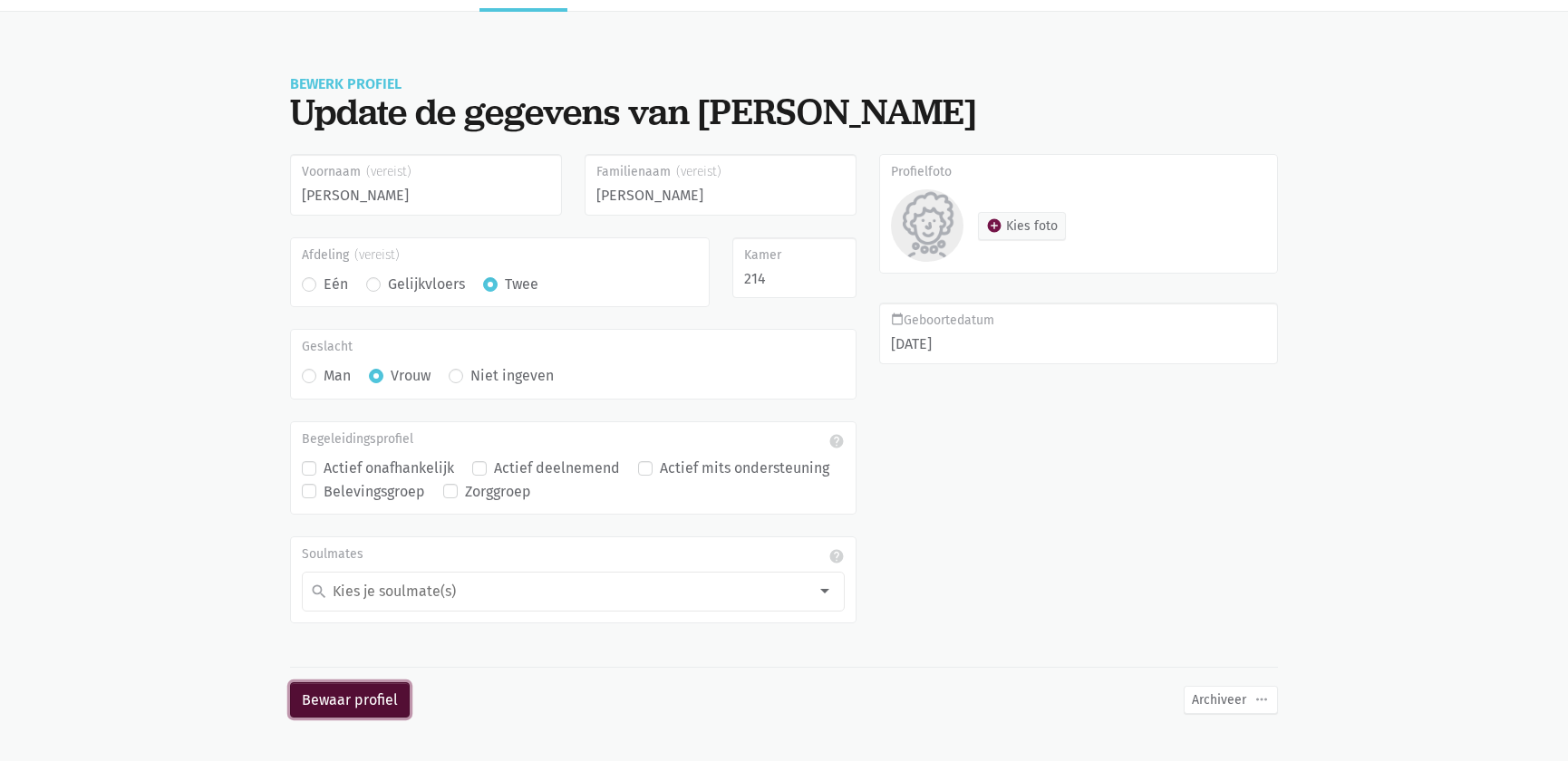
click at [340, 696] on button "Bewaar profiel" at bounding box center [350, 700] width 120 height 36
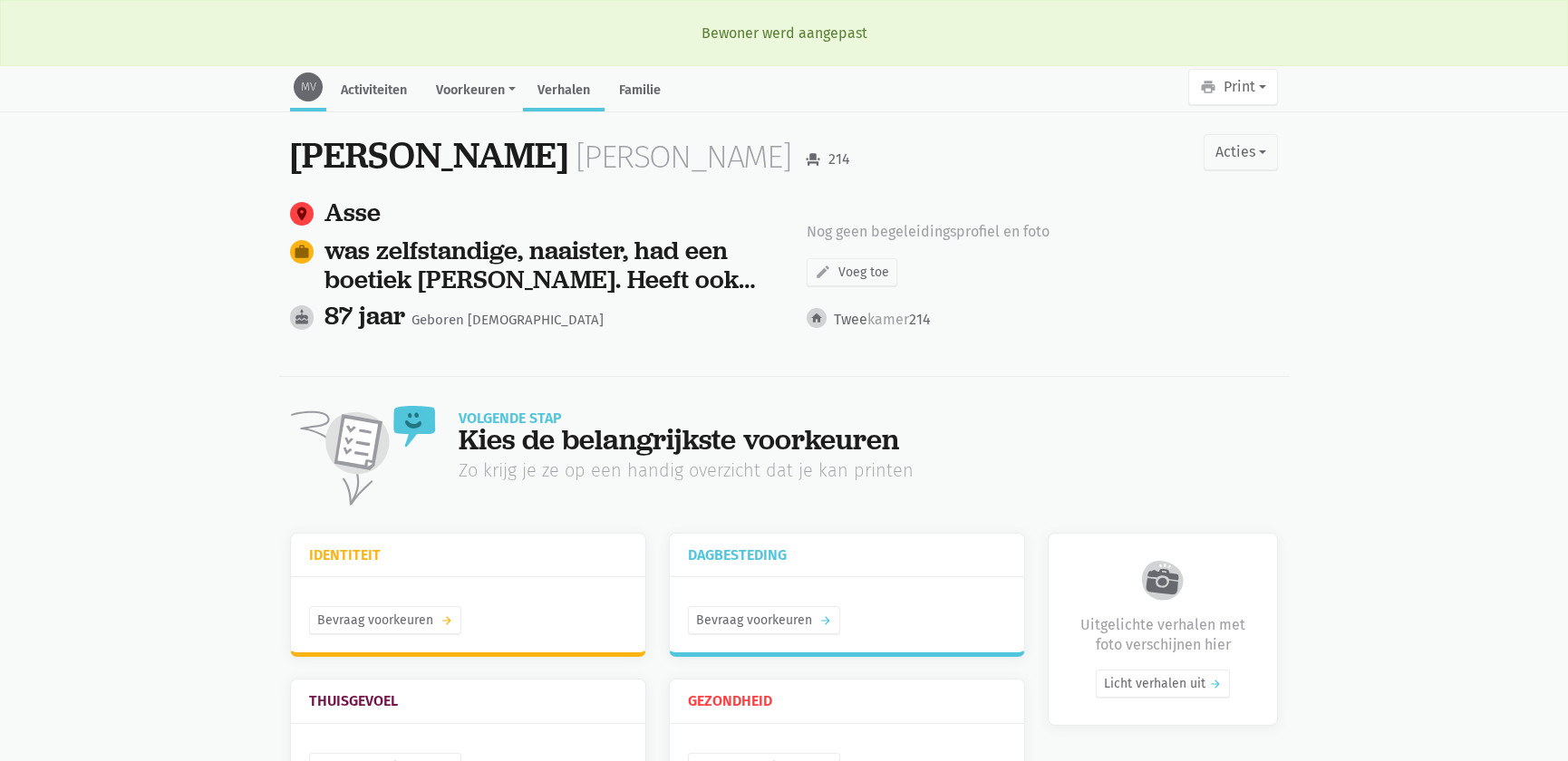
click at [550, 83] on link "Verhalen" at bounding box center [564, 91] width 82 height 39
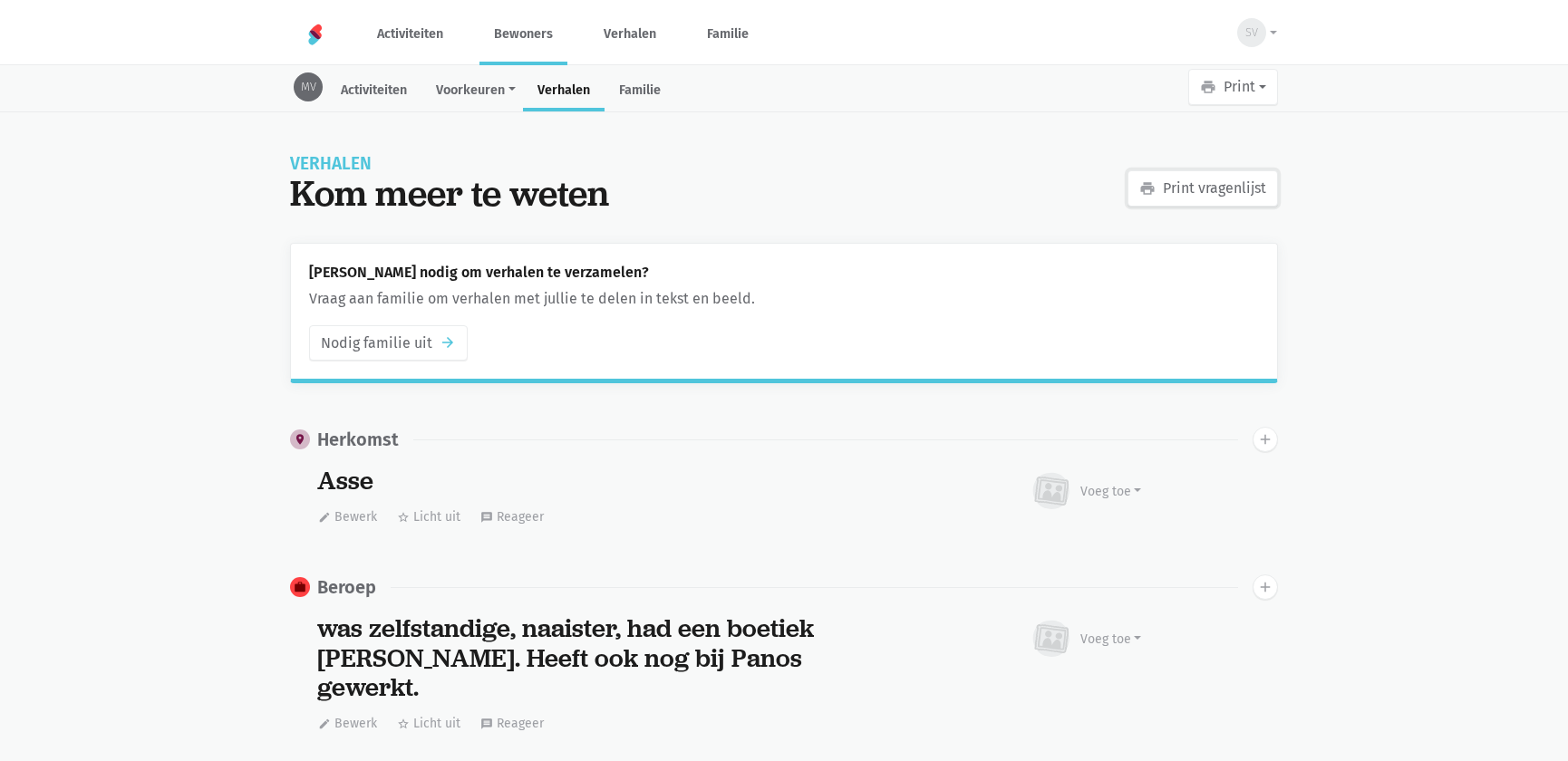
click at [1224, 187] on link "print Print vragenlijst" at bounding box center [1203, 189] width 151 height 36
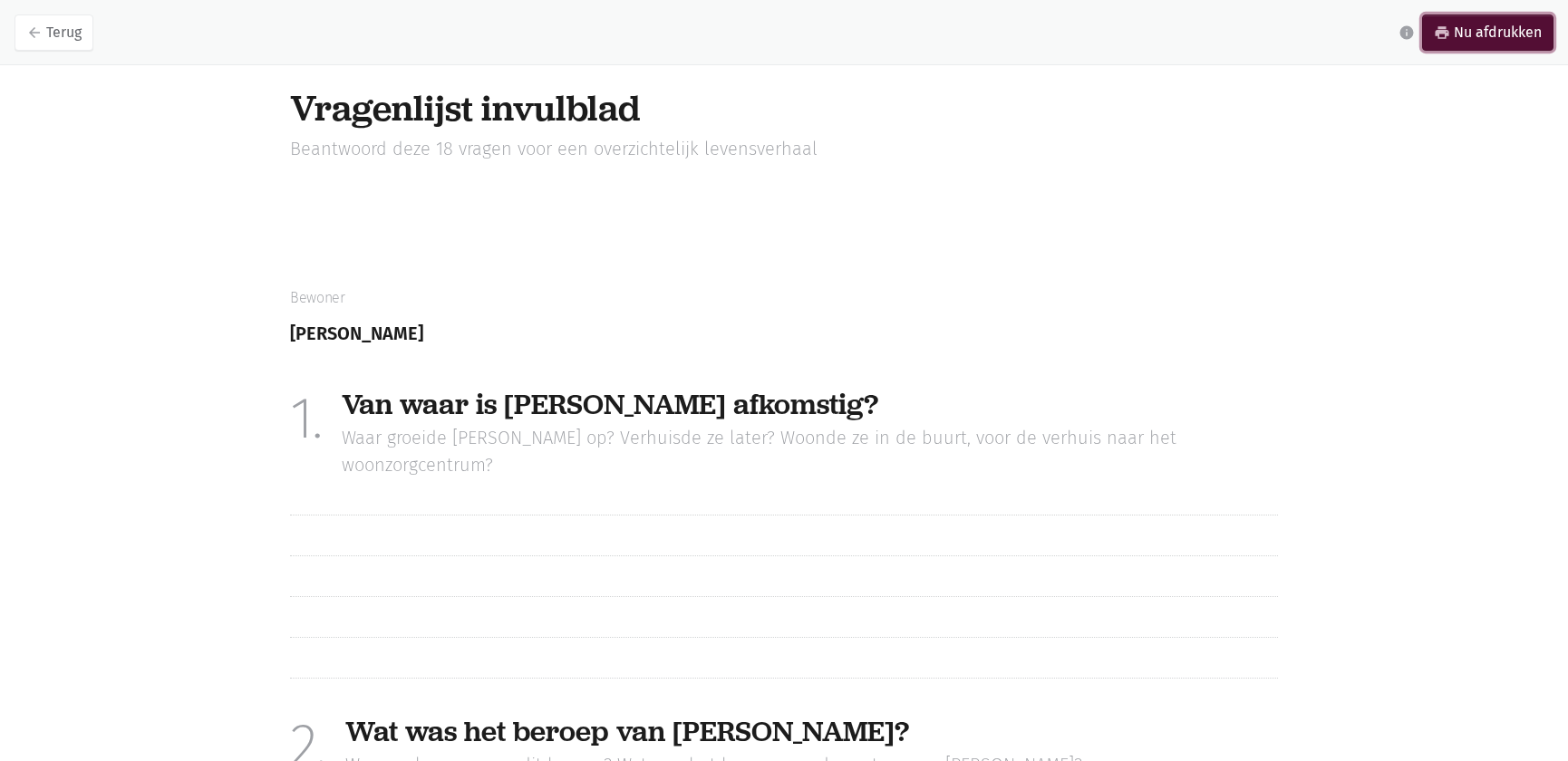
click at [1522, 27] on link "print Nu afdrukken" at bounding box center [1487, 32] width 131 height 36
click at [64, 27] on link "arrow_back Terug" at bounding box center [53, 32] width 79 height 36
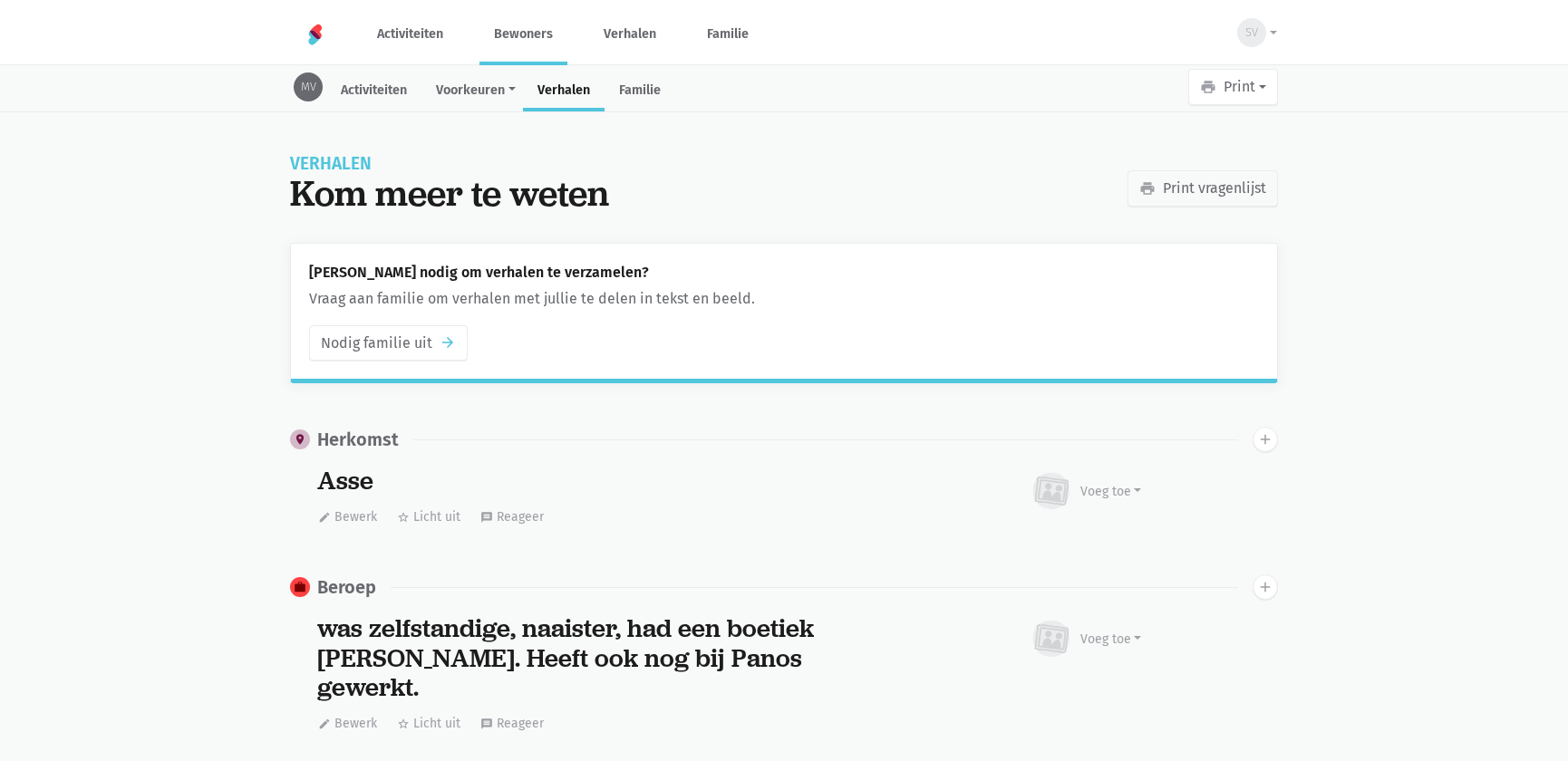
click at [495, 33] on link "Bewoners" at bounding box center [523, 34] width 88 height 61
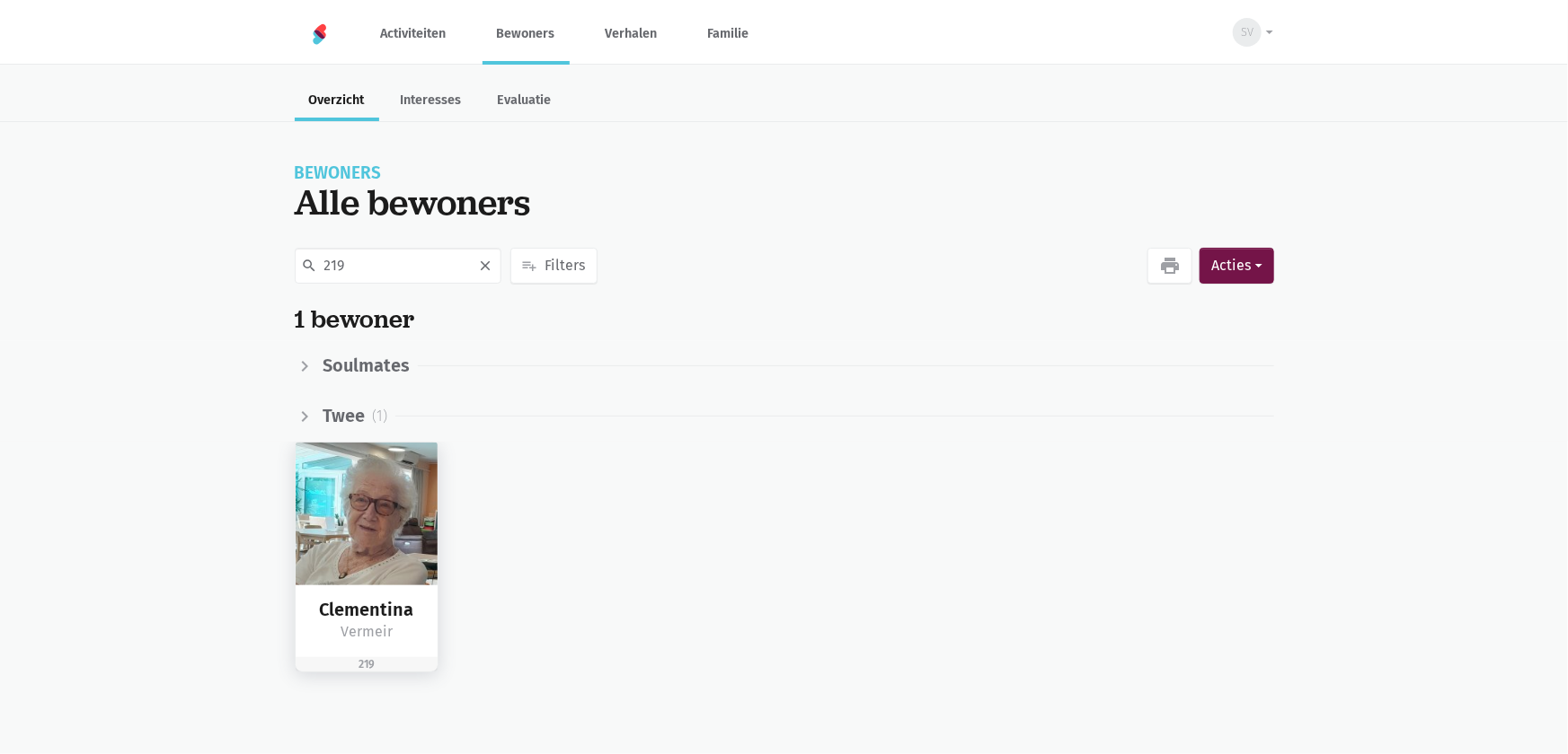
type input "219"
click at [361, 586] on div "[PERSON_NAME]" at bounding box center [367, 621] width 143 height 72
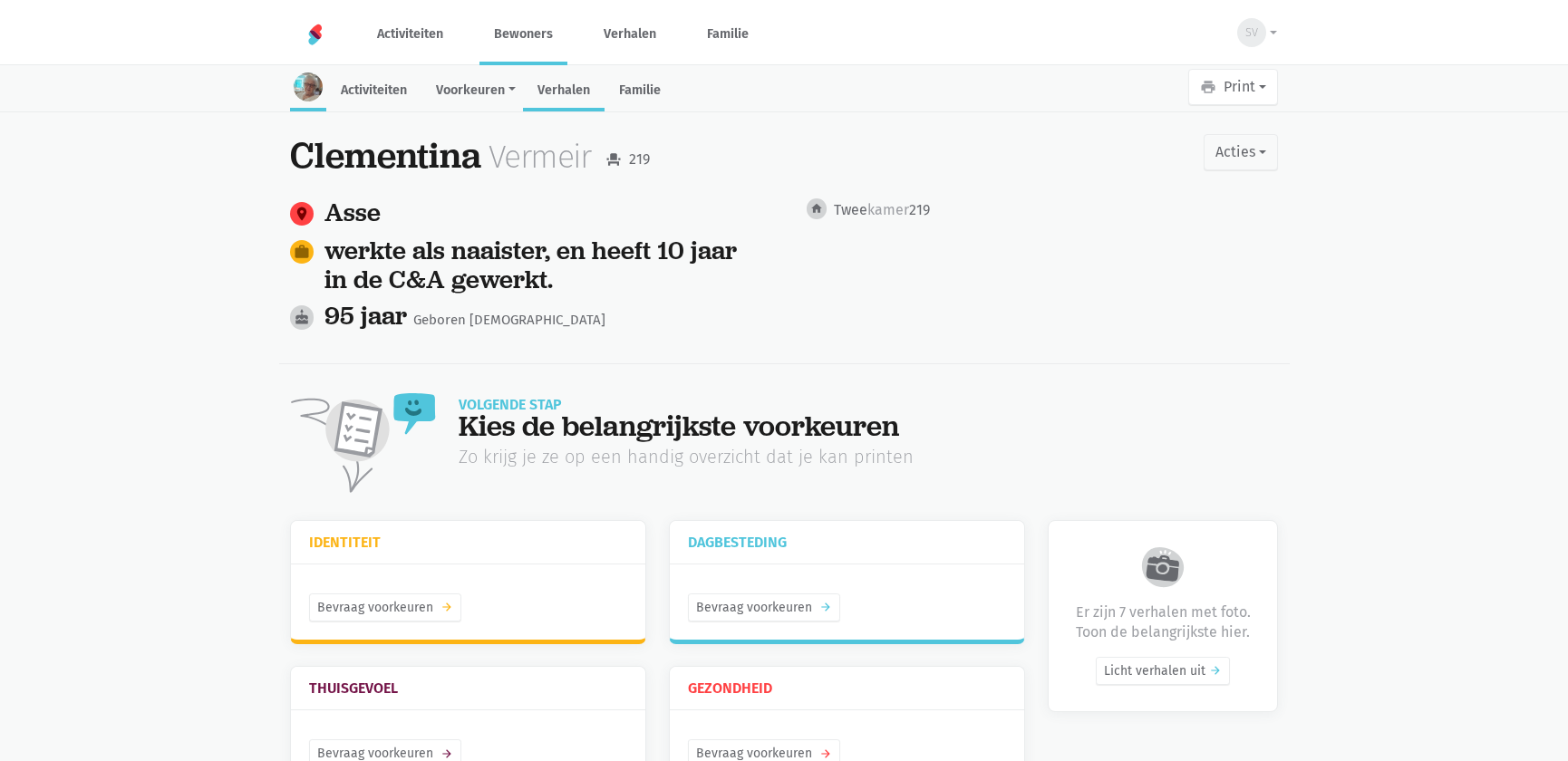
click at [580, 102] on link "Verhalen" at bounding box center [564, 91] width 82 height 39
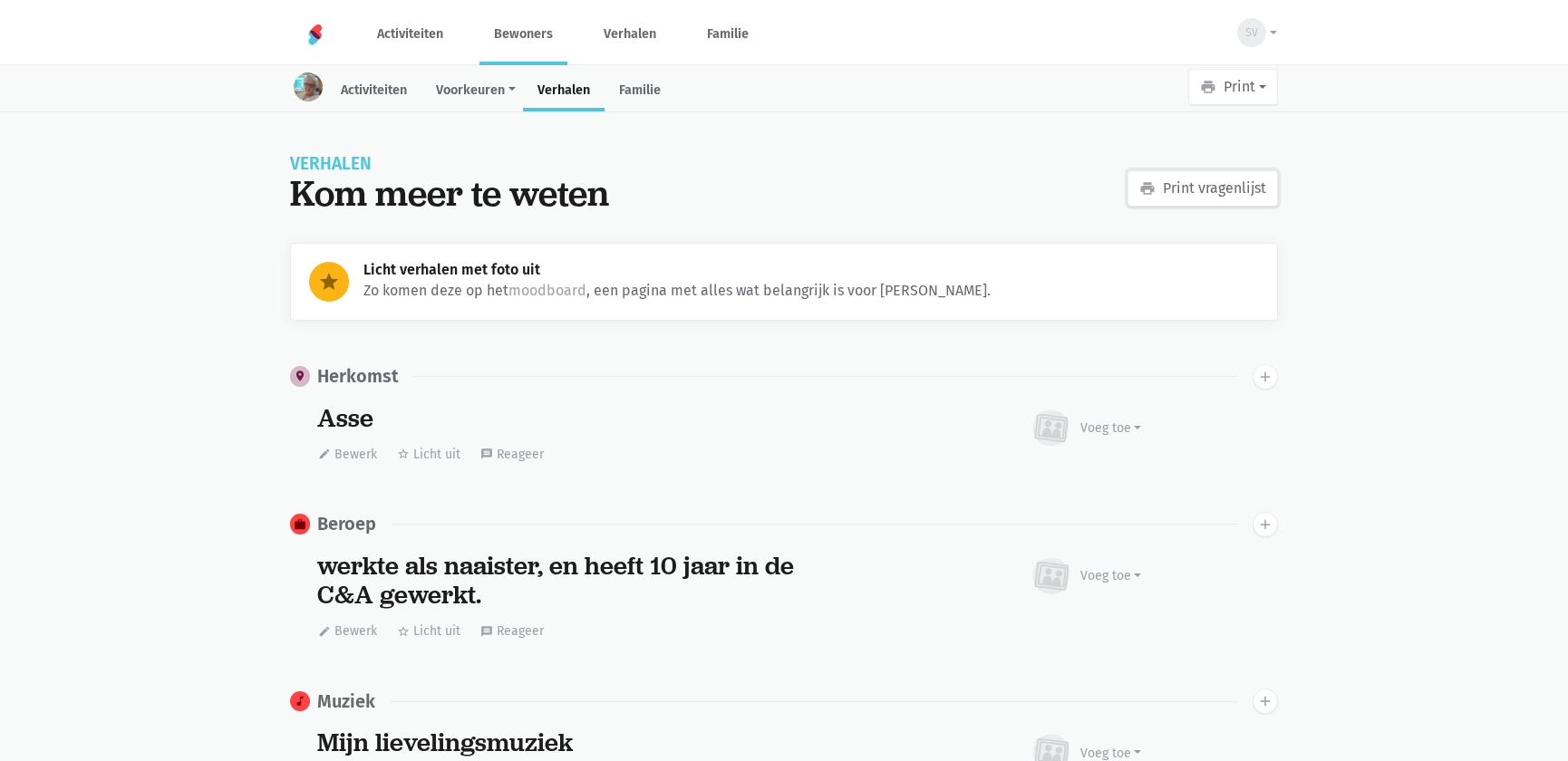
click at [1167, 188] on link "print Print vragenlijst" at bounding box center [1203, 189] width 151 height 36
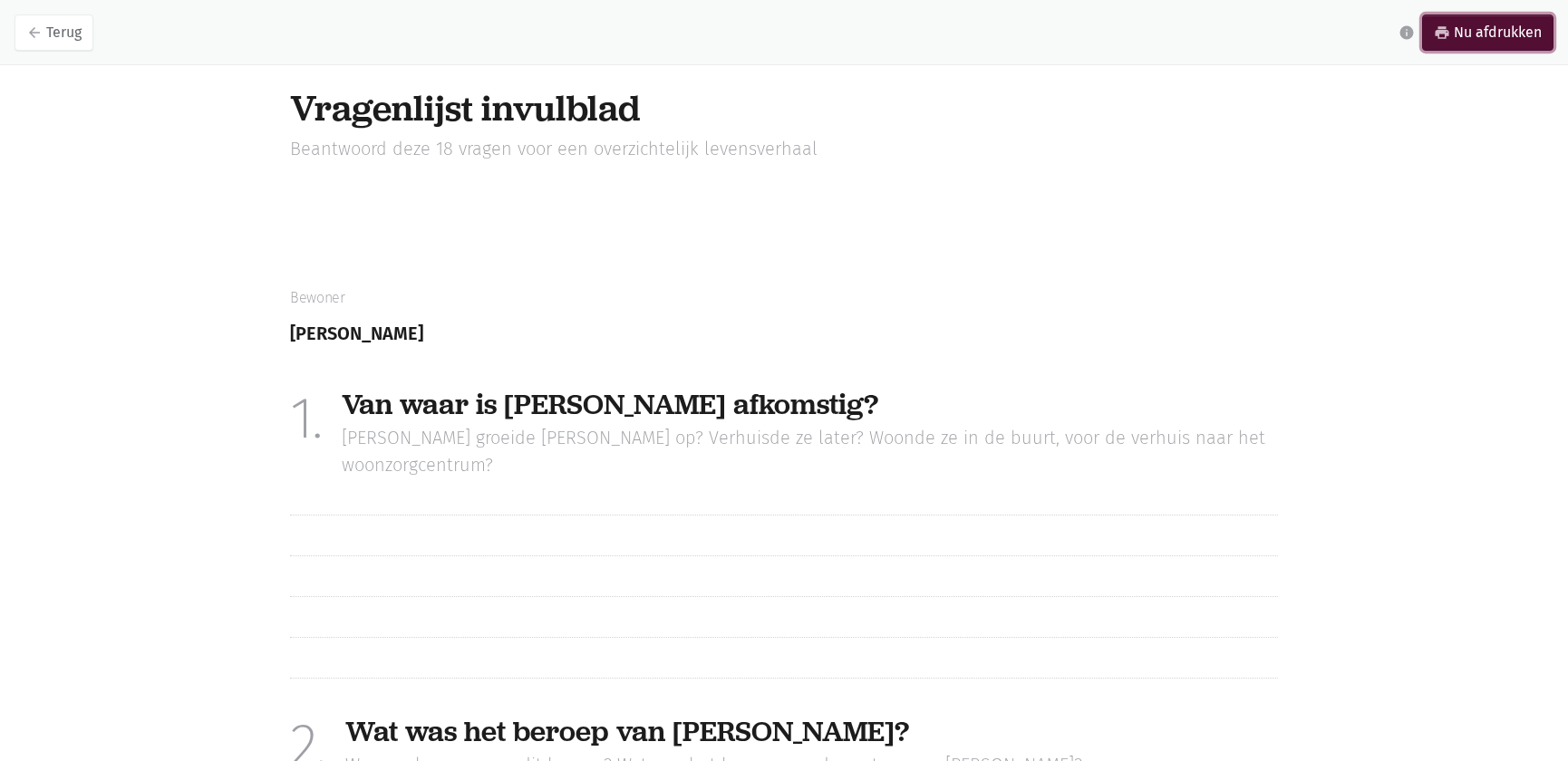
click at [1493, 38] on link "print Nu afdrukken" at bounding box center [1487, 32] width 131 height 36
click at [61, 30] on link "arrow_back Terug" at bounding box center [53, 32] width 79 height 36
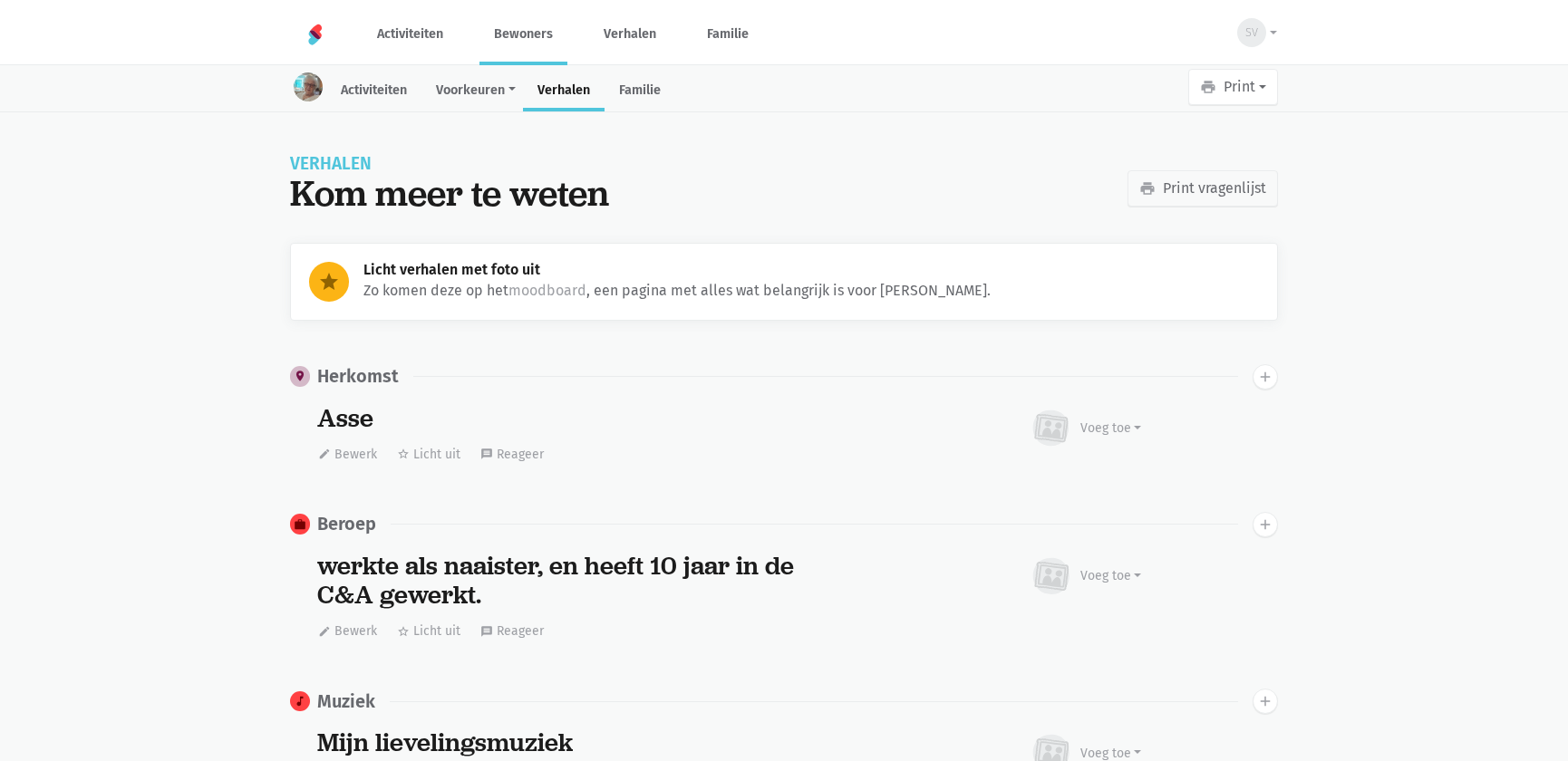
click at [494, 34] on link "Bewoners" at bounding box center [523, 34] width 88 height 61
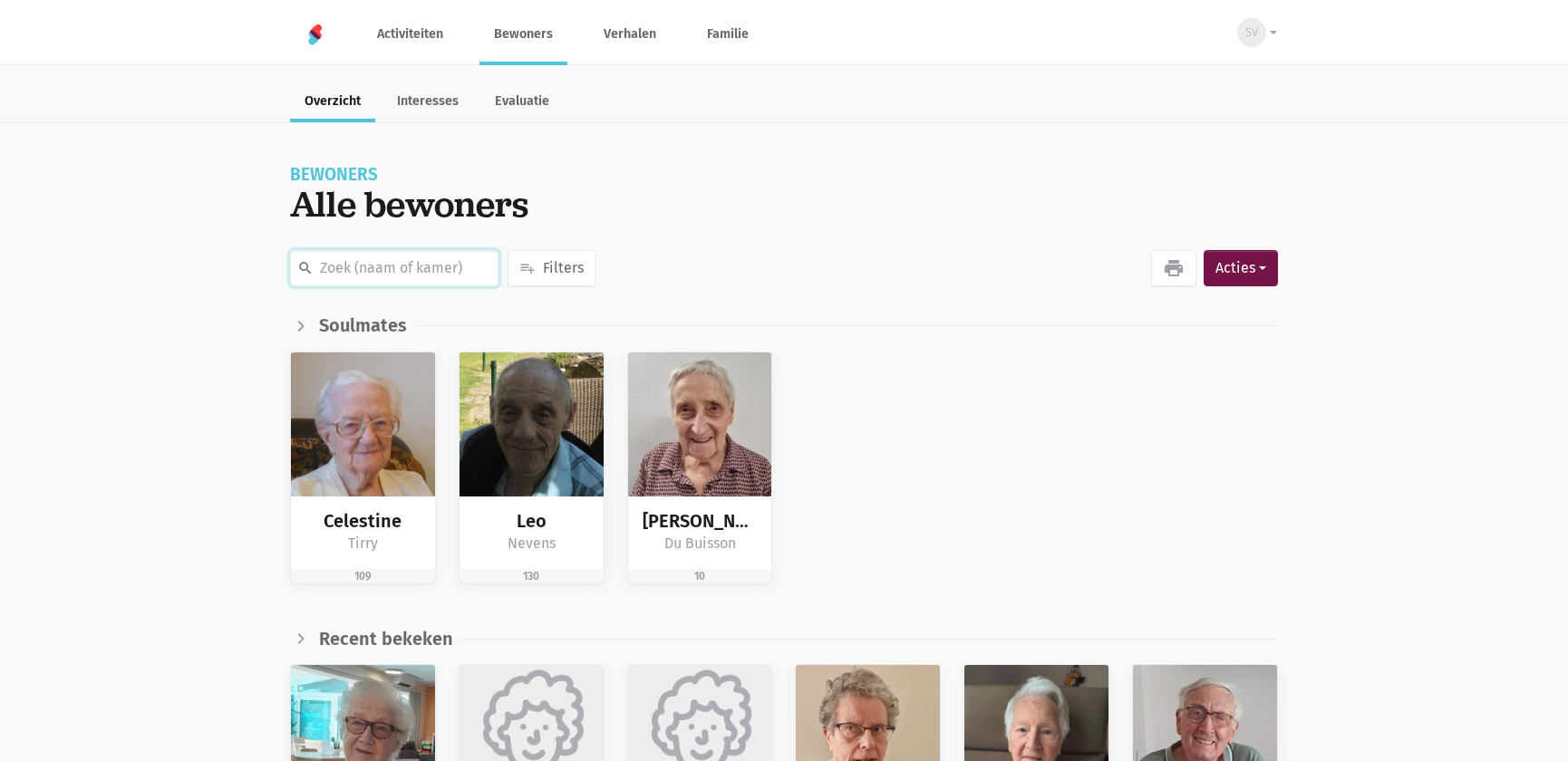
click at [426, 268] on input "text" at bounding box center [395, 269] width 209 height 36
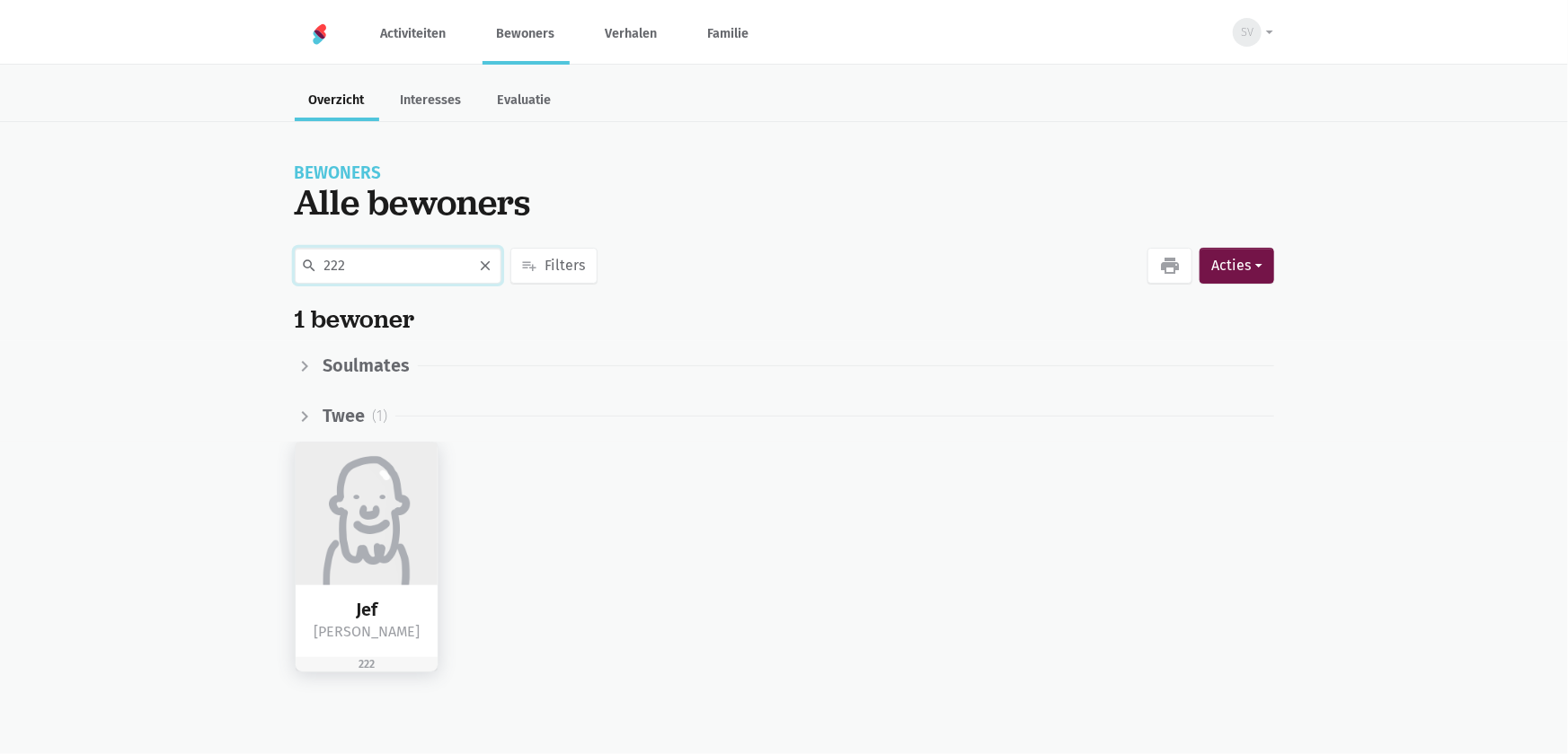
type input "222"
click at [307, 568] on img at bounding box center [367, 514] width 143 height 143
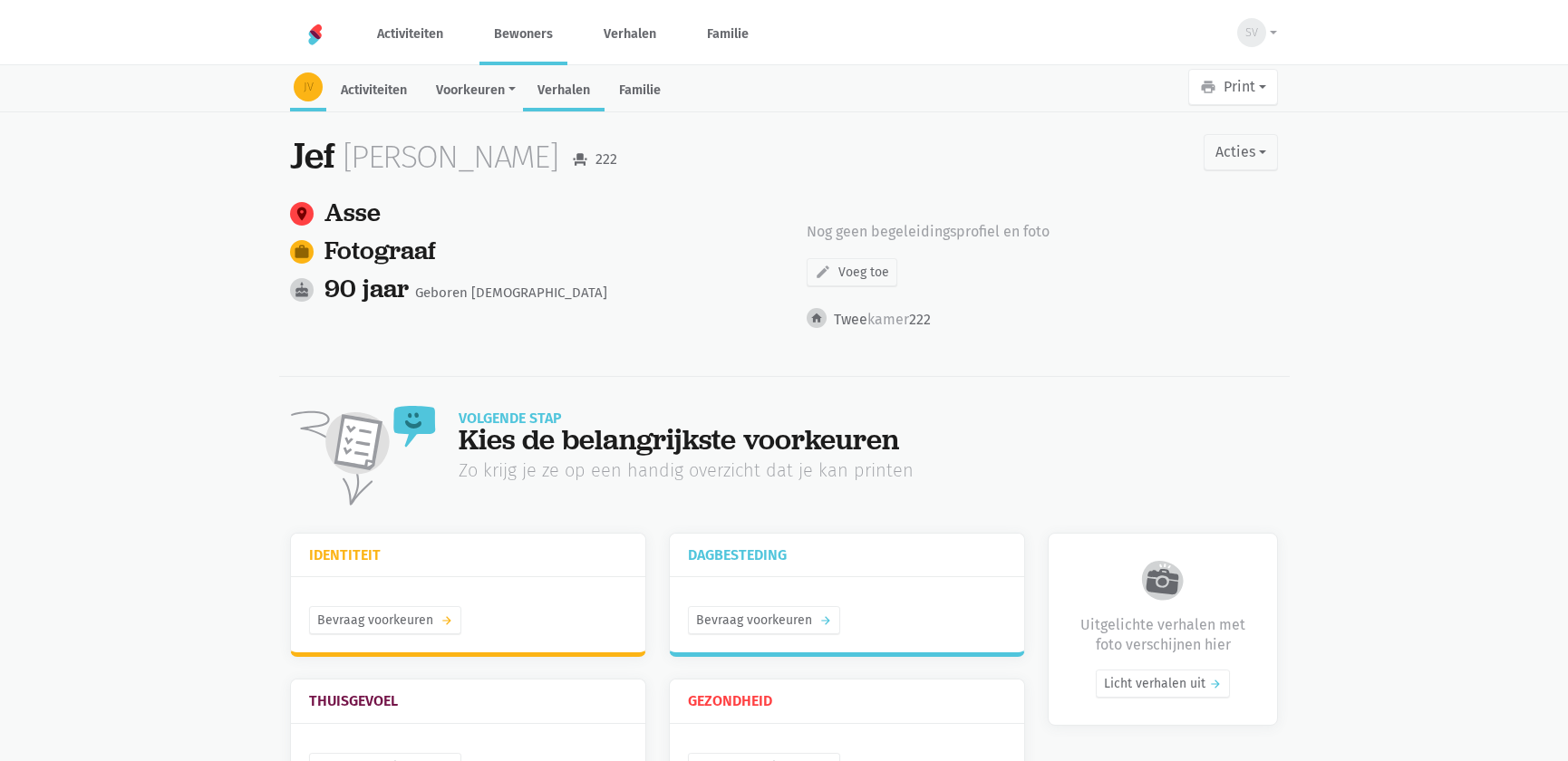
click at [560, 84] on link "Verhalen" at bounding box center [564, 91] width 82 height 39
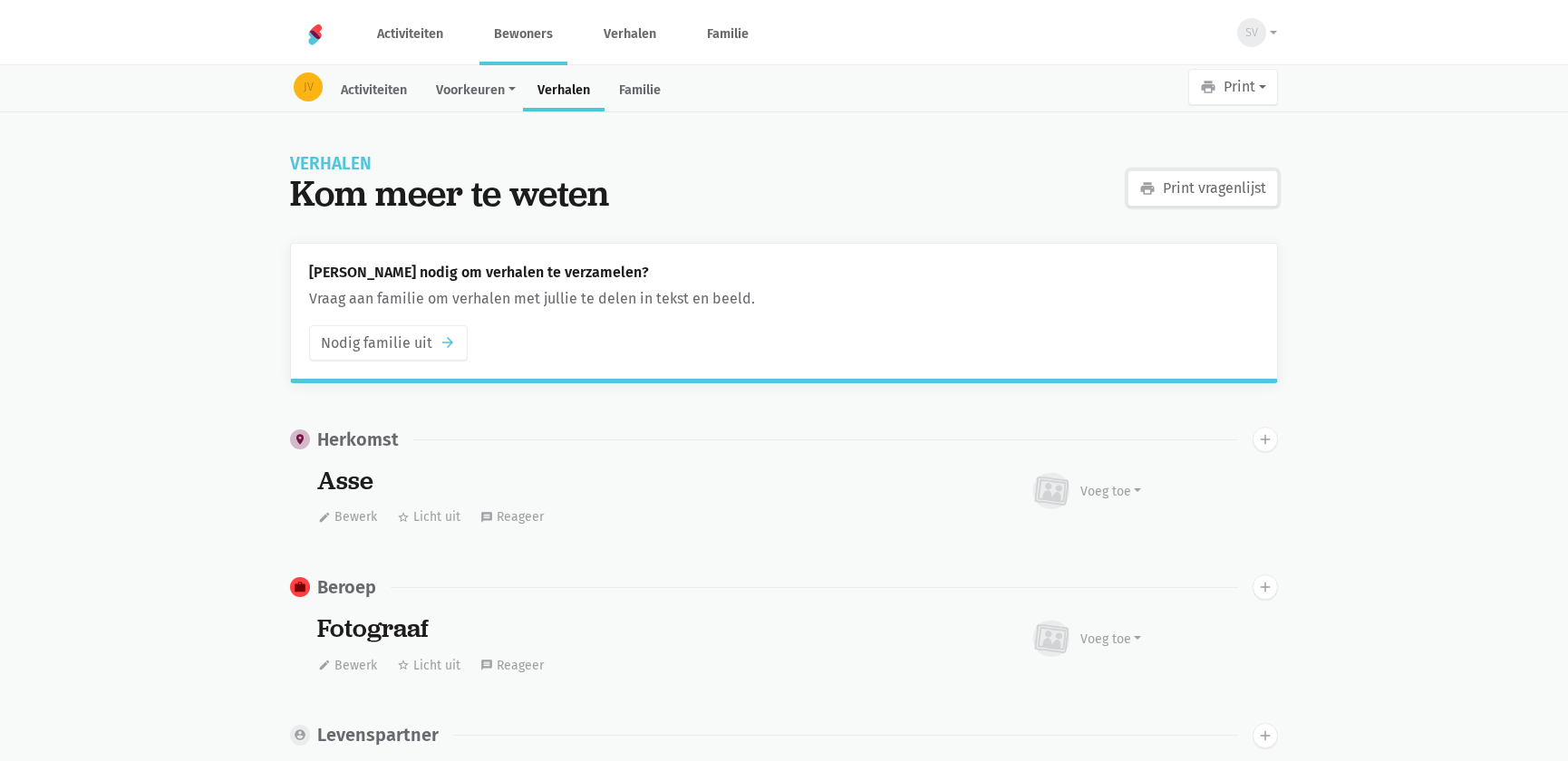
click at [1221, 186] on link "print Print vragenlijst" at bounding box center [1203, 189] width 151 height 36
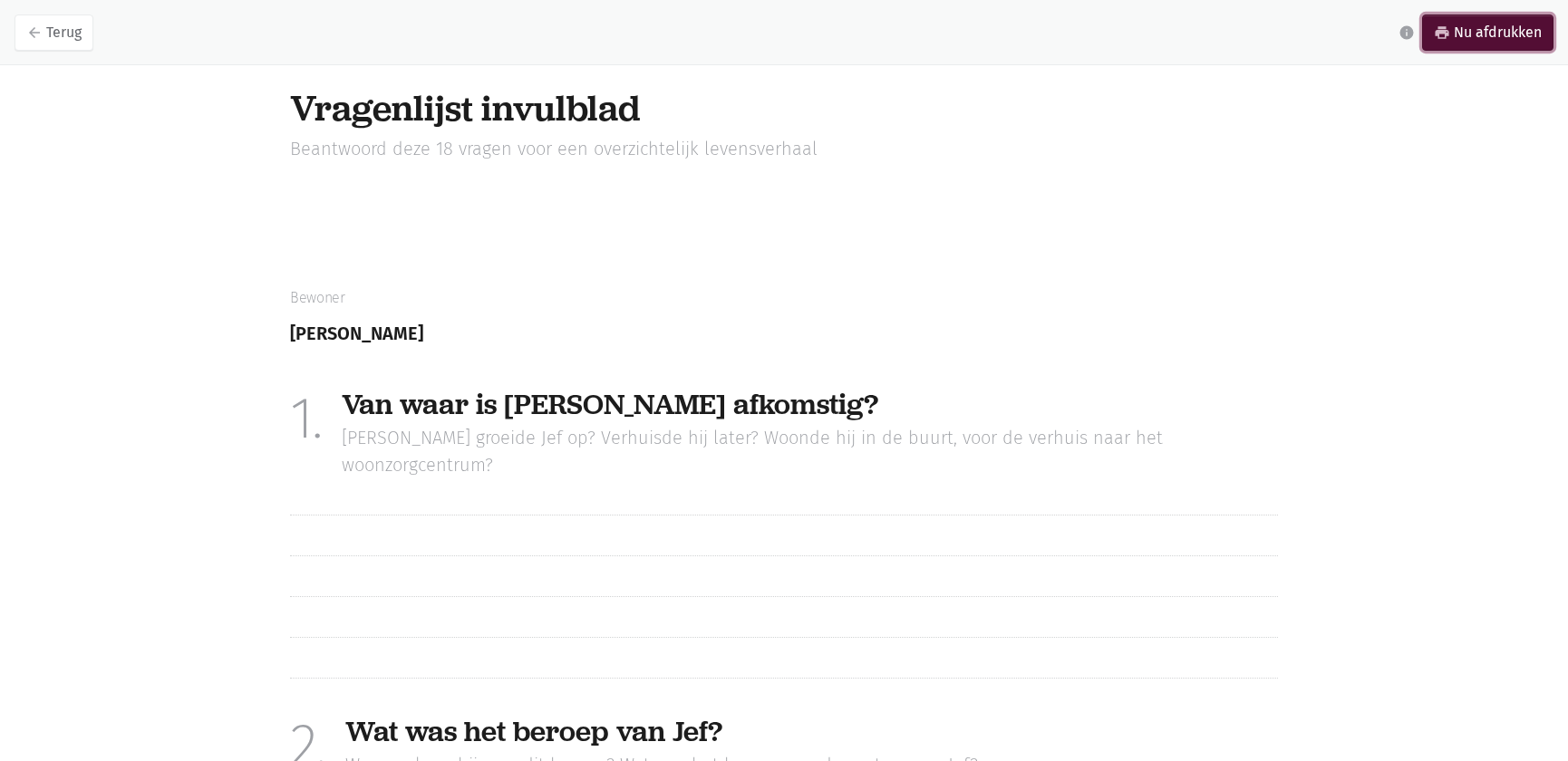
click at [1485, 29] on link "print Nu afdrukken" at bounding box center [1487, 32] width 131 height 36
click at [64, 27] on link "arrow_back Terug" at bounding box center [53, 32] width 79 height 36
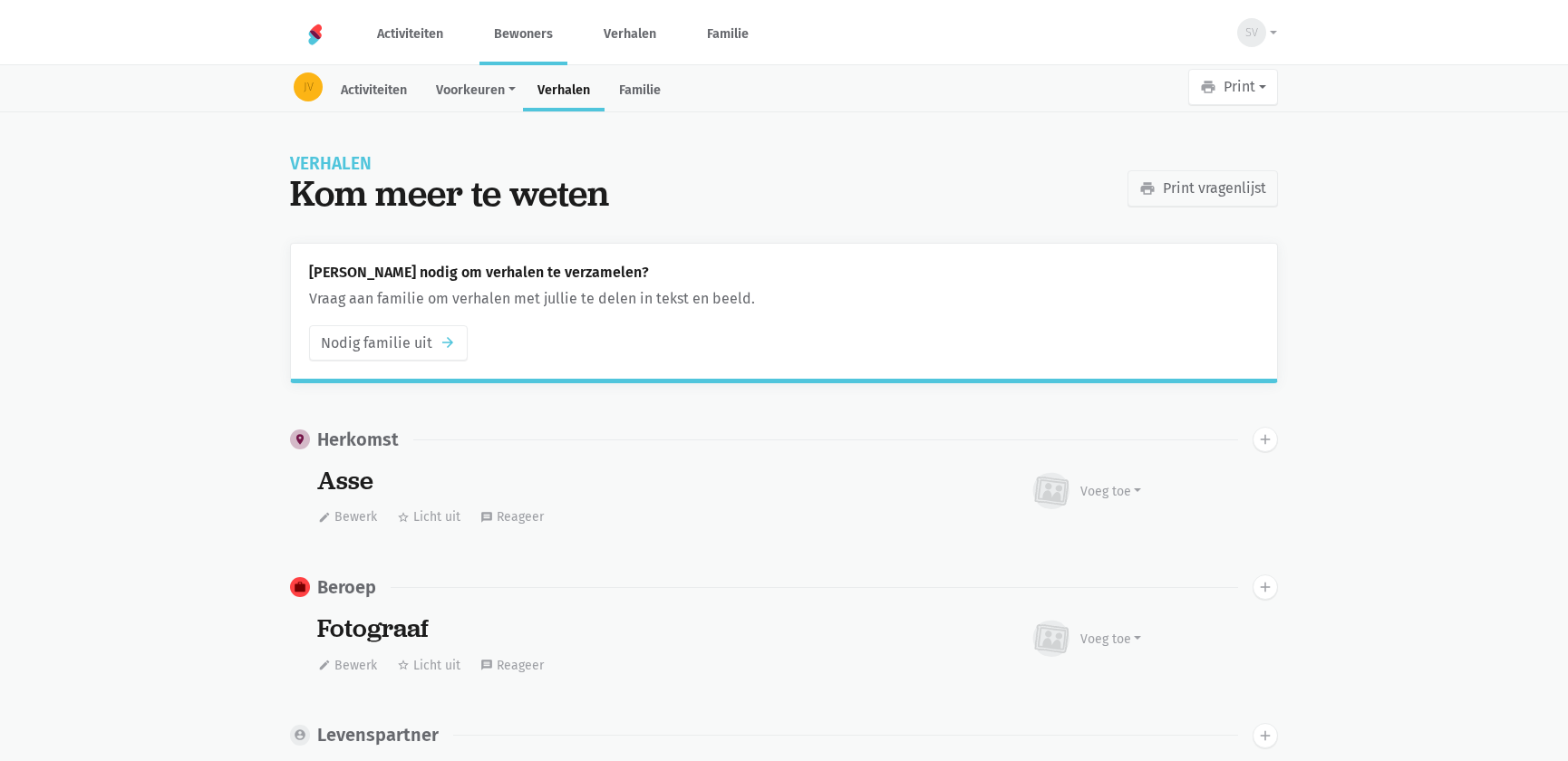
click at [539, 36] on link "Bewoners" at bounding box center [523, 34] width 88 height 61
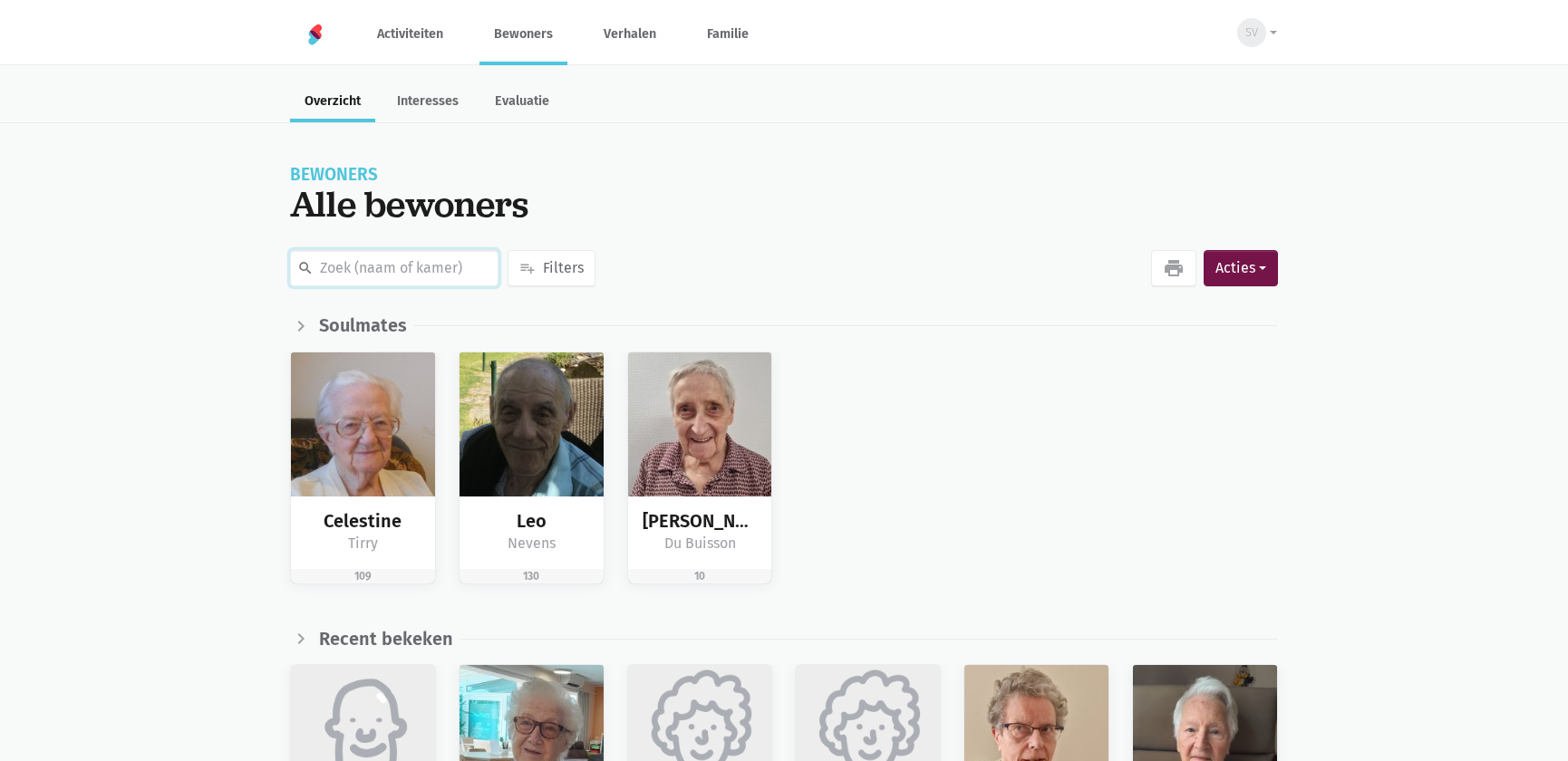
click at [368, 269] on input "text" at bounding box center [395, 269] width 209 height 36
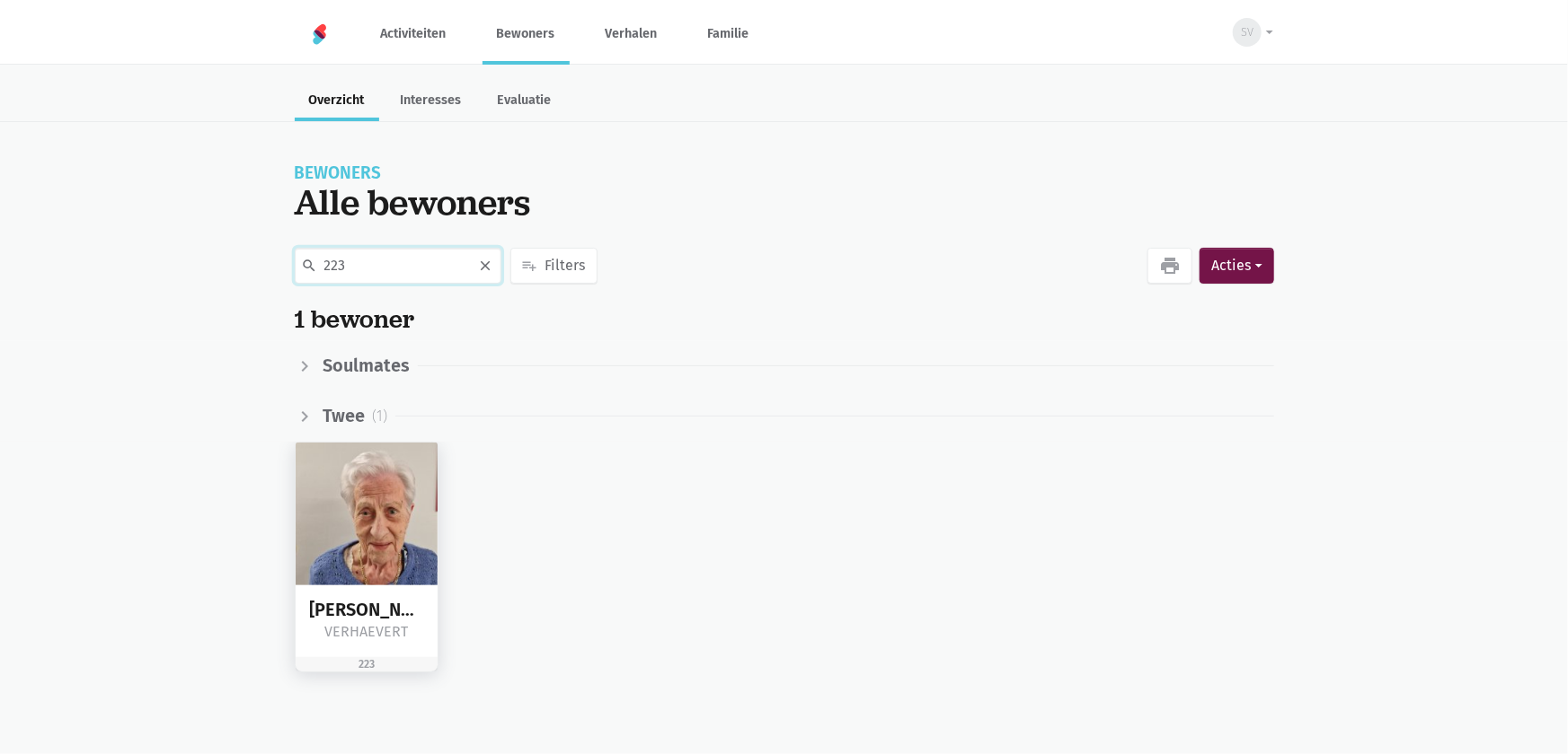
type input "223"
click at [344, 539] on img at bounding box center [367, 514] width 143 height 143
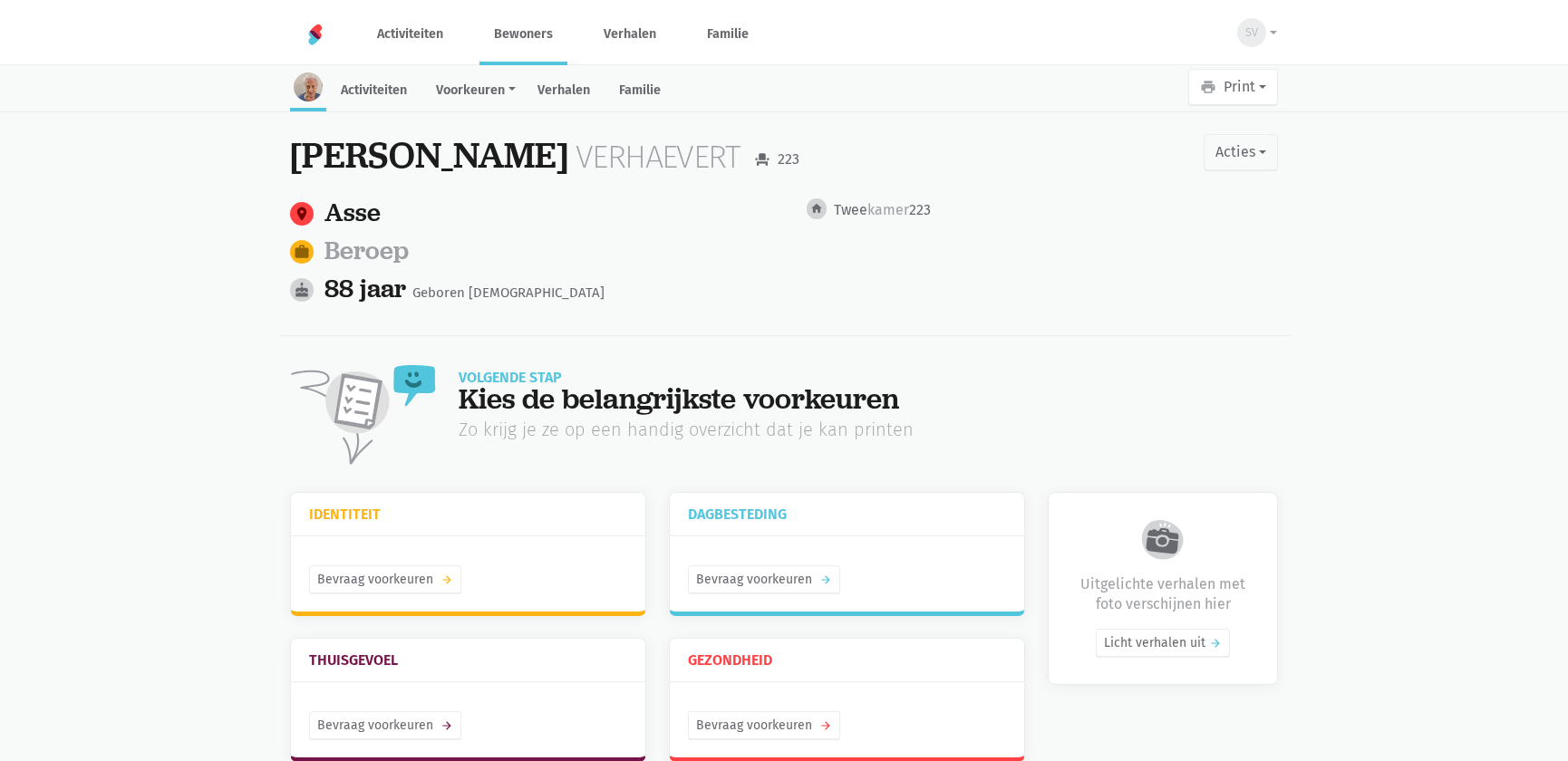
click at [508, 46] on link "Bewoners" at bounding box center [523, 34] width 88 height 61
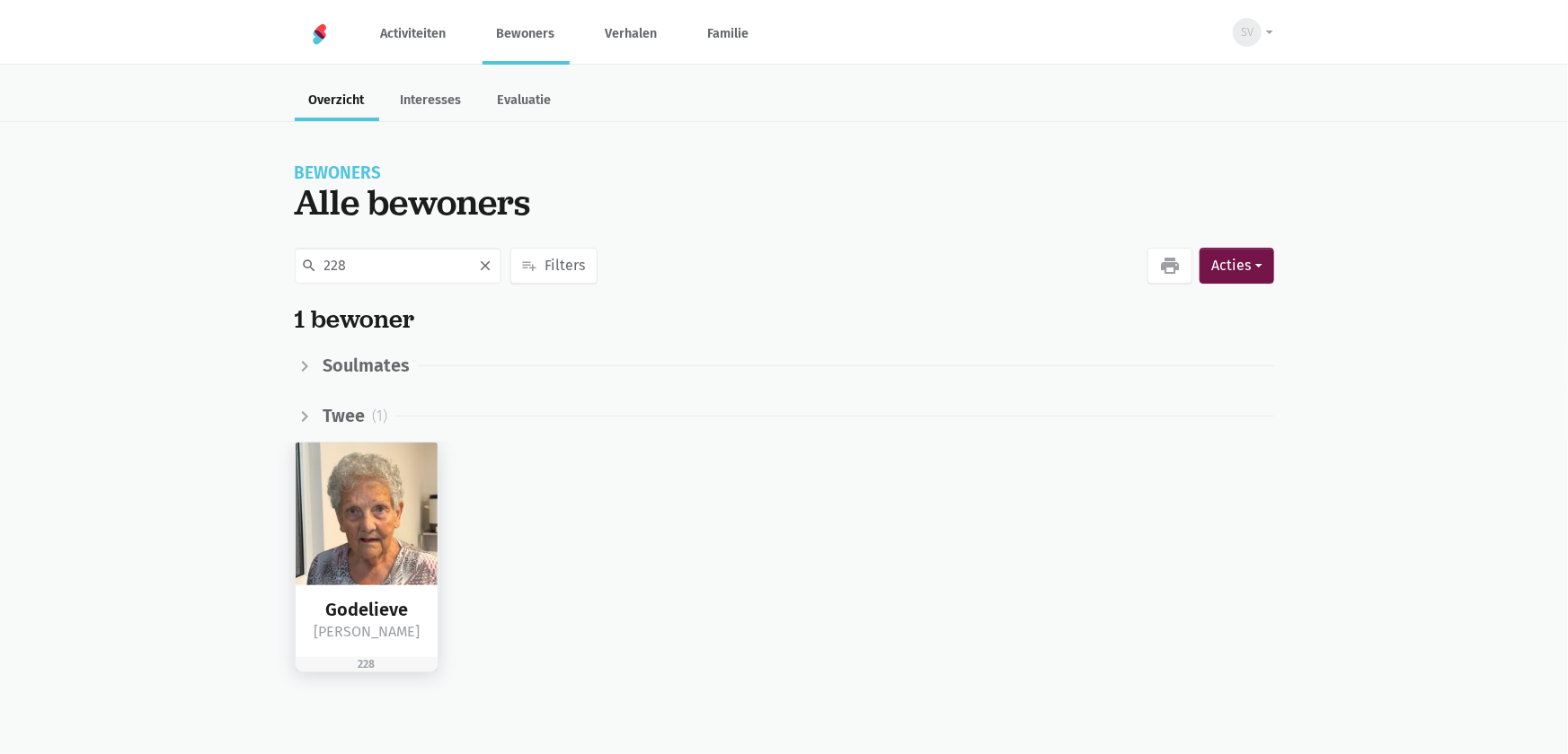
type input "228"
click at [368, 491] on img at bounding box center [367, 514] width 143 height 143
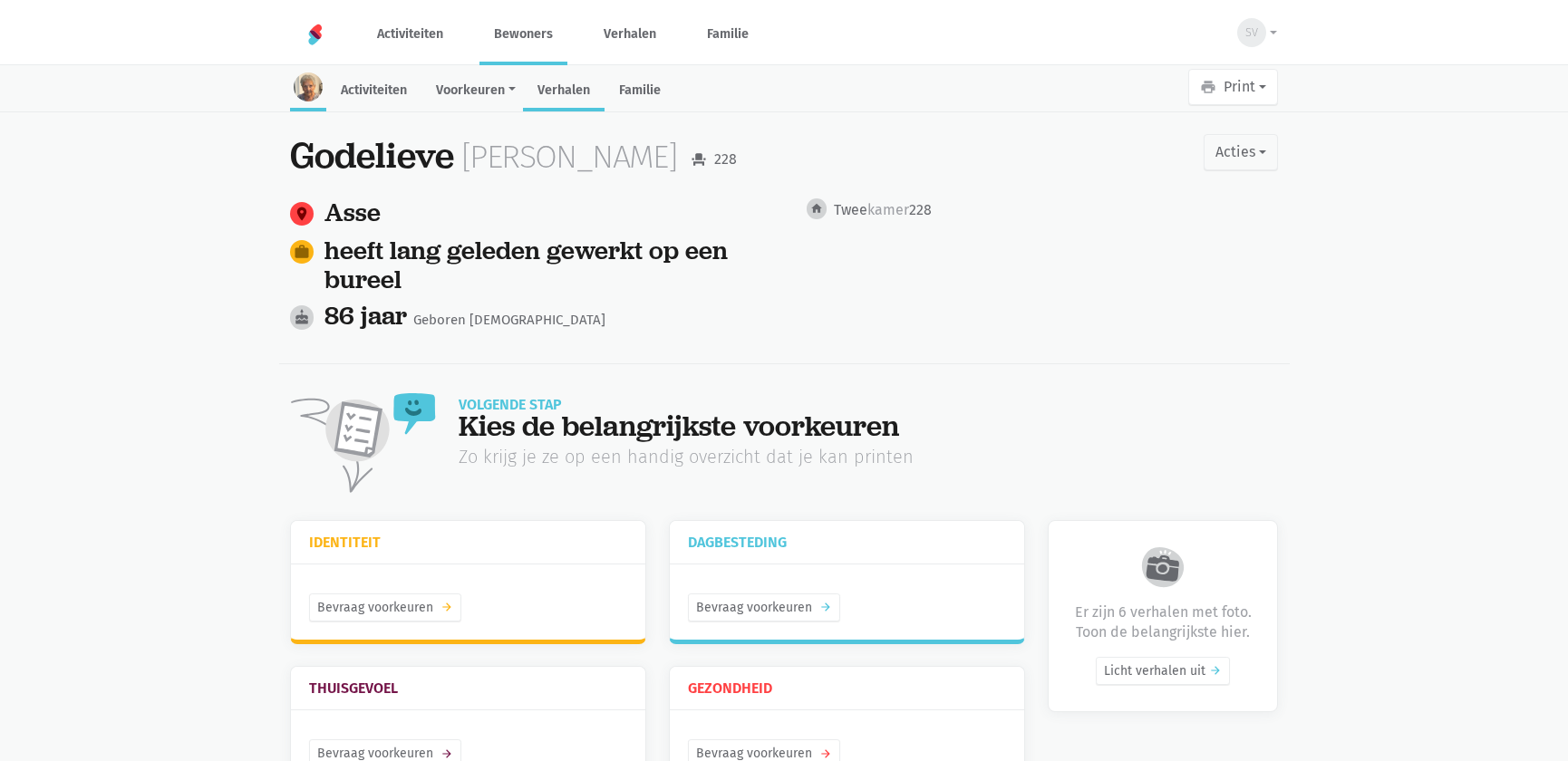
click at [567, 91] on link "Verhalen" at bounding box center [564, 91] width 82 height 39
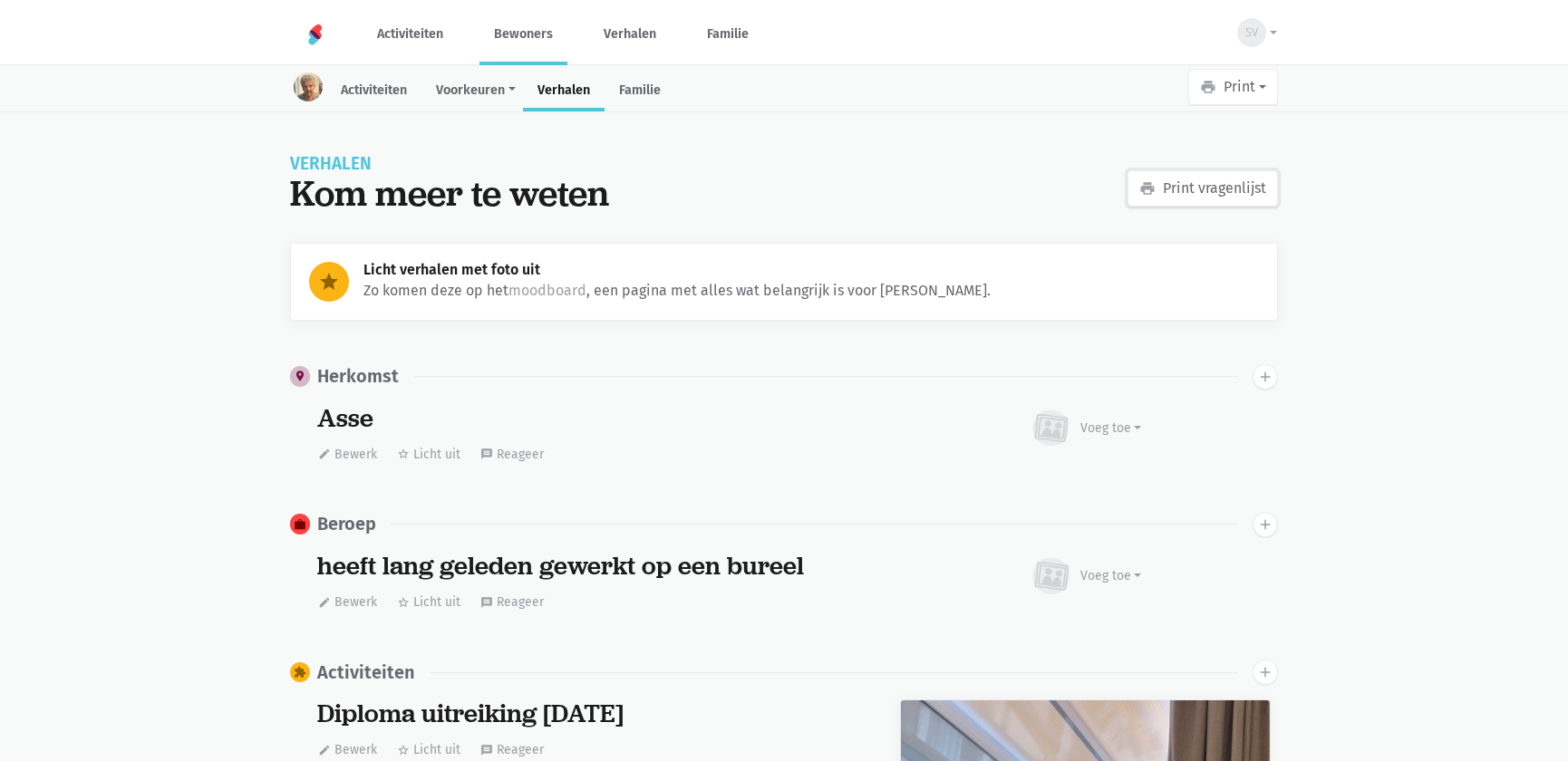
click at [1223, 182] on link "print Print vragenlijst" at bounding box center [1203, 189] width 151 height 36
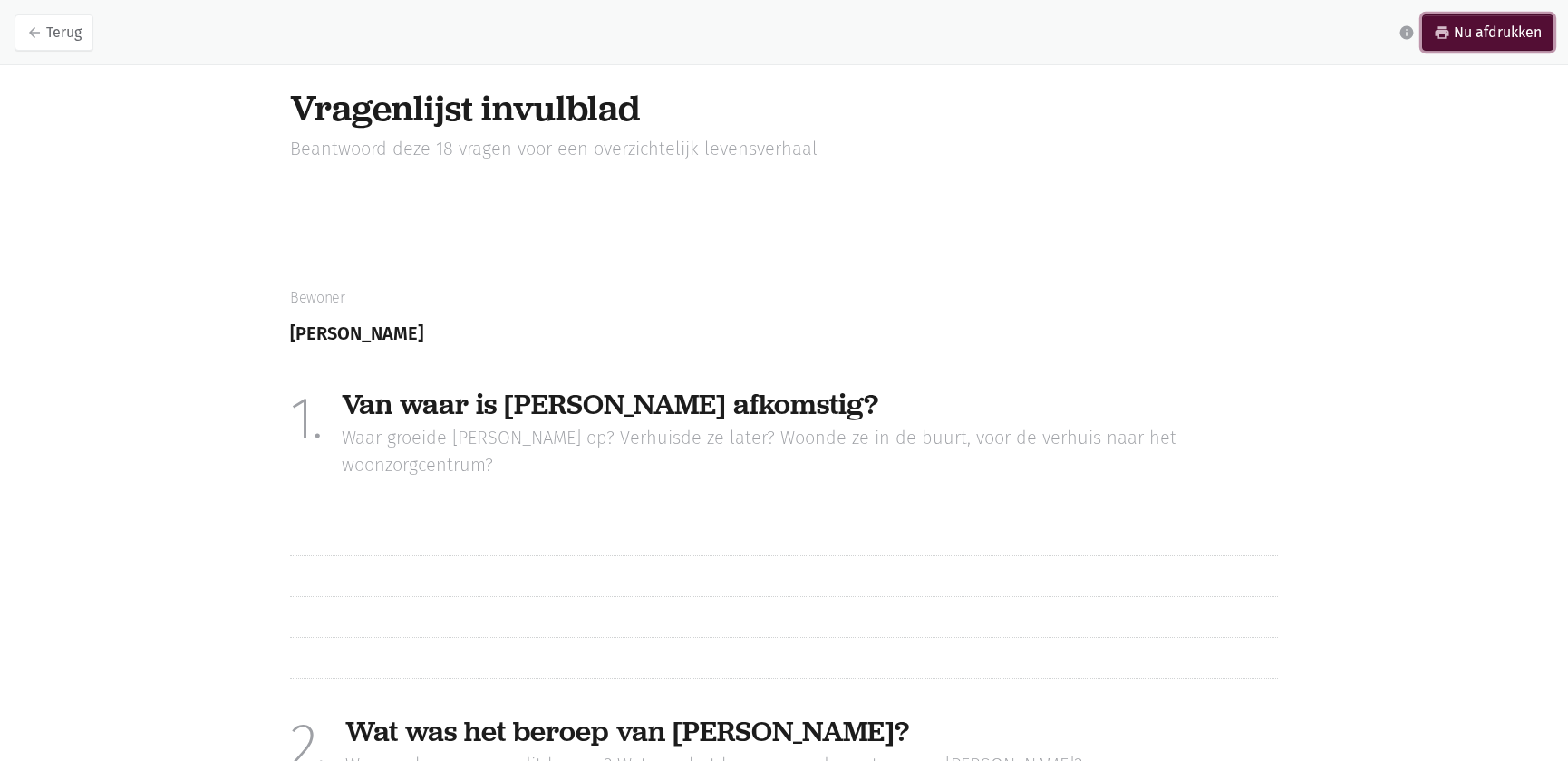
click at [1491, 23] on link "print Nu afdrukken" at bounding box center [1487, 32] width 131 height 36
click at [36, 30] on icon "arrow_back" at bounding box center [34, 32] width 16 height 16
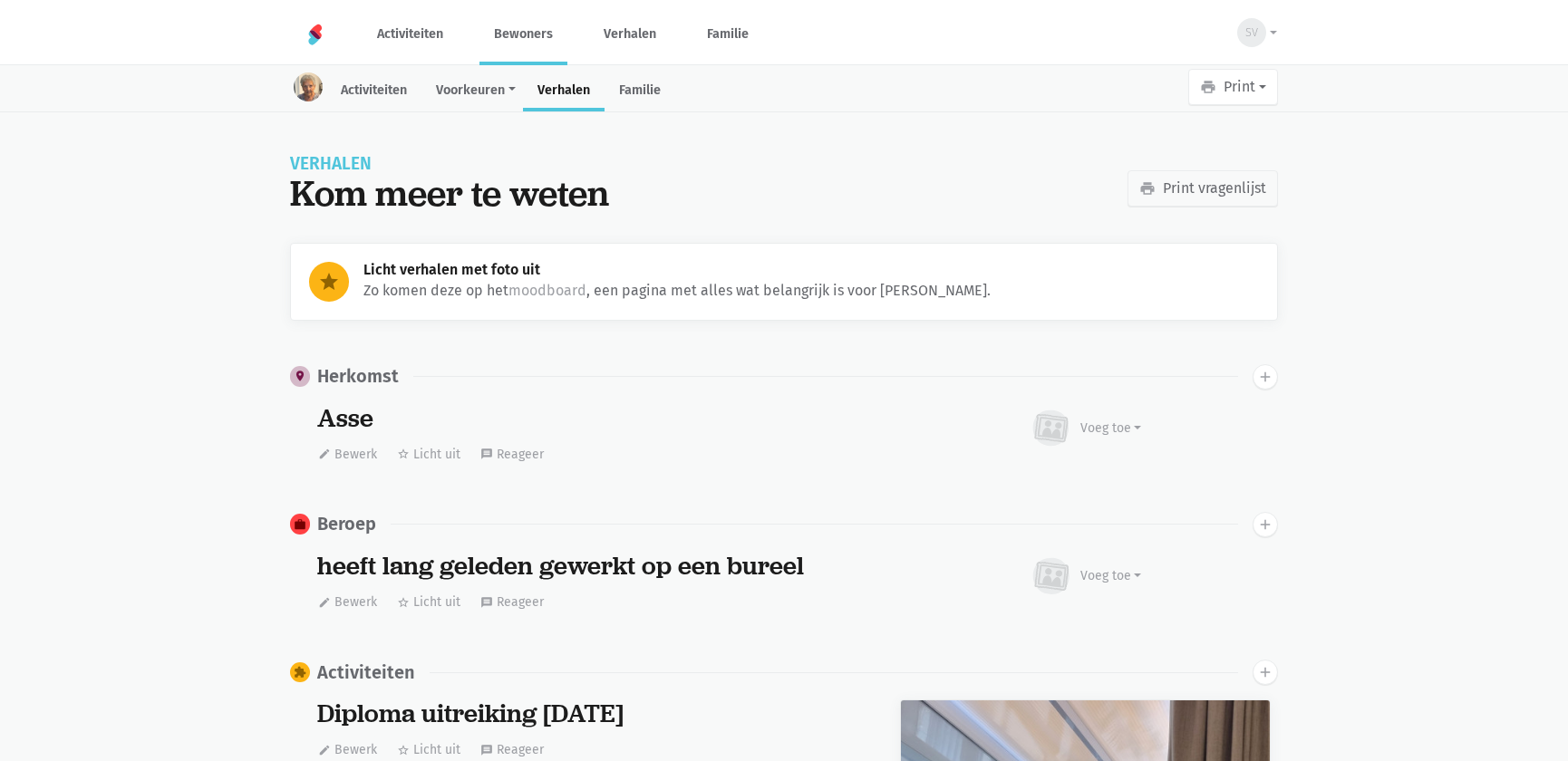
click at [519, 28] on link "Bewoners" at bounding box center [523, 34] width 88 height 61
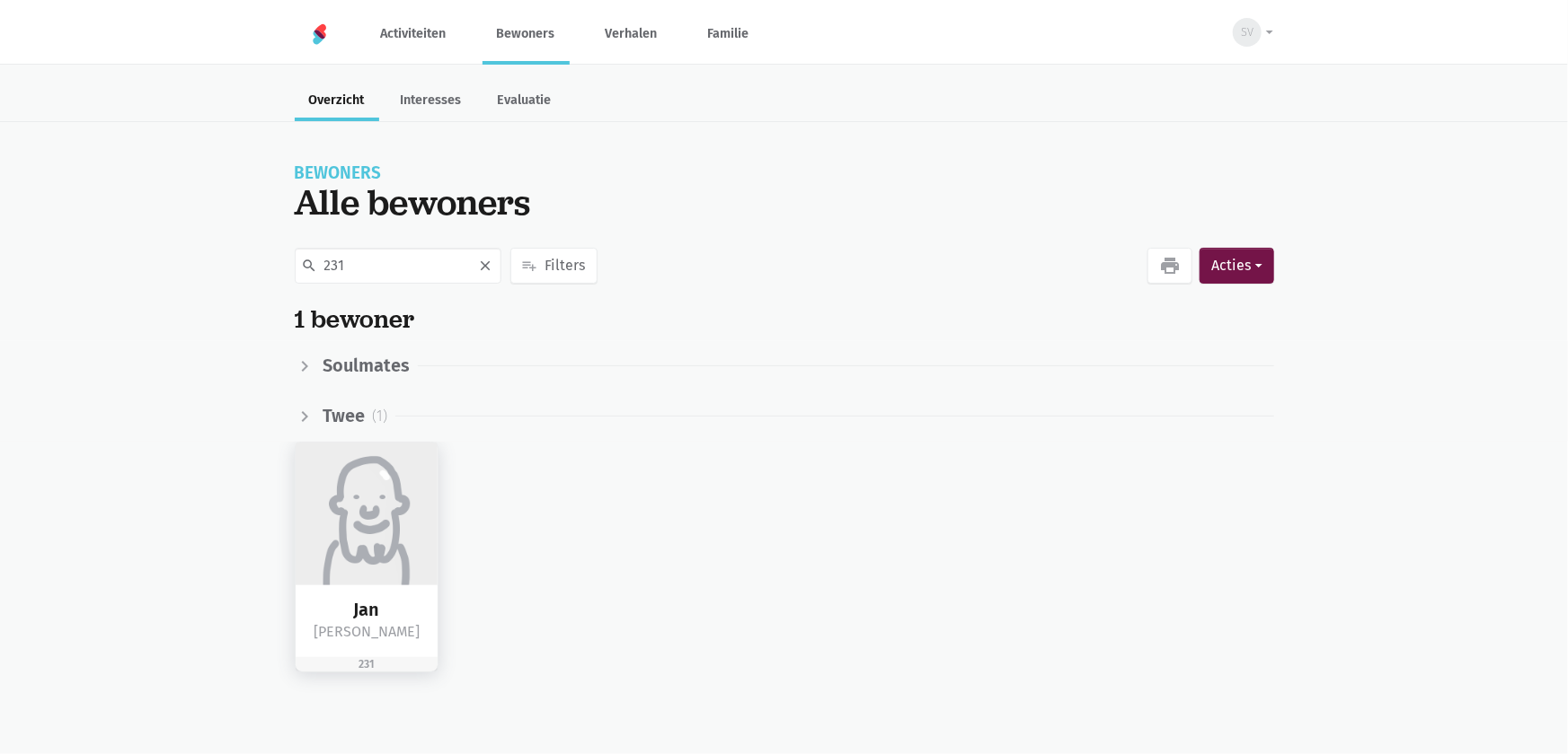
type input "231"
click at [387, 555] on img at bounding box center [367, 514] width 143 height 143
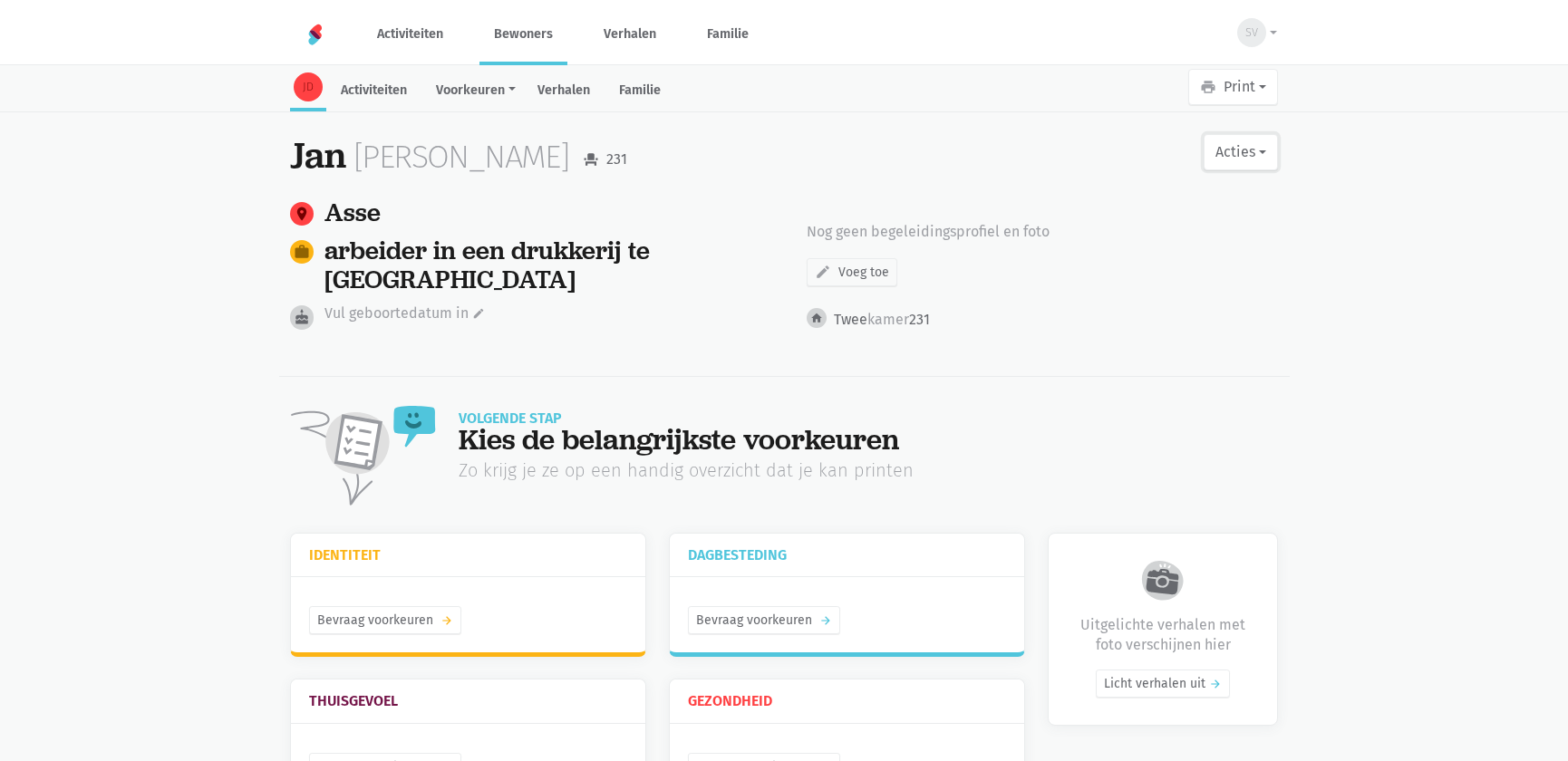
click at [1238, 145] on button "Acties" at bounding box center [1241, 152] width 74 height 36
click at [1152, 198] on link "edit Bewerk profiel" at bounding box center [1167, 199] width 229 height 30
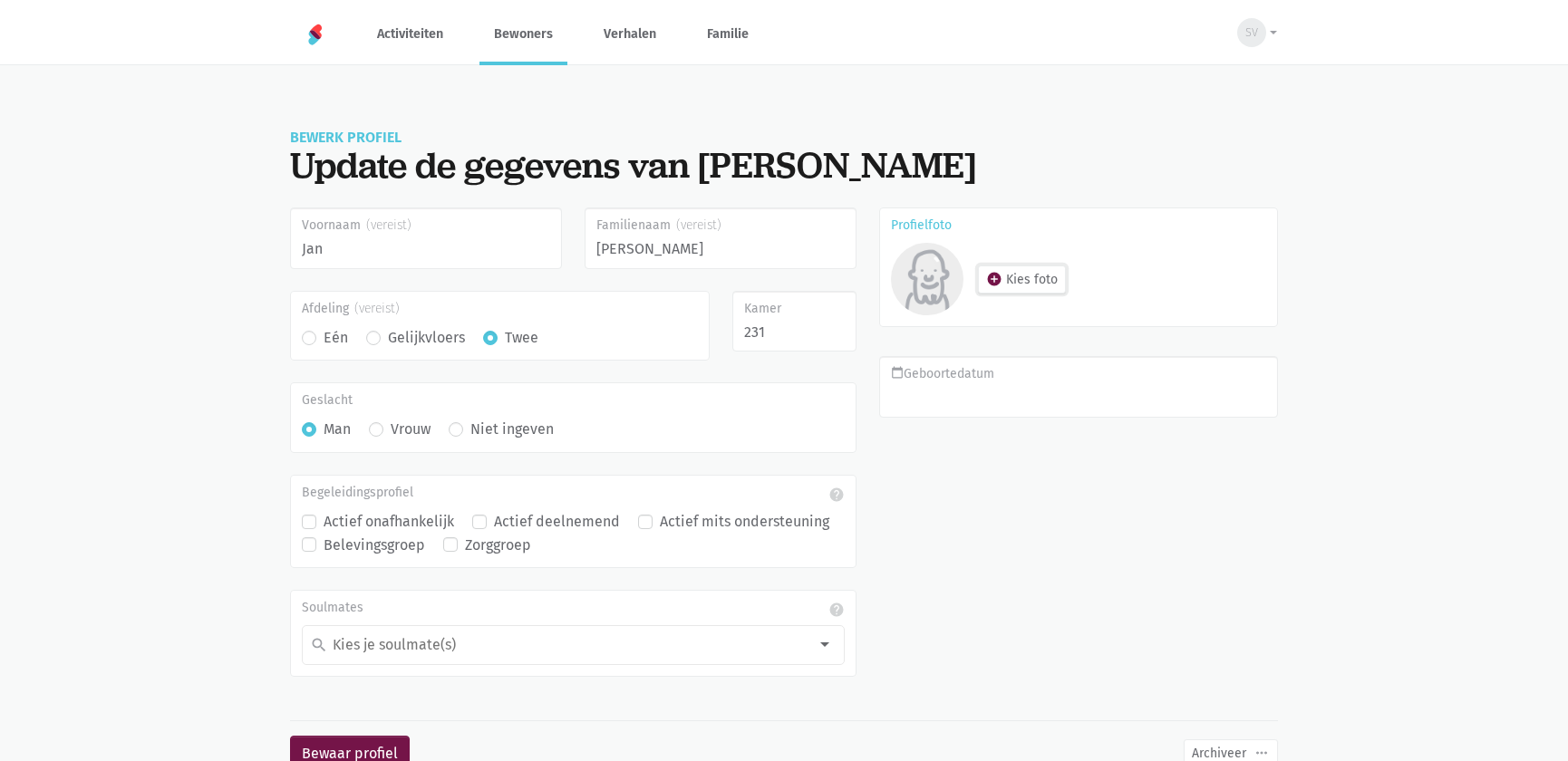
click at [998, 286] on icon "add_circle" at bounding box center [994, 279] width 16 height 16
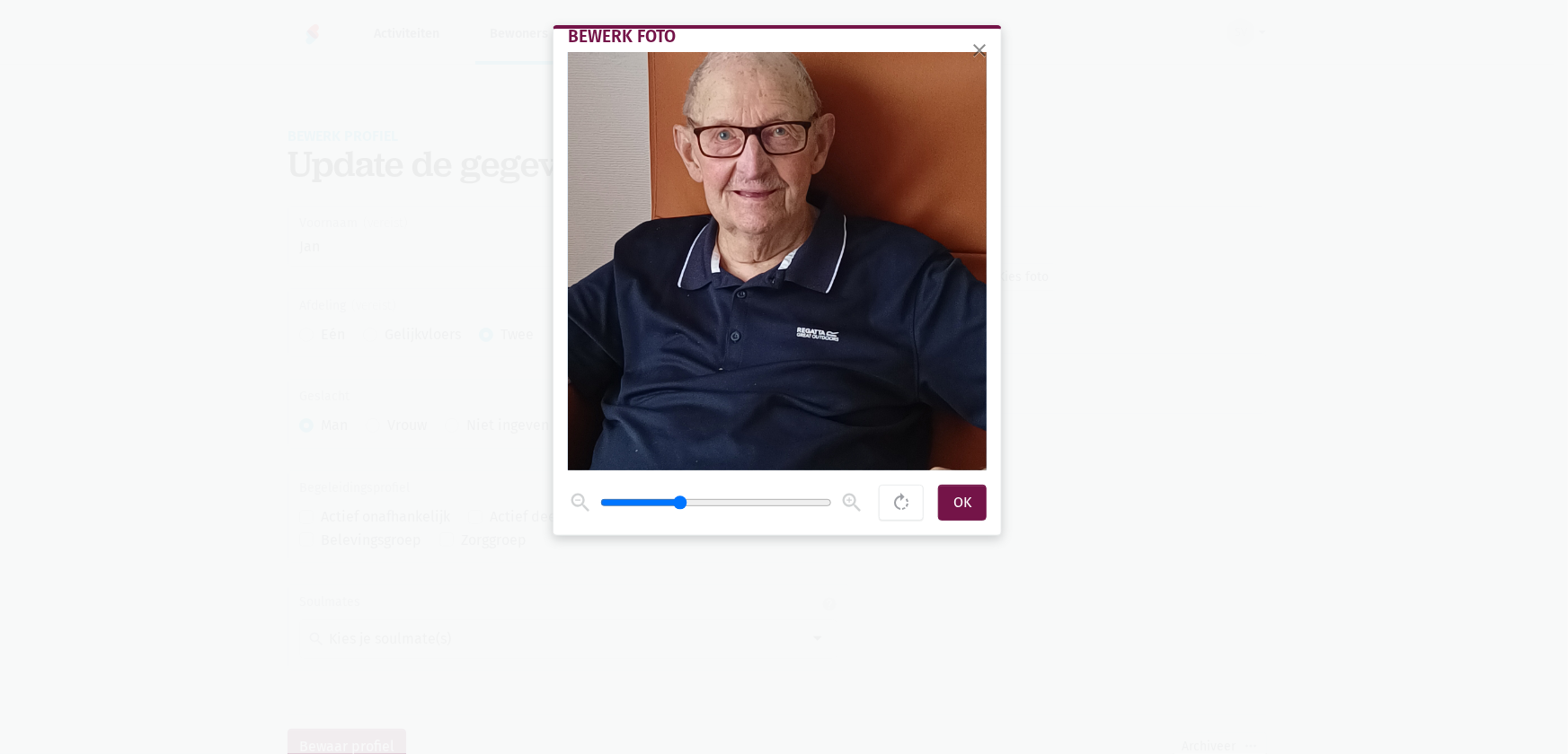
drag, startPoint x: 603, startPoint y: 503, endPoint x: 679, endPoint y: 501, distance: 76.0
click at [679, 501] on input "range" at bounding box center [716, 502] width 231 height 14
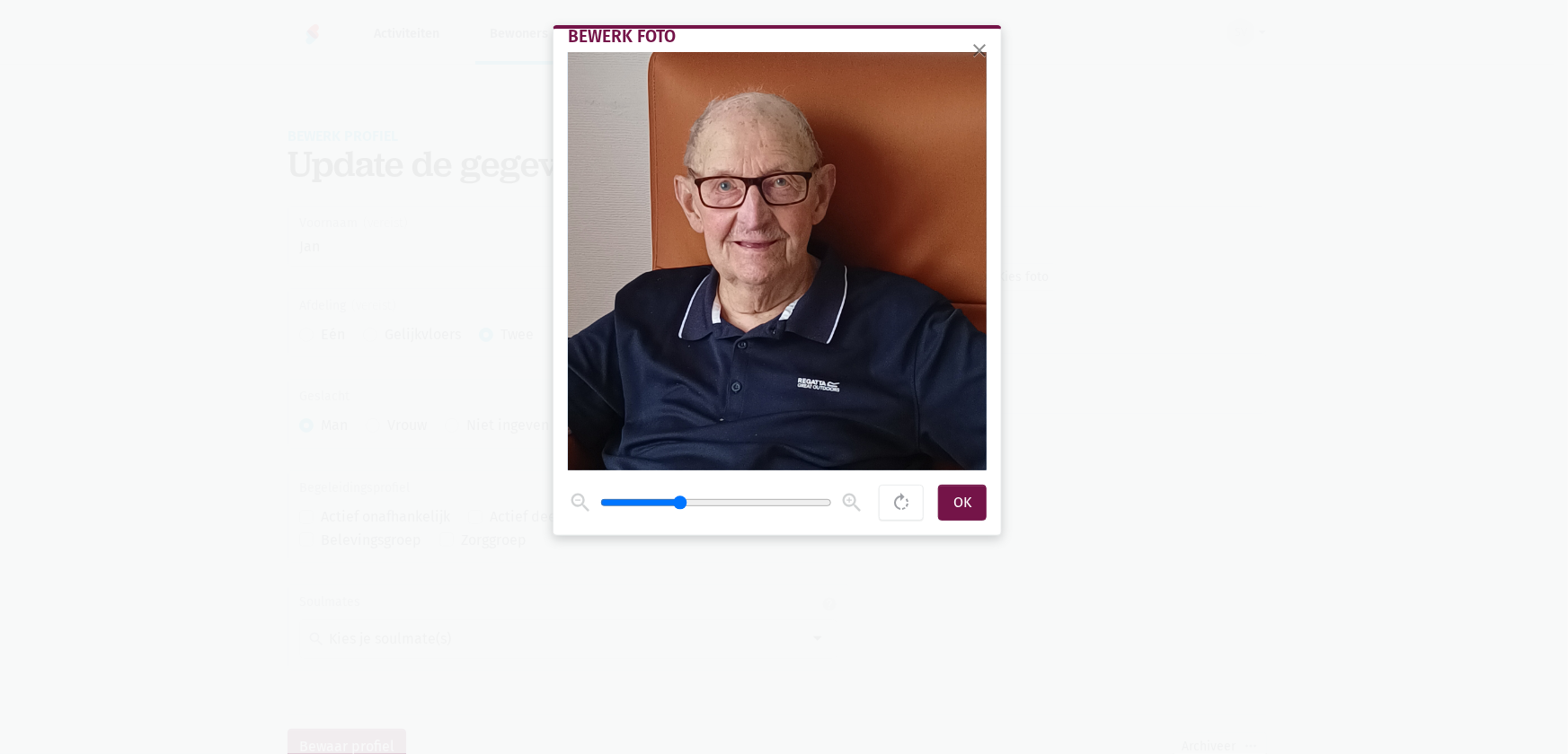
click at [763, 328] on span at bounding box center [777, 260] width 419 height 418
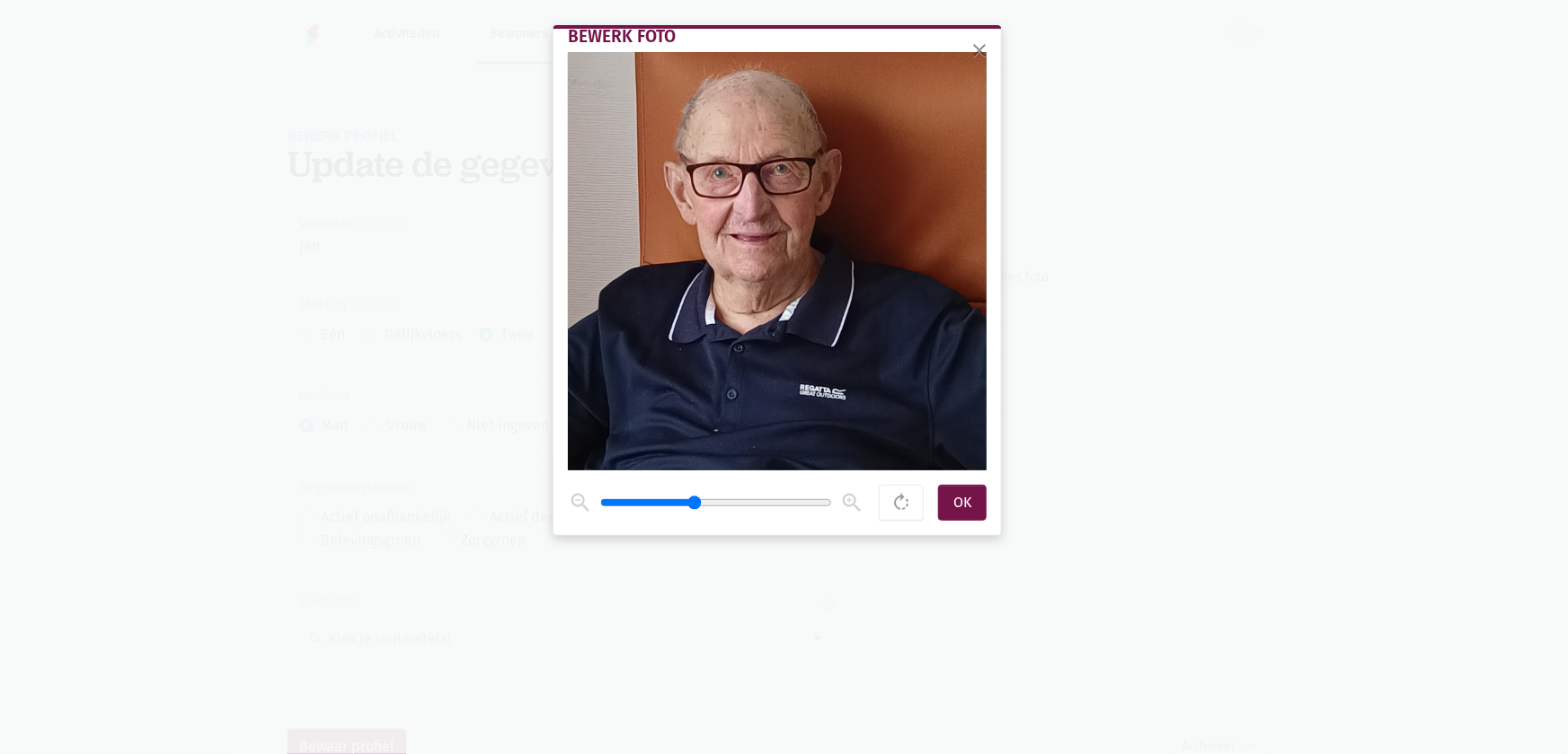
drag, startPoint x: 675, startPoint y: 499, endPoint x: 691, endPoint y: 500, distance: 16.0
type input "2.2"
click at [691, 500] on input "range" at bounding box center [716, 502] width 231 height 14
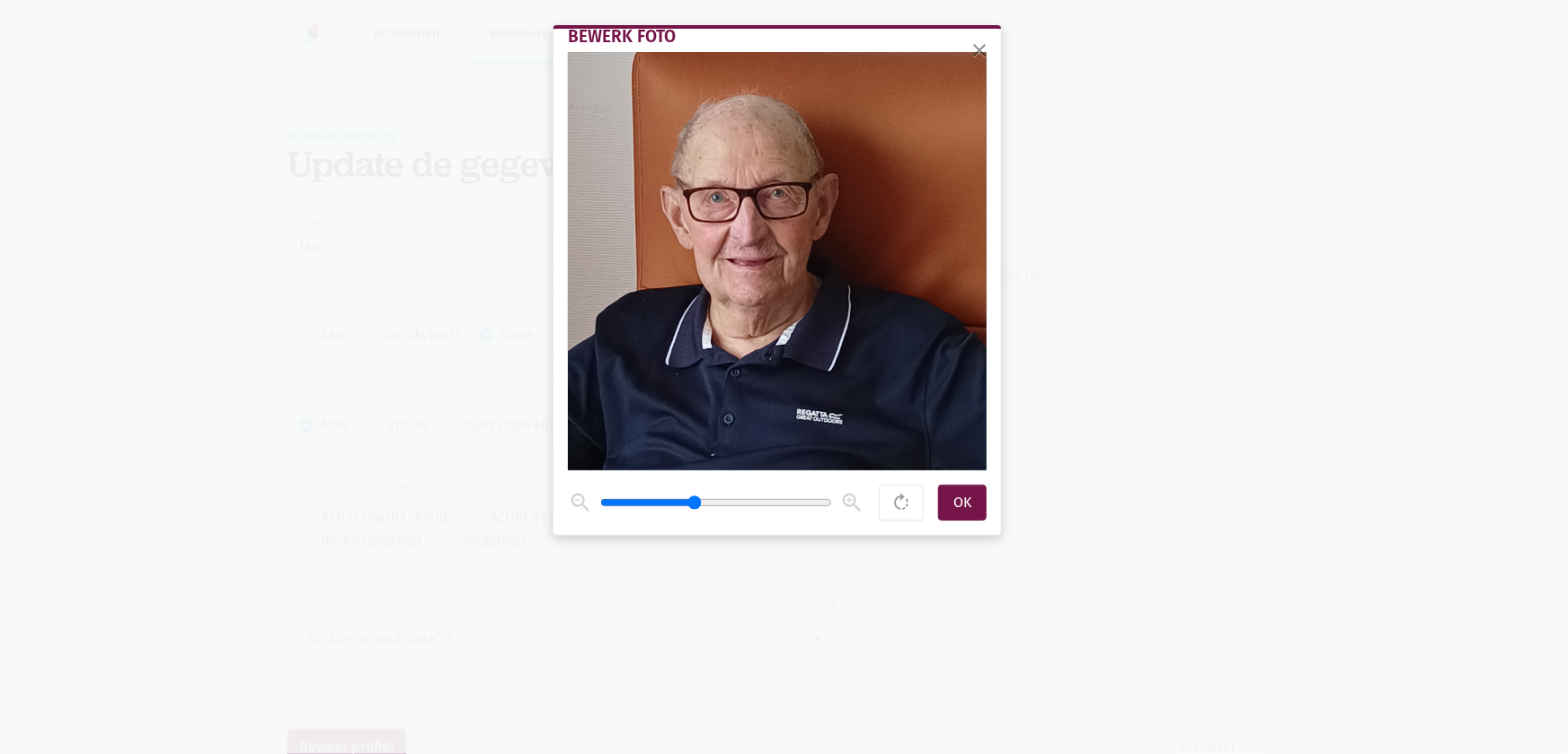
click at [745, 377] on span at bounding box center [777, 260] width 419 height 418
click at [964, 504] on div "OK" at bounding box center [962, 503] width 49 height 36
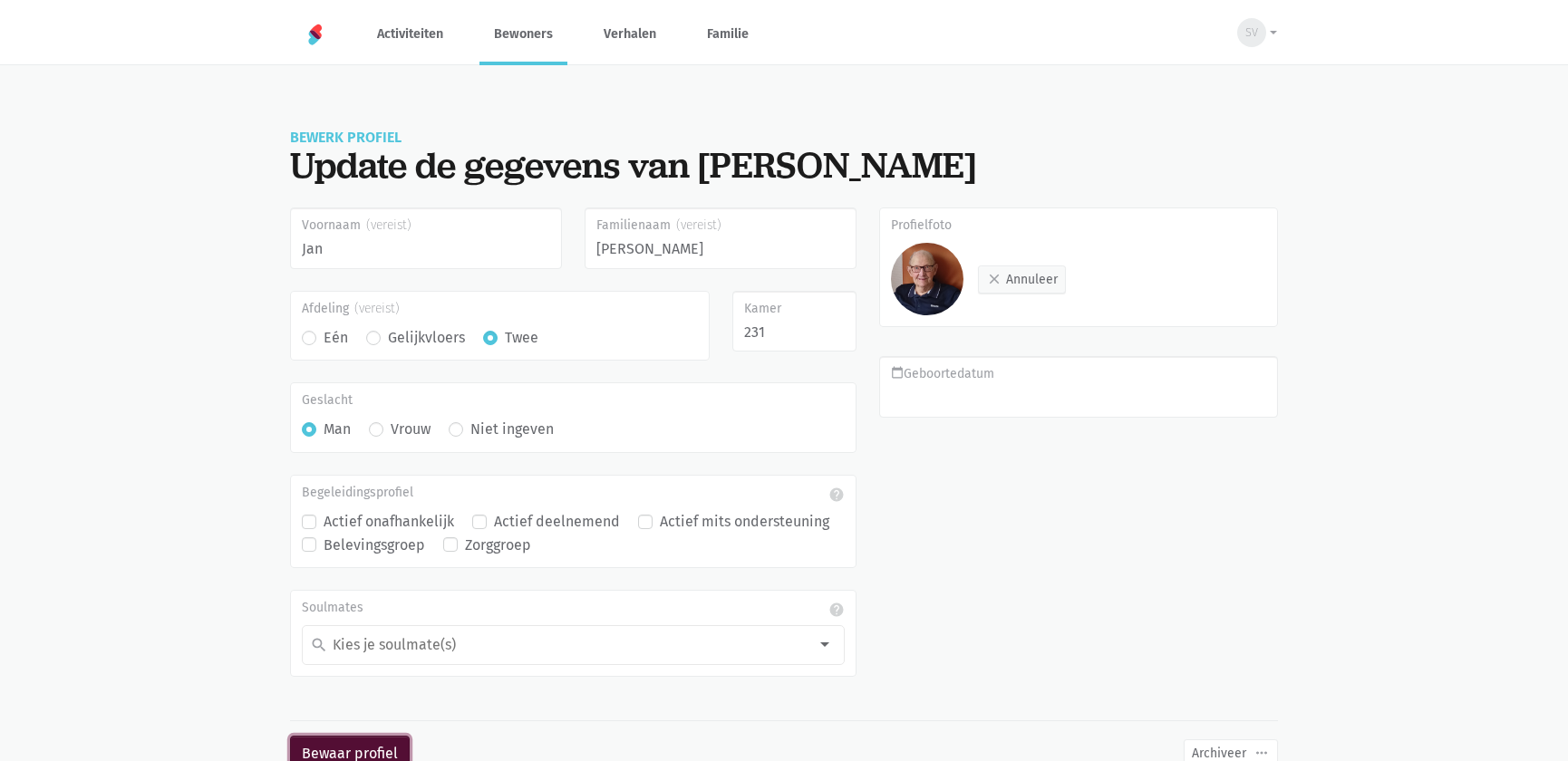
click at [362, 745] on button "Bewaar profiel" at bounding box center [350, 753] width 120 height 36
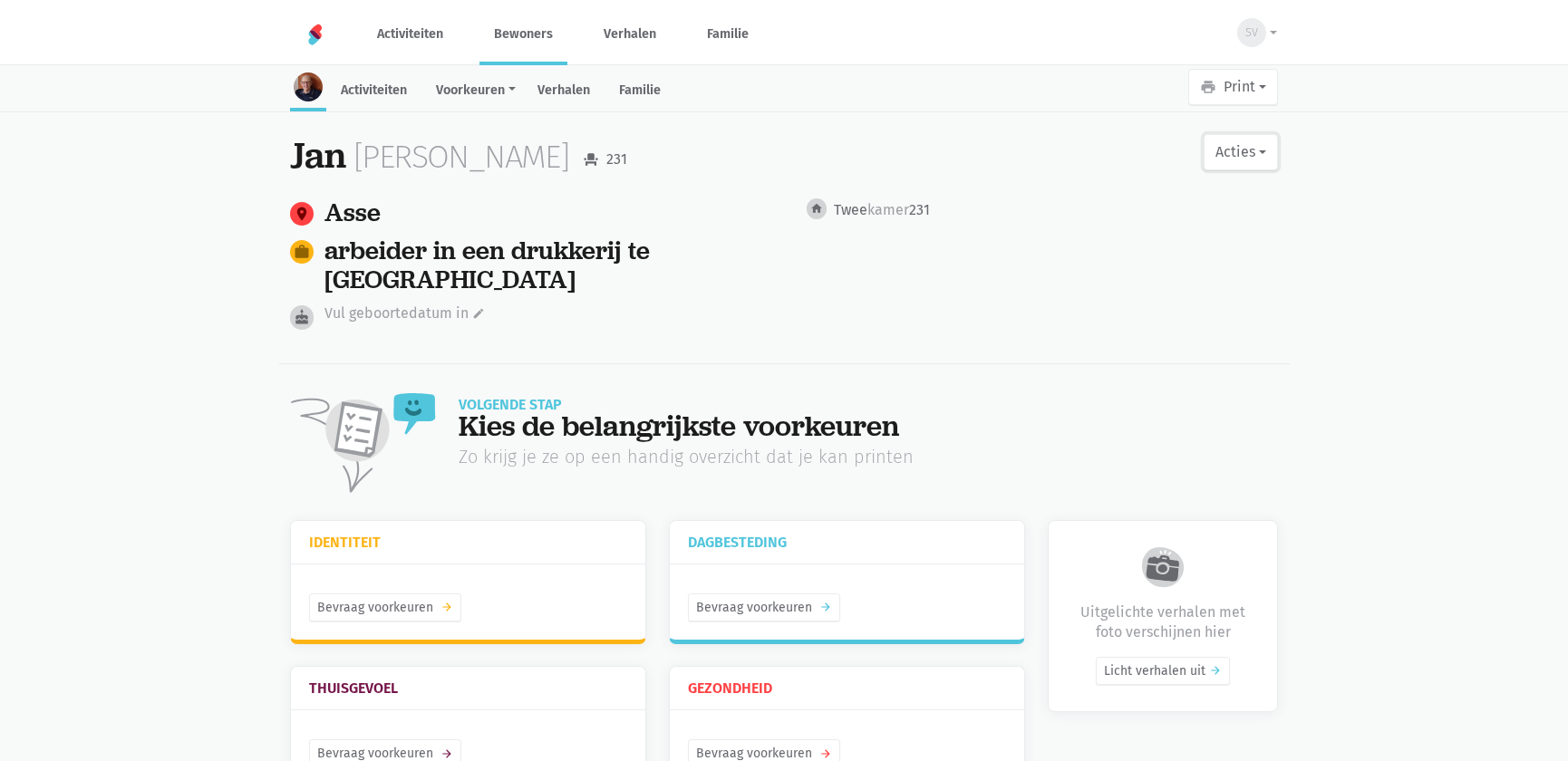
click at [1258, 152] on button "Acties" at bounding box center [1241, 152] width 74 height 36
click at [1124, 192] on link "edit Bewerk profiel" at bounding box center [1167, 199] width 229 height 30
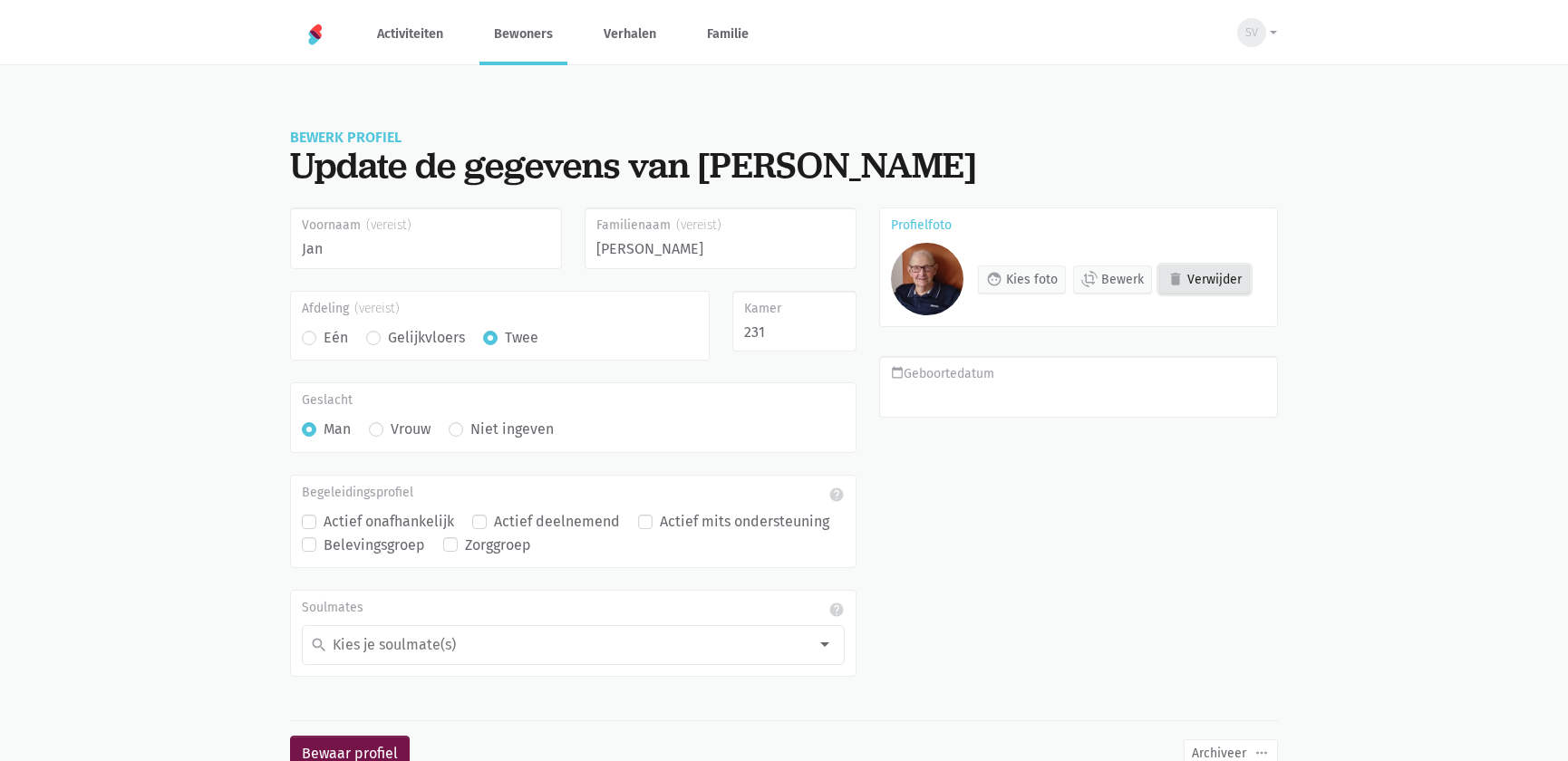
click at [1209, 279] on span "Verwijder" at bounding box center [1214, 280] width 54 height 19
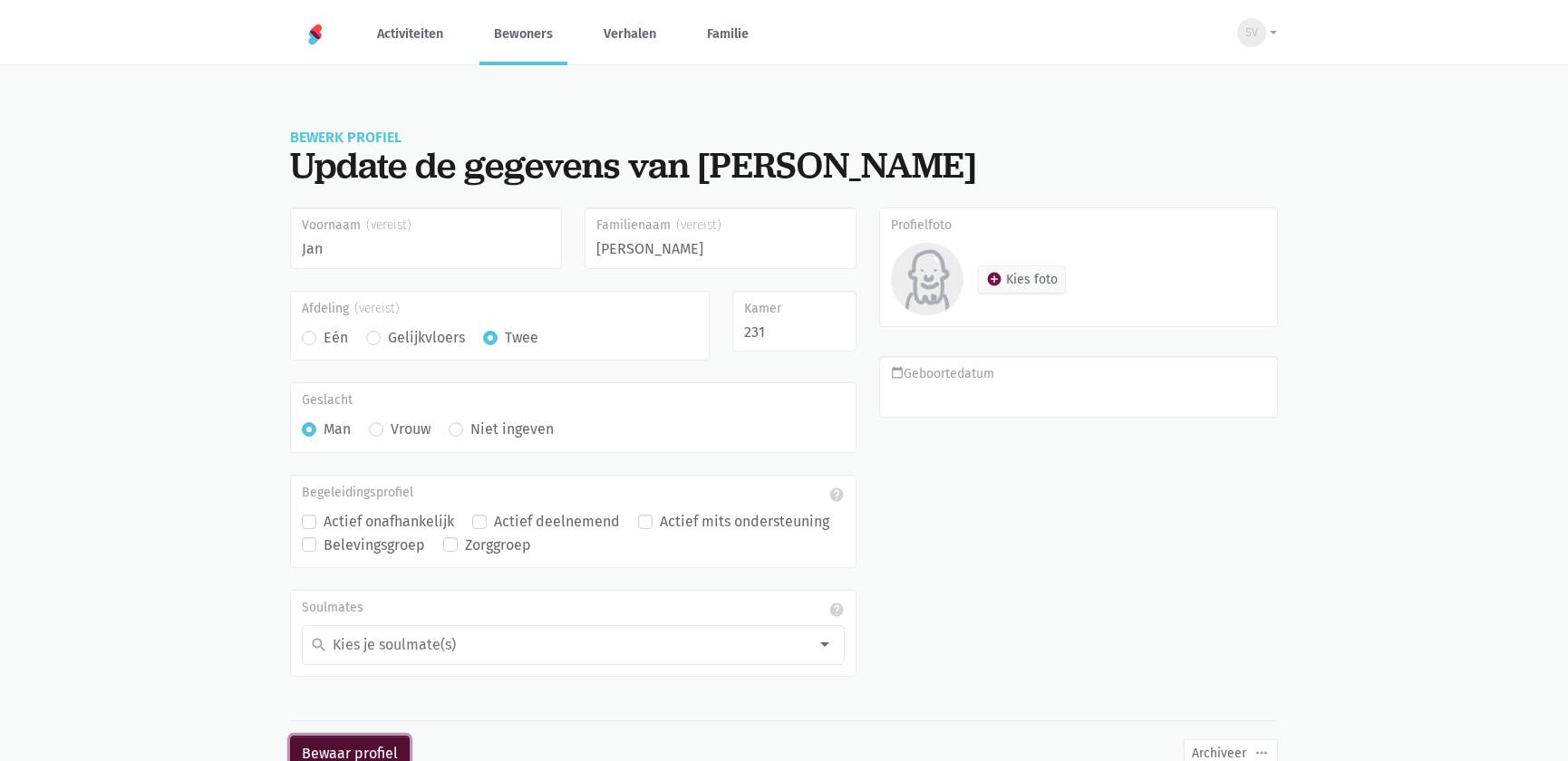
click at [387, 750] on button "Bewaar profiel" at bounding box center [350, 753] width 120 height 36
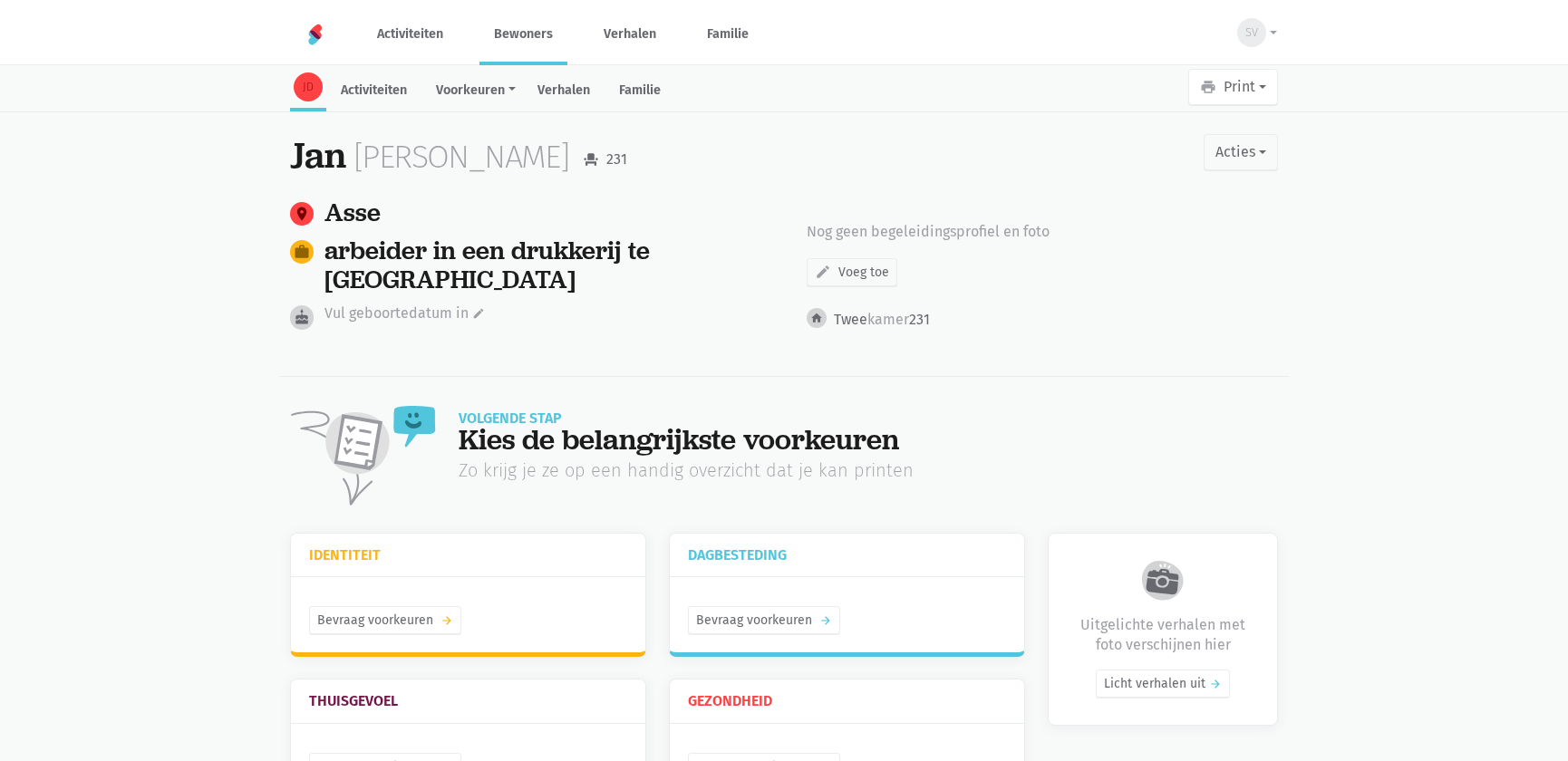
click at [531, 38] on link "Bewoners" at bounding box center [523, 34] width 88 height 61
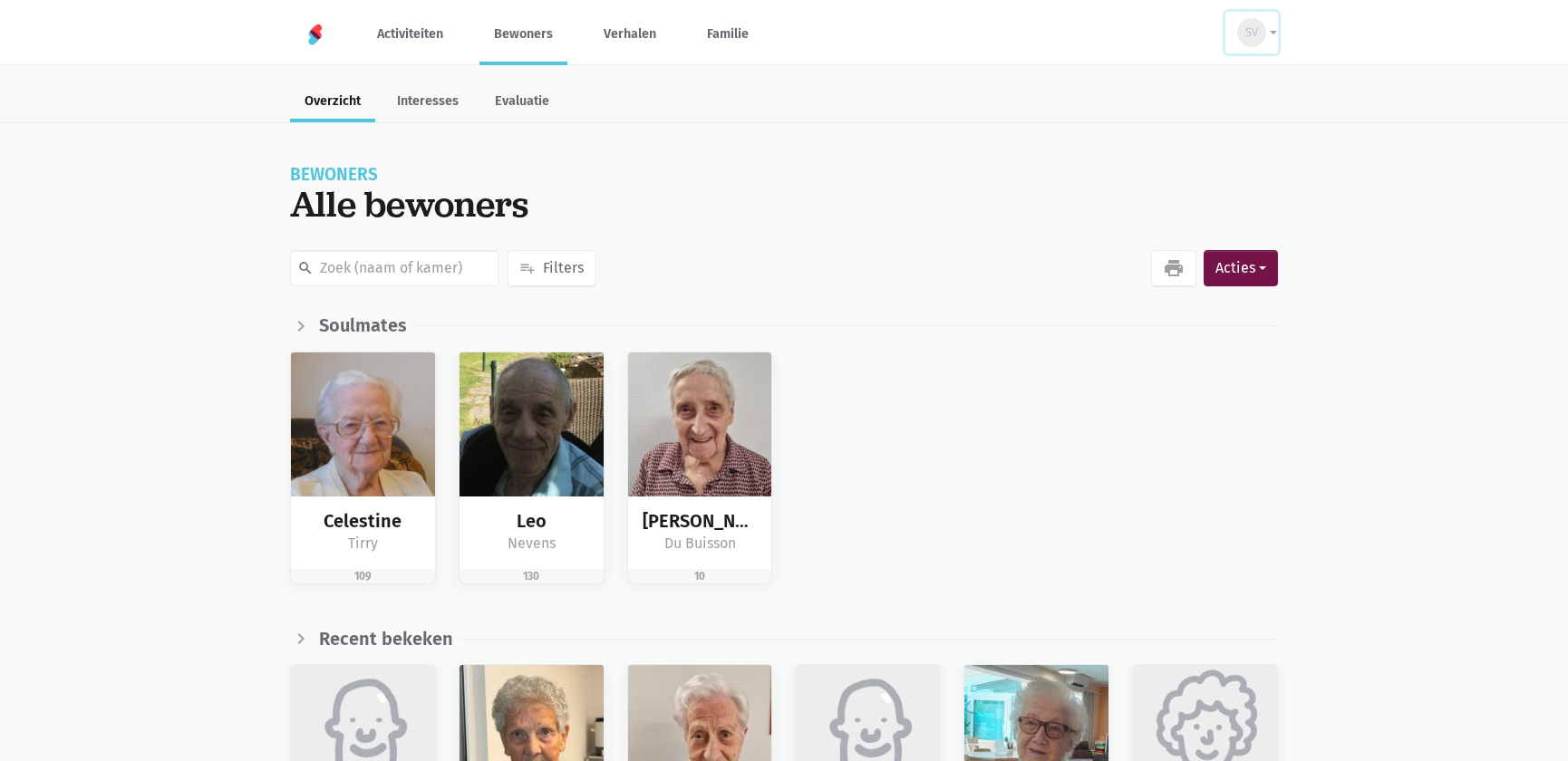
click at [1260, 26] on div "SV" at bounding box center [1252, 32] width 29 height 29
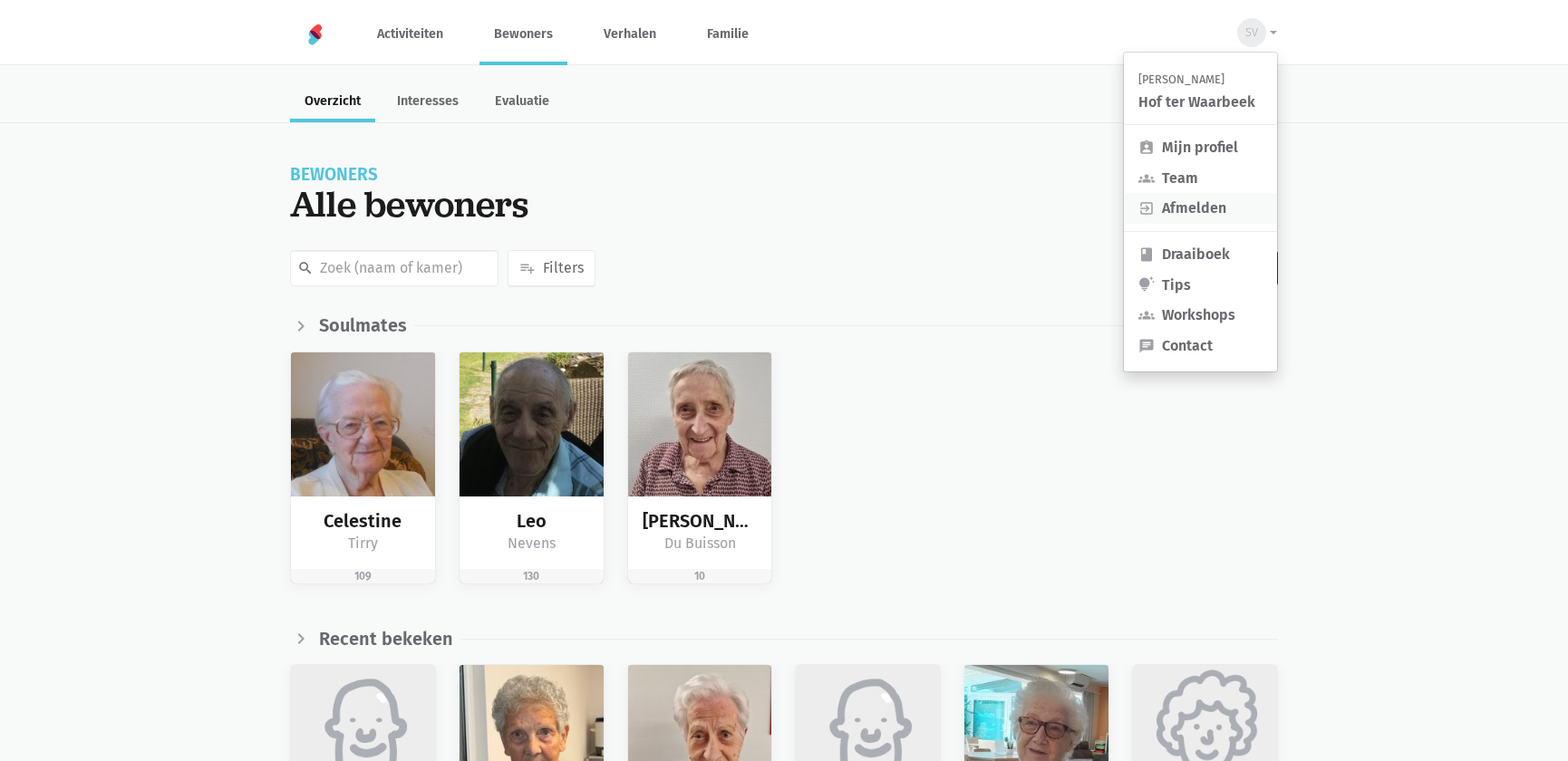
click at [1215, 207] on link "exit_to_app Afmelden" at bounding box center [1200, 208] width 153 height 30
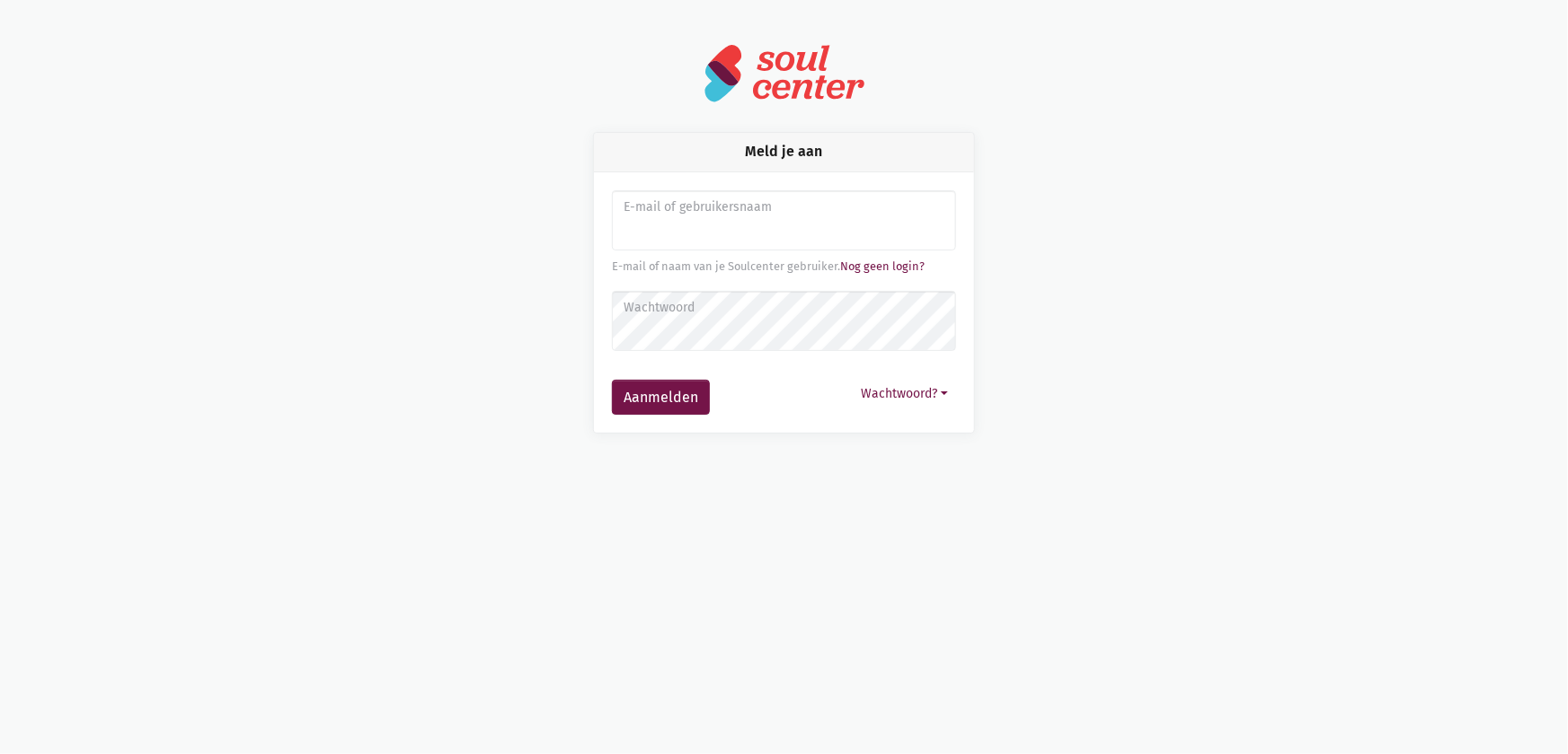
type input "sarahvds25@telenet.be"
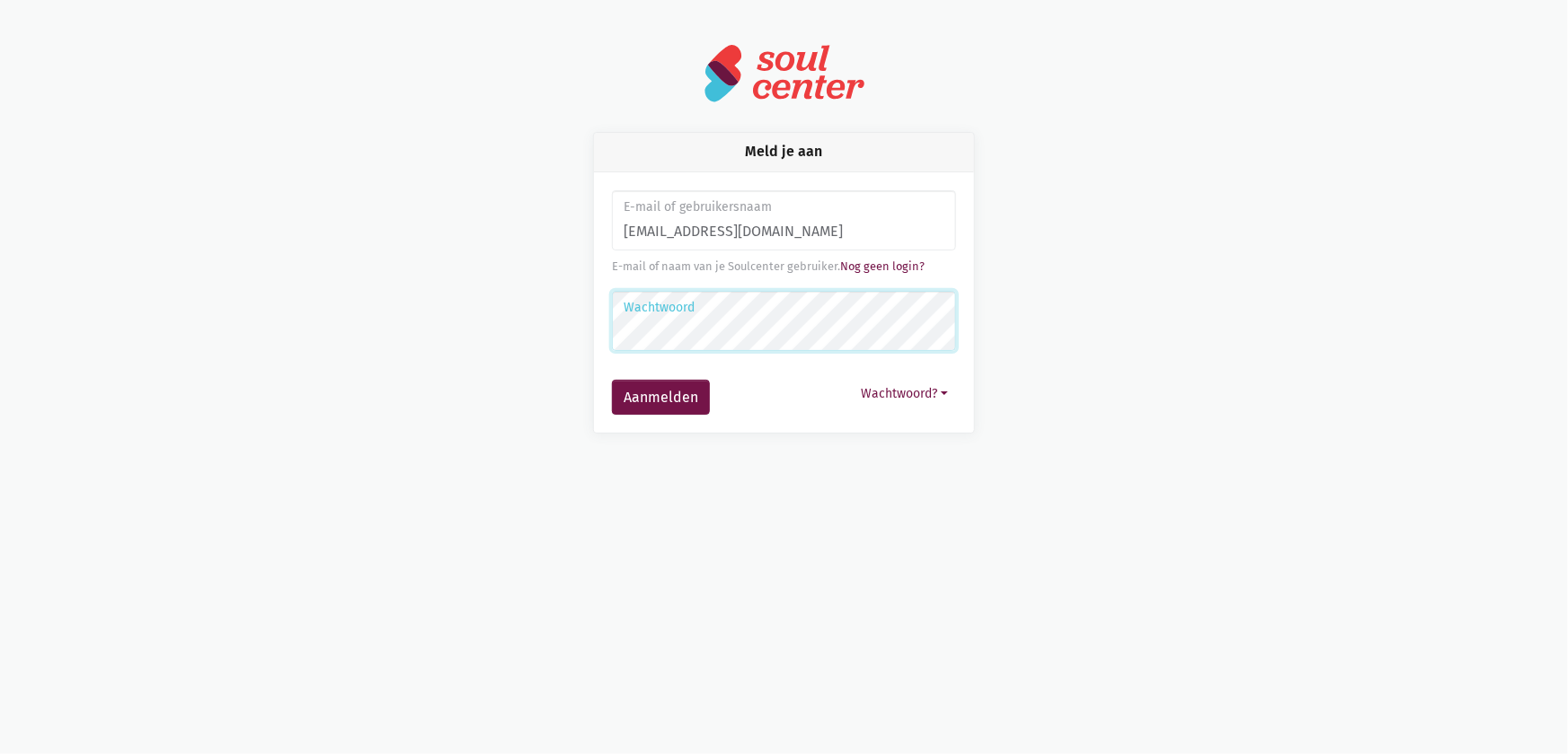
click at [611, 380] on button "Aanmelden" at bounding box center [660, 398] width 98 height 36
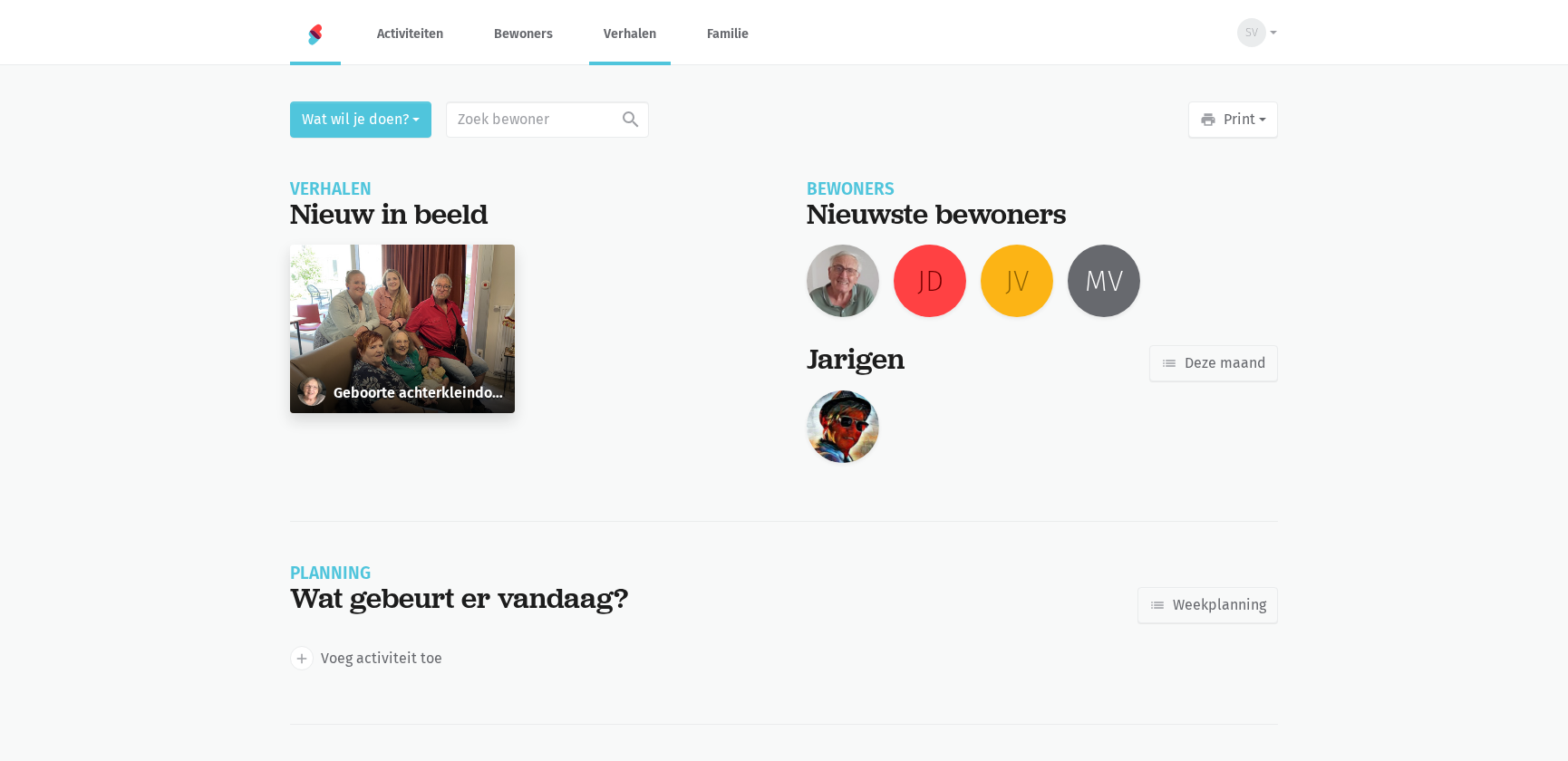
click at [636, 46] on link "Verhalen" at bounding box center [630, 34] width 82 height 61
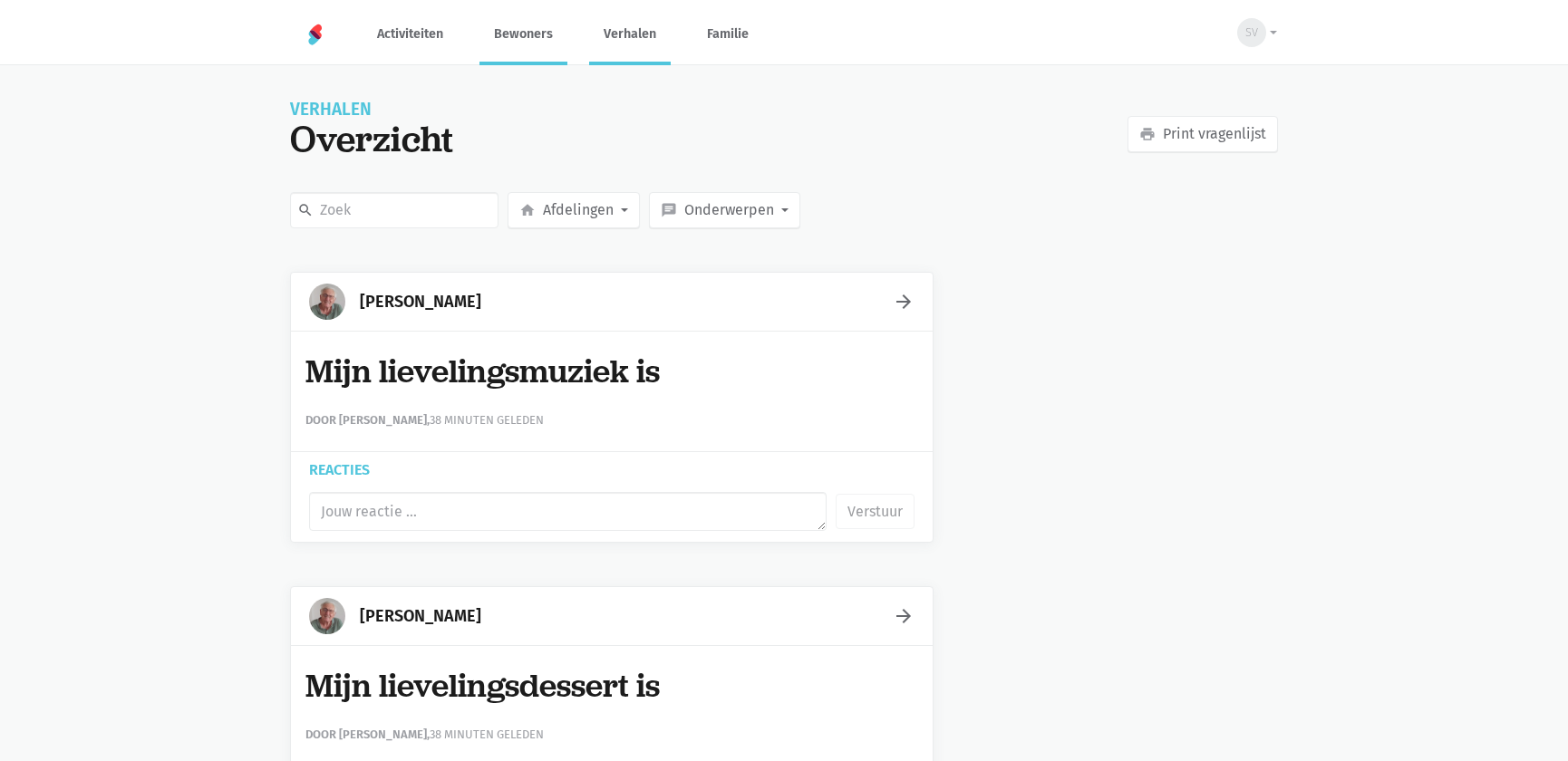
click at [500, 44] on link "Bewoners" at bounding box center [523, 34] width 88 height 61
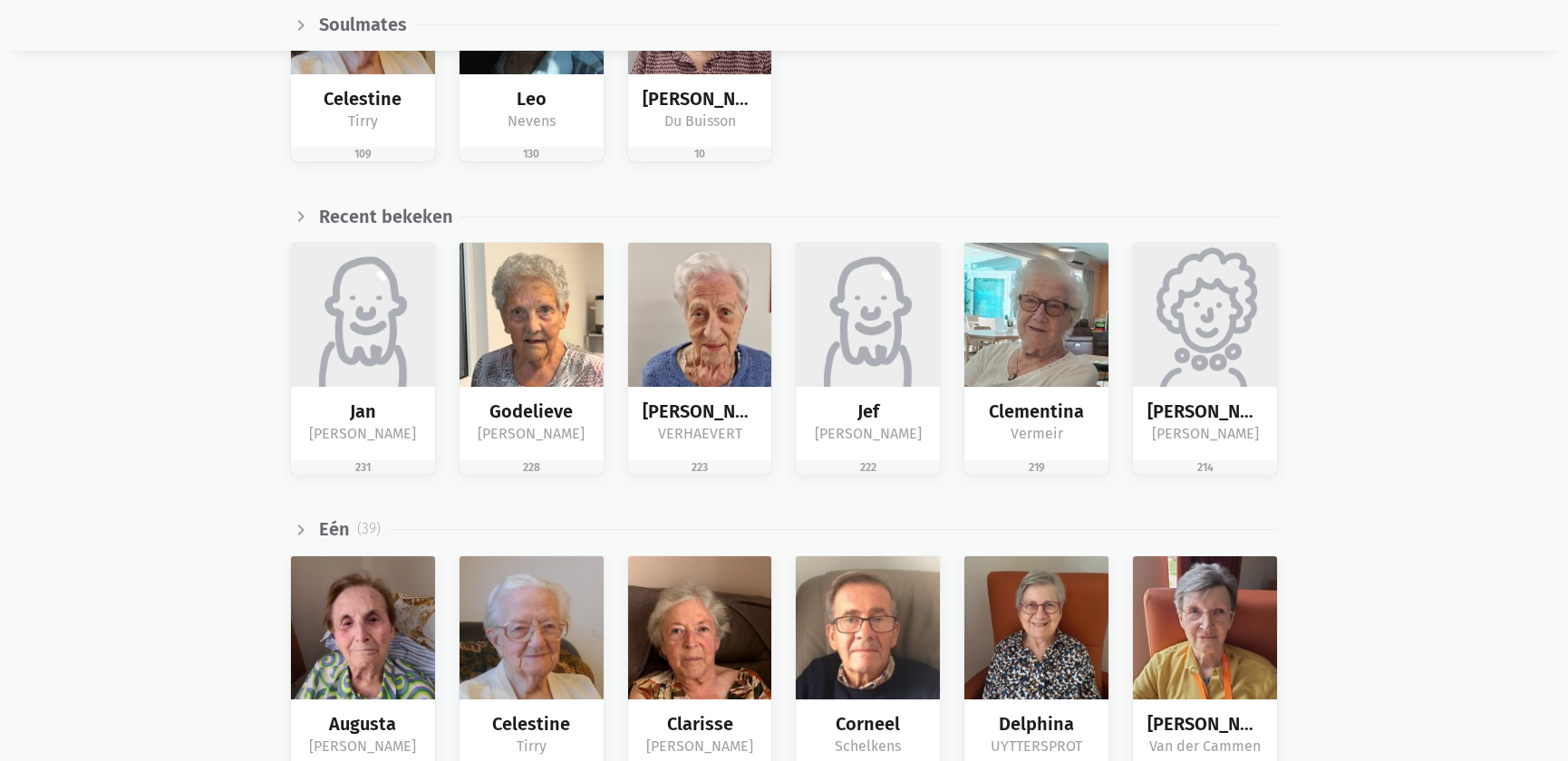
scroll to position [422, 0]
click at [887, 330] on img at bounding box center [868, 315] width 144 height 144
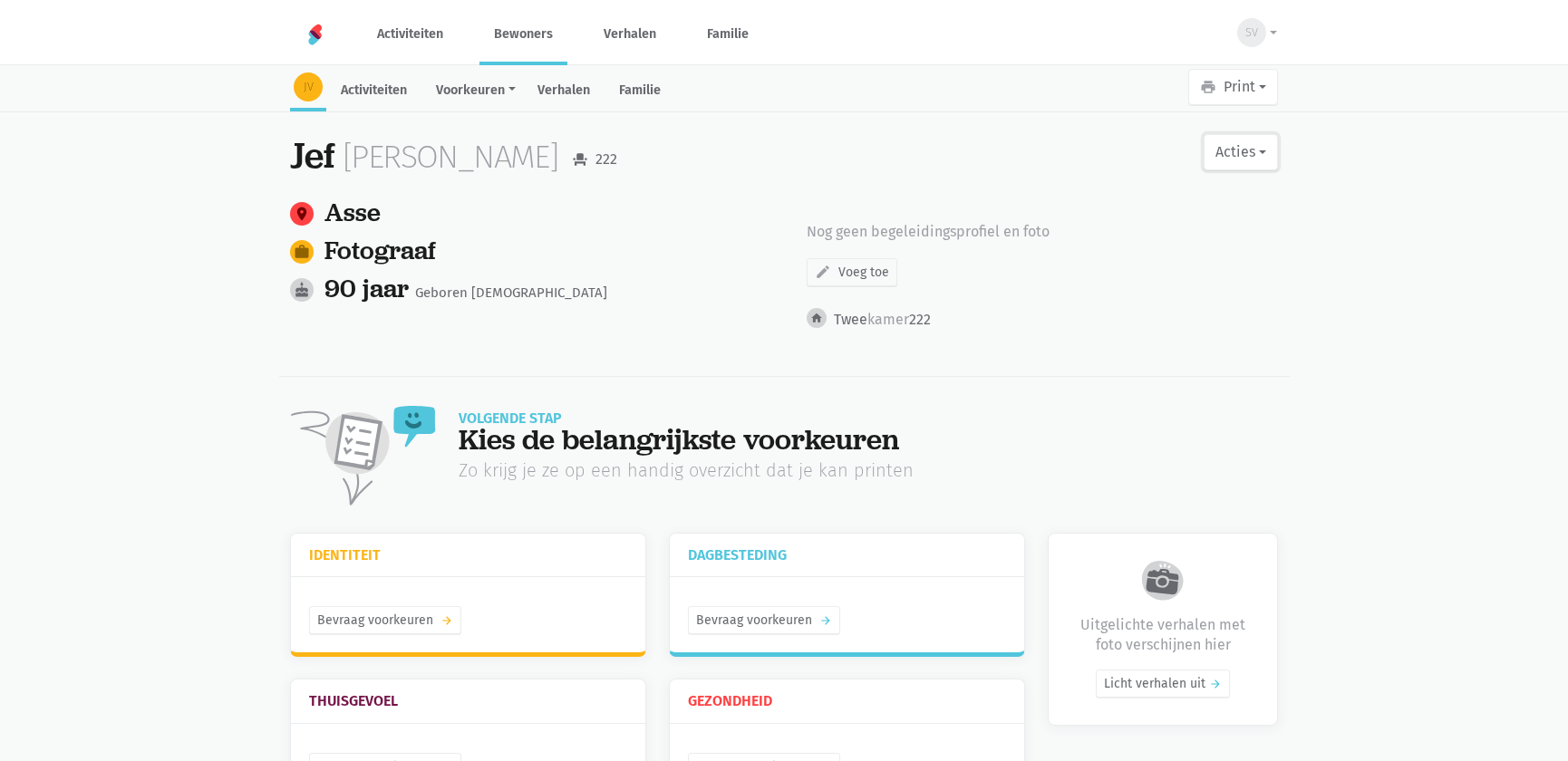
click at [1248, 160] on button "Acties" at bounding box center [1241, 152] width 74 height 36
click at [1179, 201] on link "edit Bewerk profiel" at bounding box center [1167, 199] width 229 height 30
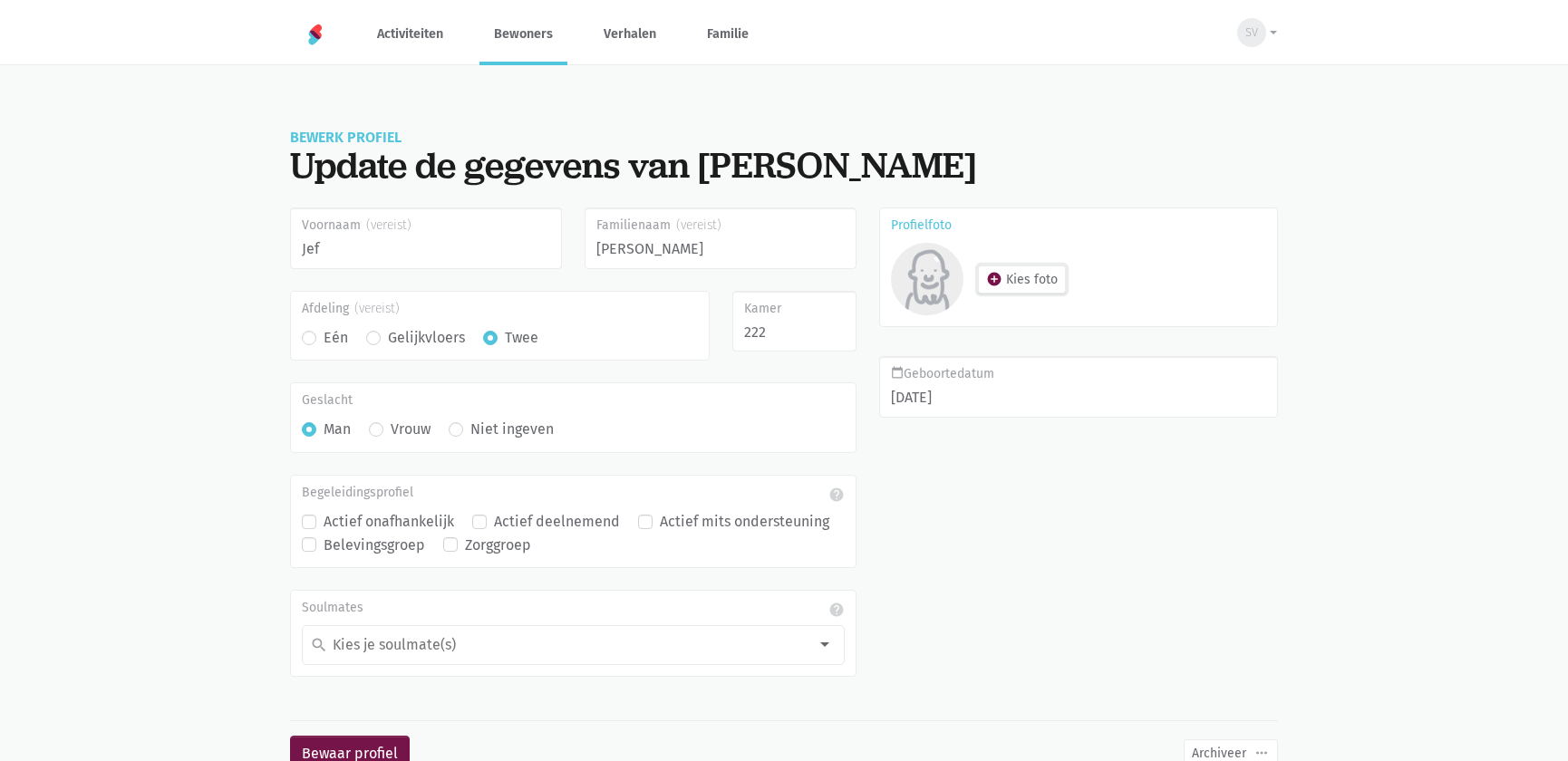
click at [1034, 280] on button "add_circle Kies foto" at bounding box center [1021, 280] width 88 height 28
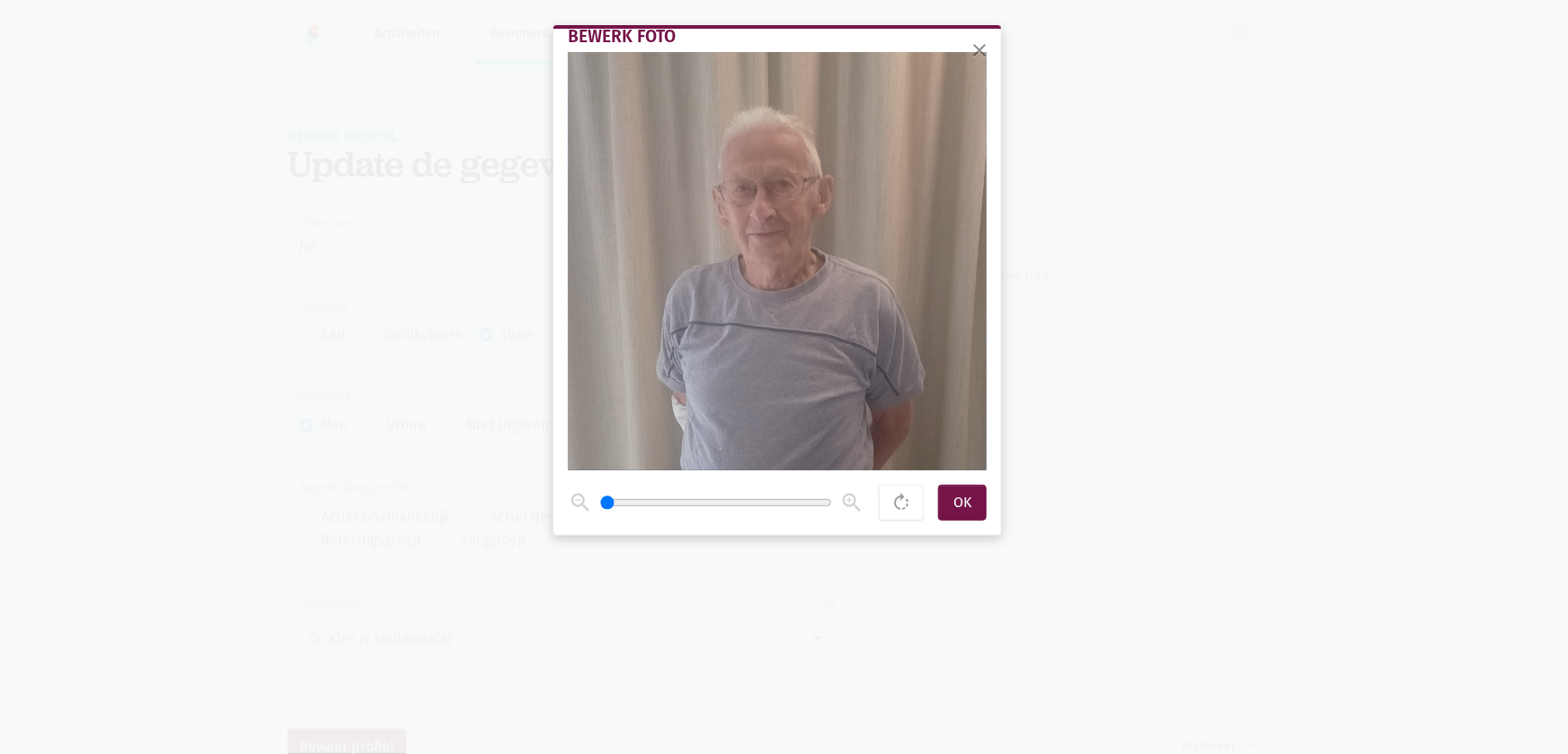
click at [812, 473] on div "Bewerk foto zoom_out zoom_in rotate_right OK" at bounding box center [777, 282] width 448 height 507
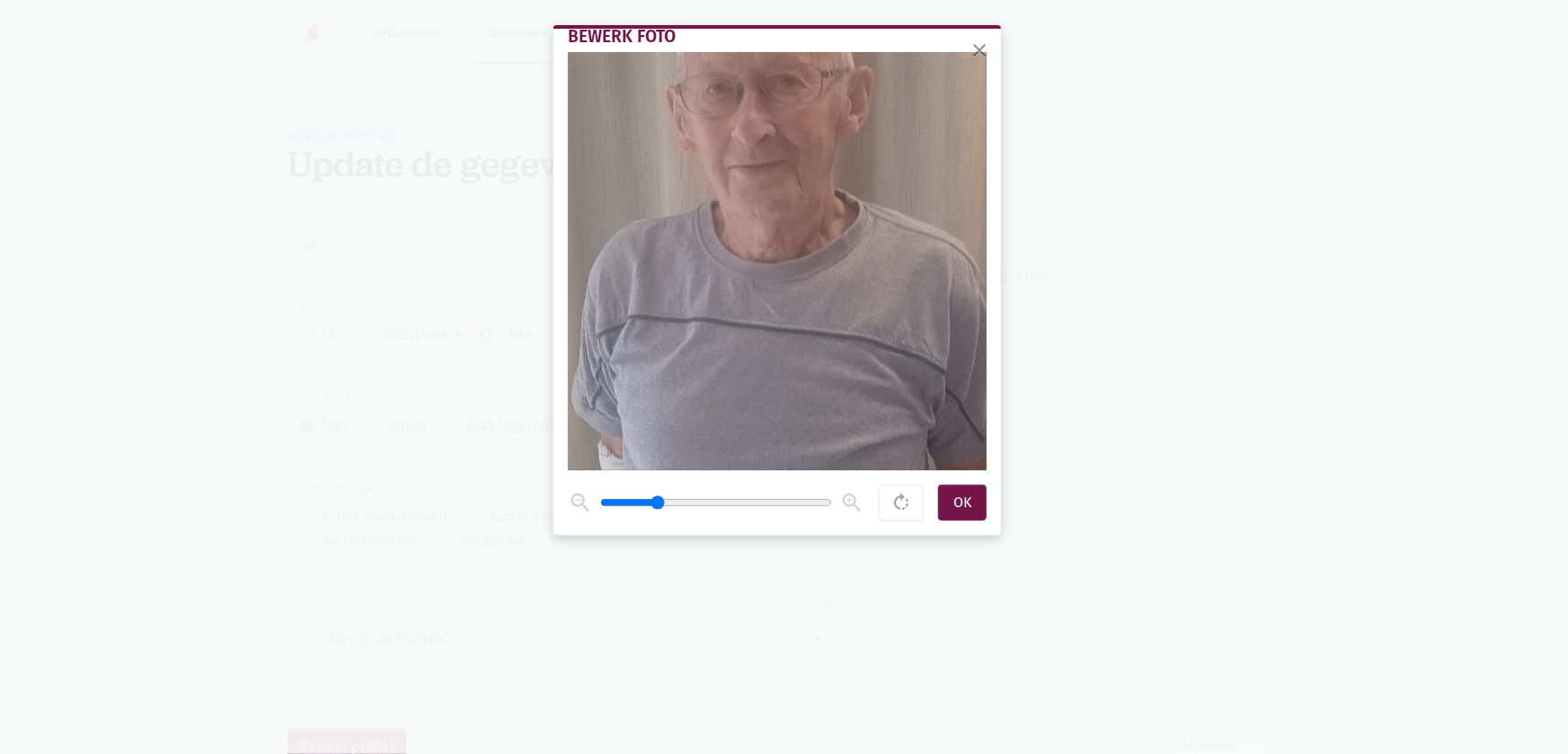
drag, startPoint x: 606, startPoint y: 506, endPoint x: 661, endPoint y: 435, distance: 89.8
type input "1.7"
click at [657, 500] on input "range" at bounding box center [716, 502] width 231 height 14
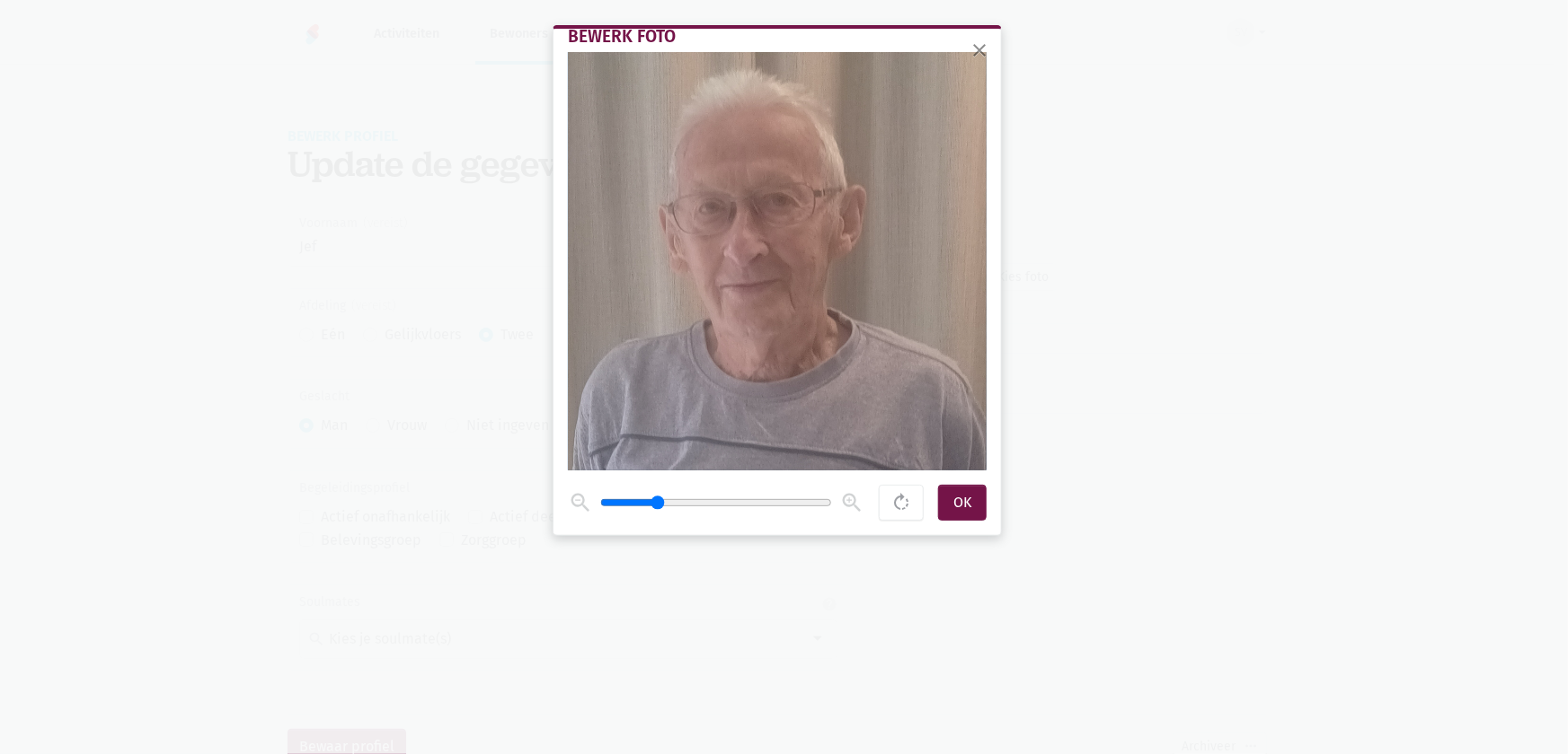
click at [746, 385] on span at bounding box center [777, 260] width 419 height 418
click at [971, 511] on div "OK" at bounding box center [962, 503] width 49 height 36
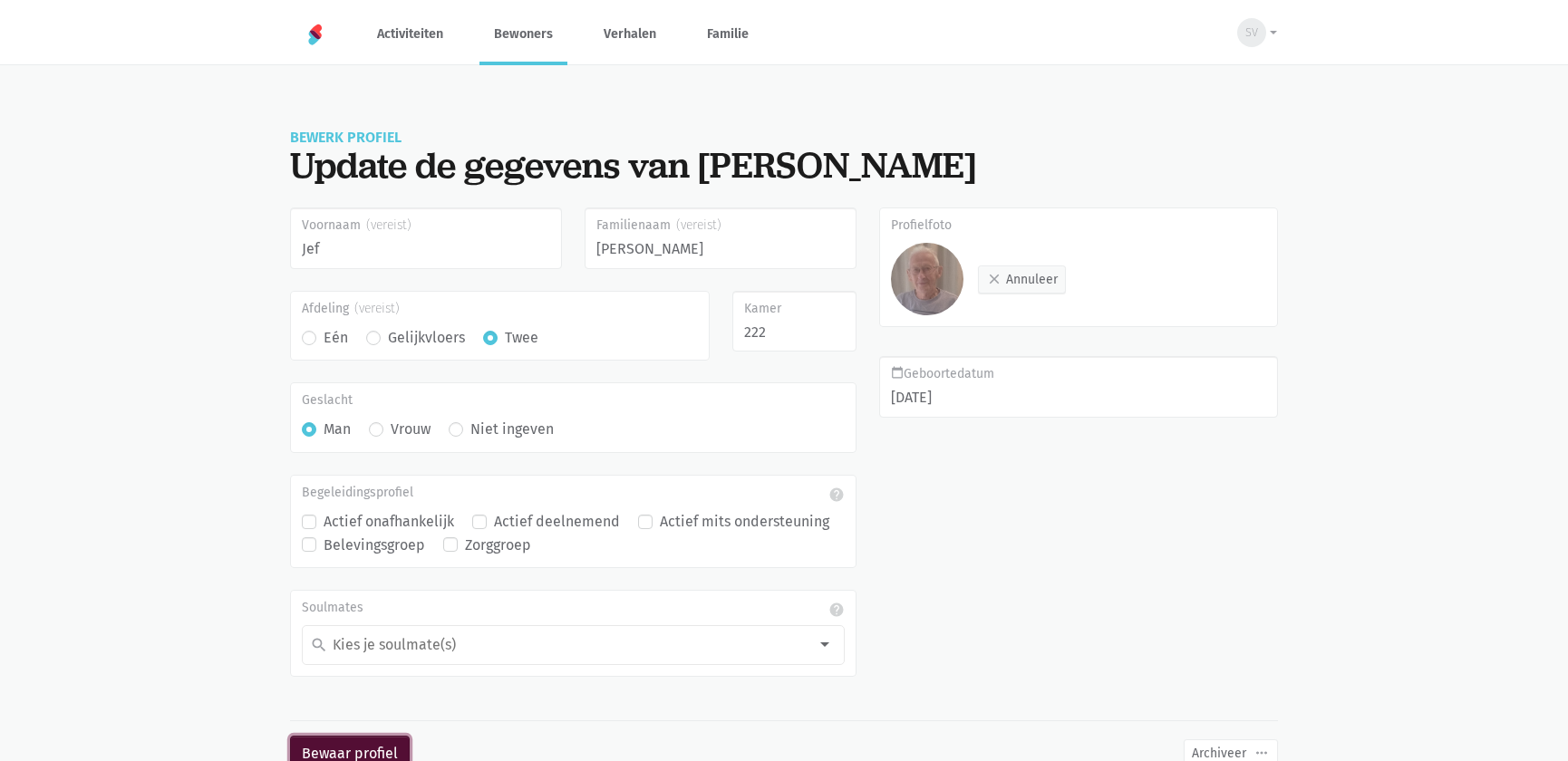
click at [351, 749] on button "Bewaar profiel" at bounding box center [350, 753] width 120 height 36
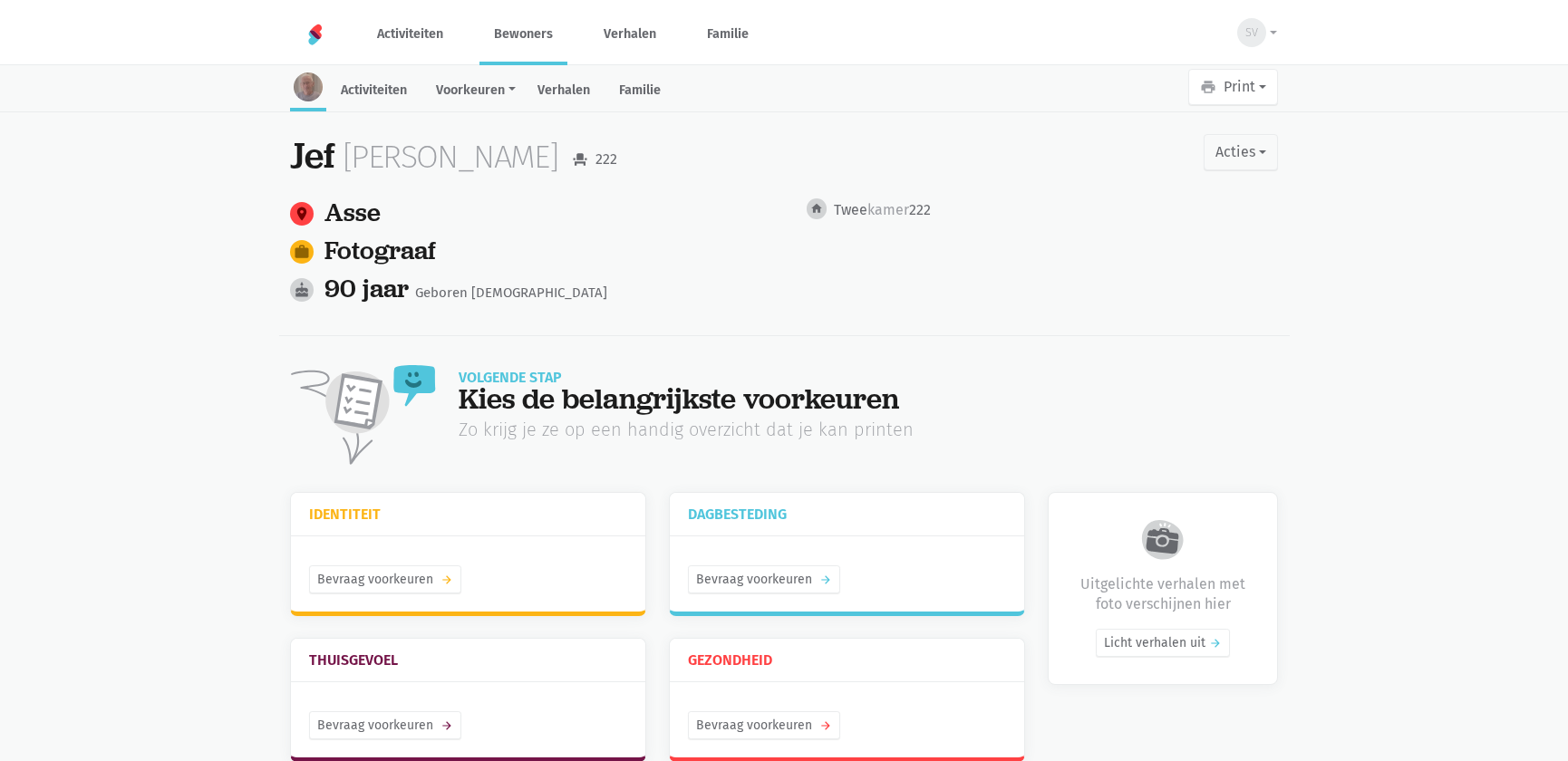
click at [521, 32] on link "Bewoners" at bounding box center [523, 34] width 88 height 61
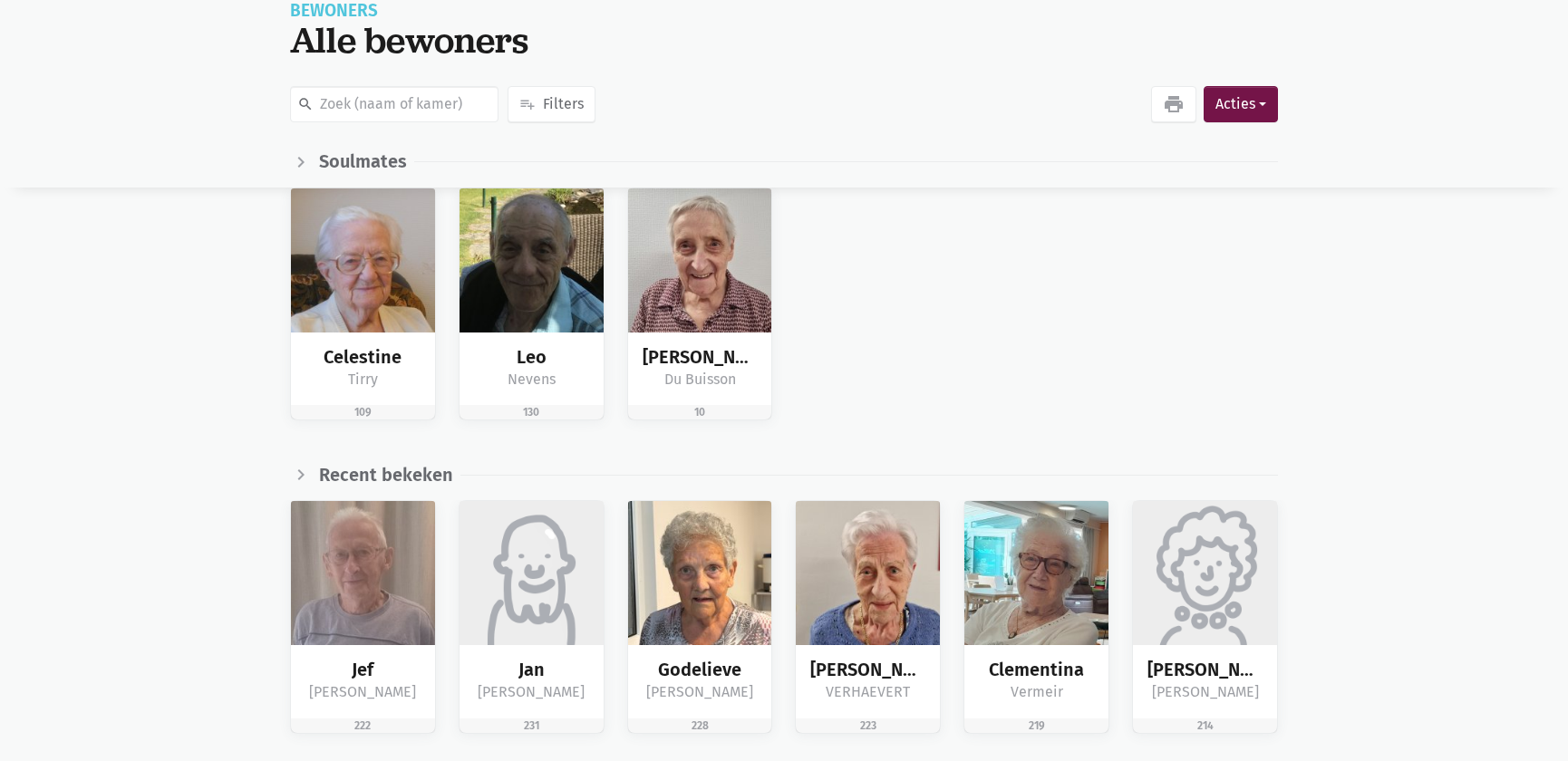
scroll to position [247, 0]
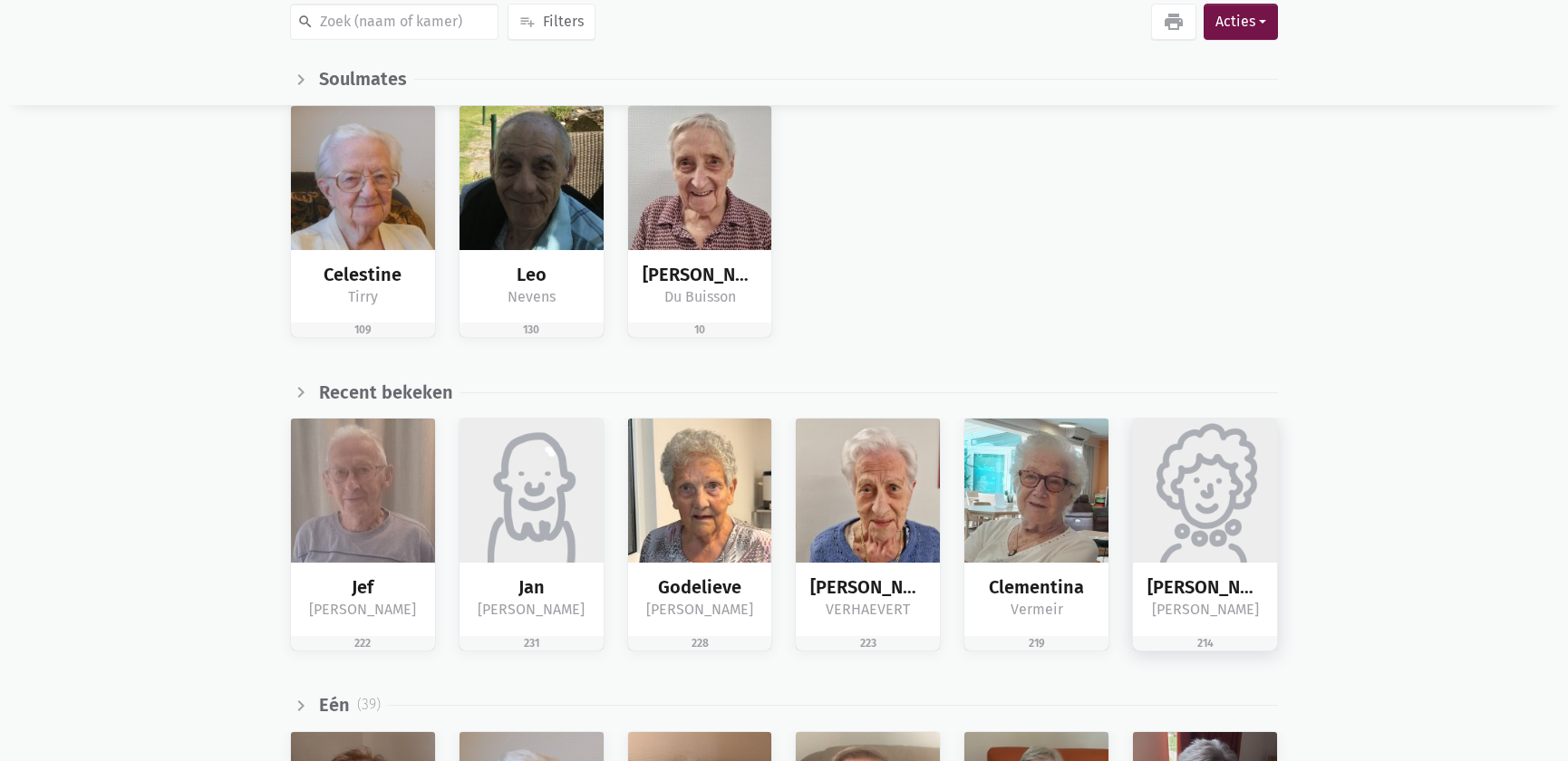
click at [1221, 484] on img at bounding box center [1205, 491] width 144 height 144
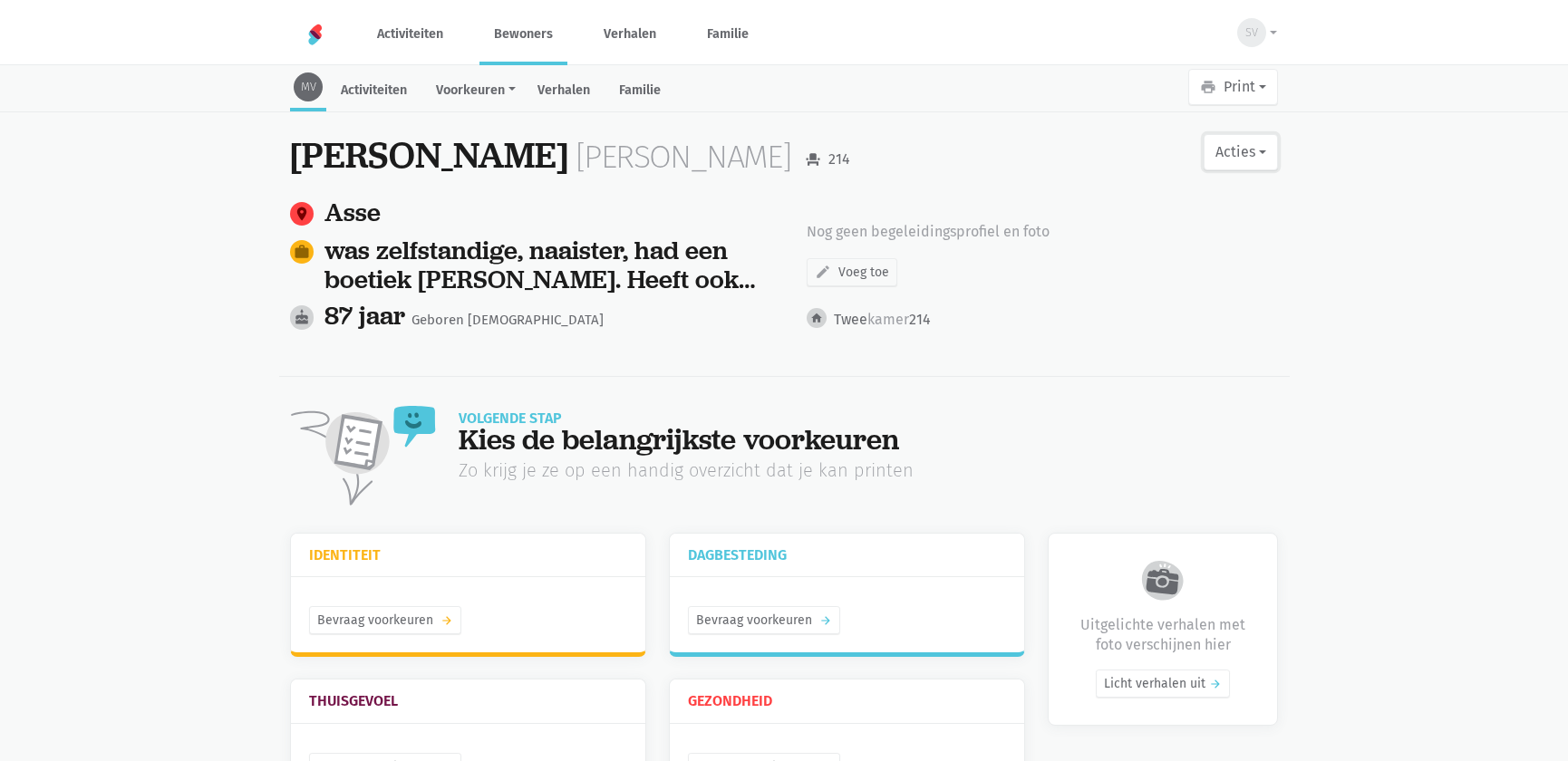
click at [1237, 145] on button "Acties" at bounding box center [1241, 152] width 74 height 36
click at [999, 138] on div "[PERSON_NAME] [PERSON_NAME] event_seat 214 Acties edit Bewerk profiel mail Nodi…" at bounding box center [784, 158] width 988 height 50
click at [539, 36] on link "Bewoners" at bounding box center [523, 34] width 88 height 61
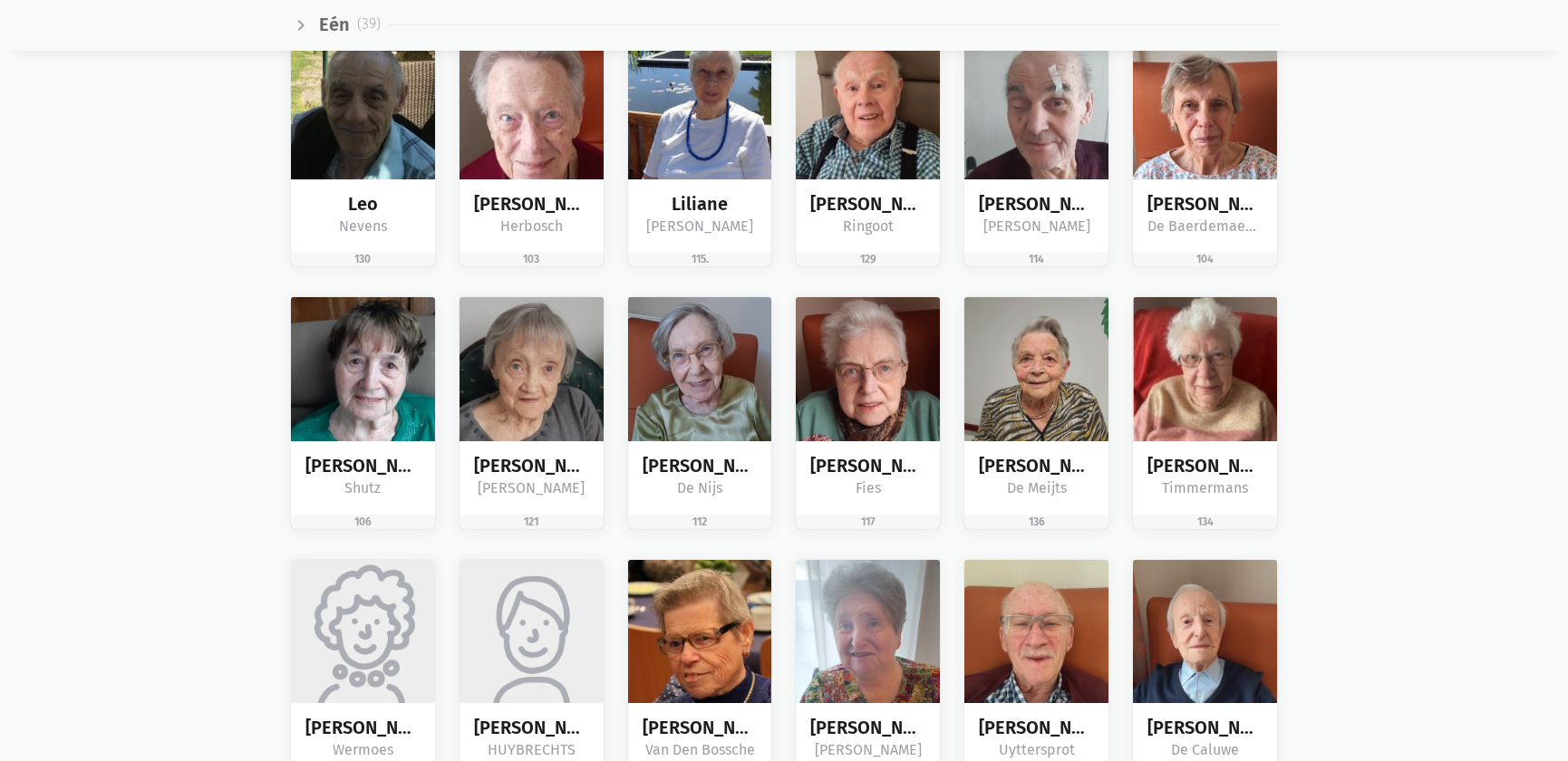
scroll to position [2059, 0]
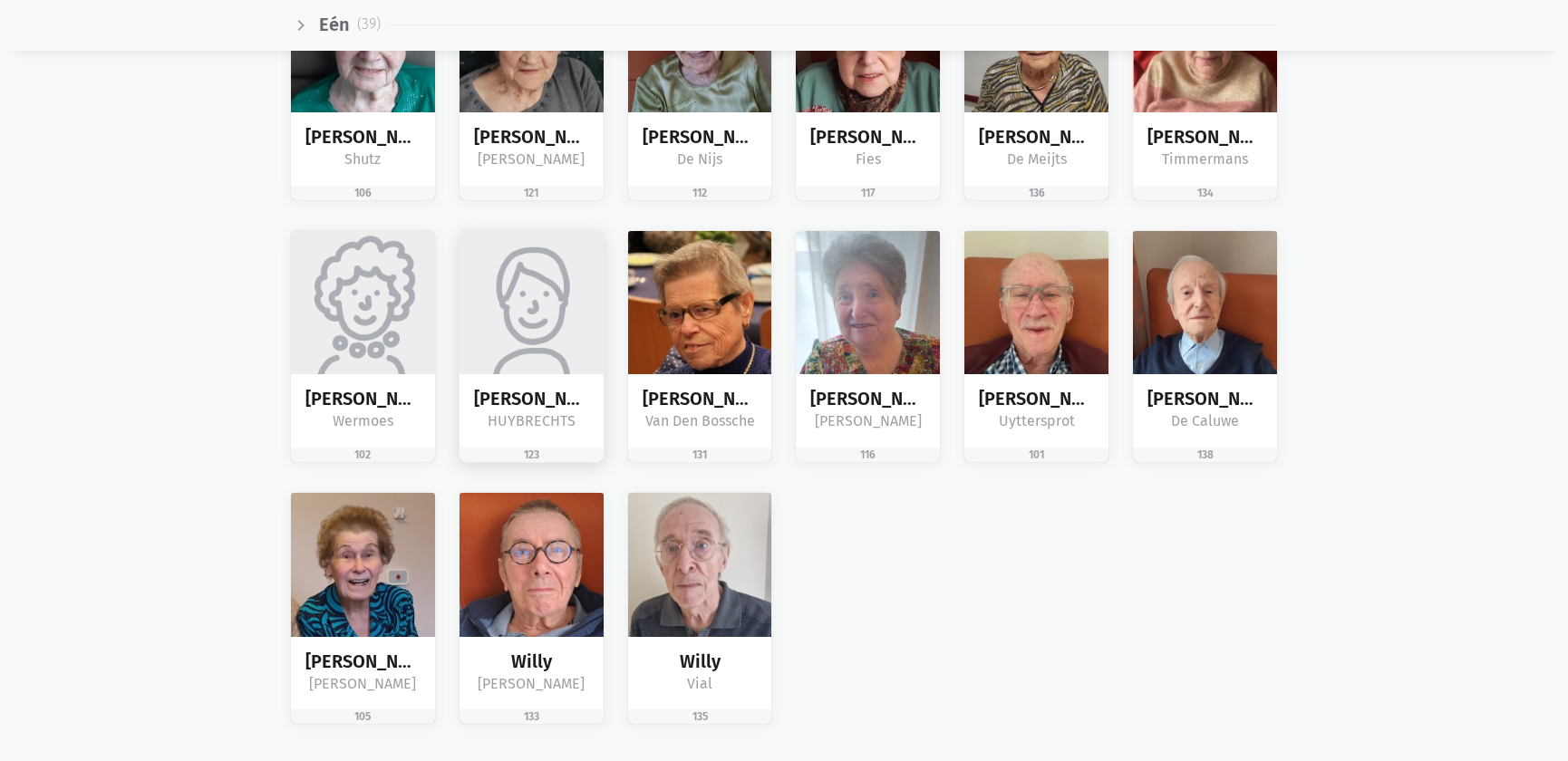
click at [544, 332] on img at bounding box center [532, 304] width 144 height 144
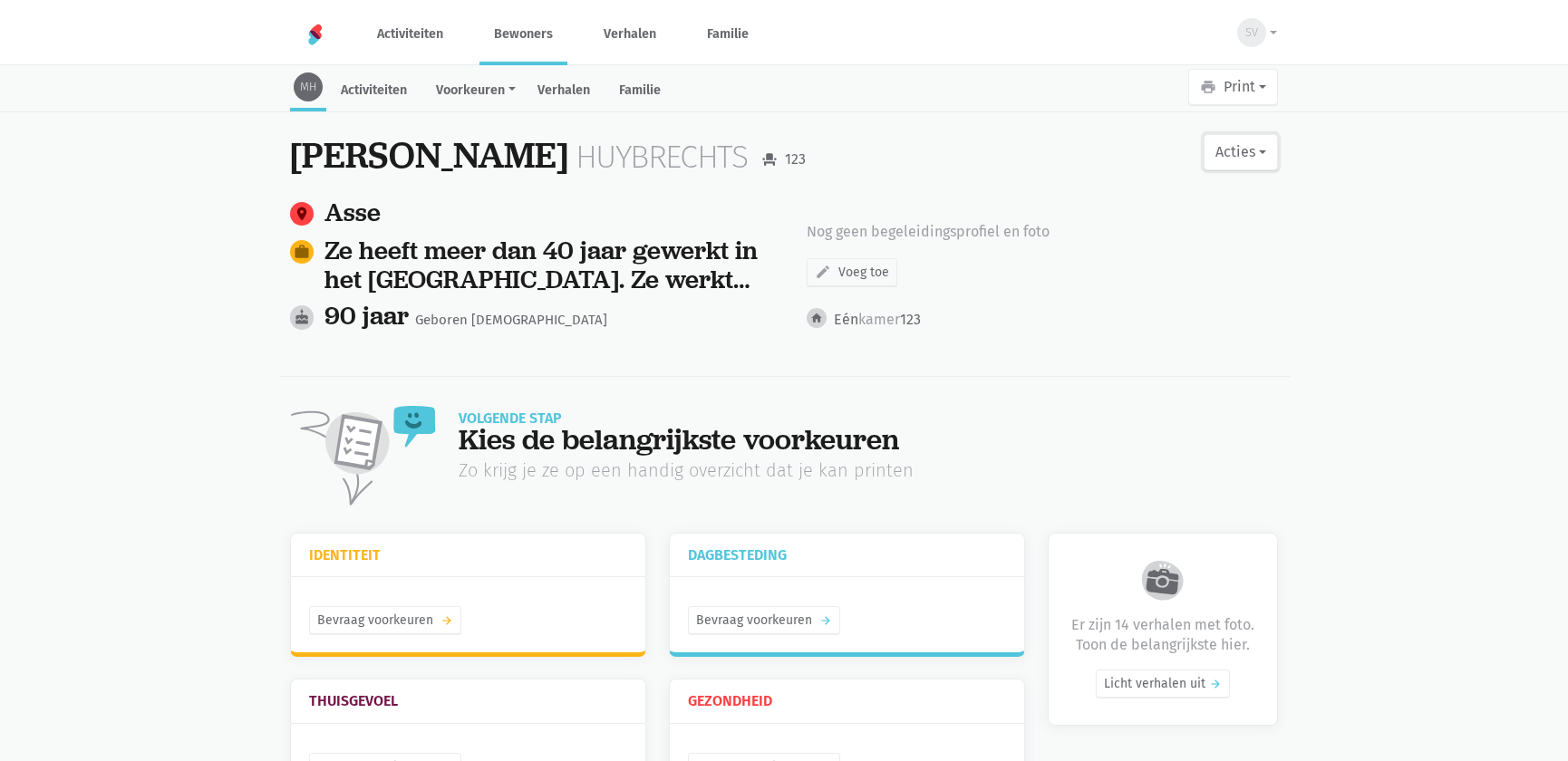
click at [1252, 163] on button "Acties" at bounding box center [1241, 152] width 74 height 36
click at [1150, 198] on link "edit Bewerk profiel" at bounding box center [1167, 199] width 229 height 30
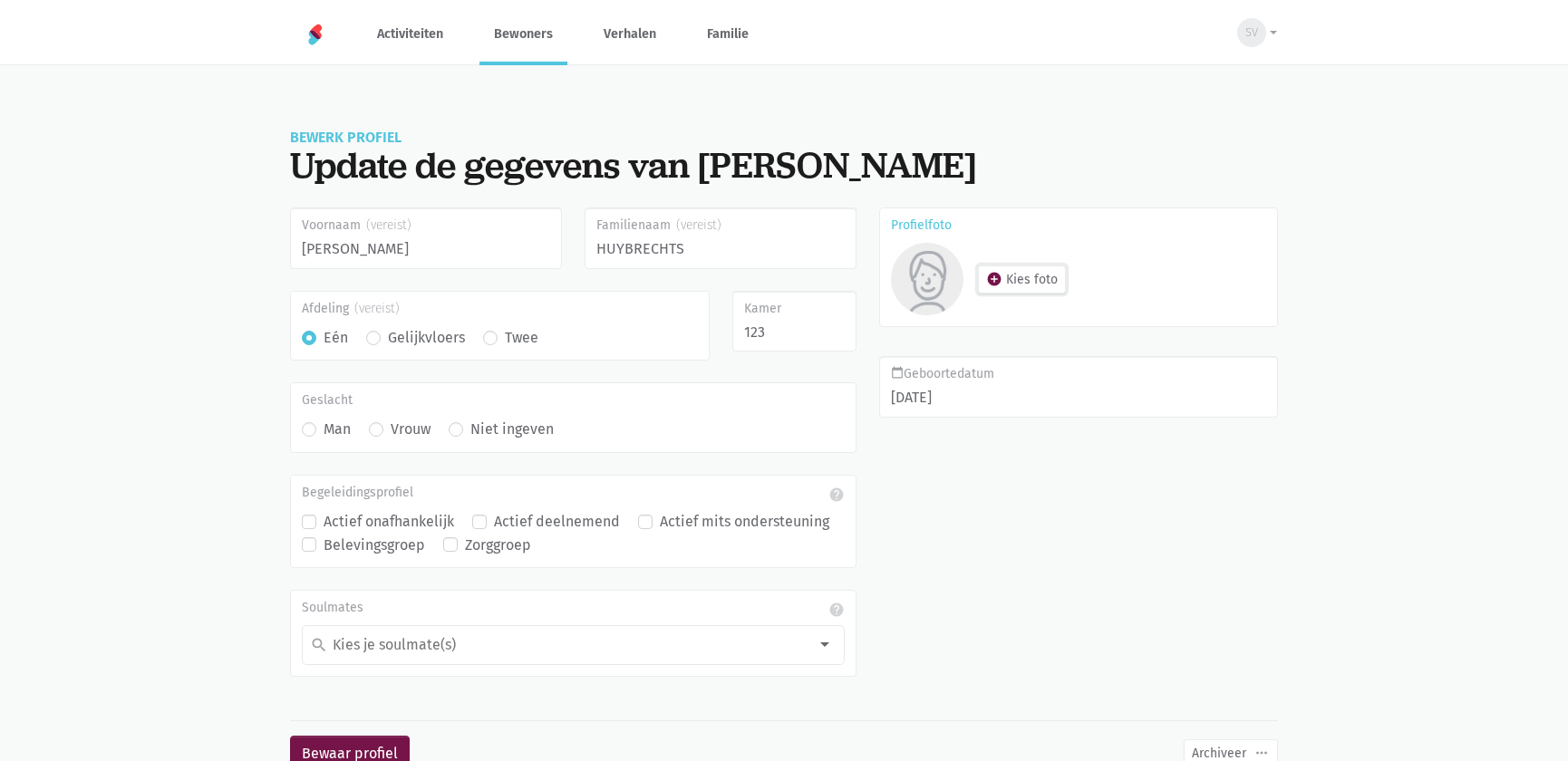
click at [1057, 281] on button "add_circle Kies foto" at bounding box center [1021, 280] width 88 height 28
click at [511, 36] on link "Bewoners" at bounding box center [523, 34] width 88 height 61
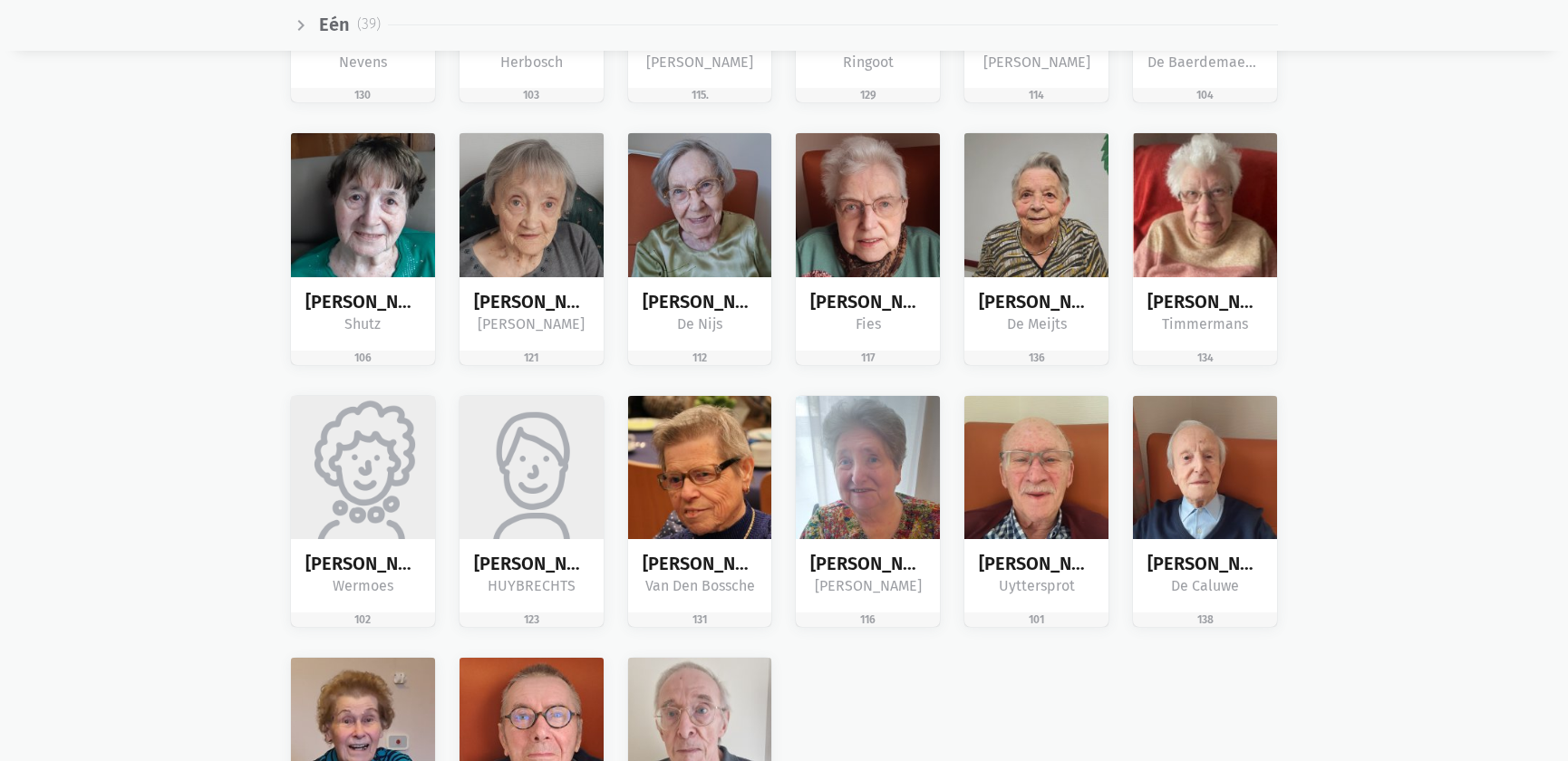
scroll to position [2142, 0]
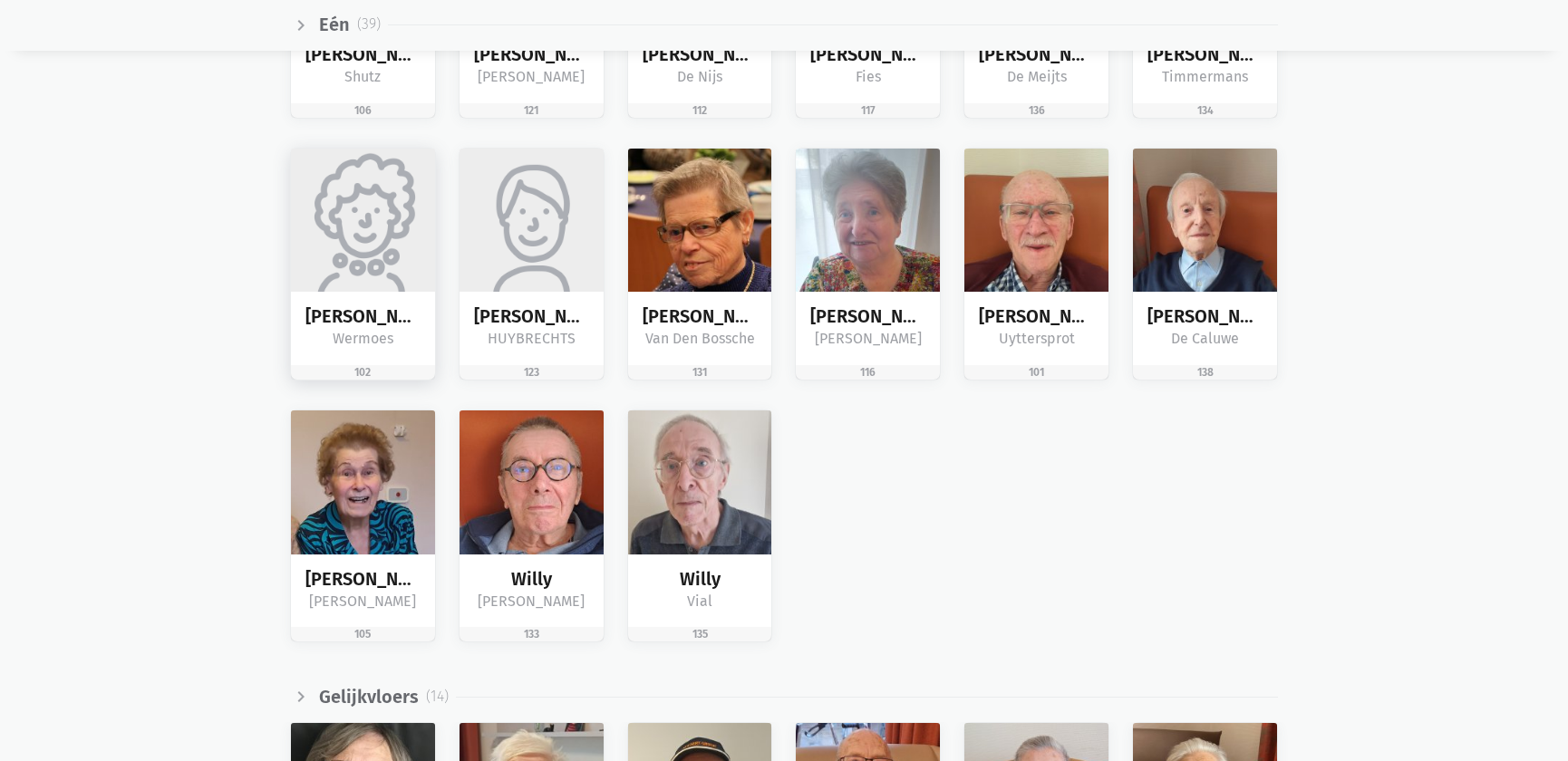
click at [398, 293] on div "[PERSON_NAME]" at bounding box center [364, 328] width 144 height 73
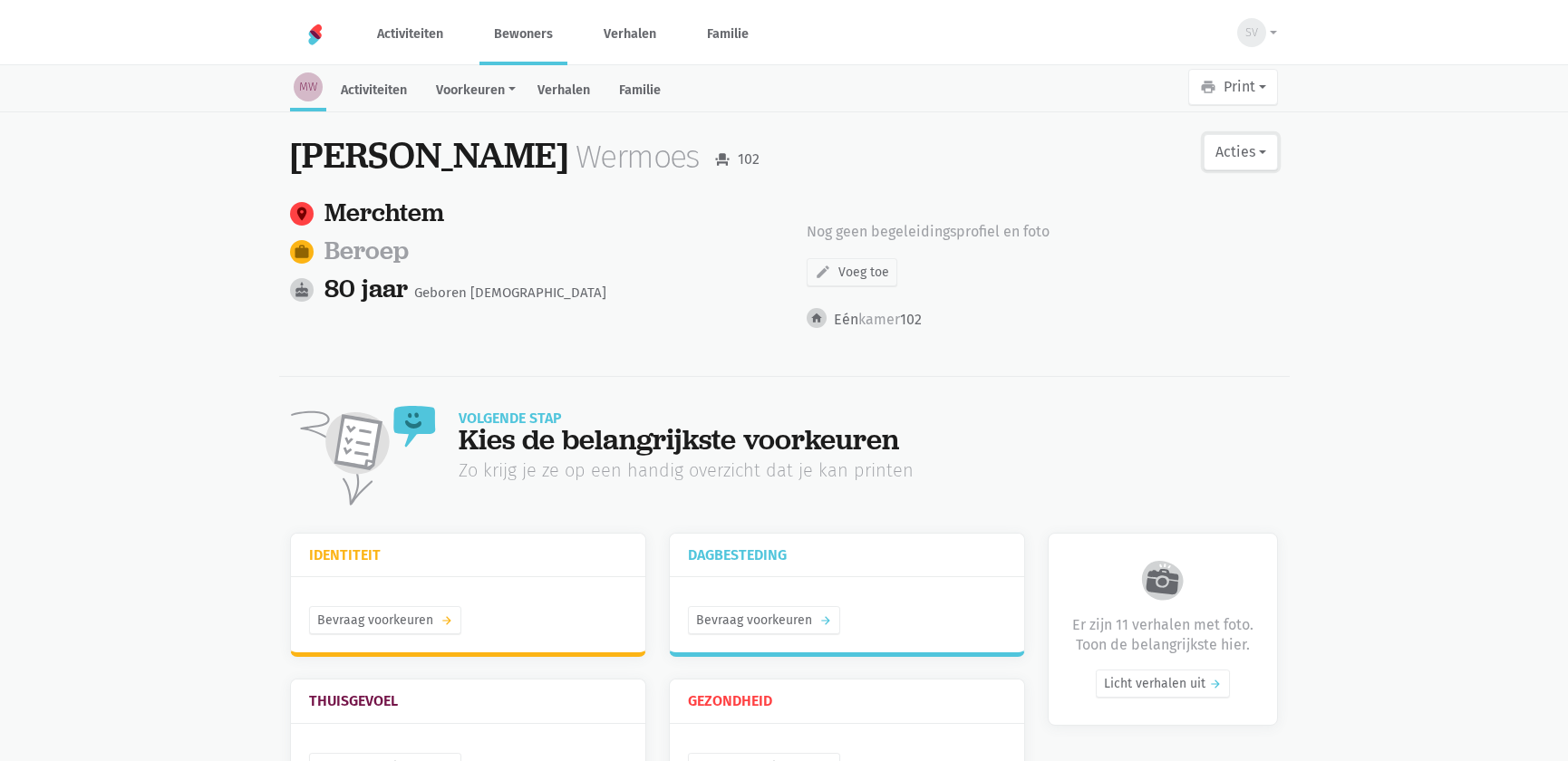
click at [1220, 159] on button "Acties" at bounding box center [1241, 152] width 74 height 36
click at [1110, 191] on link "edit Bewerk profiel" at bounding box center [1167, 199] width 229 height 30
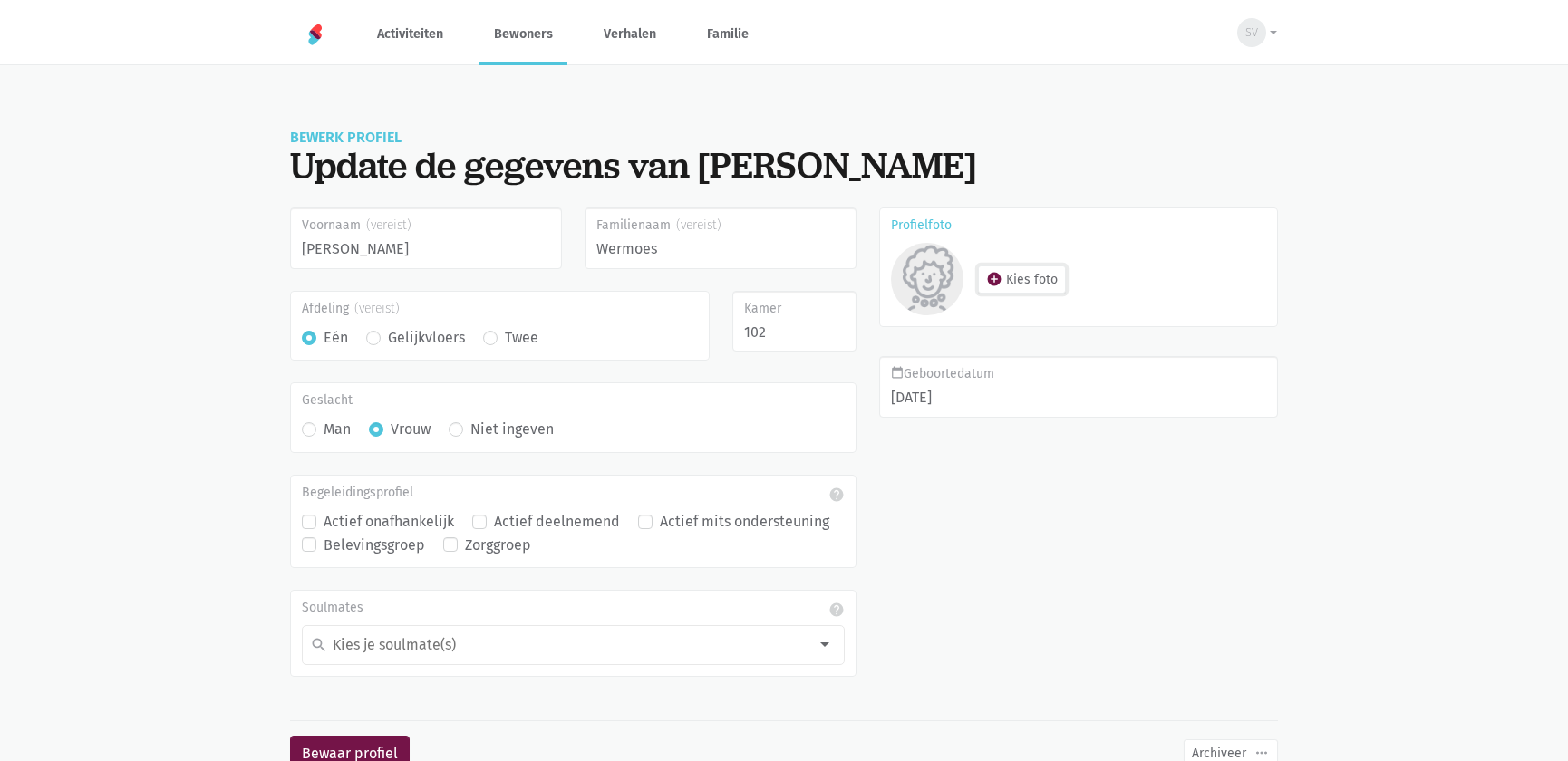
click at [1024, 281] on button "add_circle Kies foto" at bounding box center [1021, 280] width 88 height 28
click at [1249, 31] on span "SV" at bounding box center [1251, 32] width 12 height 18
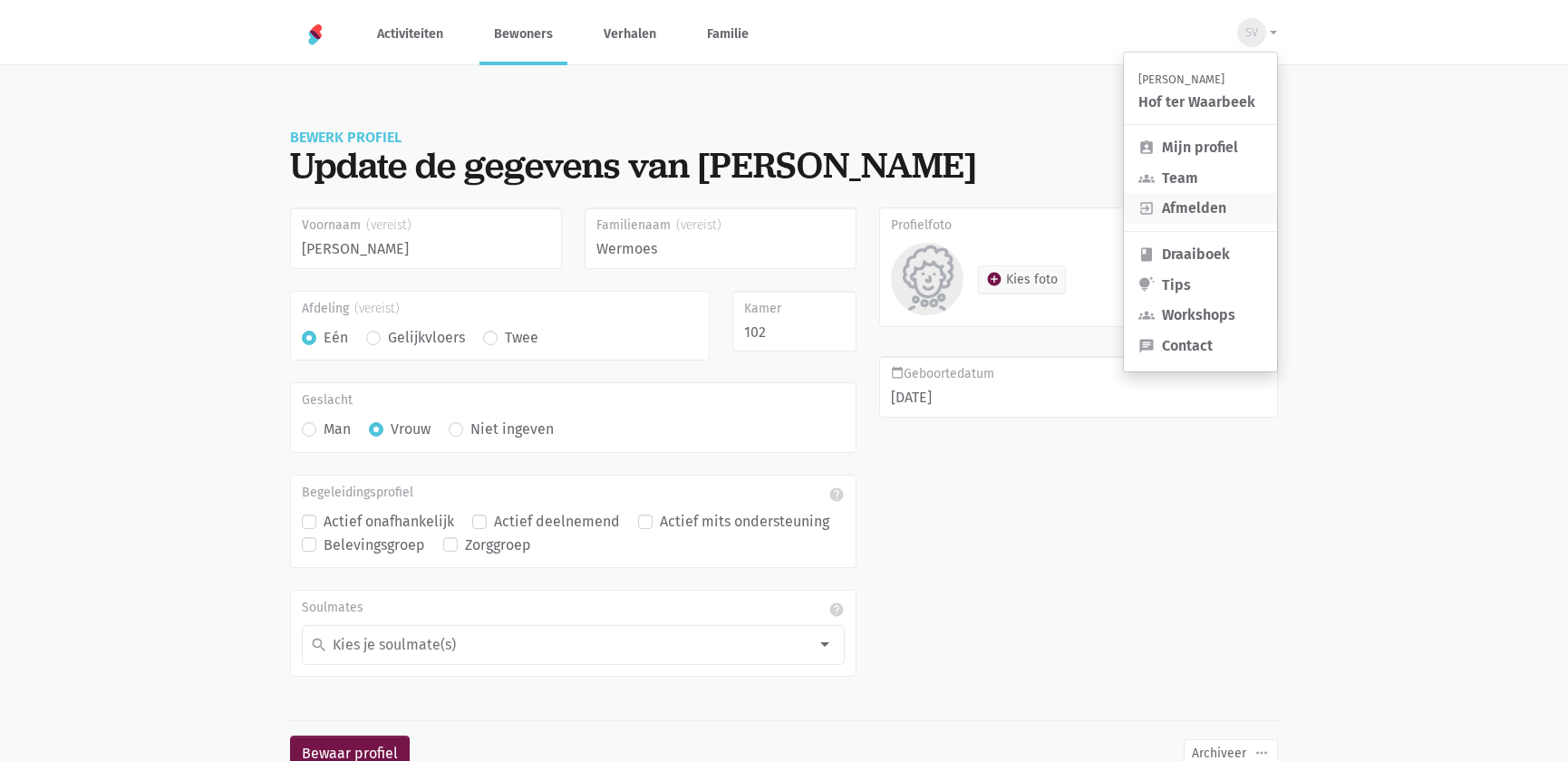
click at [1168, 215] on link "exit_to_app Afmelden" at bounding box center [1200, 208] width 153 height 30
